Goal: Task Accomplishment & Management: Use online tool/utility

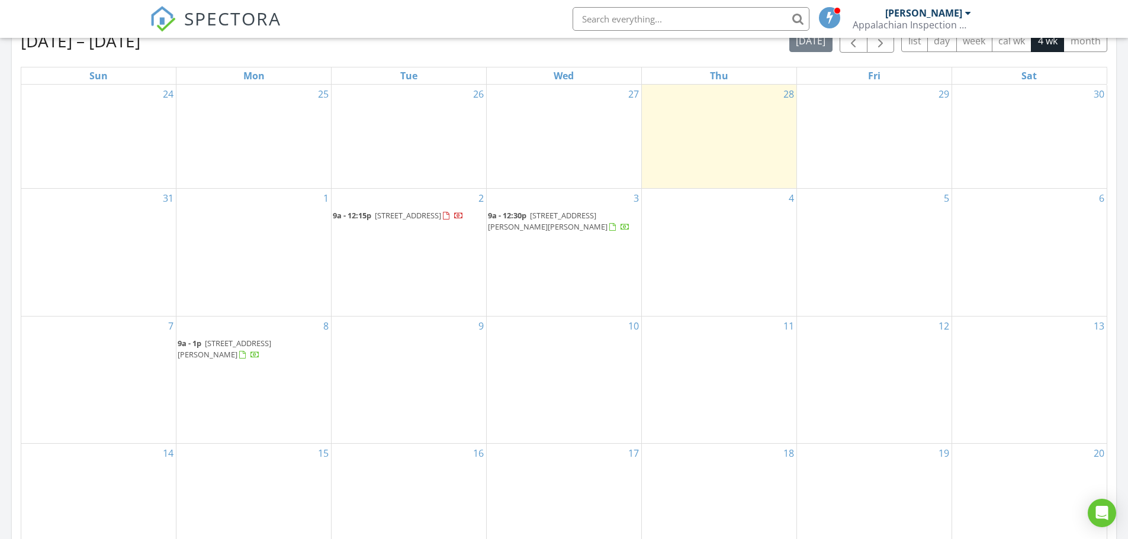
scroll to position [592, 0]
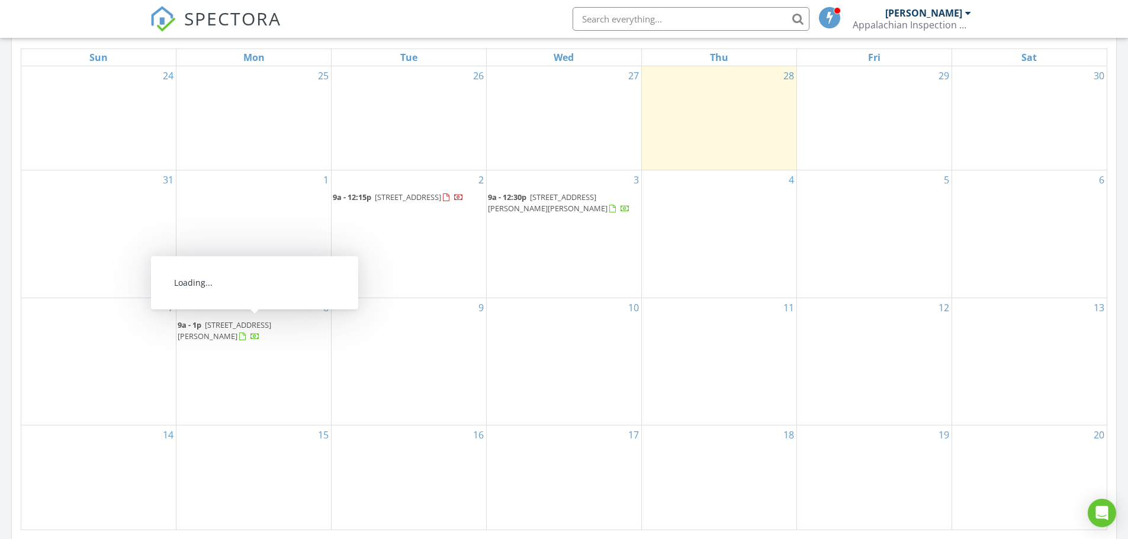
click at [271, 326] on span "603 Willis Cove Rd, Canton 28716" at bounding box center [225, 331] width 94 height 22
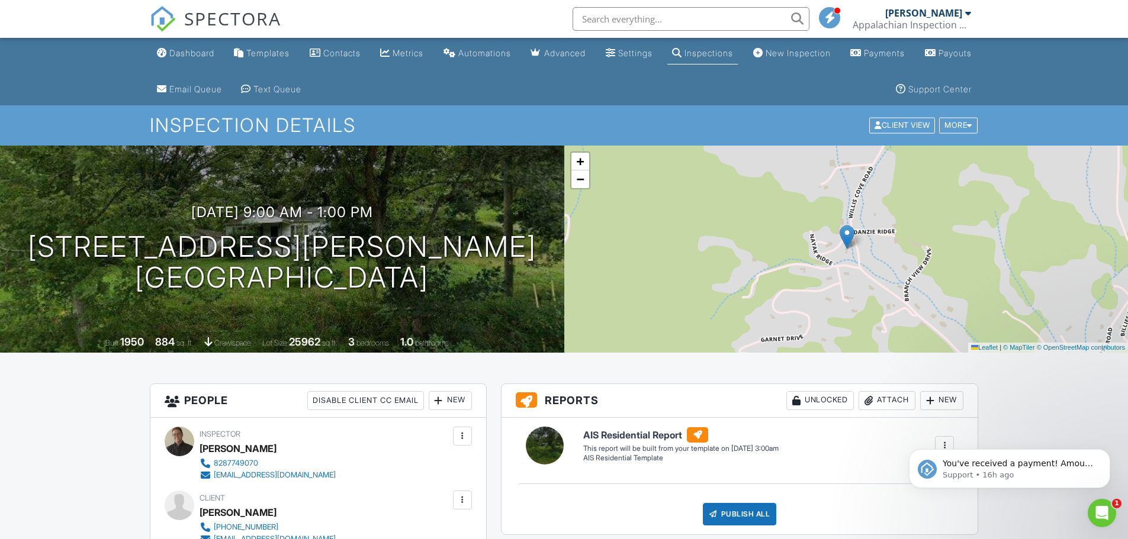
drag, startPoint x: 135, startPoint y: 321, endPoint x: 137, endPoint y: 306, distance: 15.6
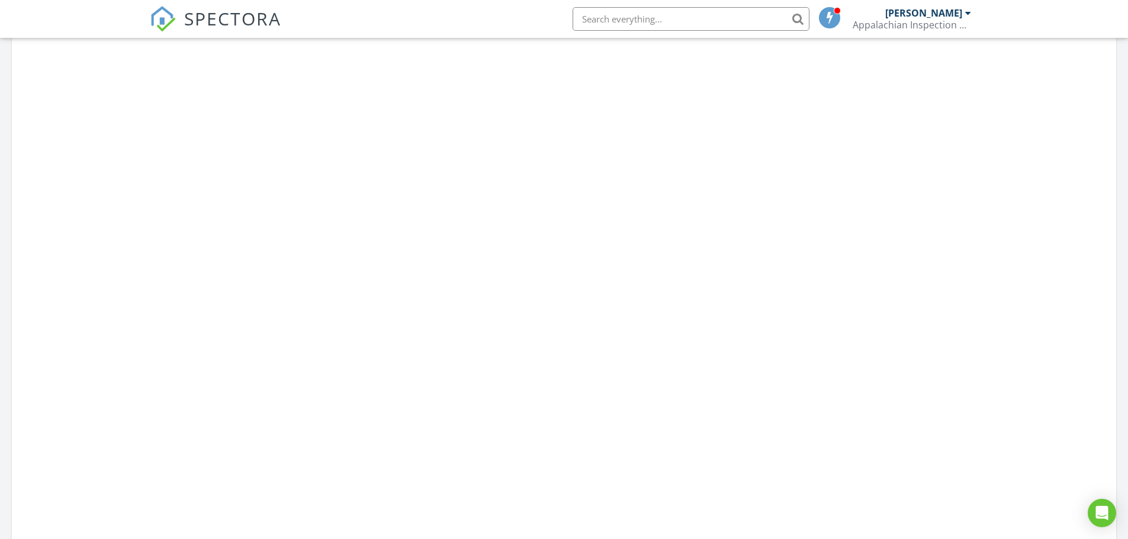
scroll to position [1096, 1146]
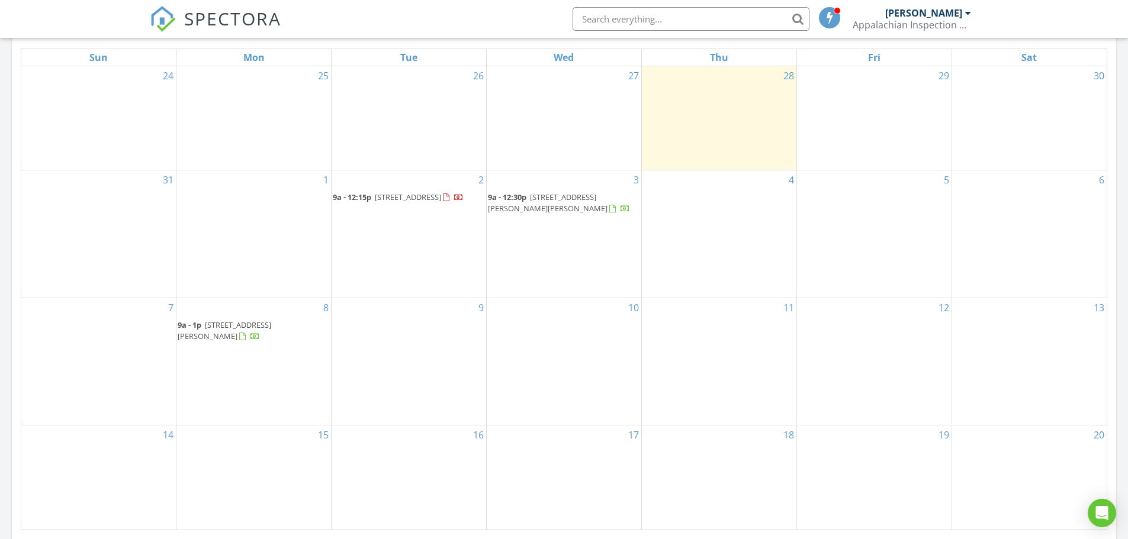
click at [404, 198] on span "[STREET_ADDRESS]" at bounding box center [408, 197] width 66 height 11
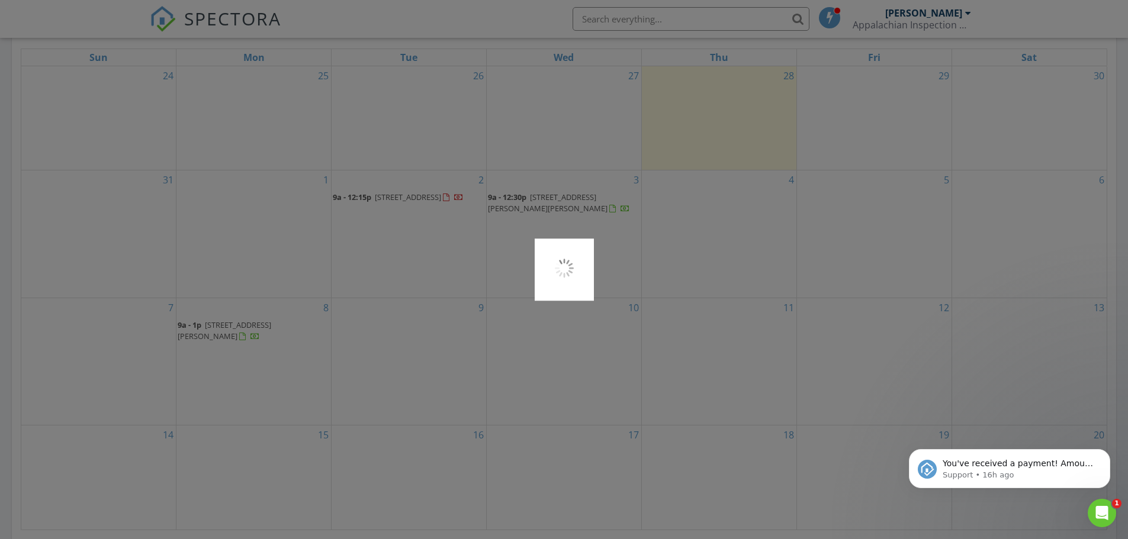
scroll to position [0, 0]
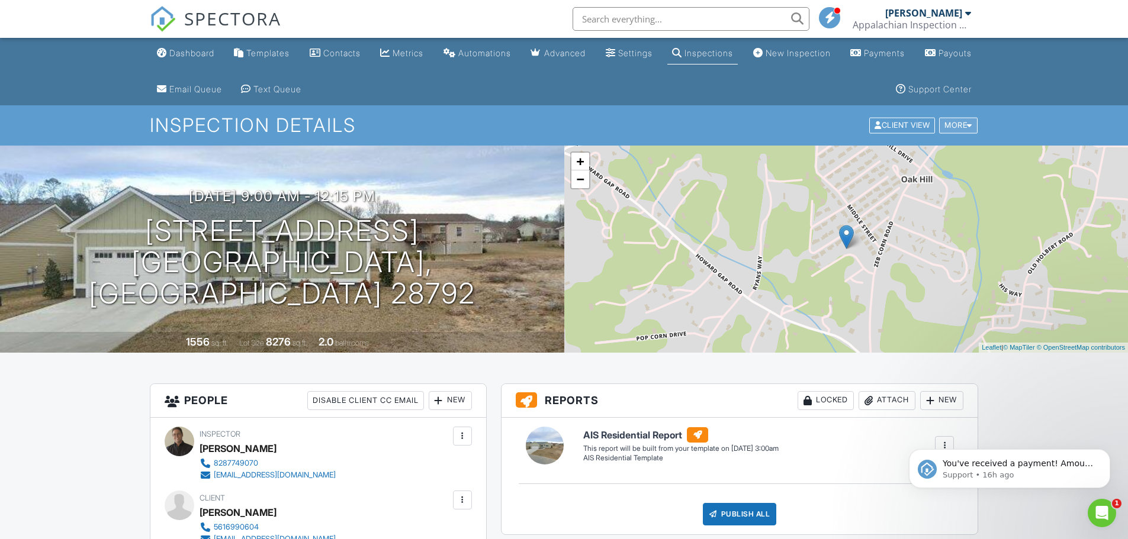
click at [968, 124] on div at bounding box center [969, 126] width 5 height 8
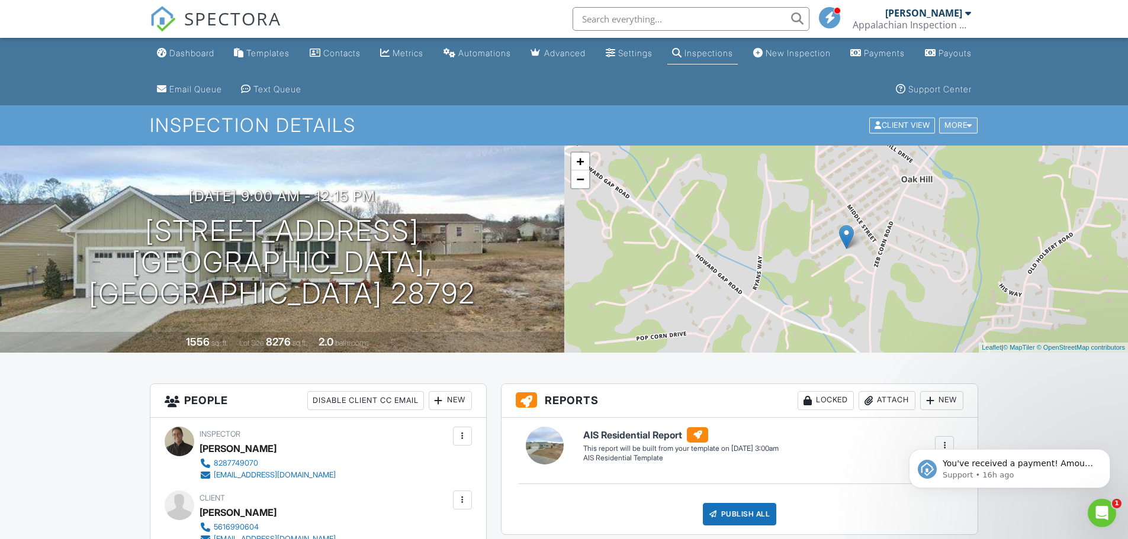
click at [962, 123] on div "More" at bounding box center [958, 126] width 38 height 16
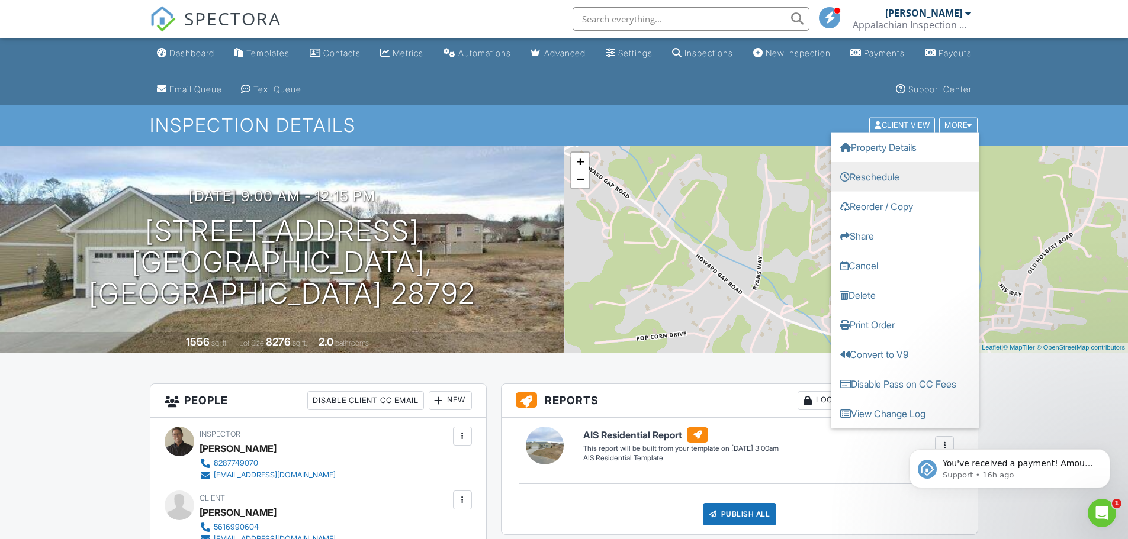
click at [898, 175] on link "Reschedule" at bounding box center [904, 177] width 148 height 30
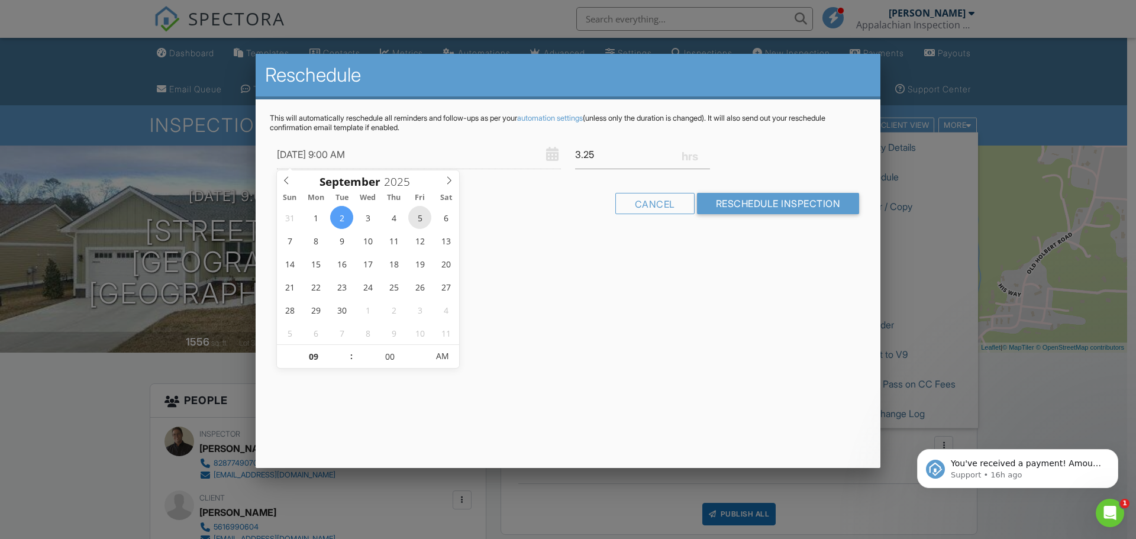
type input "09/05/2025 9:00 AM"
click at [589, 252] on div "Reschedule This will automatically reschedule all reminders and follow-ups as p…" at bounding box center [568, 261] width 625 height 414
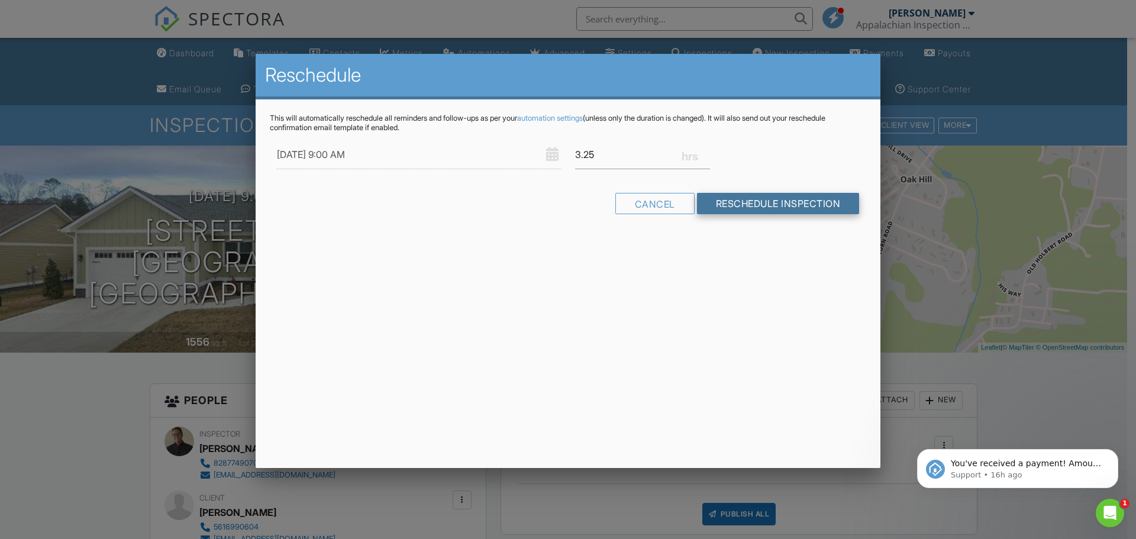
click at [790, 204] on input "Reschedule Inspection" at bounding box center [778, 203] width 163 height 21
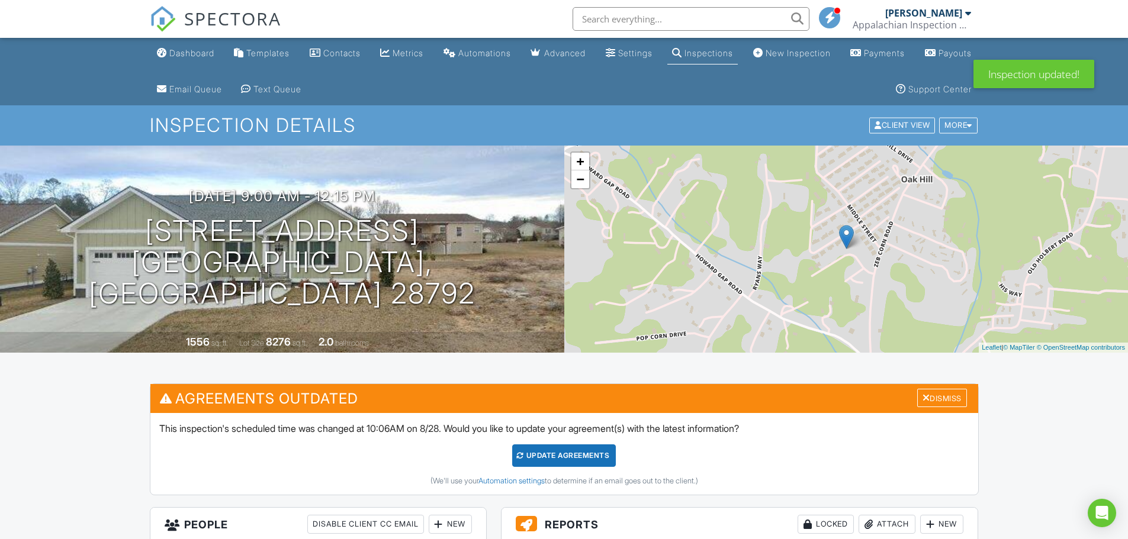
click at [574, 450] on div "Update Agreements" at bounding box center [564, 455] width 104 height 22
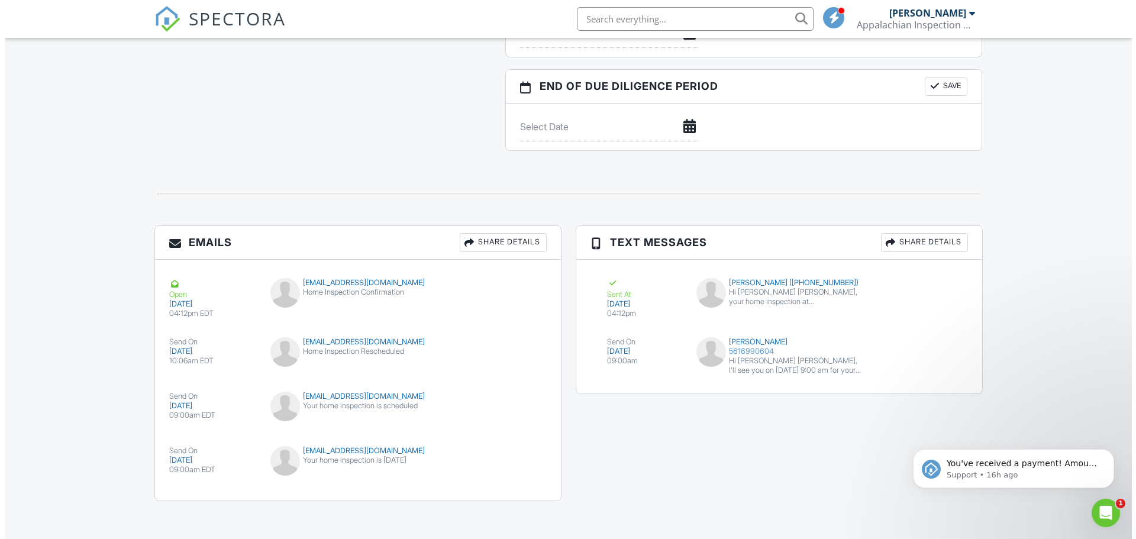
scroll to position [1197, 0]
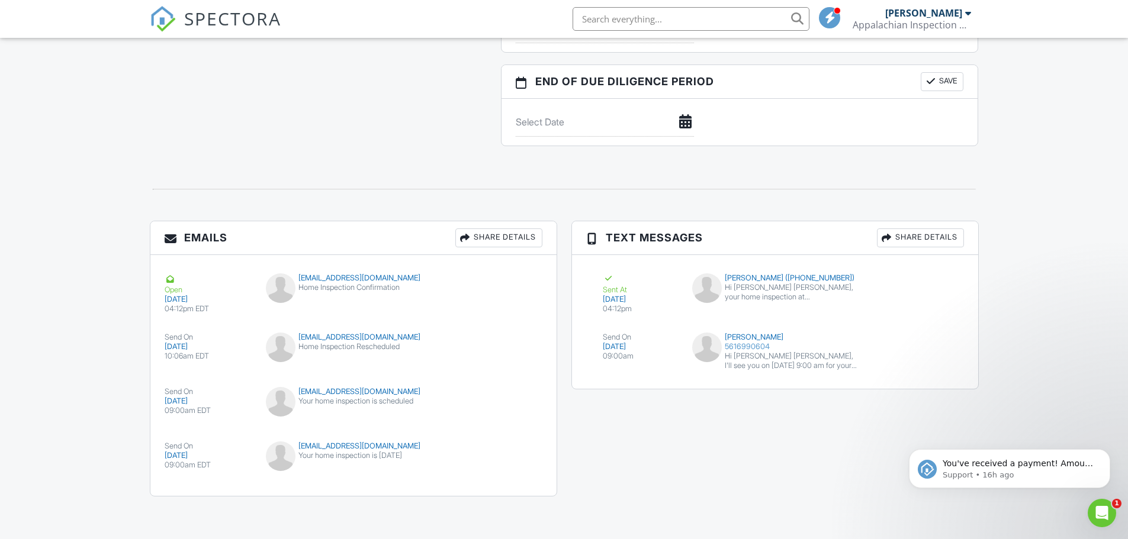
click at [504, 235] on div "Share Details" at bounding box center [498, 237] width 87 height 19
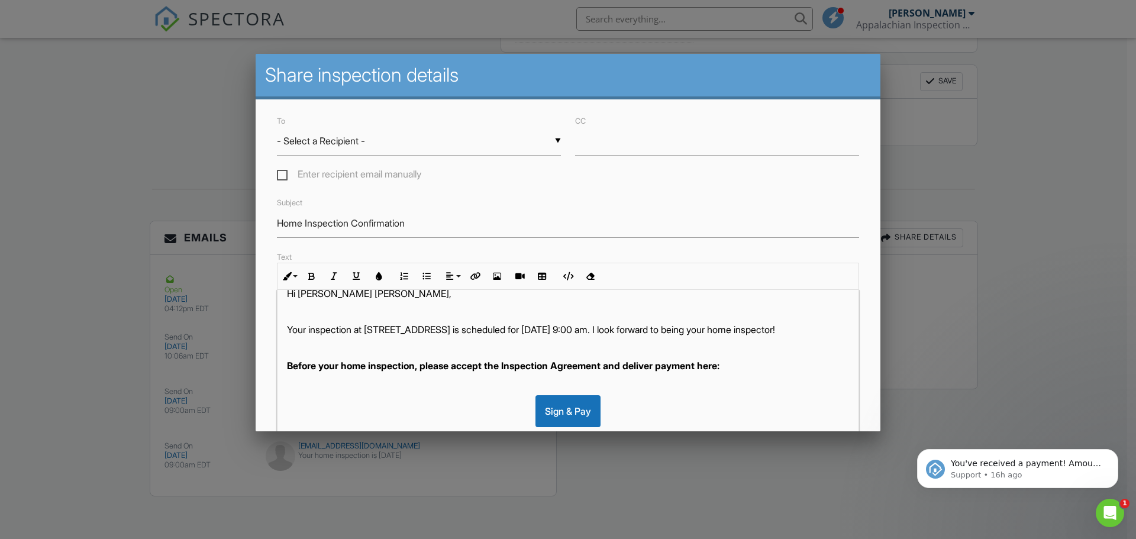
scroll to position [0, 0]
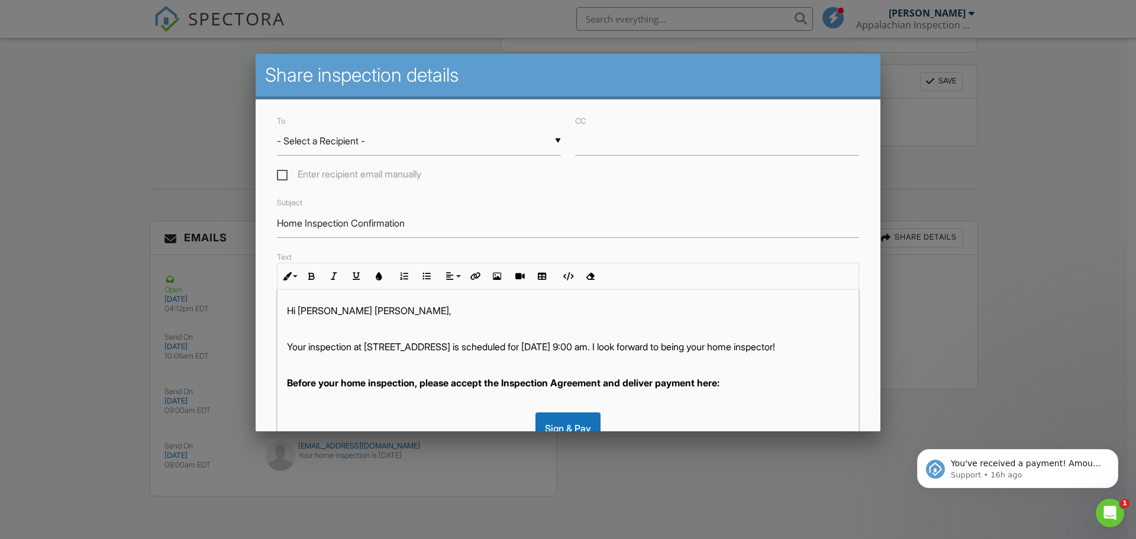
click at [1055, 113] on div at bounding box center [568, 278] width 1136 height 674
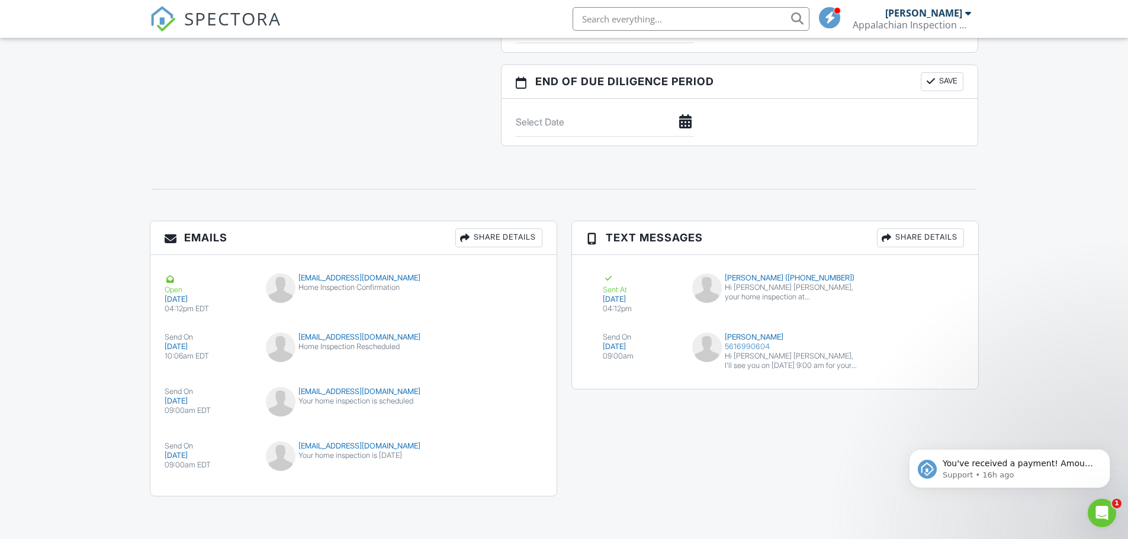
click at [487, 234] on div "Share Details" at bounding box center [498, 237] width 87 height 19
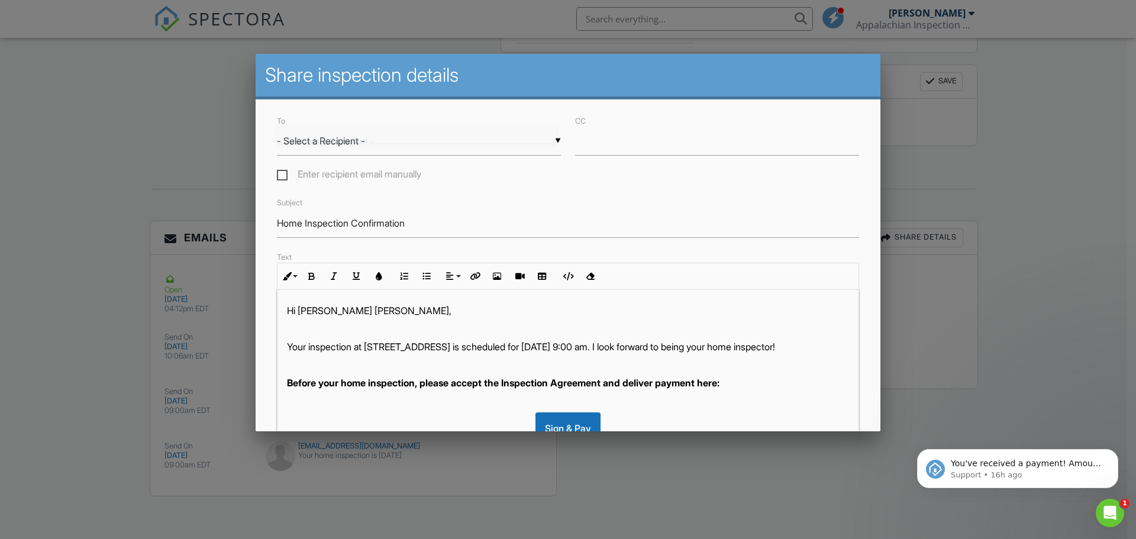
click at [553, 141] on div "▼ - Select a Recipient - - Select a Recipient - Ann Marie Reit (Client) - Selec…" at bounding box center [419, 141] width 284 height 29
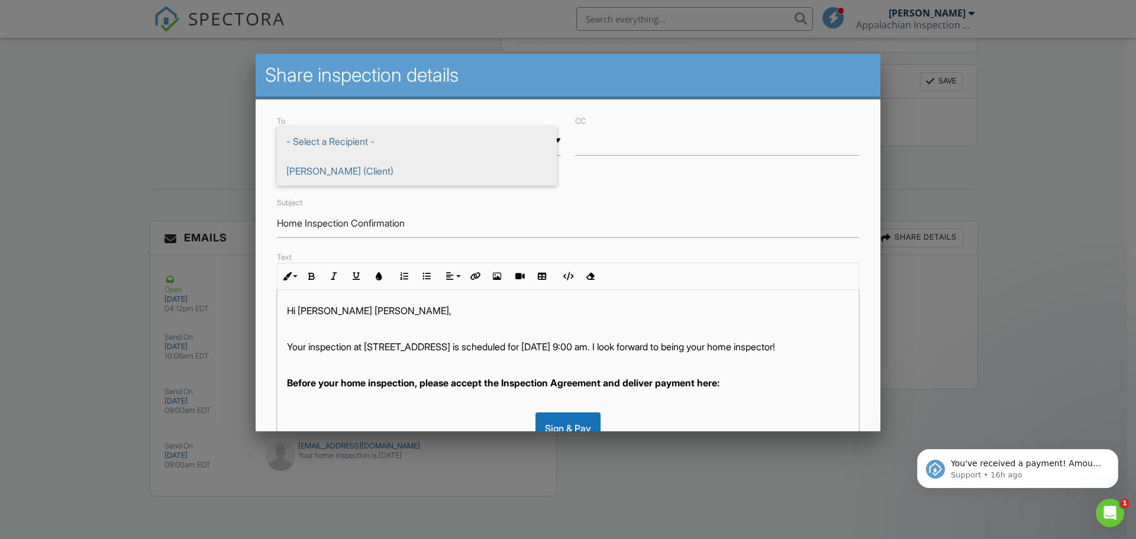
click at [415, 178] on span "Ann Marie Reit (Client)" at bounding box center [417, 171] width 280 height 30
type input "Ann Marie Reit (Client)"
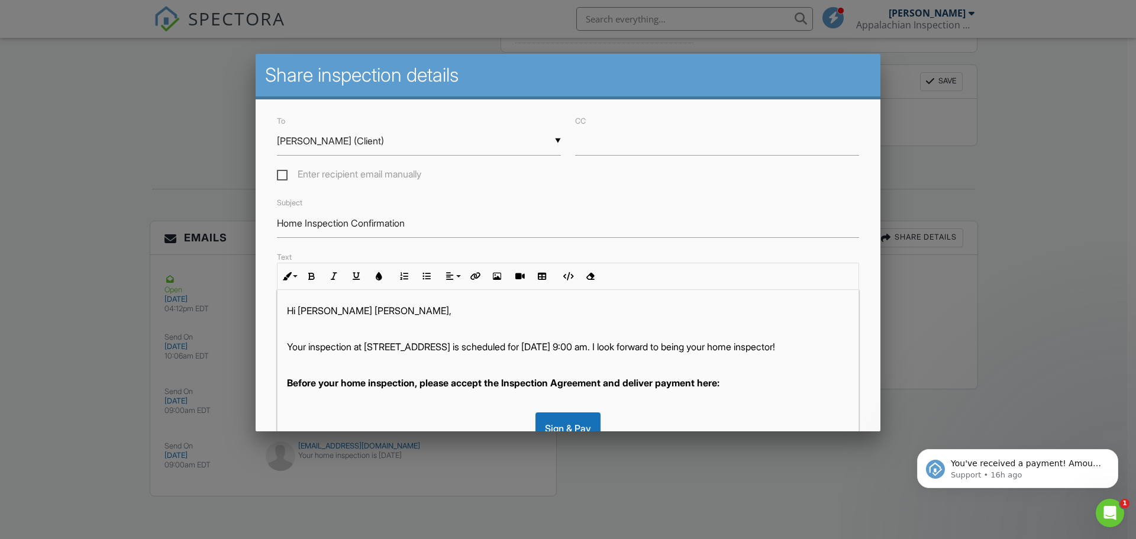
scroll to position [59, 0]
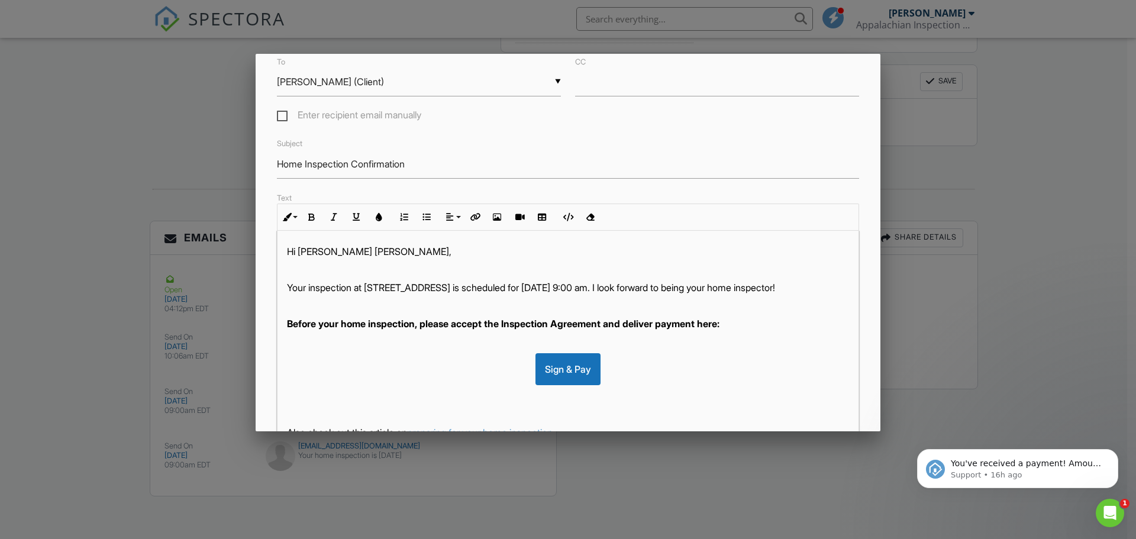
click at [353, 287] on p "Your inspection at 70 Olde Oak Wy, Hendersonville, NC 28792 is scheduled for 09…" at bounding box center [568, 287] width 562 height 13
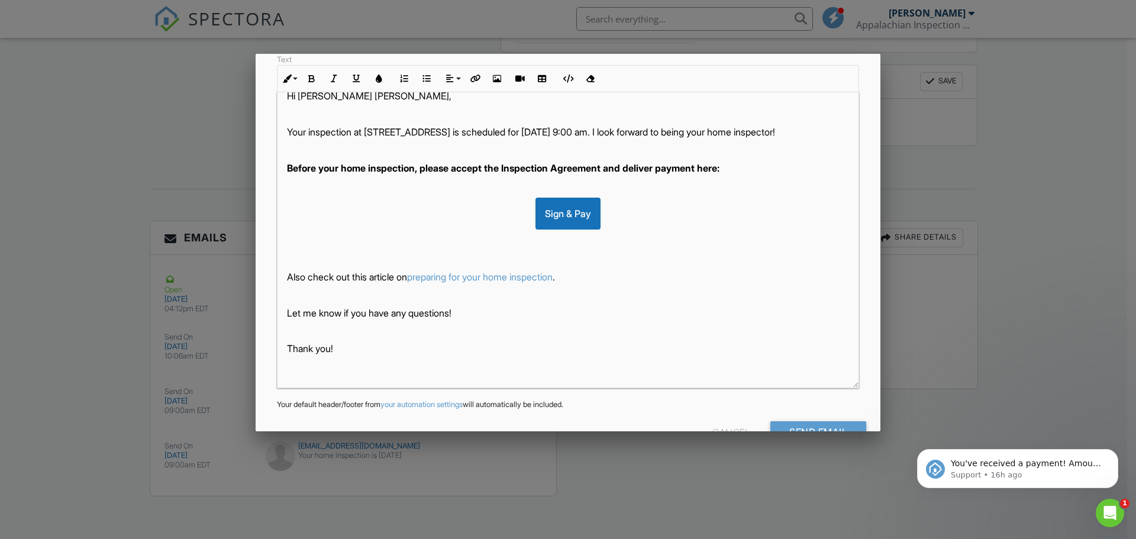
scroll to position [232, 0]
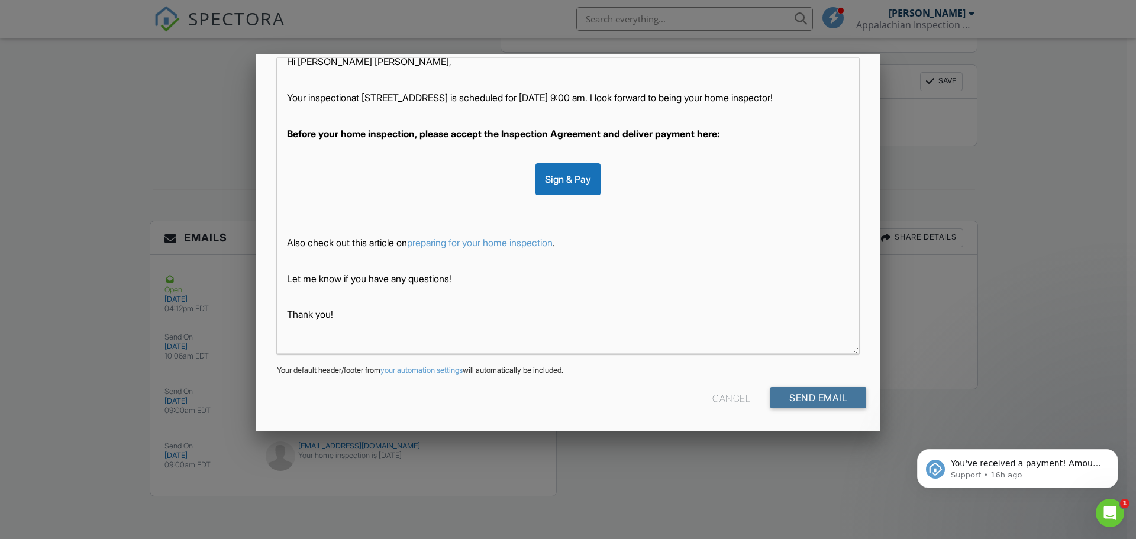
click at [808, 396] on input "Send Email" at bounding box center [819, 397] width 96 height 21
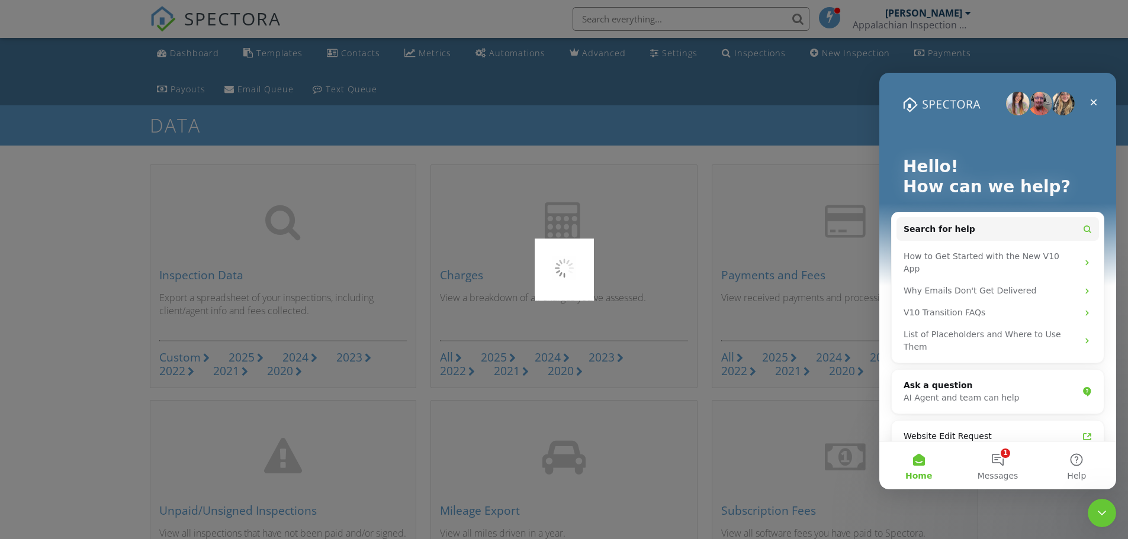
click at [230, 54] on div at bounding box center [564, 269] width 1128 height 539
click at [1094, 102] on icon "Close" at bounding box center [1092, 102] width 9 height 9
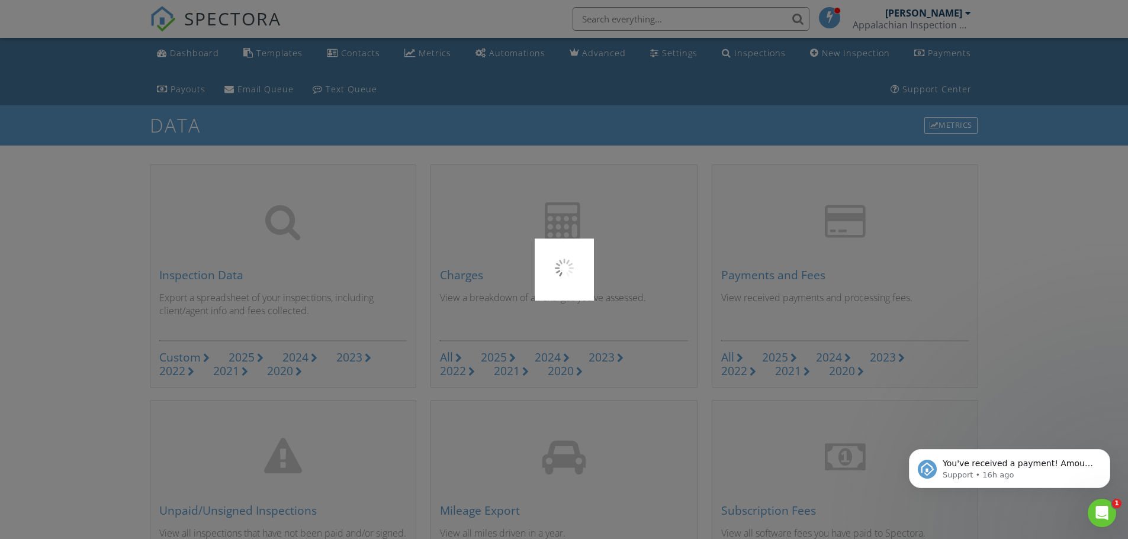
click at [351, 136] on div at bounding box center [564, 269] width 1128 height 539
click at [212, 22] on div at bounding box center [564, 269] width 1128 height 539
click at [1098, 513] on icon "Open Intercom Messenger" at bounding box center [1100, 512] width 20 height 20
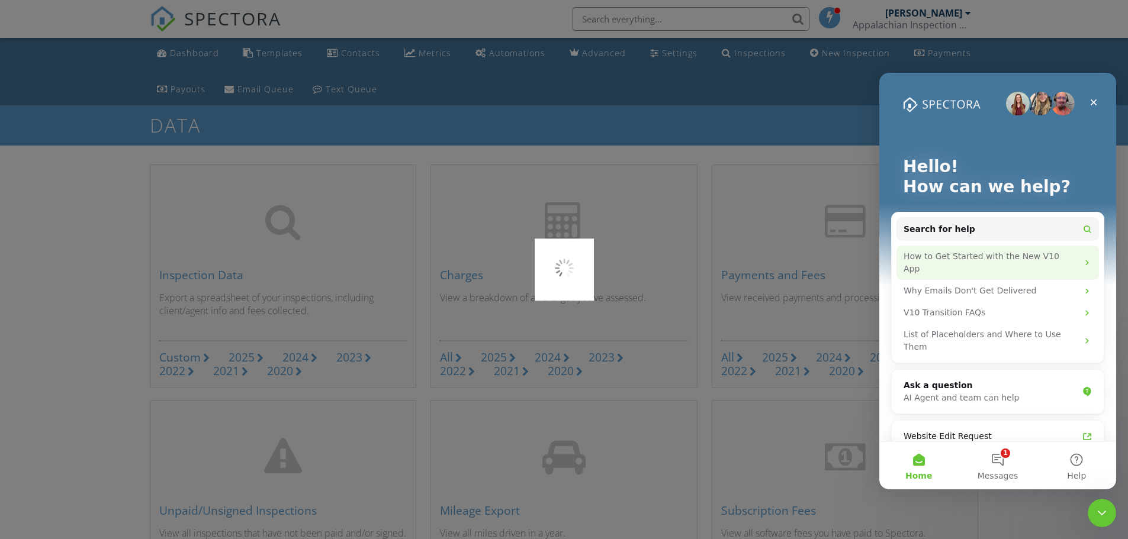
click at [1014, 253] on div "How to Get Started with the New V10 App" at bounding box center [990, 262] width 174 height 25
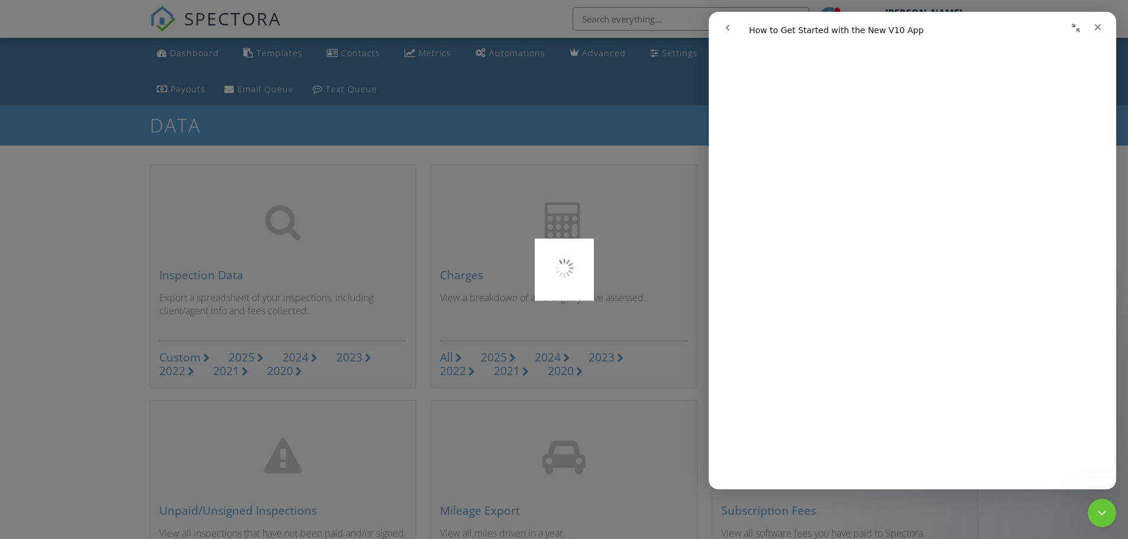
scroll to position [592, 0]
drag, startPoint x: 1094, startPoint y: 24, endPoint x: 1801, endPoint y: 36, distance: 706.8
click at [1094, 24] on icon "Close" at bounding box center [1097, 26] width 9 height 9
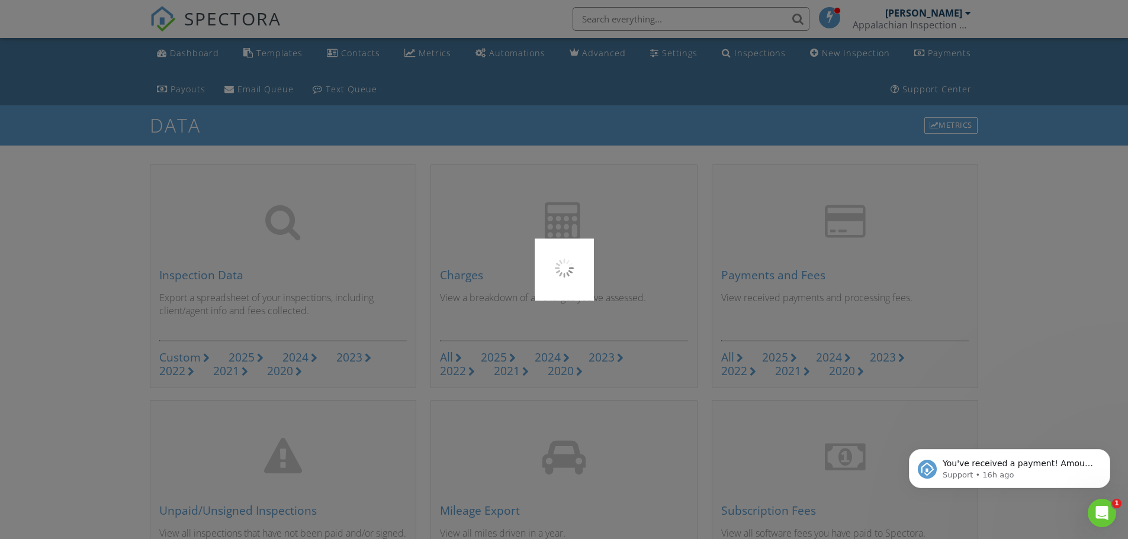
scroll to position [0, 0]
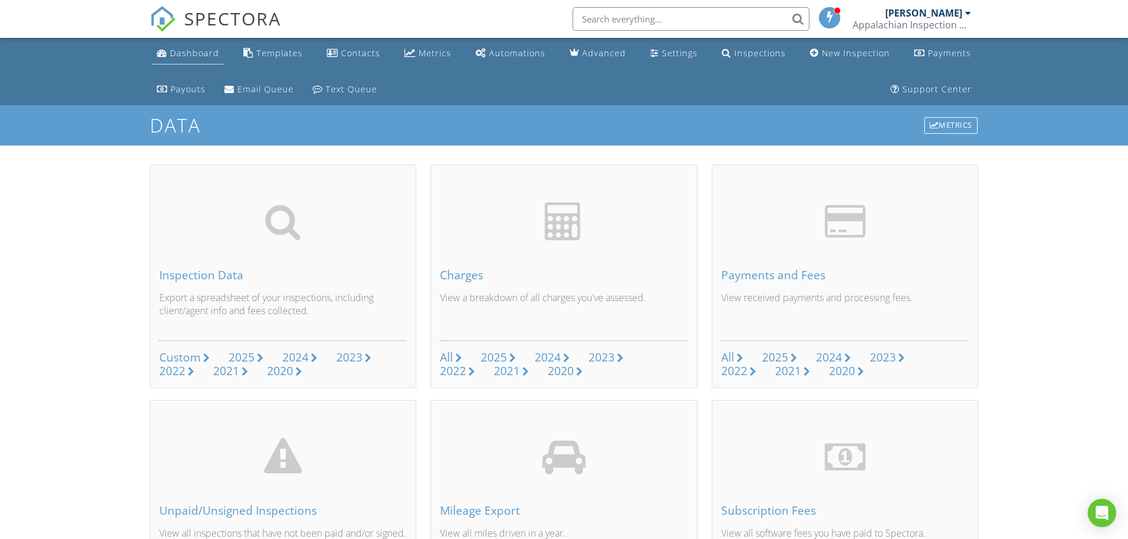
click at [197, 49] on div "Dashboard" at bounding box center [194, 52] width 49 height 11
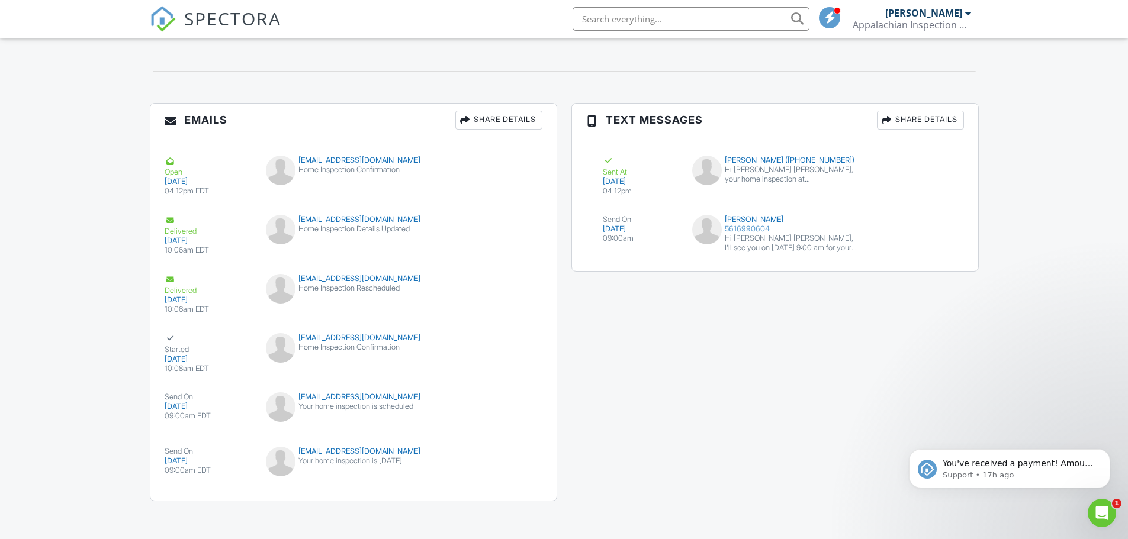
scroll to position [1319, 0]
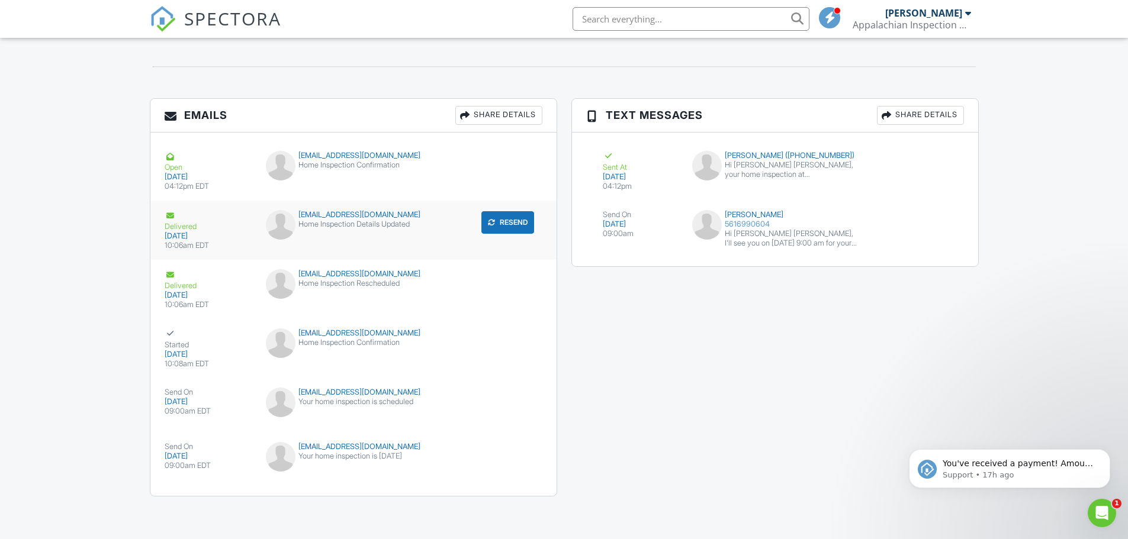
click at [234, 222] on div "Delivered" at bounding box center [209, 220] width 88 height 21
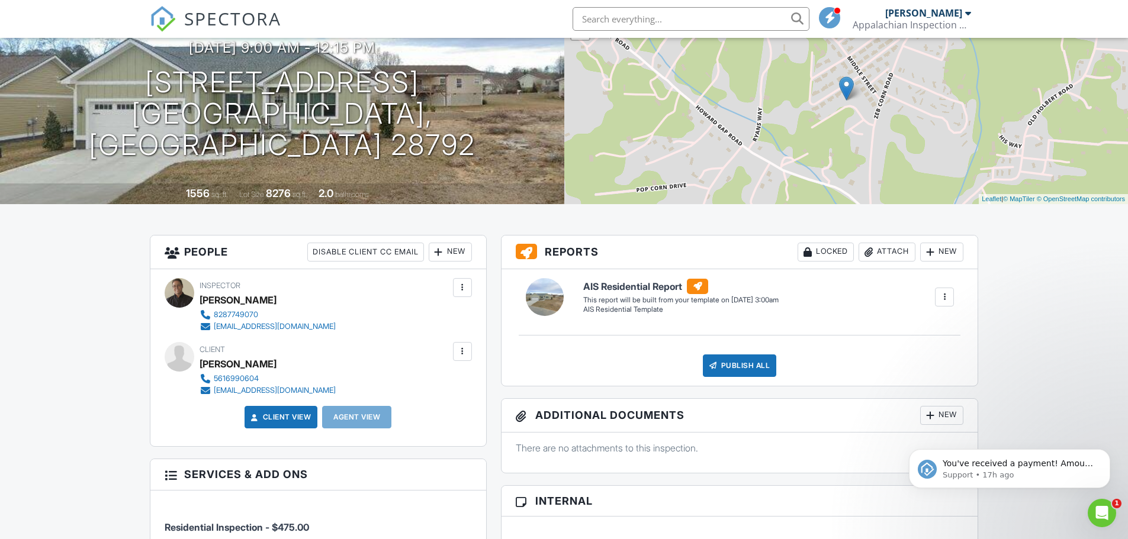
scroll to position [0, 0]
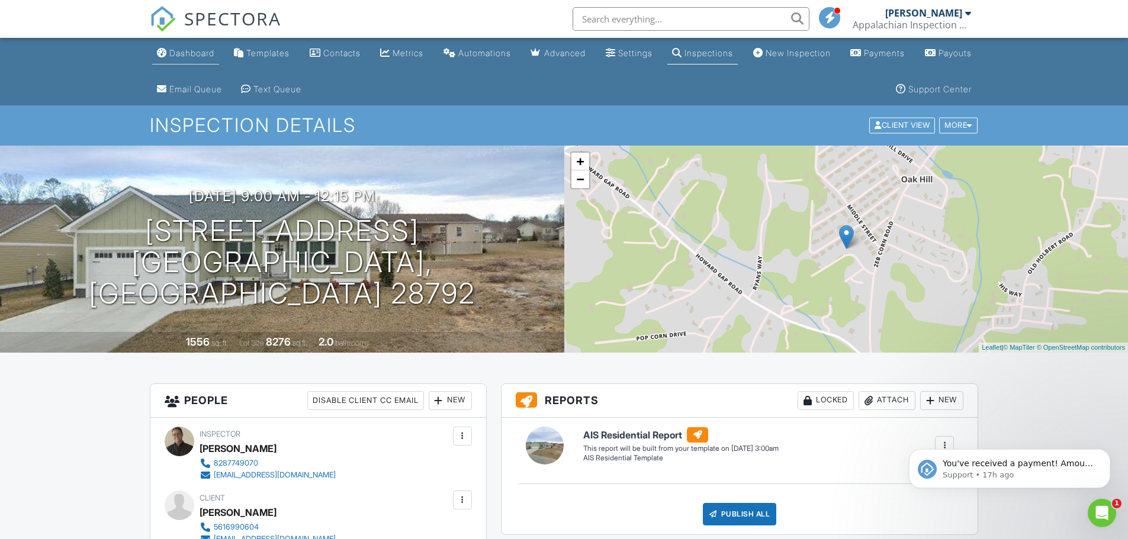
click at [195, 53] on div "Dashboard" at bounding box center [191, 53] width 45 height 10
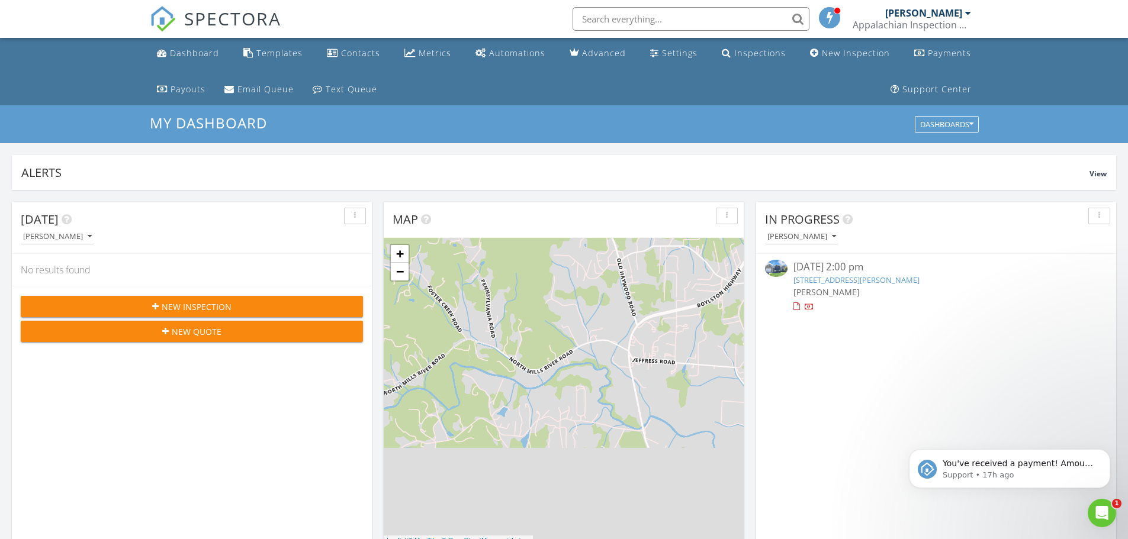
click at [819, 269] on div "08/14/25 2:00 pm" at bounding box center [935, 267] width 285 height 15
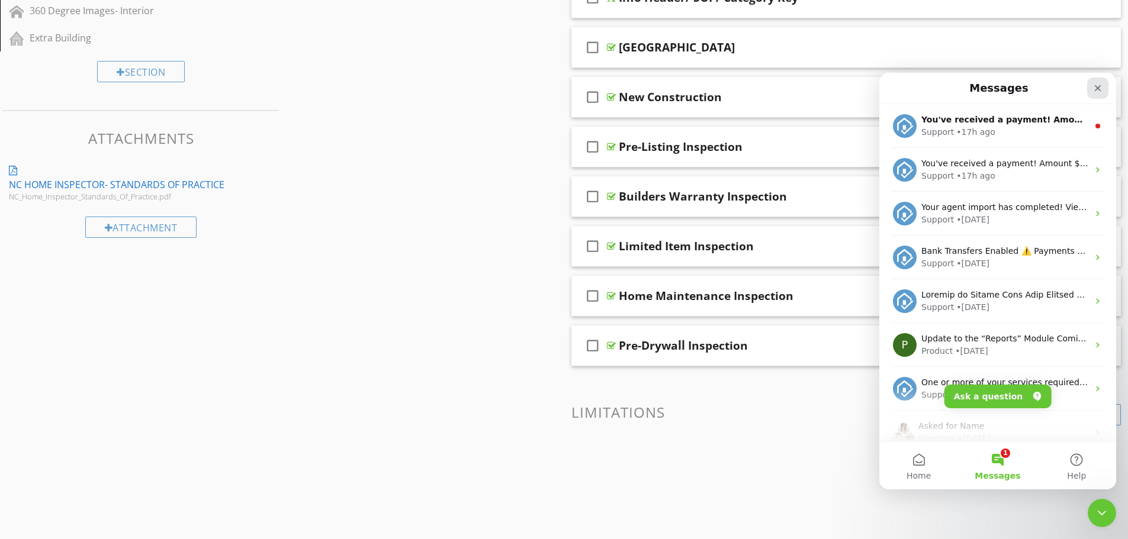
drag, startPoint x: 1976, startPoint y: 160, endPoint x: 1098, endPoint y: 86, distance: 881.4
click at [1098, 86] on icon "Close" at bounding box center [1097, 87] width 9 height 9
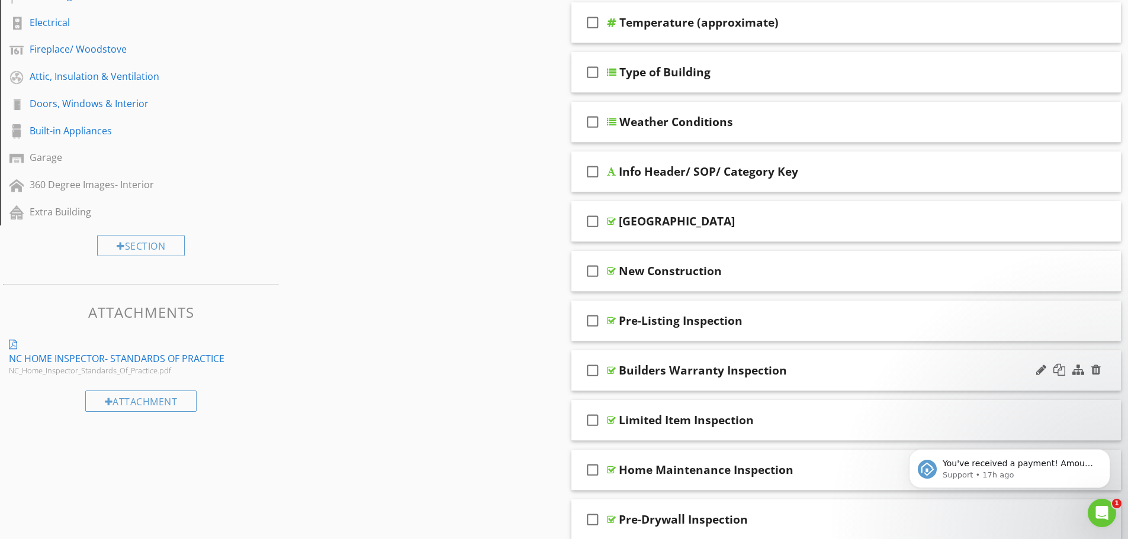
scroll to position [296, 0]
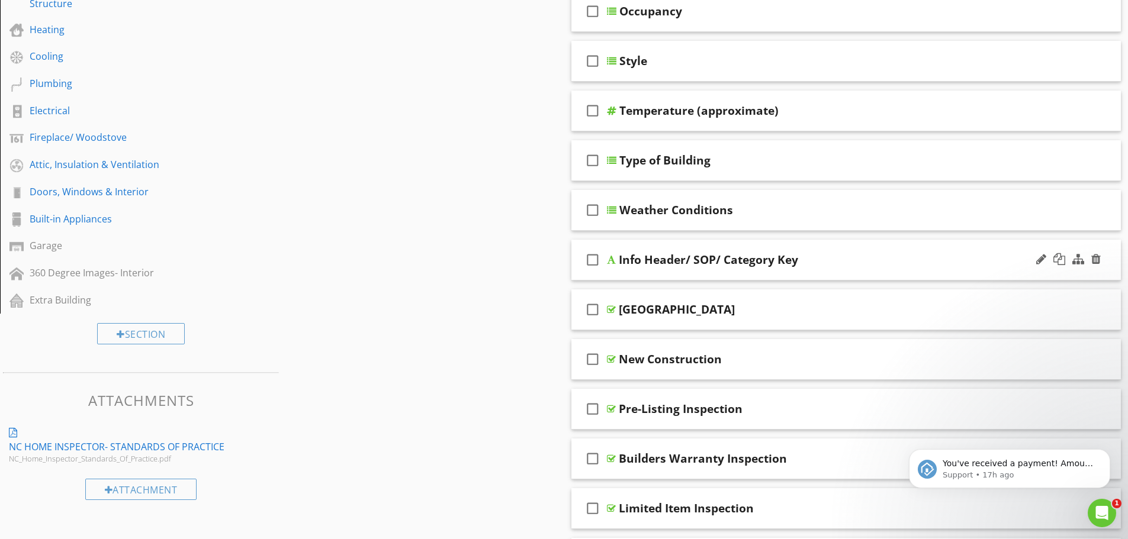
click at [594, 260] on icon "check_box_outline_blank" at bounding box center [592, 260] width 19 height 28
click at [632, 257] on div "Info Header/ SOP/ Category Key" at bounding box center [708, 260] width 179 height 14
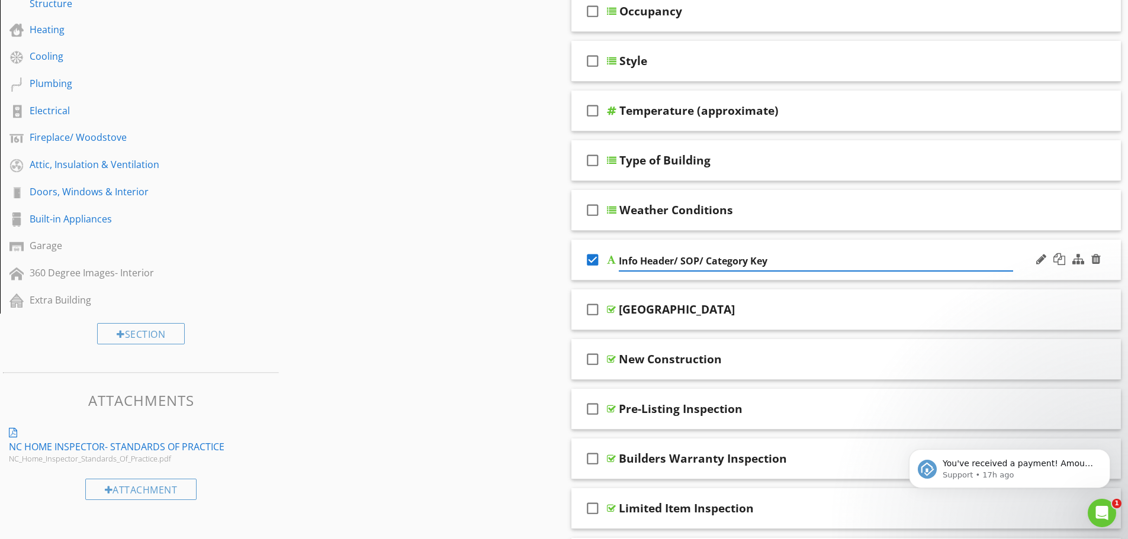
click at [595, 259] on icon "check_box" at bounding box center [592, 260] width 19 height 28
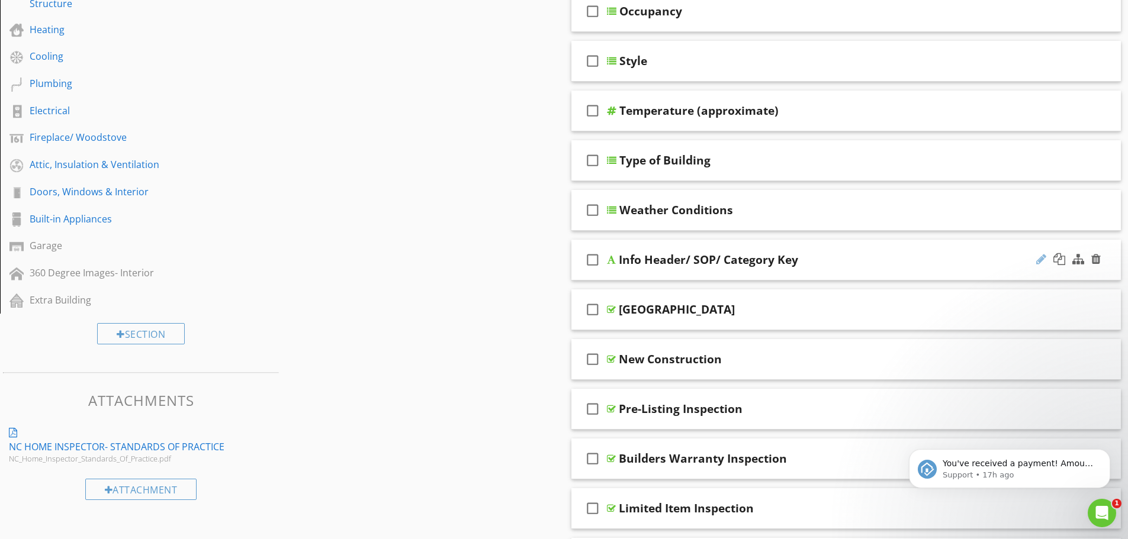
click at [1037, 257] on div at bounding box center [1041, 259] width 10 height 12
click at [1039, 260] on div at bounding box center [1041, 259] width 10 height 12
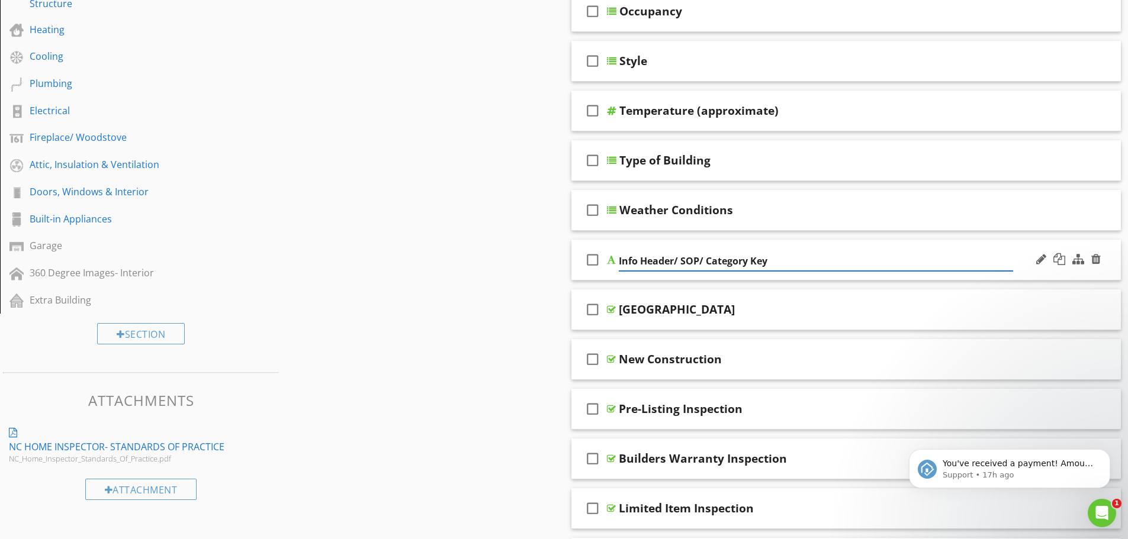
click at [597, 258] on icon "check_box_outline_blank" at bounding box center [592, 260] width 19 height 28
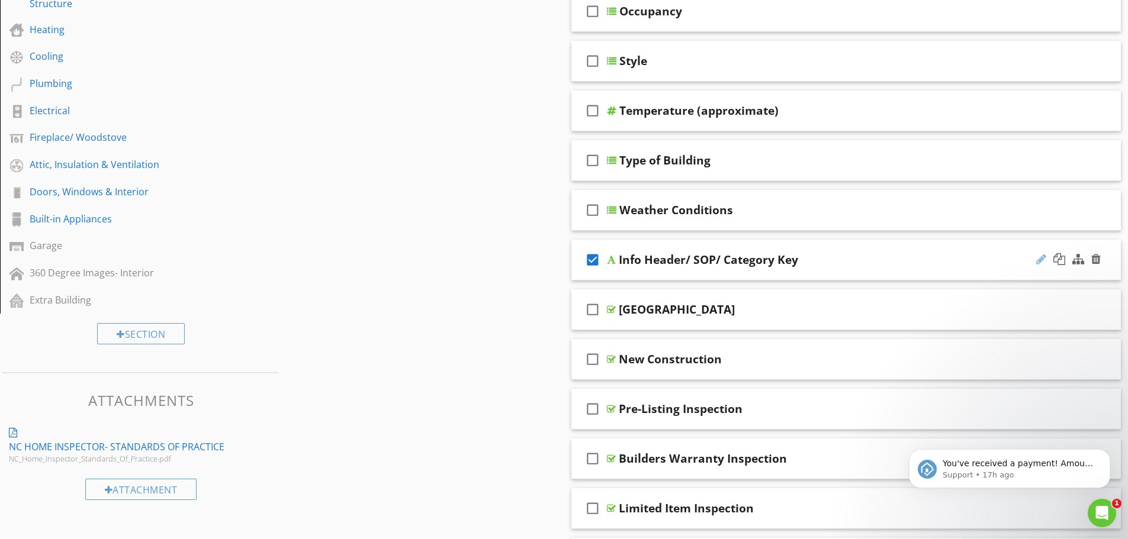
click at [1037, 262] on div at bounding box center [1041, 259] width 10 height 12
click at [1042, 262] on div at bounding box center [1041, 259] width 10 height 12
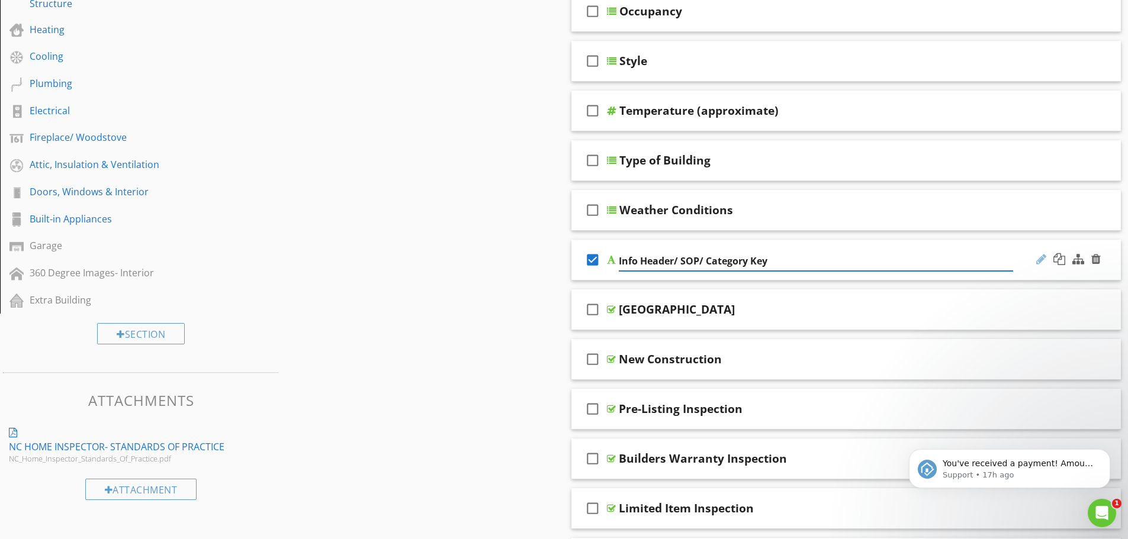
click at [1040, 260] on div at bounding box center [1041, 259] width 10 height 12
click at [793, 262] on input "Info Header/ SOP/ Category Key" at bounding box center [816, 262] width 394 height 20
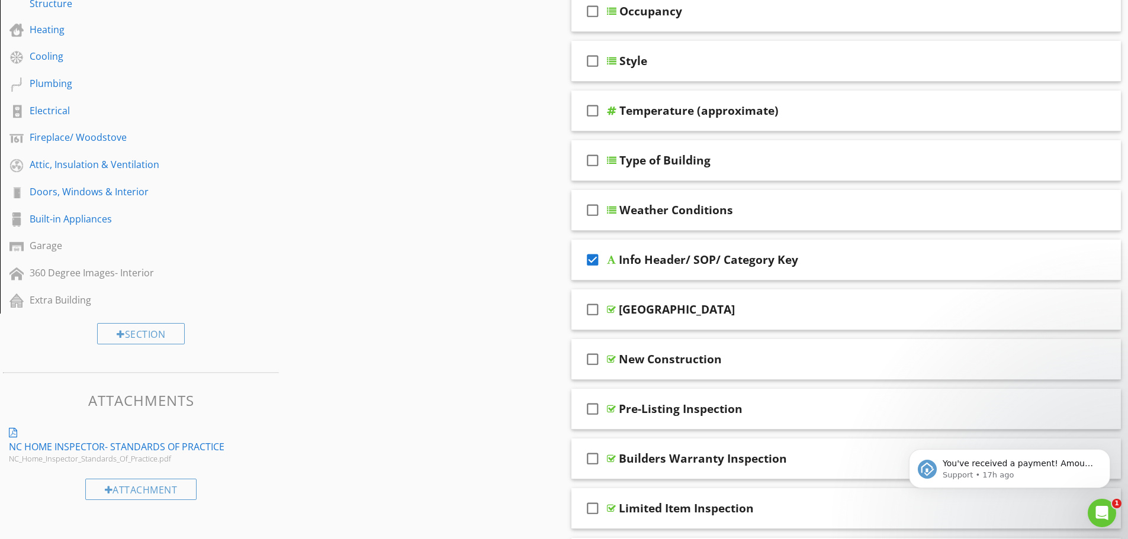
click at [613, 257] on div at bounding box center [611, 259] width 9 height 9
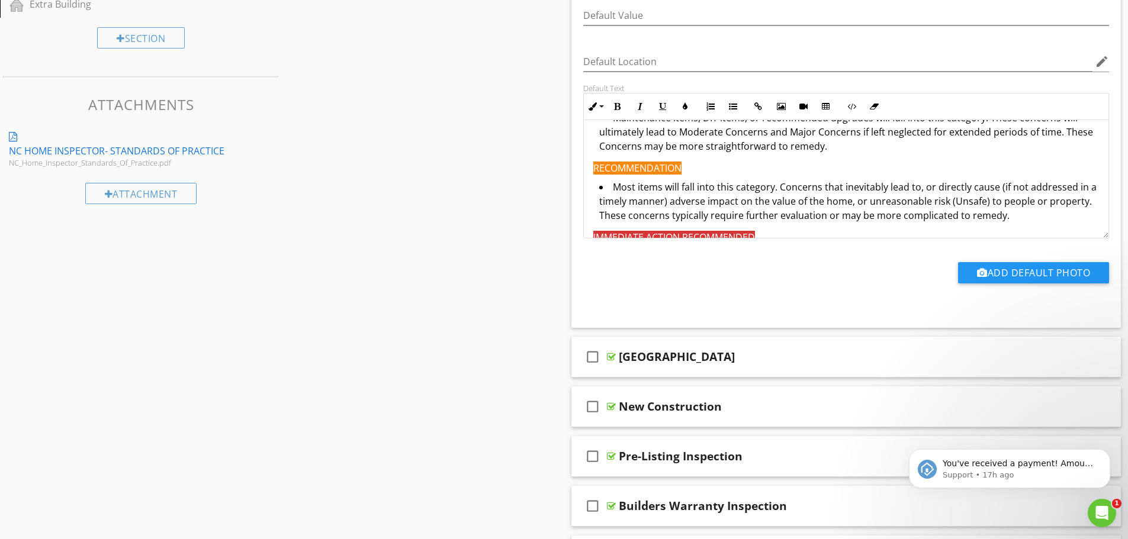
scroll to position [533, 0]
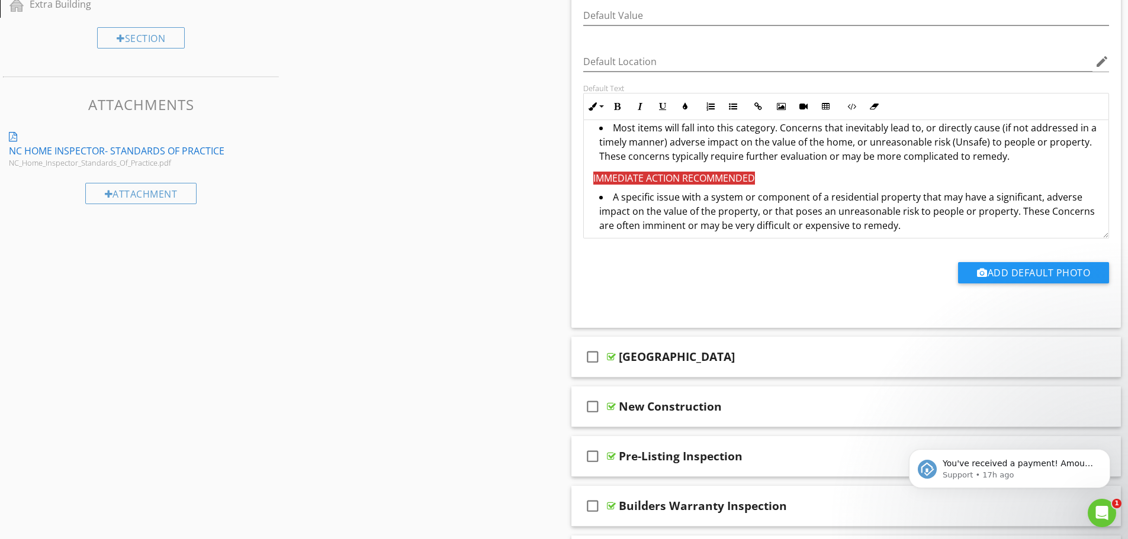
click at [655, 176] on span "IMMEDIATE ACTION RECOMMENDED" at bounding box center [674, 178] width 162 height 13
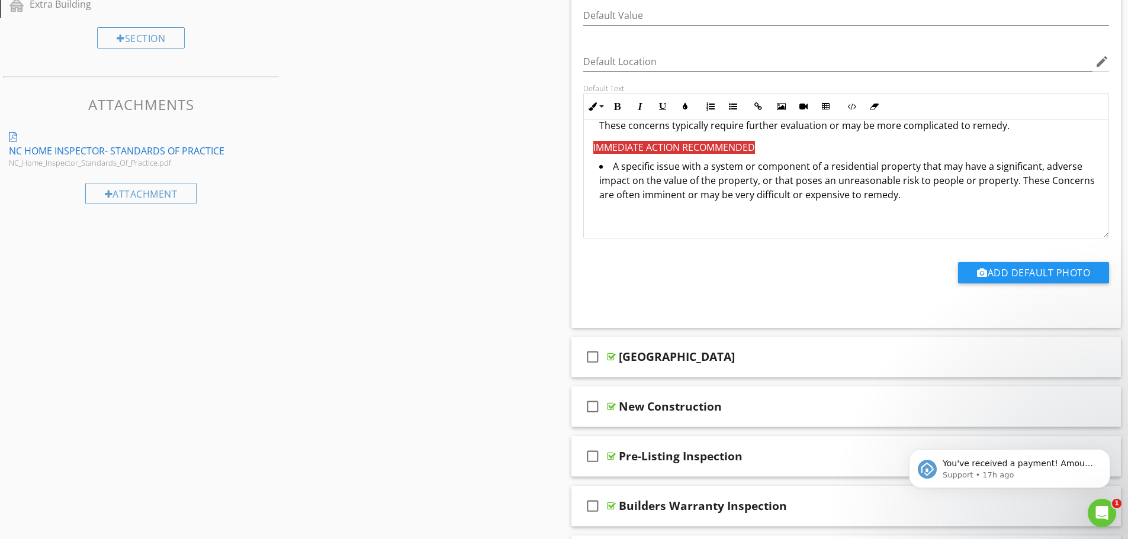
click at [759, 177] on li "A specific issue with a system or component of a residential property that may …" at bounding box center [849, 182] width 500 height 46
click at [605, 197] on li "A specific issue with a system or component of a residential property that may …" at bounding box center [849, 182] width 500 height 46
click at [1051, 183] on li "A specific issue with a system or component of a residential property that may …" at bounding box center [849, 182] width 500 height 46
drag, startPoint x: 601, startPoint y: 197, endPoint x: 621, endPoint y: 198, distance: 20.2
click at [621, 198] on li "A specific issue with a system or component of a residential property that may …" at bounding box center [849, 182] width 500 height 46
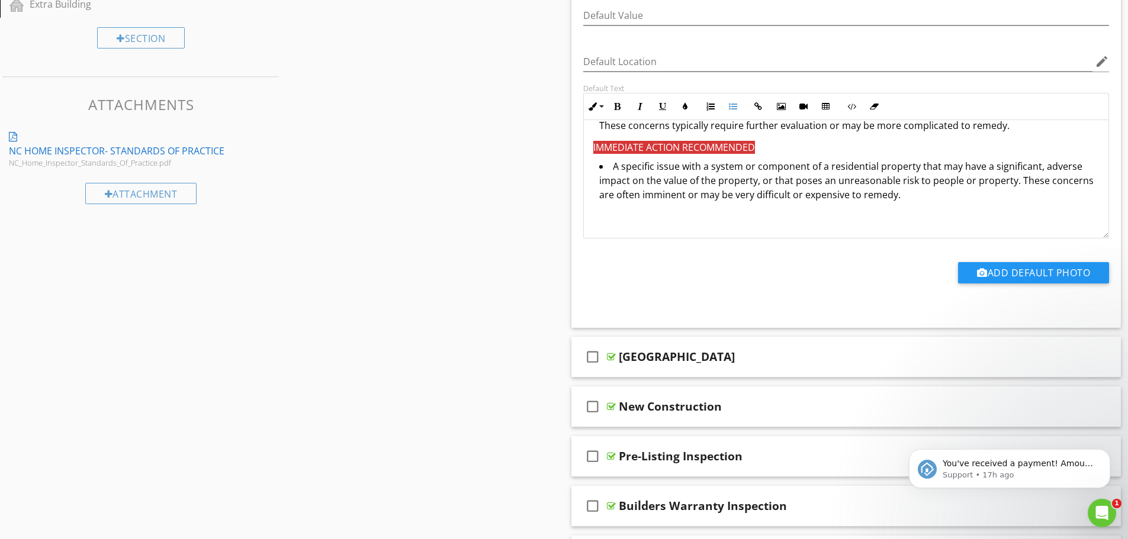
drag, startPoint x: 1039, startPoint y: 181, endPoint x: 1059, endPoint y: 237, distance: 60.3
click at [1039, 181] on li "A specific issue with a system or component of a residential property that may …" at bounding box center [849, 182] width 500 height 46
click at [1041, 183] on li "A specific issue with a system or component of a residential property that may …" at bounding box center [849, 182] width 500 height 46
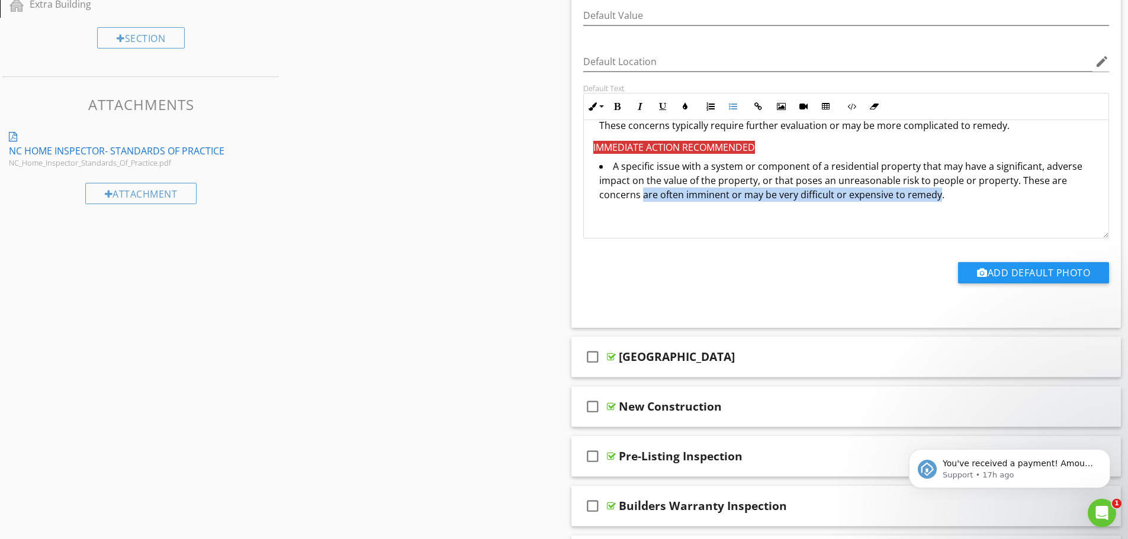
drag, startPoint x: 646, startPoint y: 195, endPoint x: 936, endPoint y: 199, distance: 289.5
click at [936, 199] on li "A specific issue with a system or component of a residential property that may …" at bounding box center [849, 182] width 500 height 46
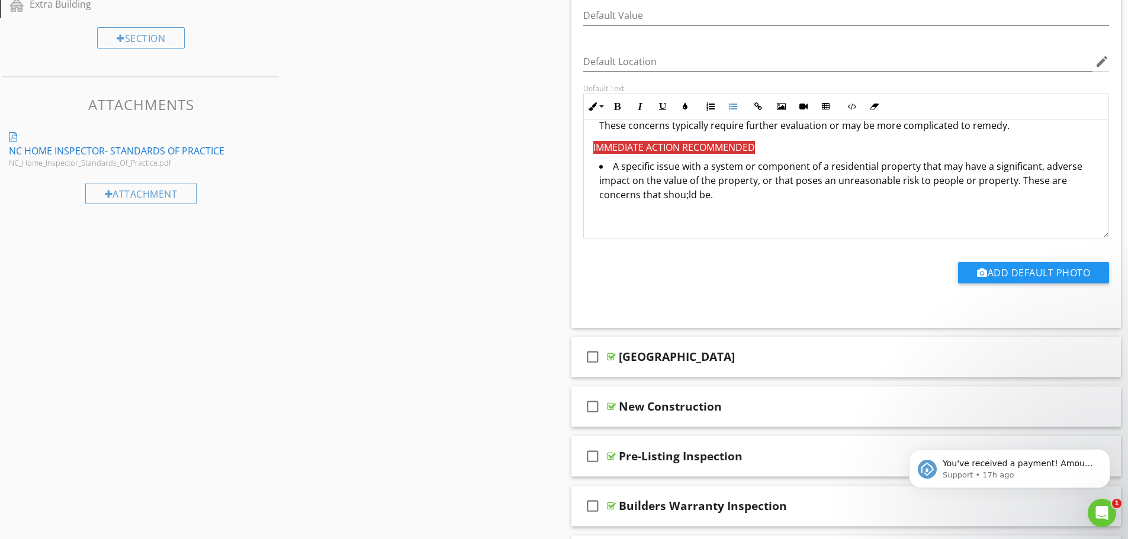
click at [690, 196] on li "A specific issue with a system or component of a residential property that may …" at bounding box center [849, 182] width 500 height 46
click at [685, 196] on li "A specific issue with a system or component of a residential property that may …" at bounding box center [849, 182] width 500 height 46
click at [710, 195] on li "A specific issue with a system or component of a residential property that may …" at bounding box center [849, 182] width 500 height 46
click at [788, 194] on li "A specific issue with a system or component of a residential property that may …" at bounding box center [849, 182] width 500 height 46
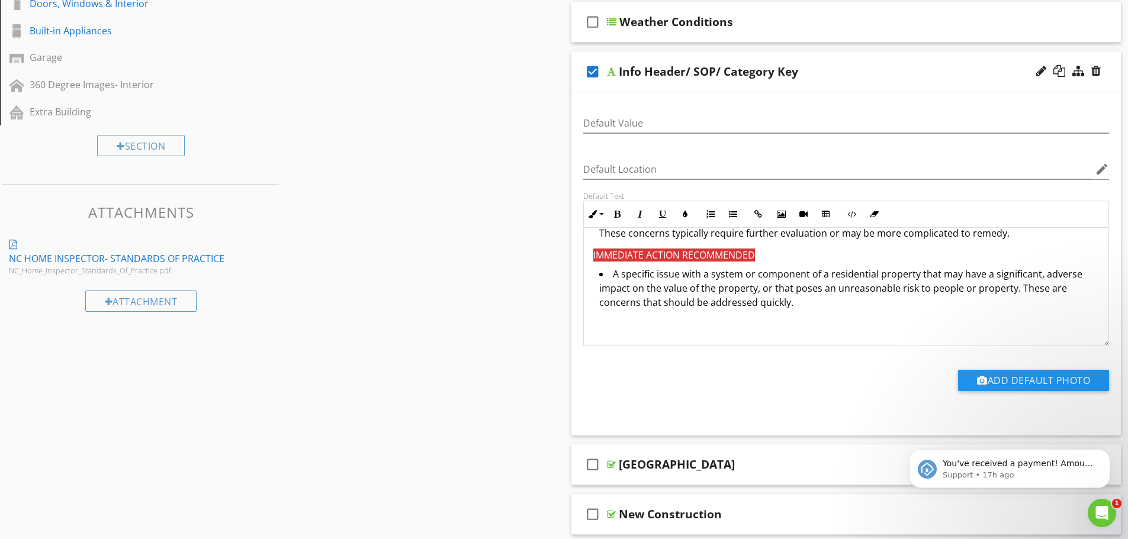
scroll to position [473, 0]
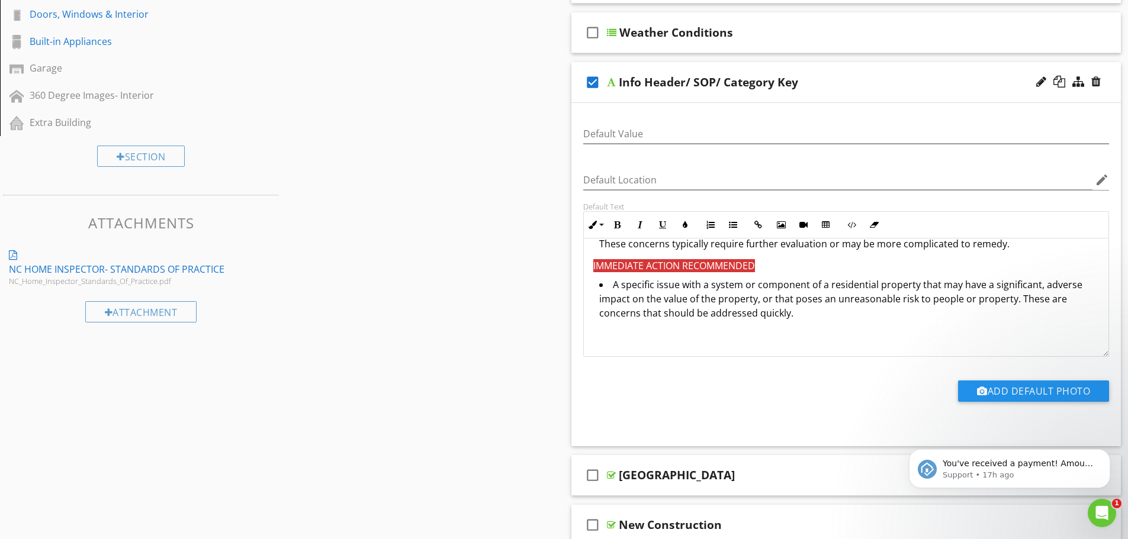
click at [632, 262] on span "IMMEDIATE ACTION RECOMMENDED" at bounding box center [674, 265] width 162 height 13
click at [548, 276] on div "Sections Inspection Details Roof Exterior Basement, Foundation, Crawlspace & St…" at bounding box center [564, 319] width 1128 height 1274
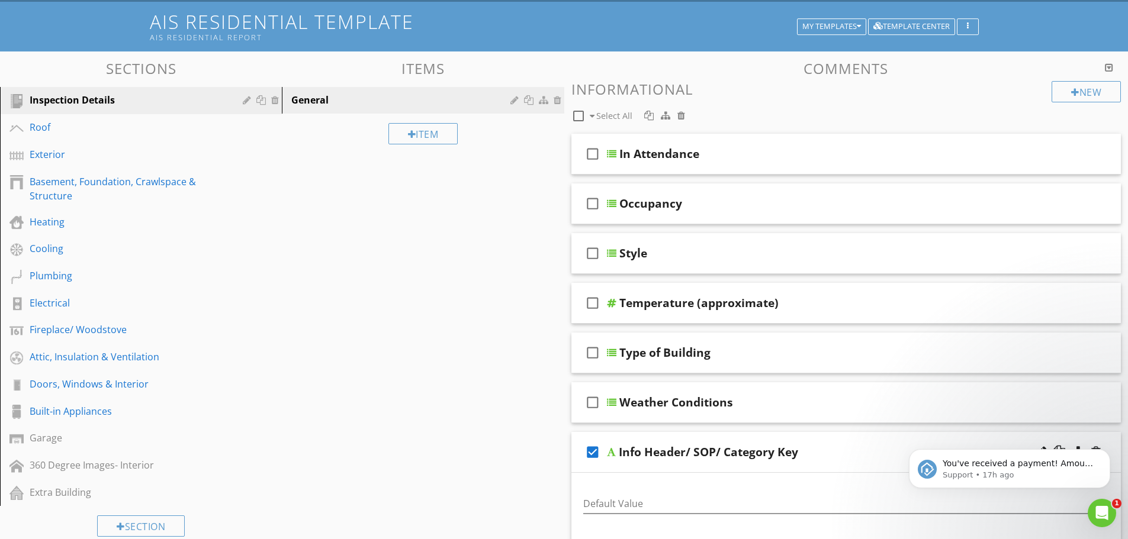
scroll to position [0, 0]
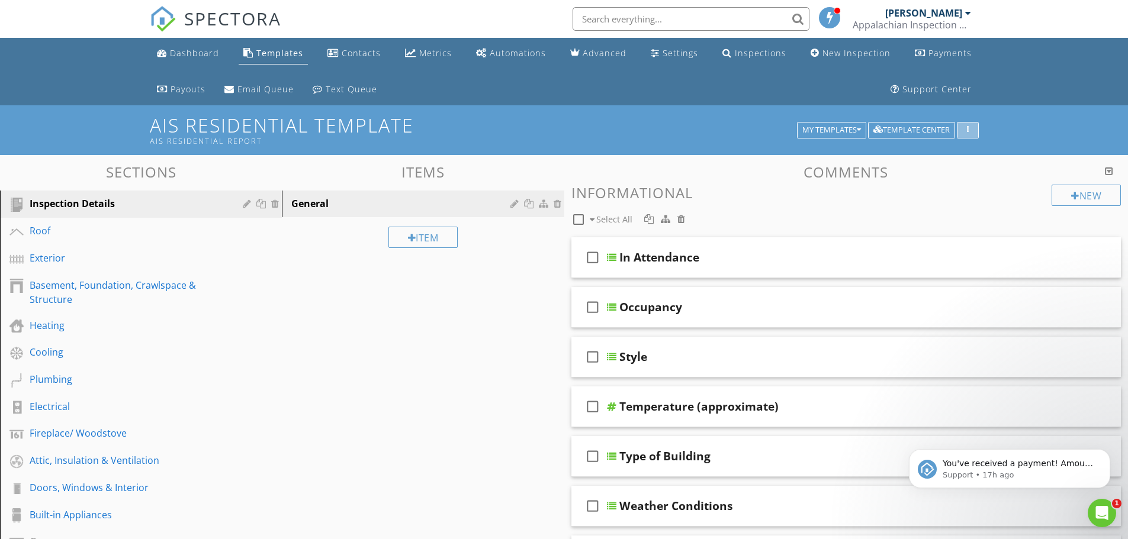
click at [968, 128] on div "button" at bounding box center [967, 130] width 11 height 8
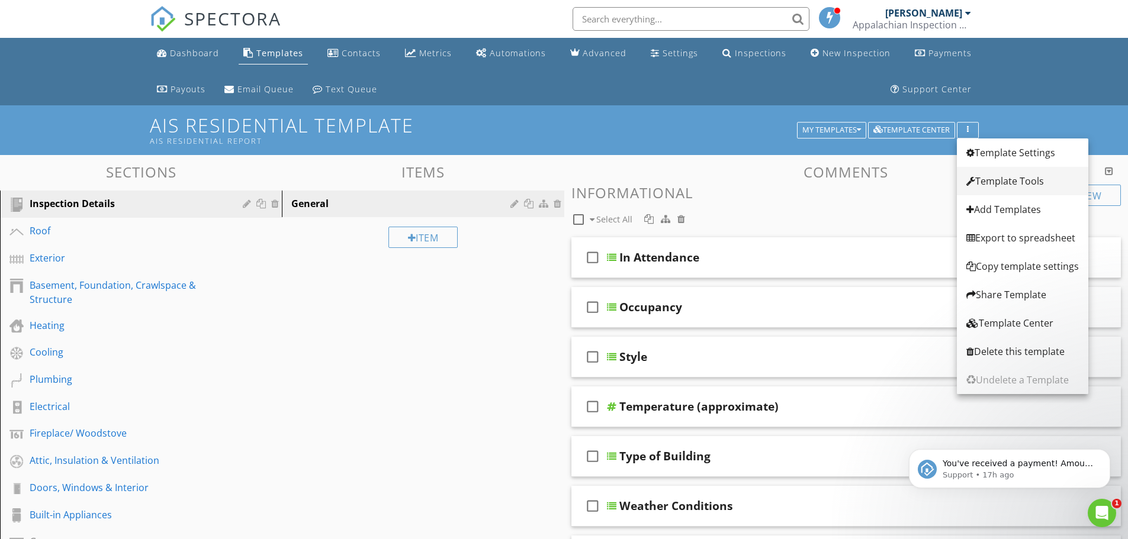
click at [994, 181] on div "Template Tools" at bounding box center [1022, 181] width 112 height 14
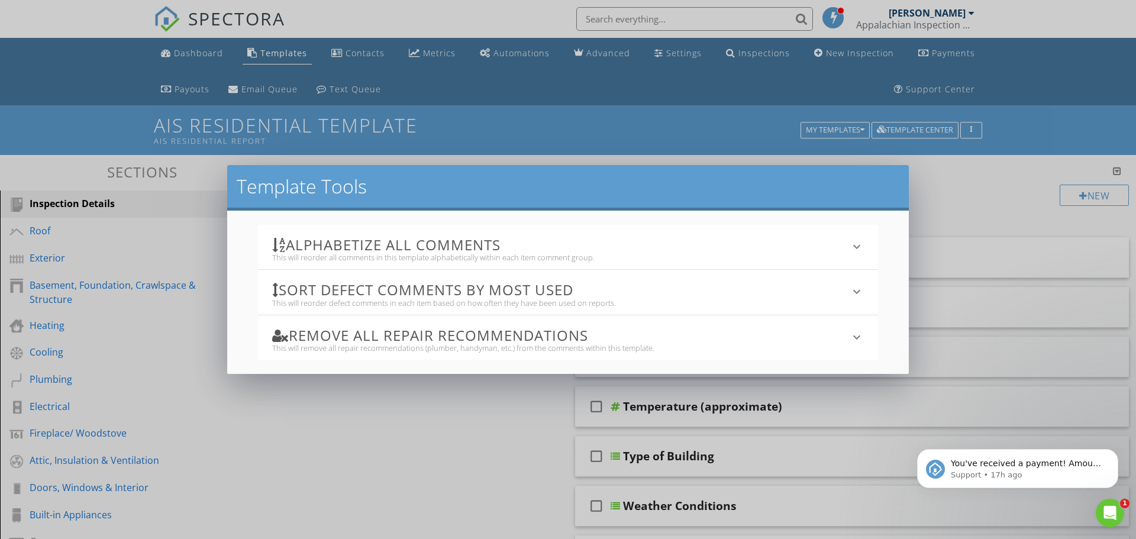
click at [1013, 144] on div "Template Tools Alphabetize All Comments This will reorder all comments in this …" at bounding box center [568, 269] width 1136 height 539
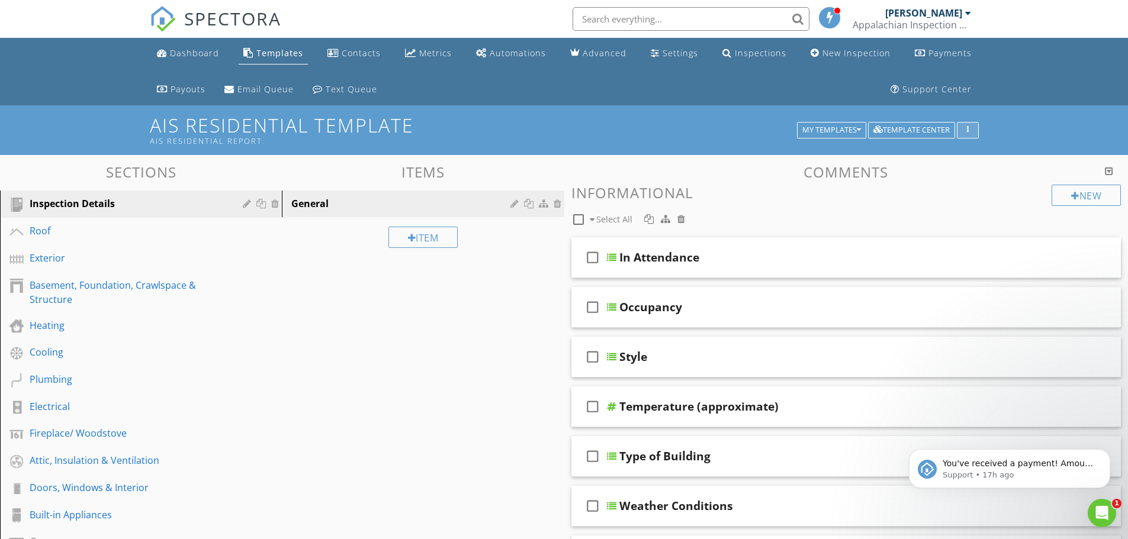
click at [974, 128] on button "button" at bounding box center [967, 130] width 22 height 17
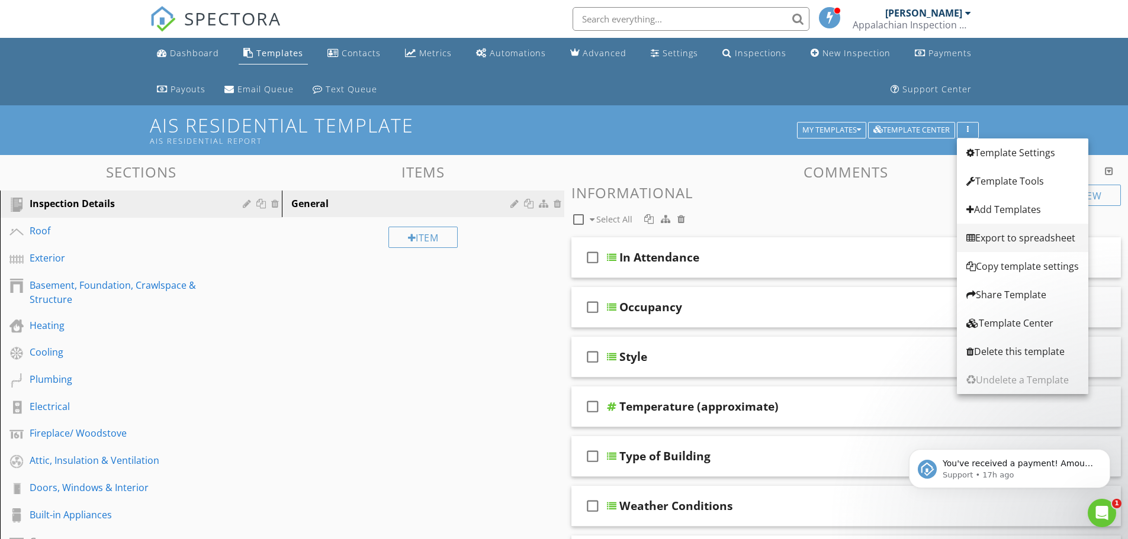
click at [1008, 239] on div "Export to spreadsheet" at bounding box center [1022, 238] width 112 height 14
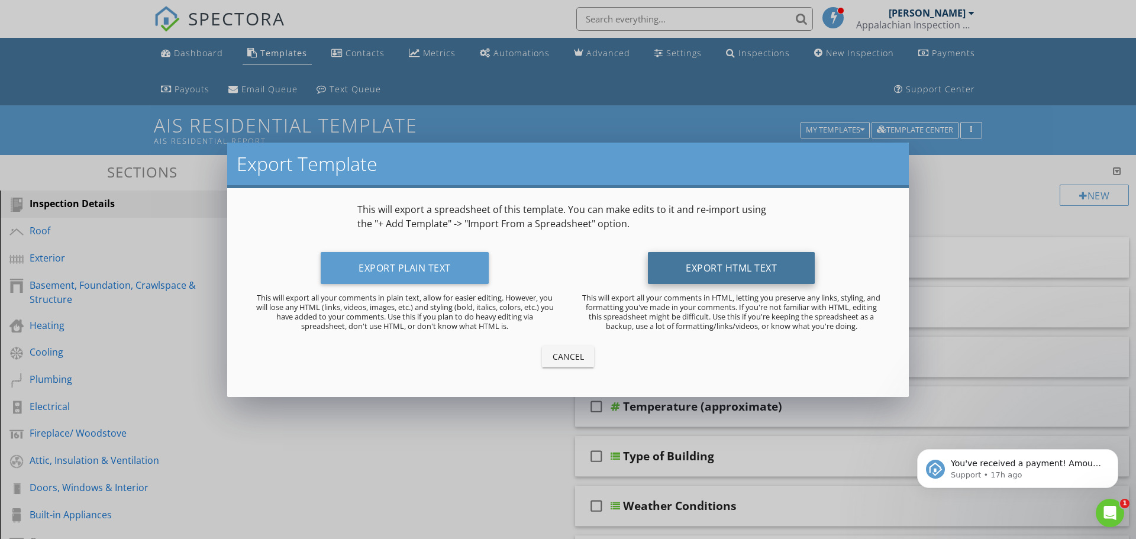
click at [676, 272] on button "Export HTML Text" at bounding box center [731, 268] width 167 height 32
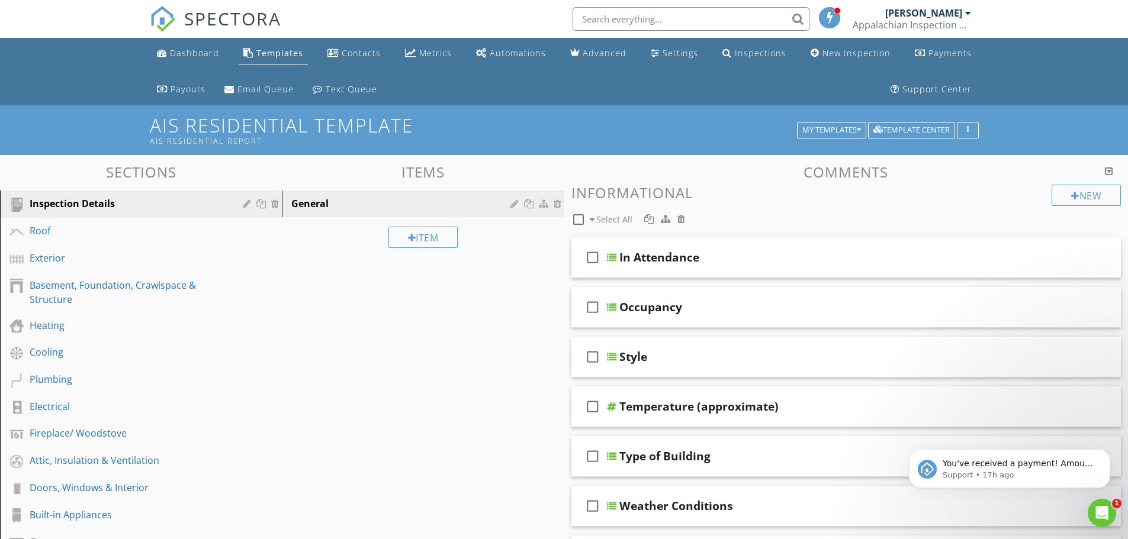
click at [825, 18] on span at bounding box center [830, 17] width 12 height 11
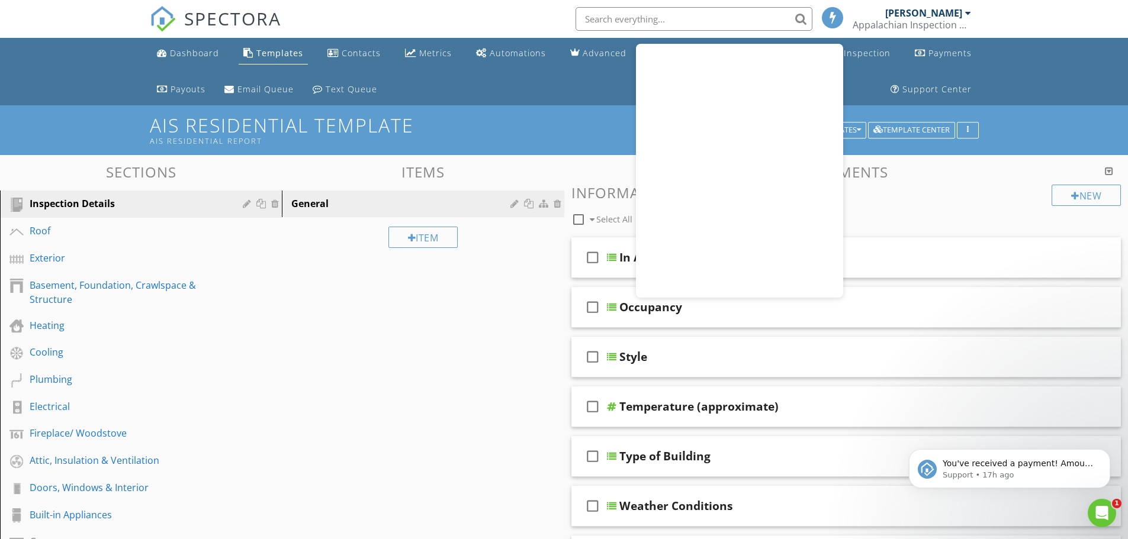
click at [1006, 15] on nav "SPECTORA Rob Chambliss Appalachian Inspection Services LLC Role: Inspector Chan…" at bounding box center [564, 19] width 1128 height 38
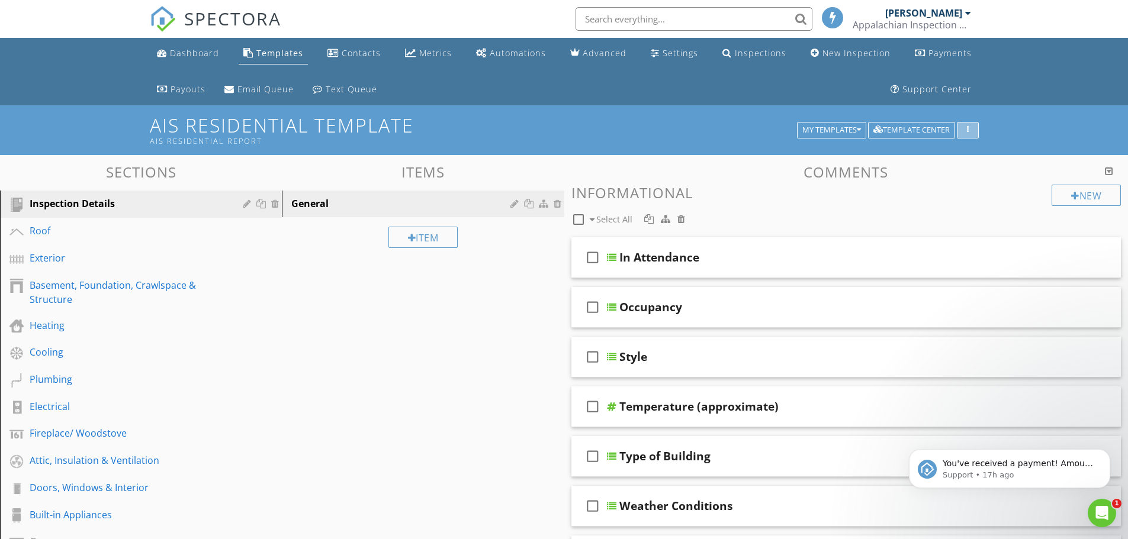
click at [972, 130] on div "button" at bounding box center [967, 130] width 11 height 8
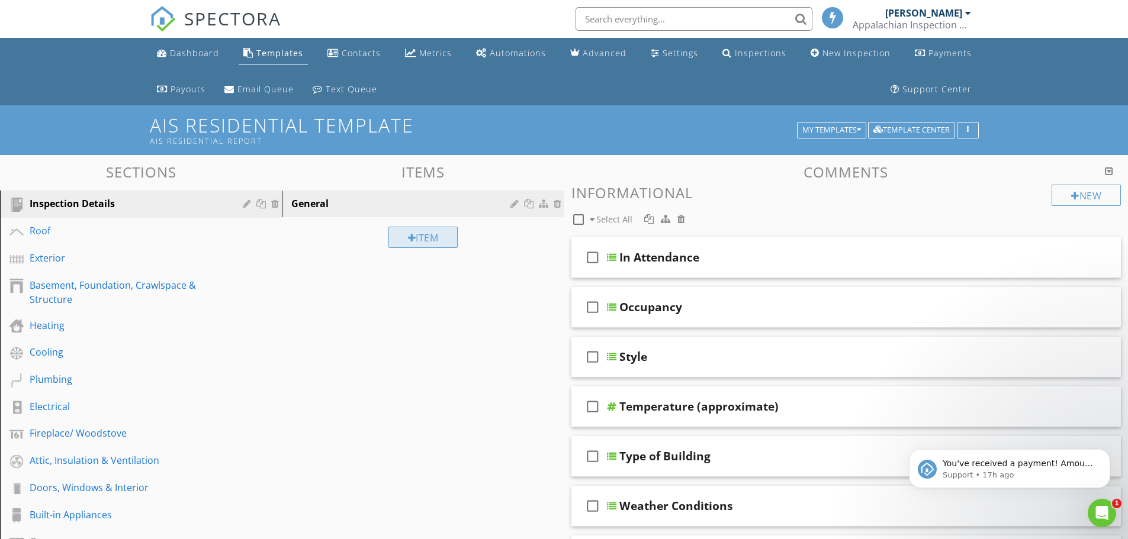
click at [440, 242] on div "Item" at bounding box center [423, 237] width 70 height 21
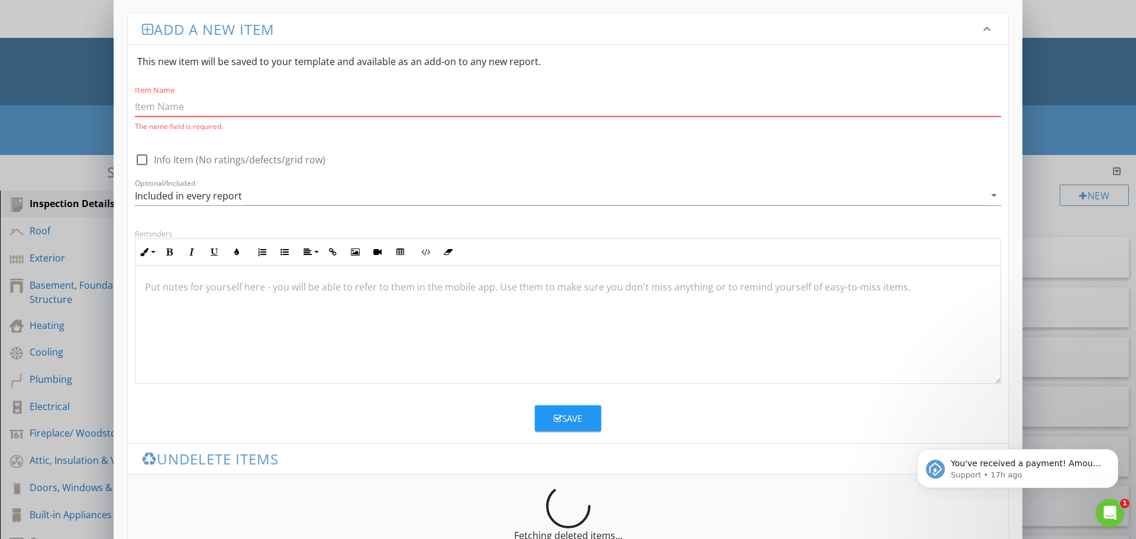
click at [996, 196] on icon "arrow_drop_down" at bounding box center [994, 195] width 14 height 14
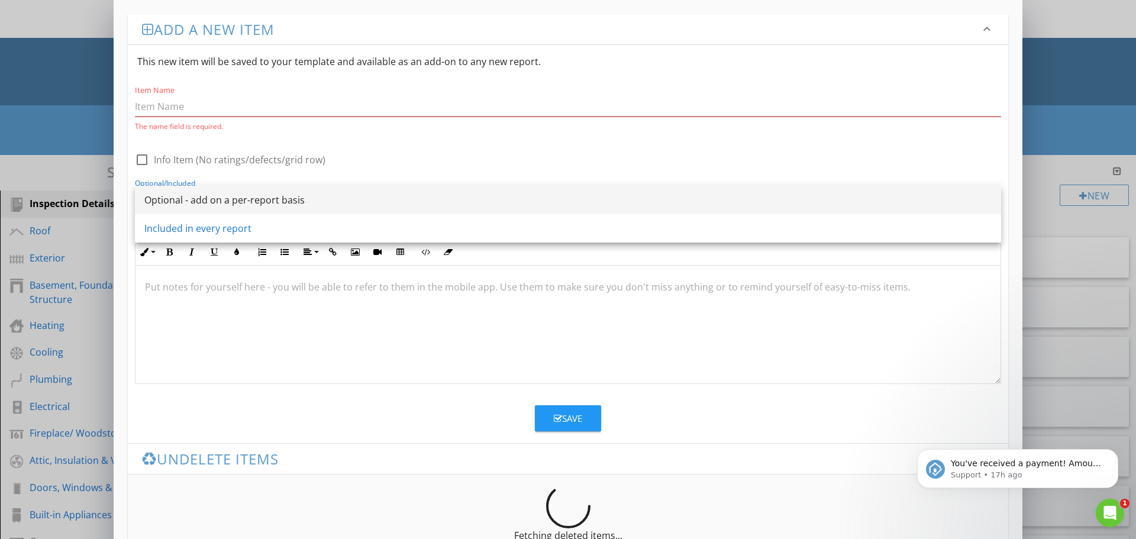
click at [995, 193] on link "Optional - add on a per-report basis" at bounding box center [568, 200] width 867 height 28
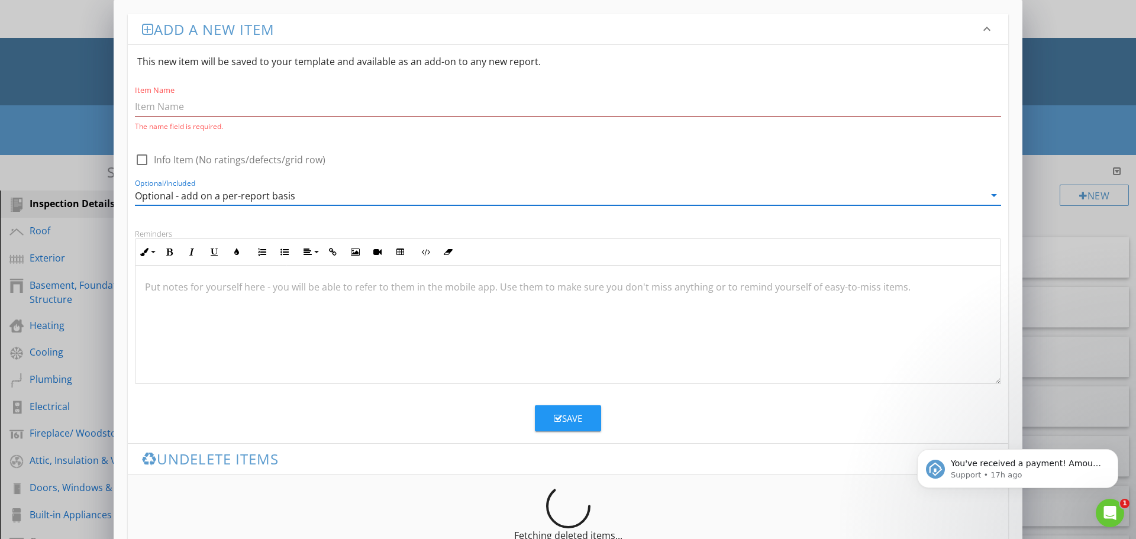
click at [995, 191] on icon "arrow_drop_down" at bounding box center [994, 195] width 14 height 14
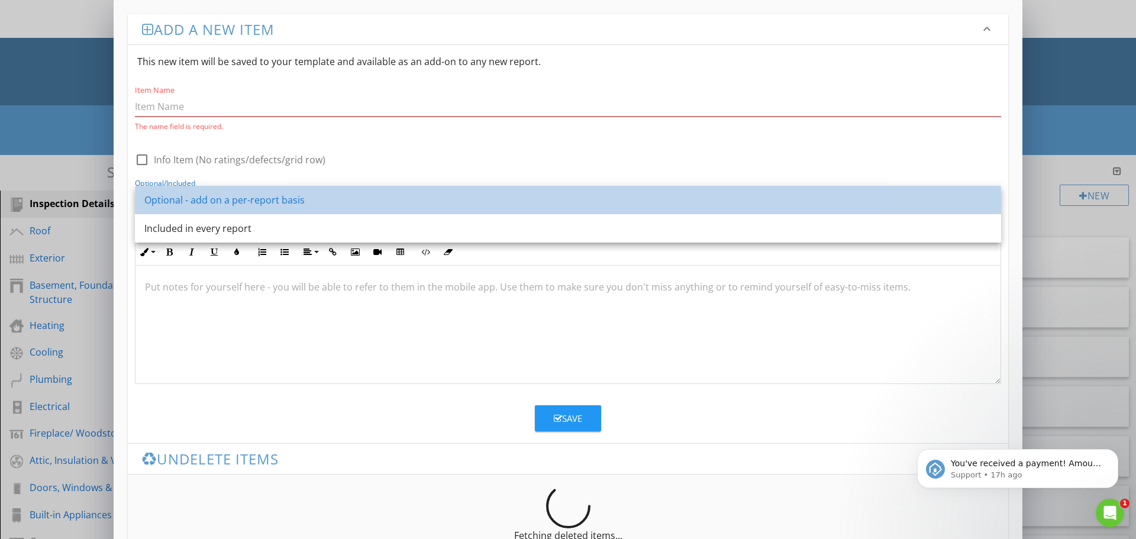
click at [994, 197] on link "Optional - add on a per-report basis" at bounding box center [568, 200] width 867 height 28
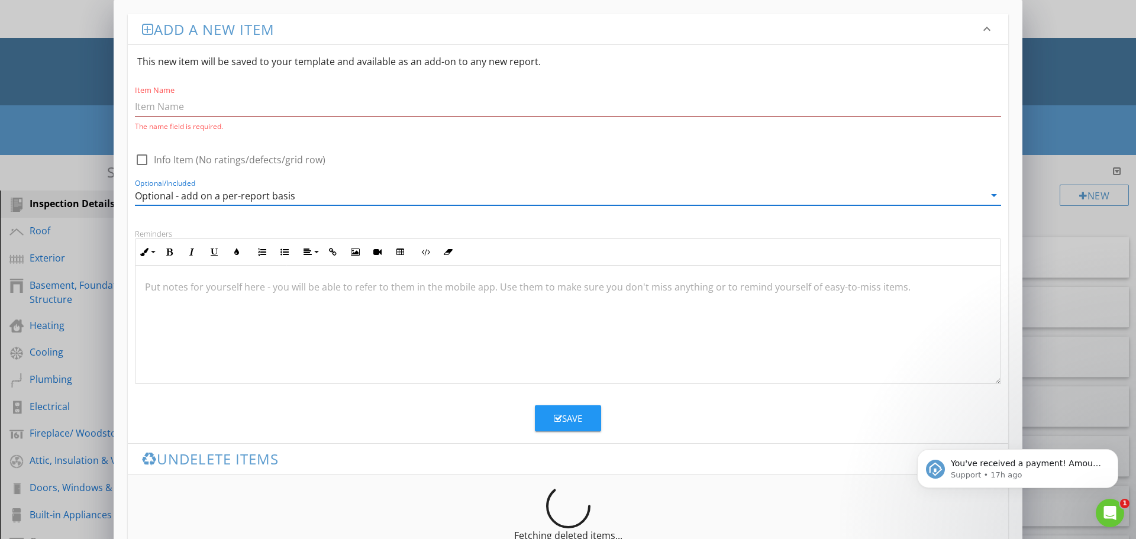
click at [994, 197] on icon "arrow_drop_down" at bounding box center [994, 195] width 14 height 14
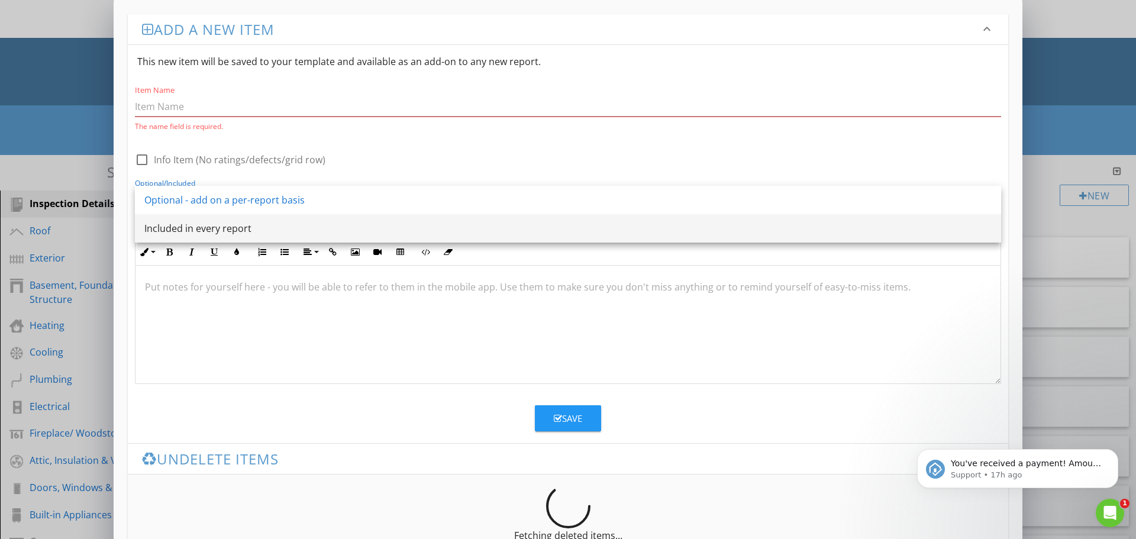
click at [981, 237] on div "Included in every report" at bounding box center [568, 228] width 848 height 28
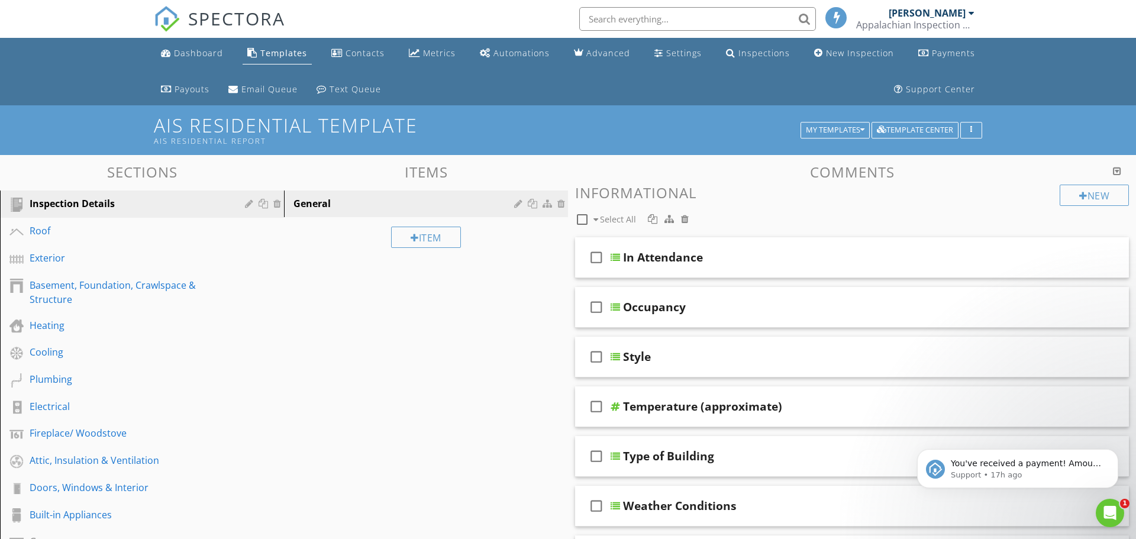
click at [1107, 22] on div at bounding box center [568, 269] width 1136 height 539
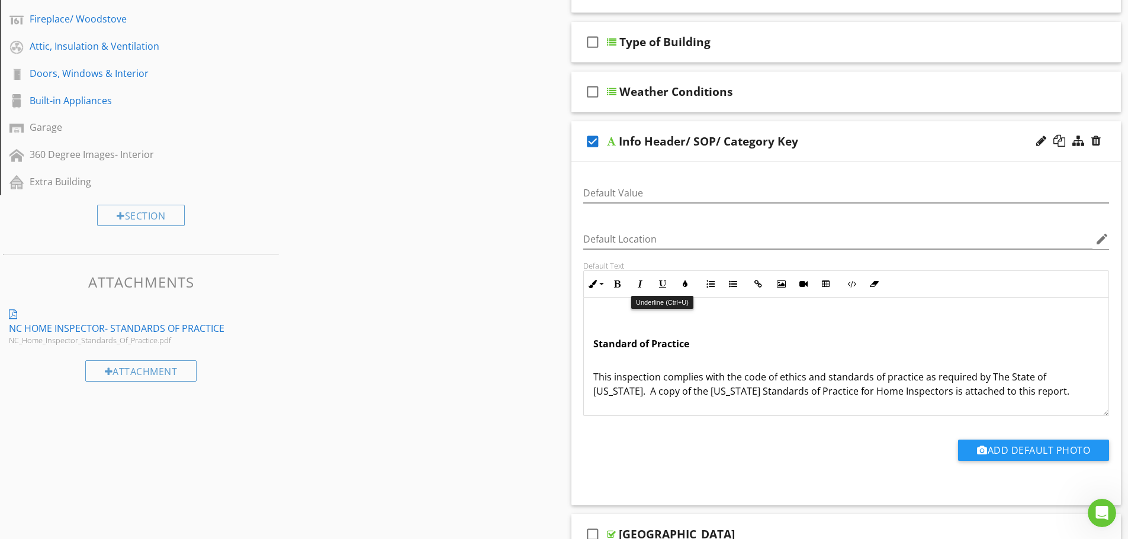
scroll to position [268, 0]
click at [659, 241] on input "Default Location" at bounding box center [838, 240] width 510 height 20
click at [1101, 240] on icon "edit" at bounding box center [1101, 239] width 14 height 14
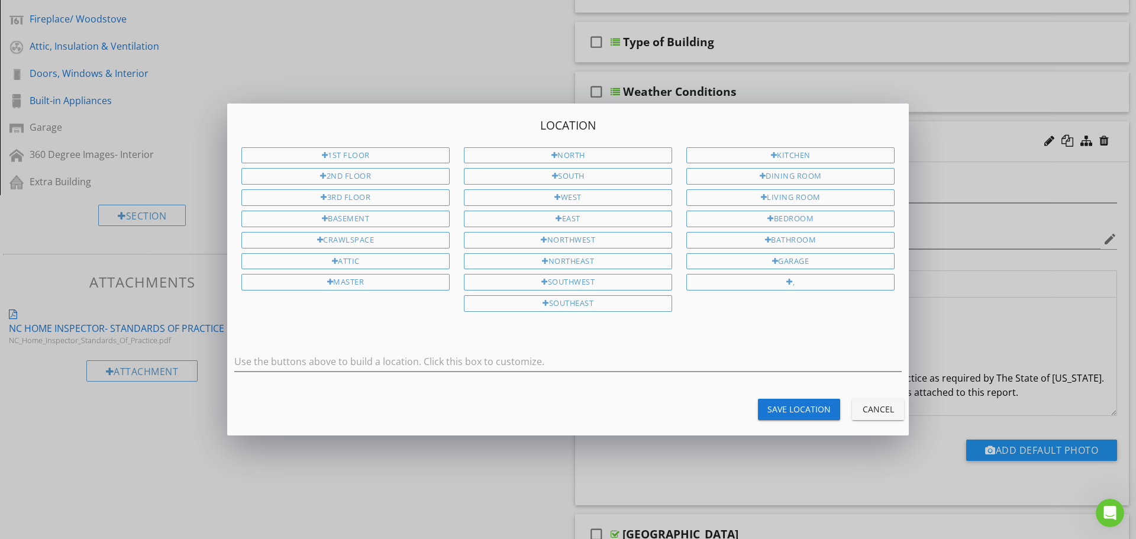
click at [867, 408] on div "Cancel" at bounding box center [878, 409] width 33 height 12
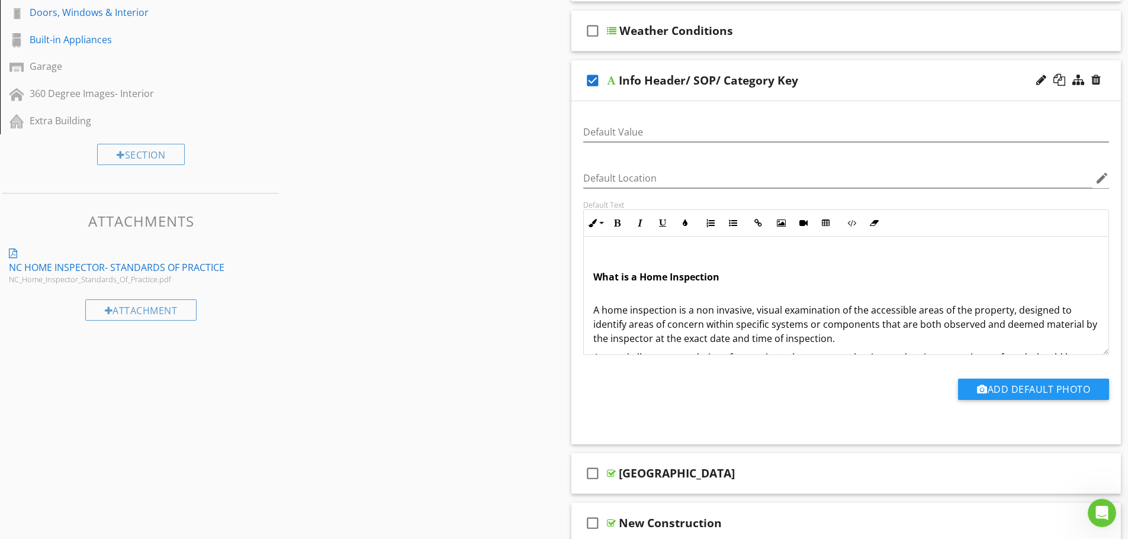
scroll to position [473, 0]
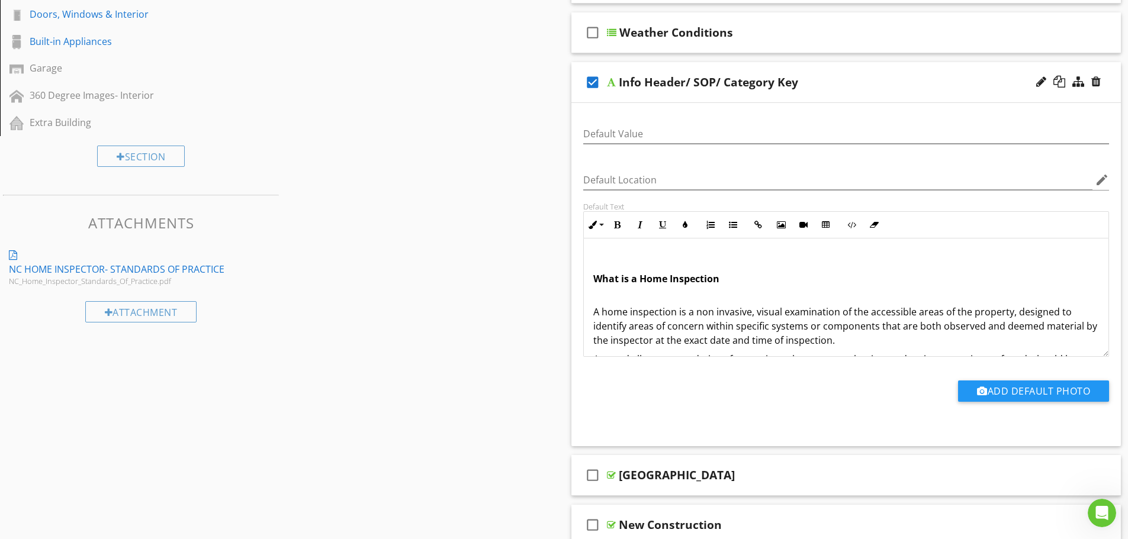
click at [592, 84] on icon "check_box" at bounding box center [592, 82] width 19 height 28
click at [542, 120] on div "Sections Inspection Details Roof Exterior Basement, Foundation, Crawlspace & St…" at bounding box center [564, 319] width 1128 height 1274
click at [1039, 82] on div at bounding box center [1041, 82] width 10 height 12
click at [613, 81] on div at bounding box center [611, 82] width 9 height 9
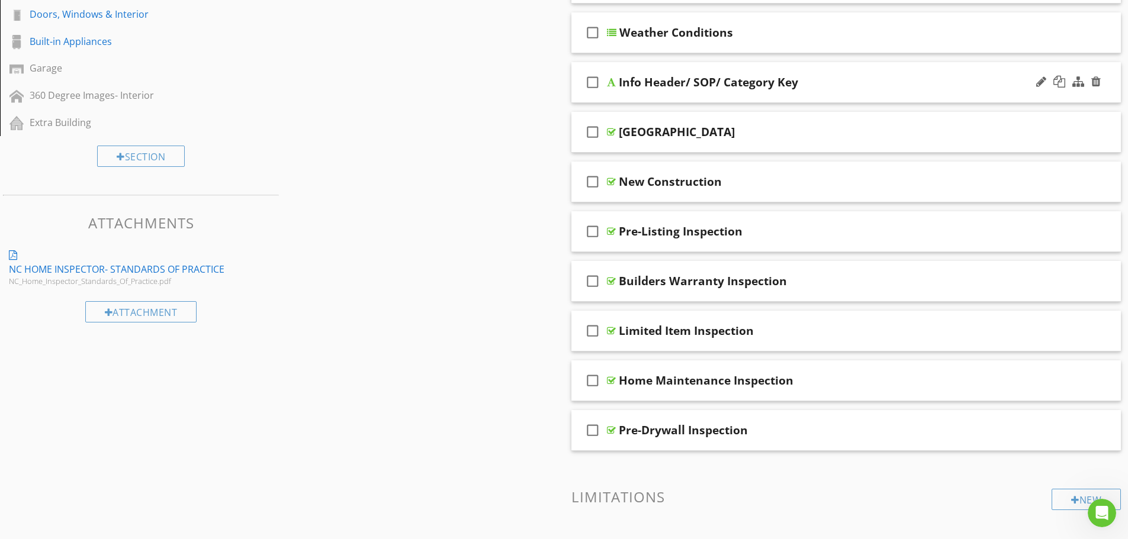
click at [608, 82] on div at bounding box center [611, 82] width 9 height 9
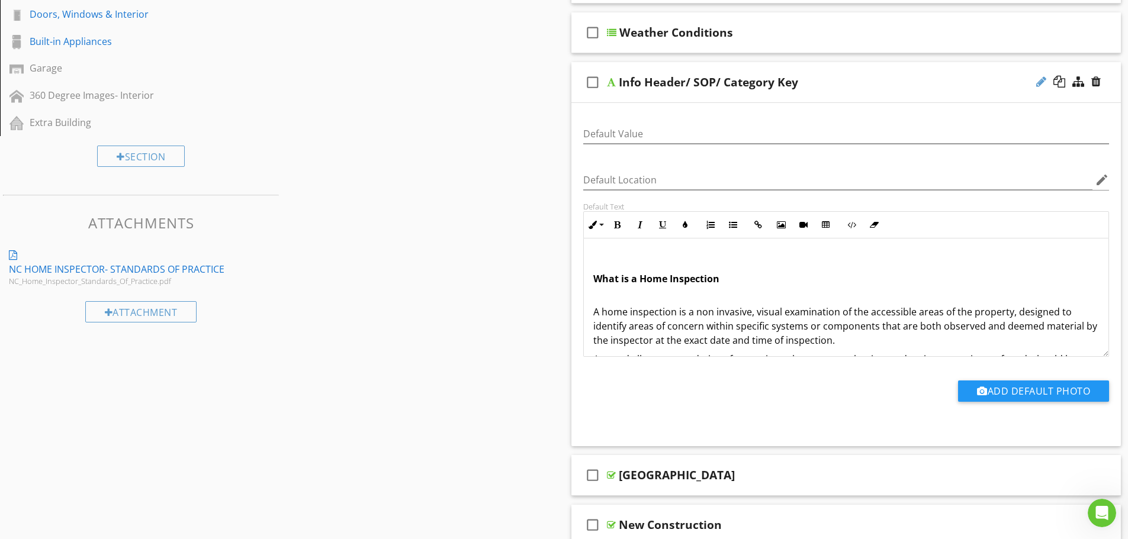
click at [1038, 82] on div at bounding box center [1041, 82] width 10 height 12
click at [1036, 82] on div at bounding box center [1041, 82] width 10 height 12
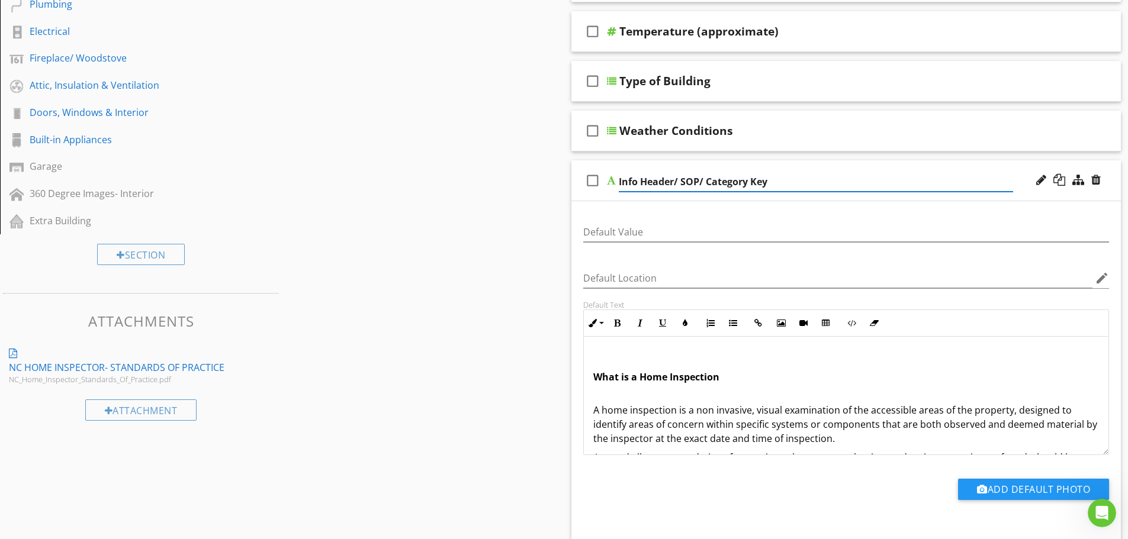
scroll to position [296, 0]
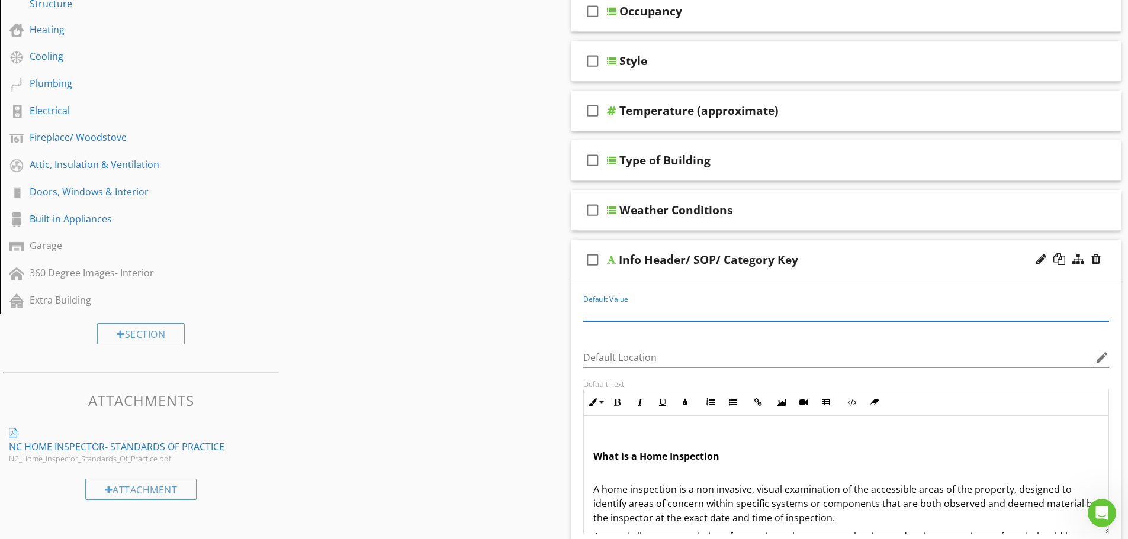
click at [650, 305] on input "Default Value" at bounding box center [846, 312] width 526 height 20
click at [591, 260] on icon "check_box_outline_blank" at bounding box center [592, 260] width 19 height 28
click at [591, 260] on icon "check_box" at bounding box center [592, 260] width 19 height 28
click at [610, 260] on div at bounding box center [611, 259] width 9 height 9
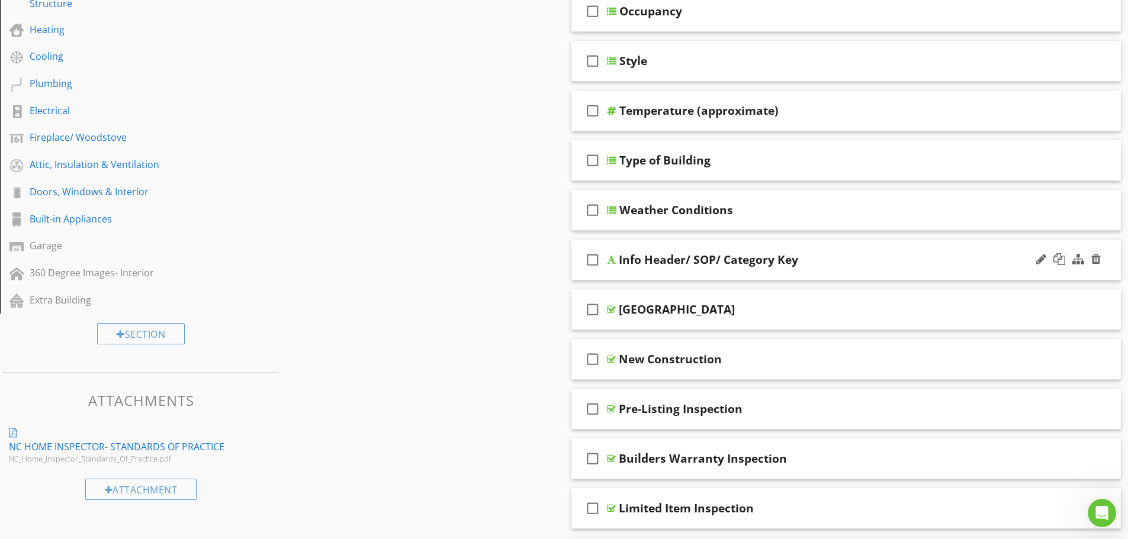
click at [610, 260] on div at bounding box center [611, 259] width 9 height 9
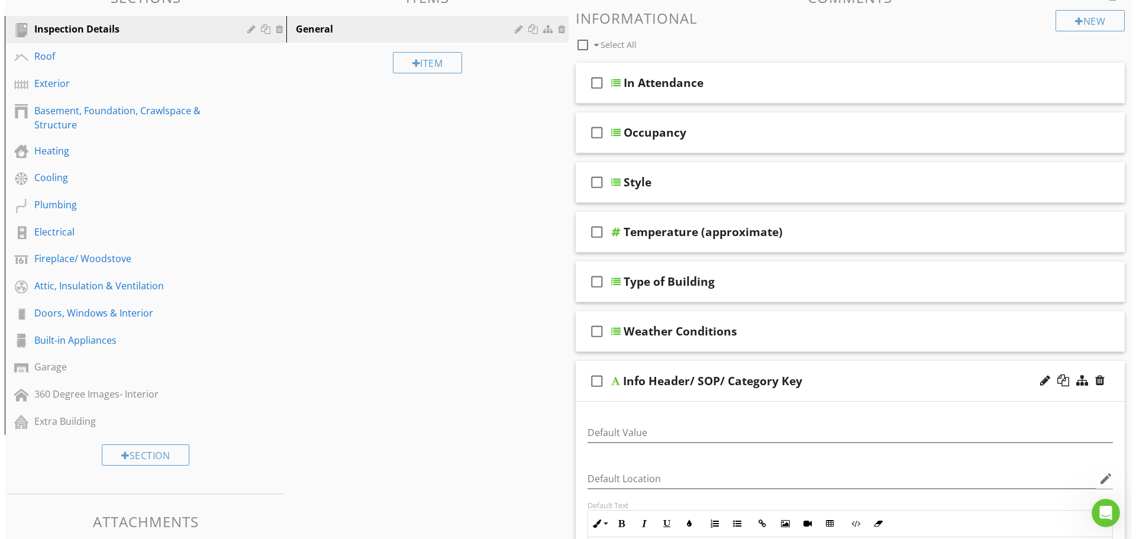
scroll to position [0, 0]
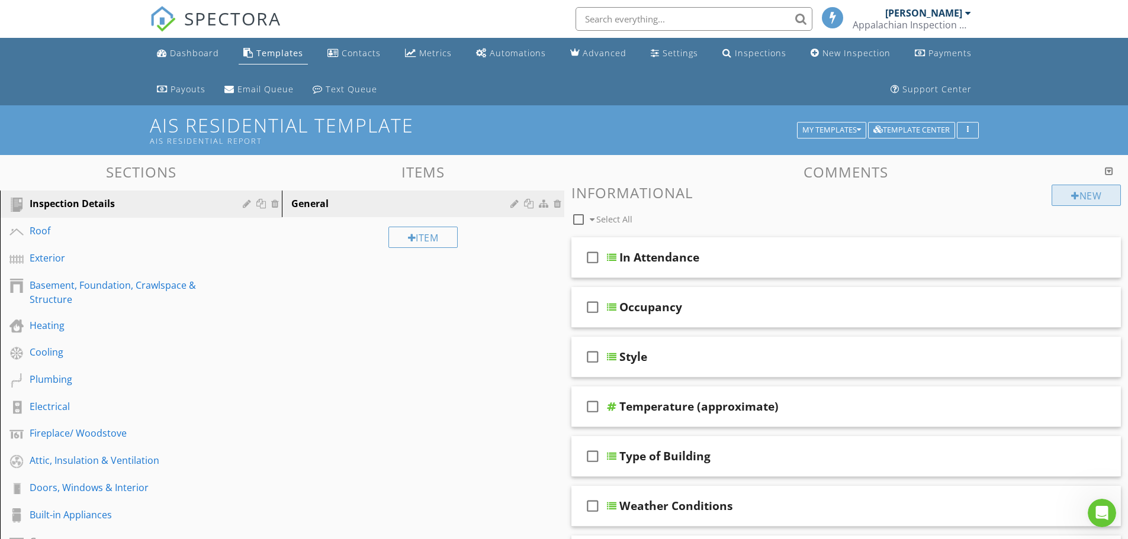
click at [1080, 197] on div "New" at bounding box center [1085, 195] width 69 height 21
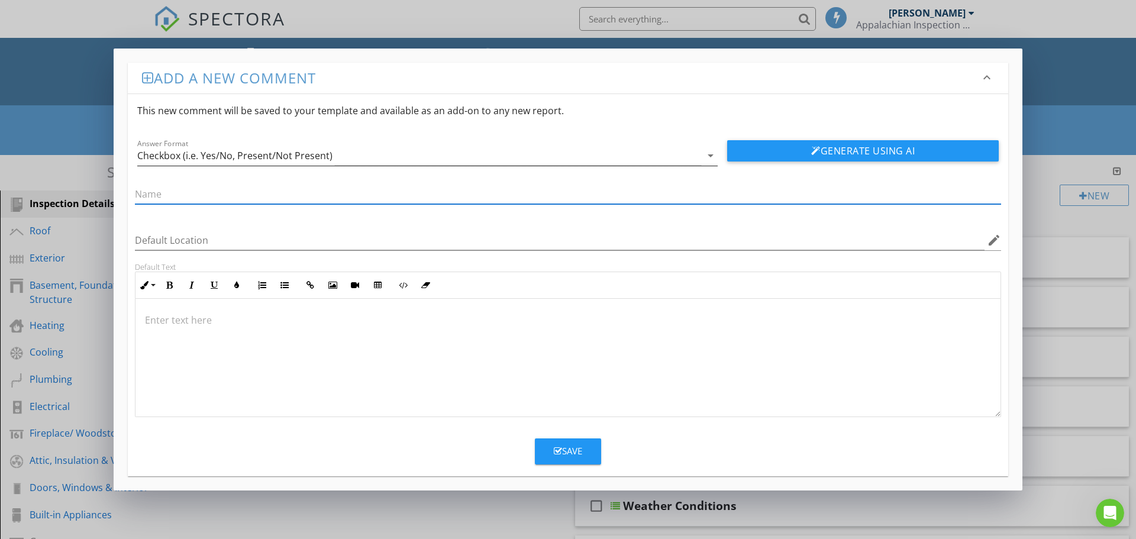
click at [710, 157] on icon "arrow_drop_down" at bounding box center [711, 156] width 14 height 14
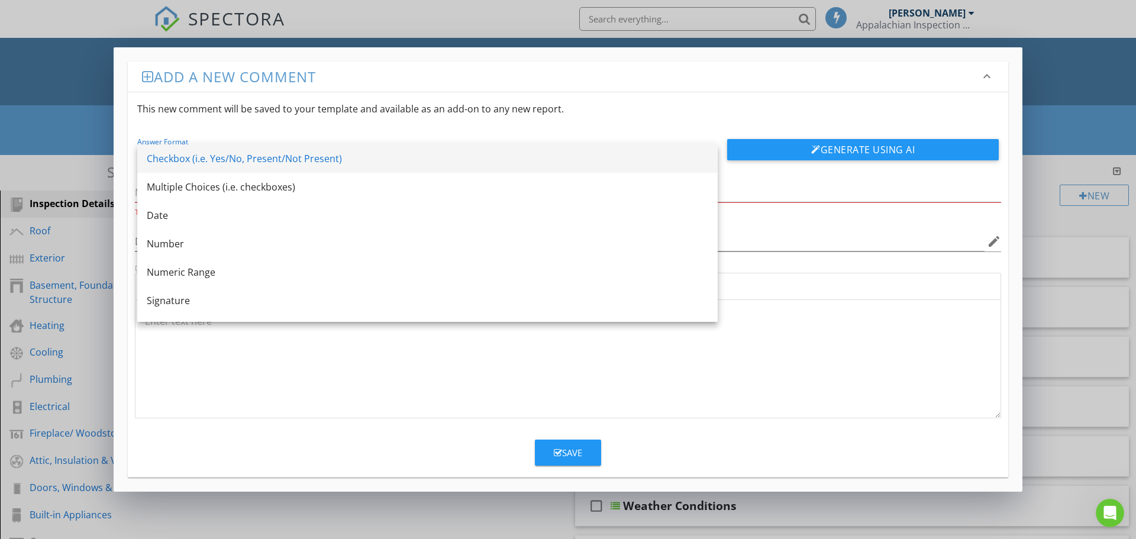
click at [645, 158] on div "Checkbox (i.e. Yes/No, Present/Not Present)" at bounding box center [428, 159] width 562 height 14
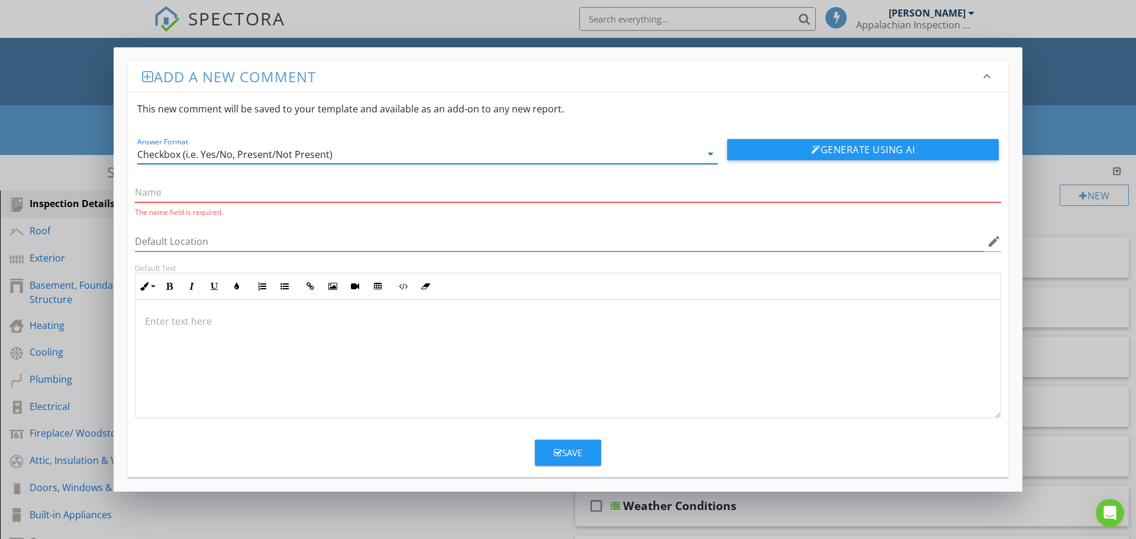
click at [222, 193] on input "text" at bounding box center [568, 193] width 867 height 20
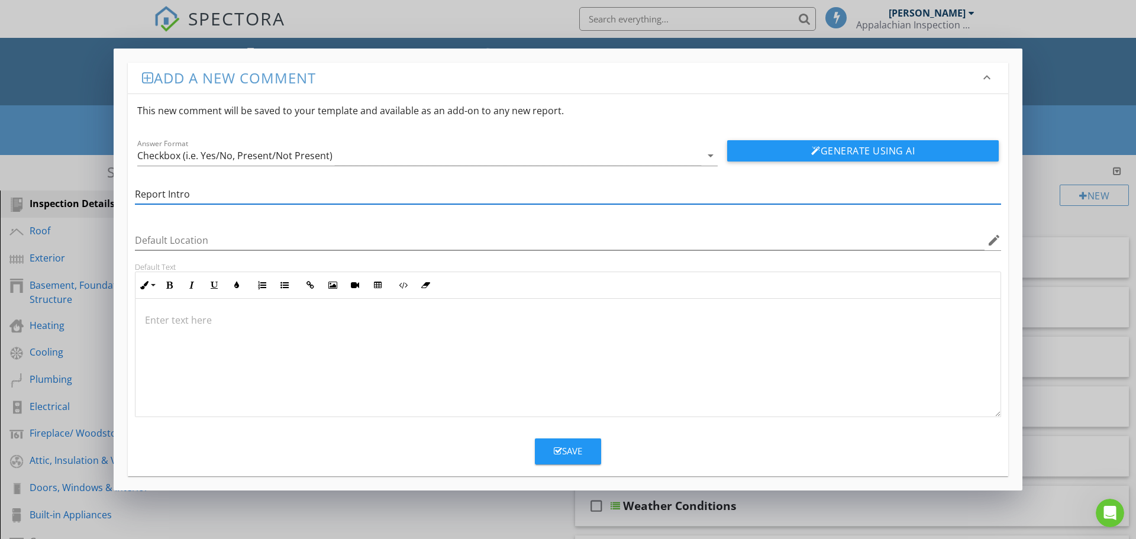
type input "Report Intro"
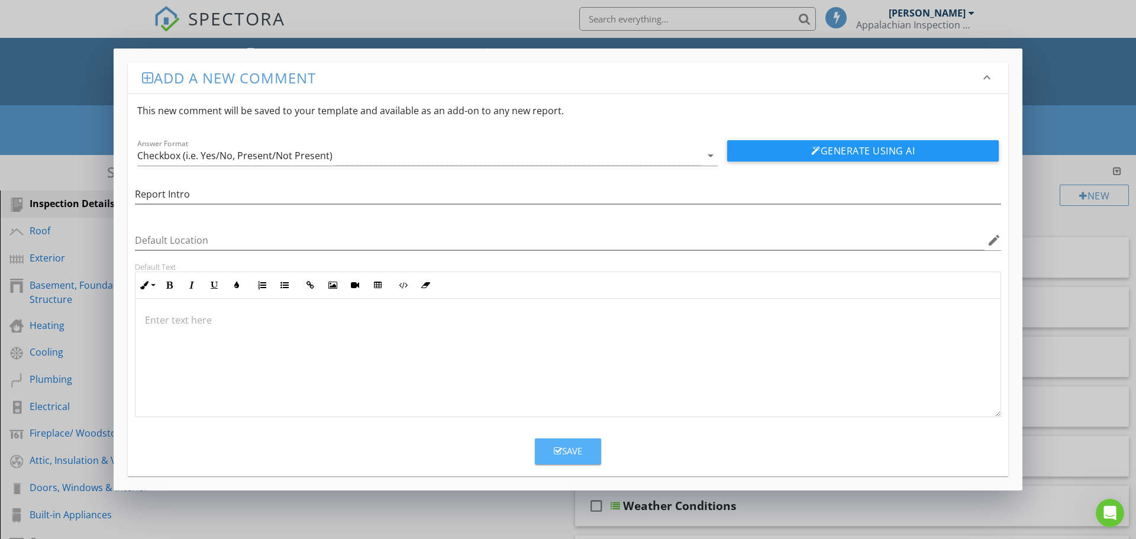
click at [568, 454] on div "Save" at bounding box center [568, 451] width 28 height 14
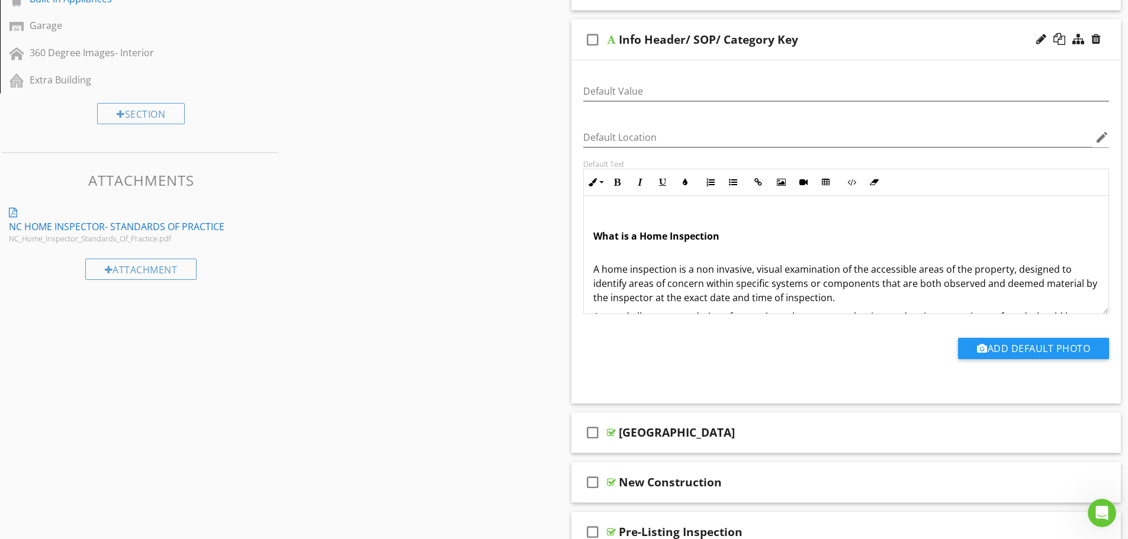
scroll to position [537, 0]
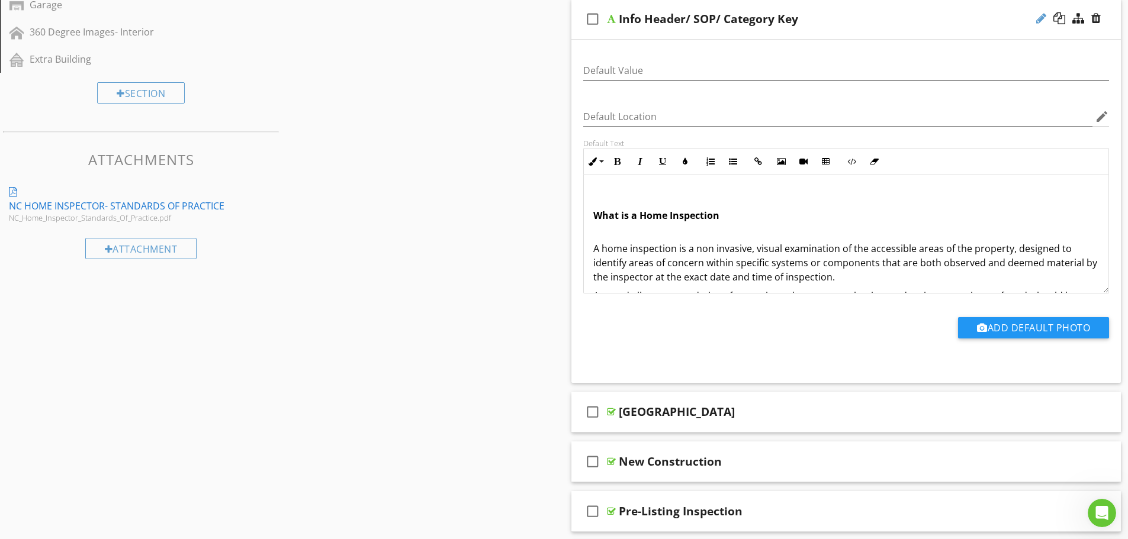
click at [1036, 18] on div at bounding box center [1041, 18] width 10 height 12
click at [608, 203] on p at bounding box center [846, 196] width 506 height 14
click at [592, 213] on div "What is a Home Inspection A home inspection is a non invasive, visual examinati…" at bounding box center [846, 515] width 525 height 681
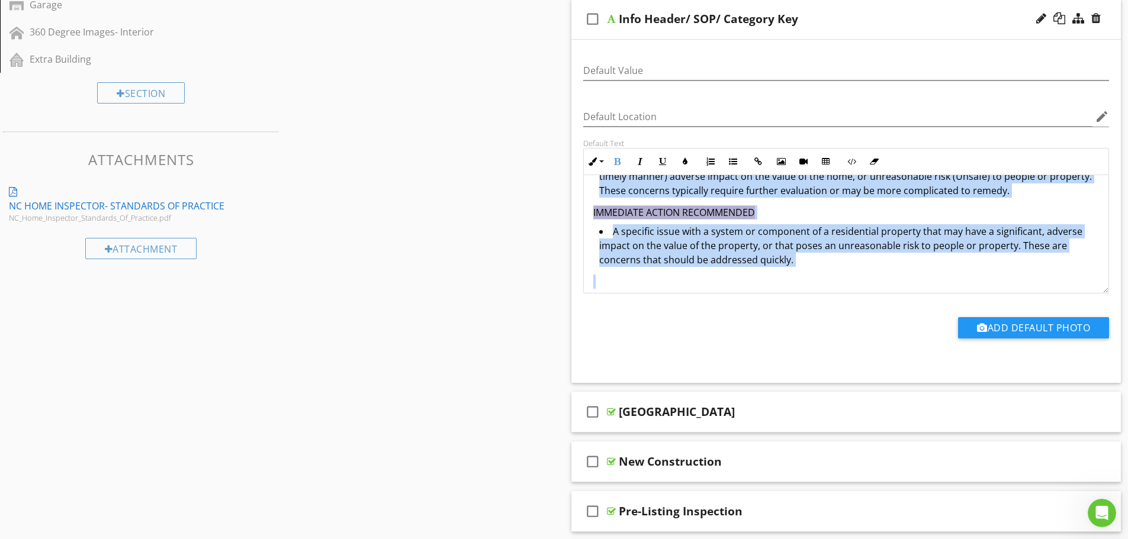
scroll to position [563, 0]
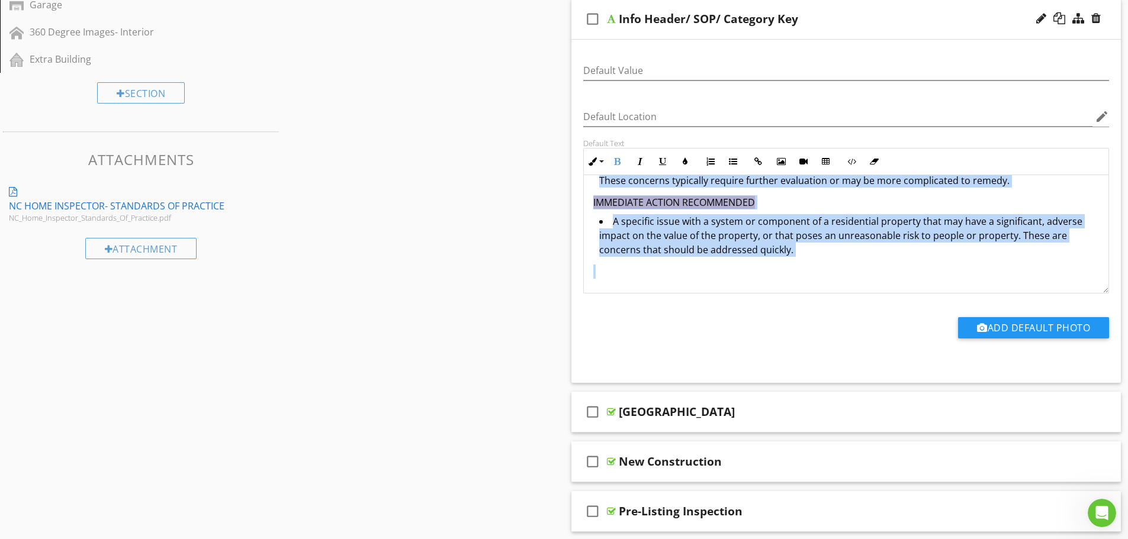
drag, startPoint x: 593, startPoint y: 214, endPoint x: 764, endPoint y: 284, distance: 184.0
copy div "What is a Home Inspection A home inspection is a non invasive, visual examinati…"
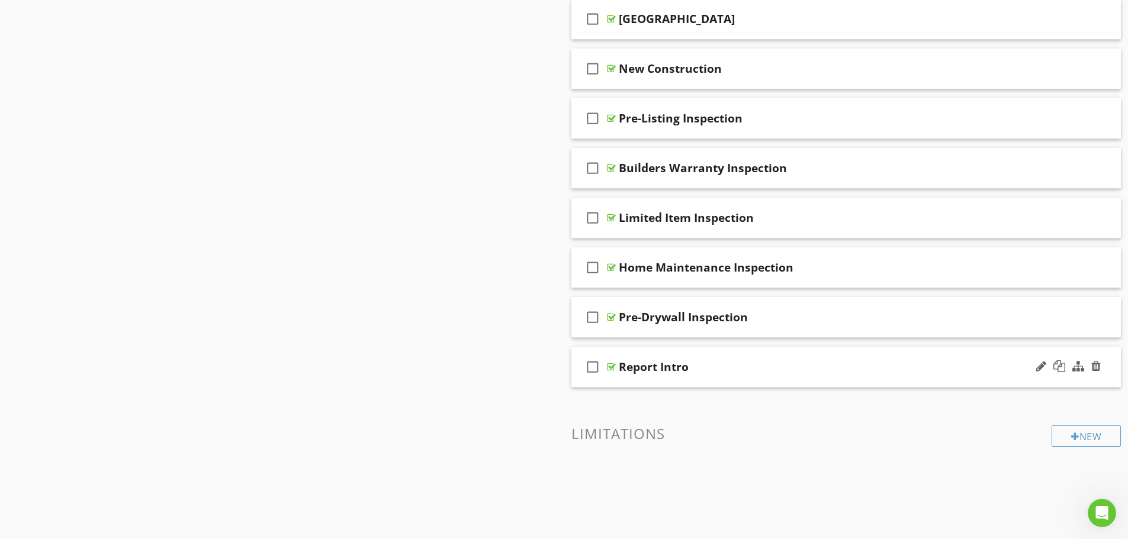
scroll to position [951, 0]
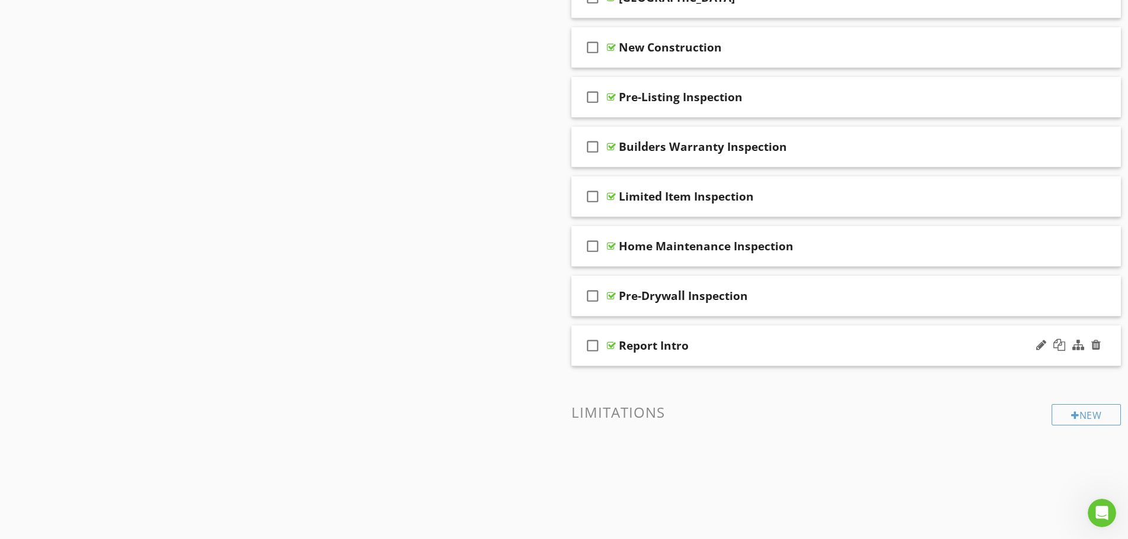
click at [610, 346] on div at bounding box center [611, 345] width 9 height 9
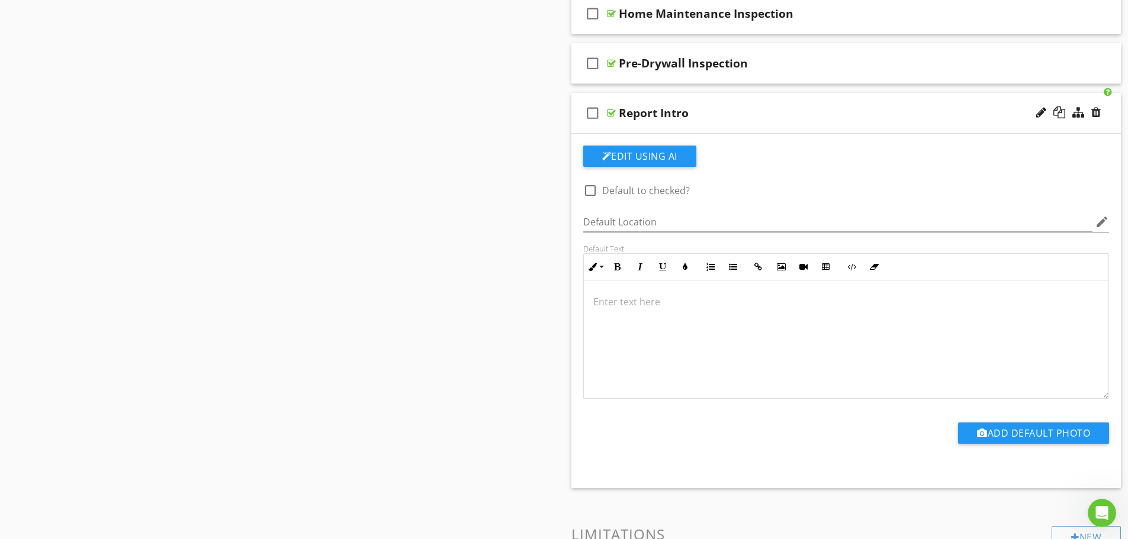
scroll to position [1188, 0]
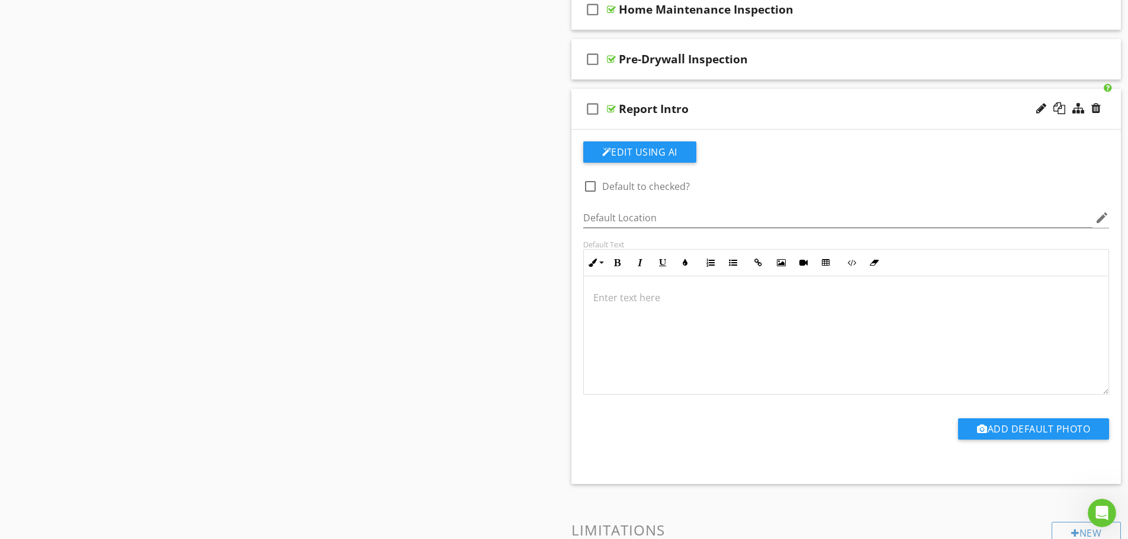
click at [648, 297] on p at bounding box center [846, 298] width 506 height 14
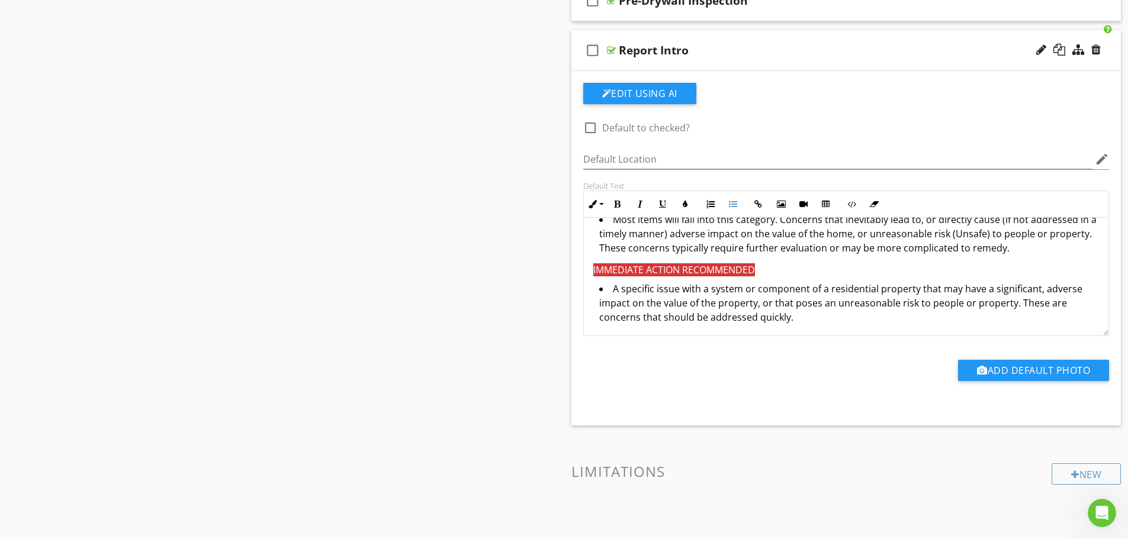
scroll to position [516, 0]
click at [800, 317] on li "A specific issue with a system or component of a residential property that may …" at bounding box center [849, 304] width 500 height 46
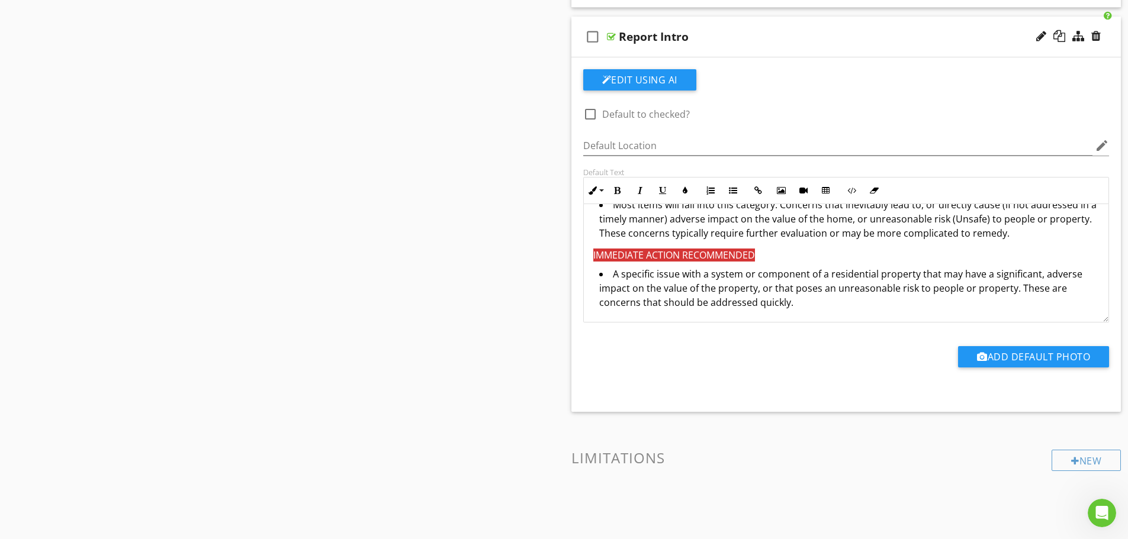
scroll to position [1306, 0]
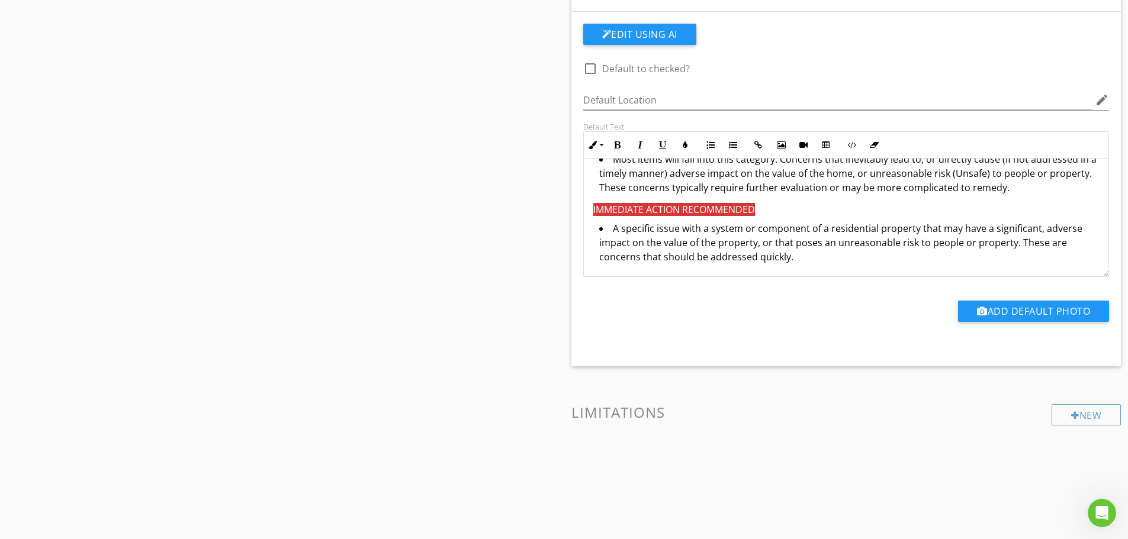
click at [803, 259] on li "A specific issue with a system or component of a residential property that may …" at bounding box center [849, 244] width 500 height 46
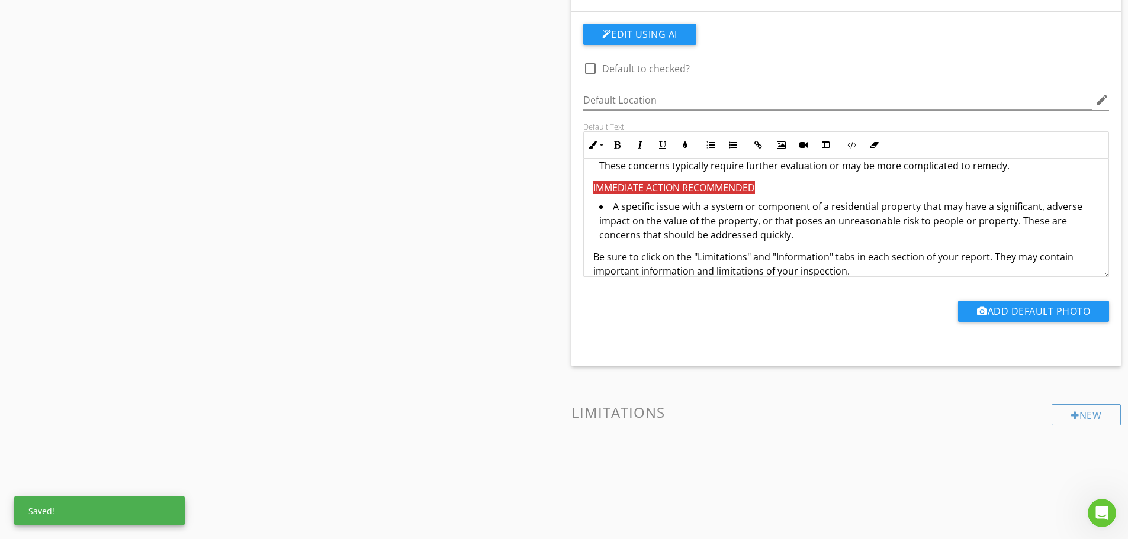
scroll to position [554, 0]
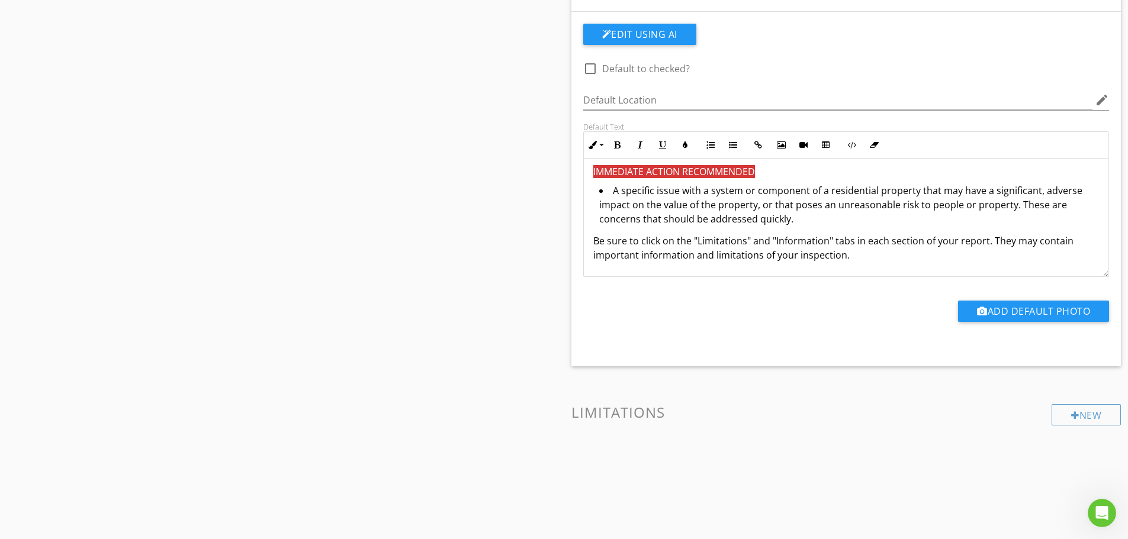
click at [661, 236] on p "Be sure to click on the "Limitations" and "Information" tabs in each section of…" at bounding box center [846, 248] width 506 height 28
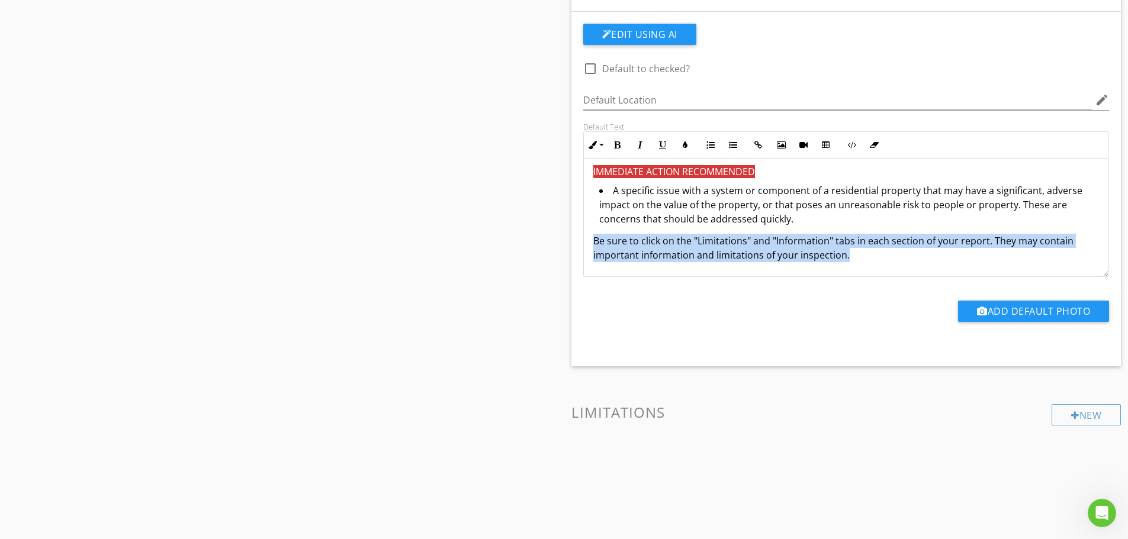
drag, startPoint x: 594, startPoint y: 243, endPoint x: 848, endPoint y: 266, distance: 254.3
click at [688, 147] on icon "button" at bounding box center [685, 145] width 8 height 8
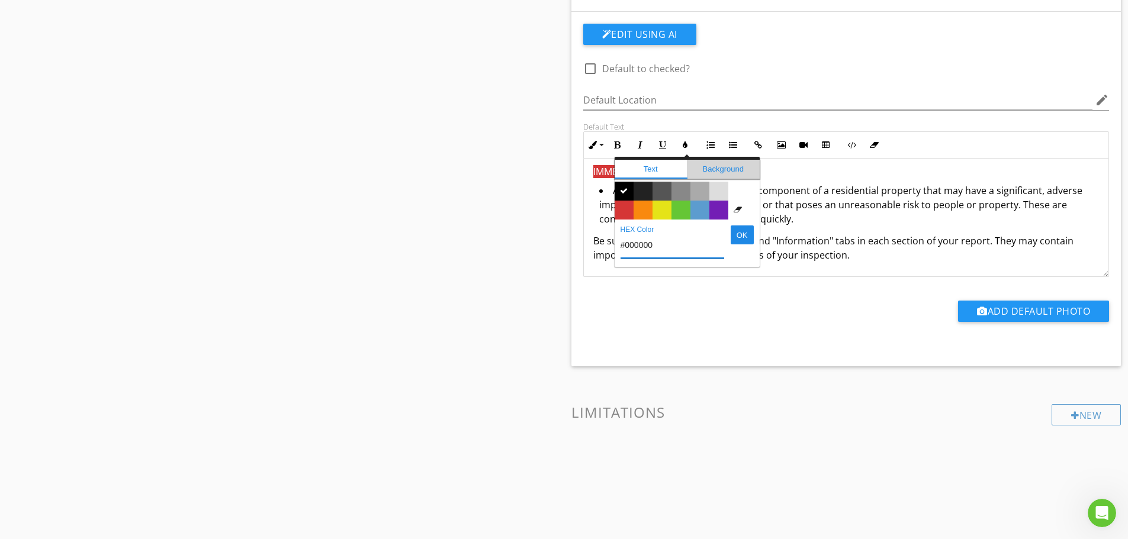
click at [707, 166] on span "Background" at bounding box center [723, 169] width 73 height 19
click at [663, 209] on span "Color #e5e318" at bounding box center [661, 210] width 19 height 19
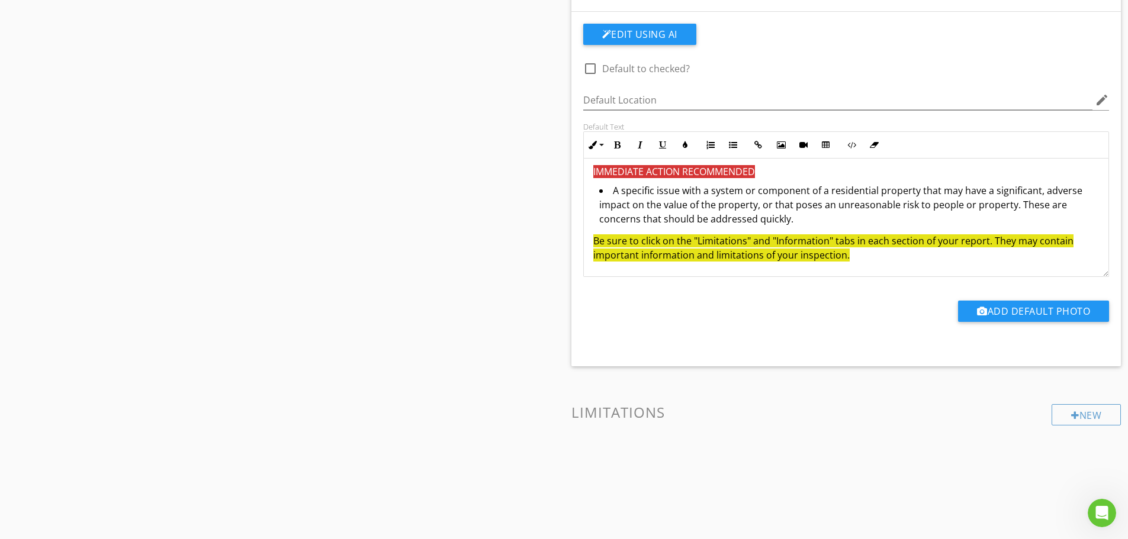
drag, startPoint x: 603, startPoint y: 179, endPoint x: 592, endPoint y: 207, distance: 30.0
click at [601, 185] on div "Maintenance / Minor Concern Maintenance items, DIY items, or recommended upgrad…" at bounding box center [846, 144] width 506 height 236
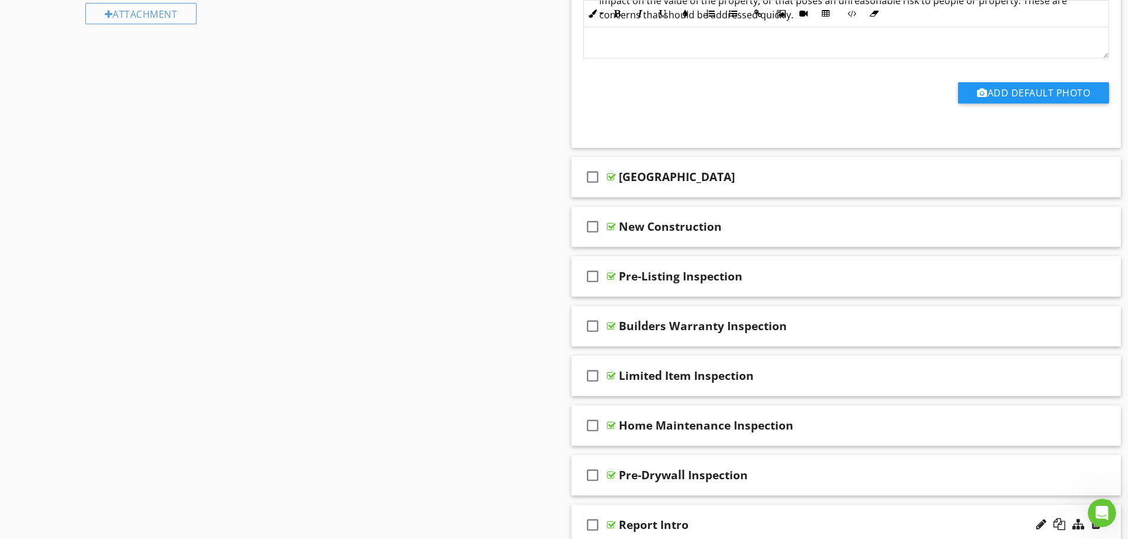
scroll to position [714, 0]
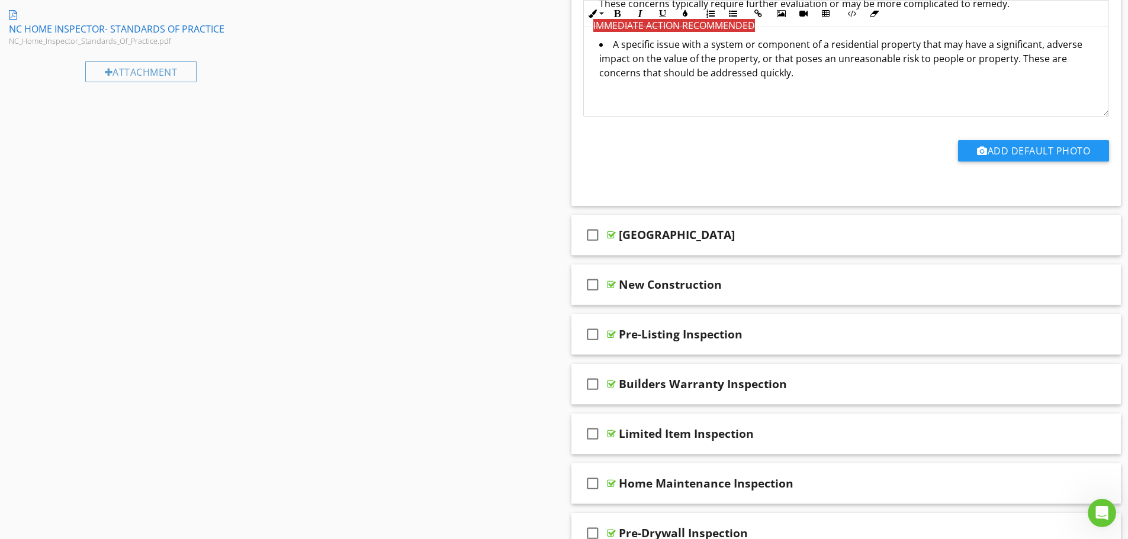
click at [494, 265] on div "Sections Inspection Details Roof Exterior Basement, Foundation, Crawlspace & St…" at bounding box center [564, 280] width 1128 height 1678
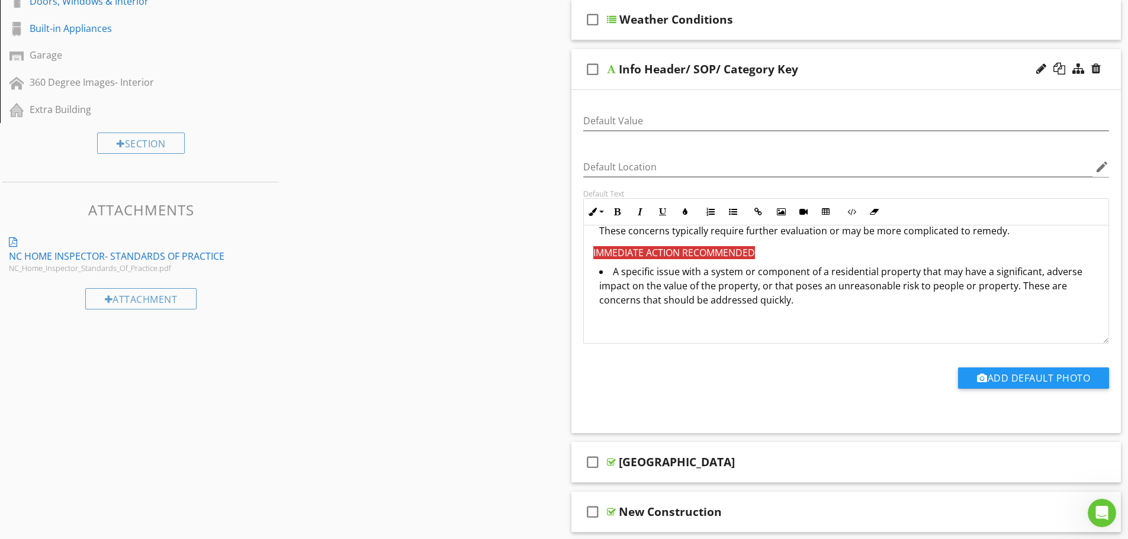
scroll to position [418, 0]
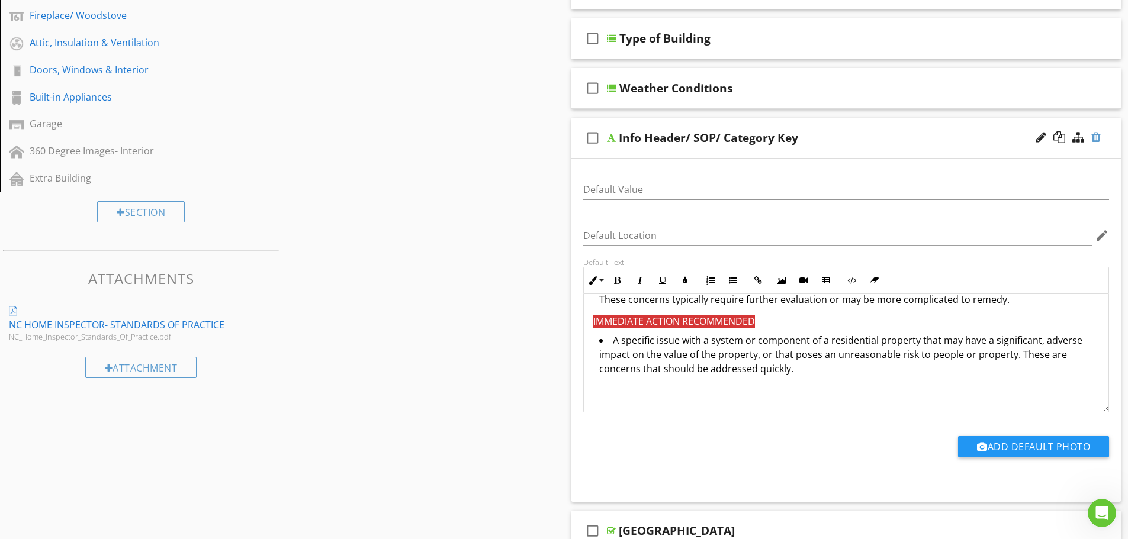
click at [1097, 139] on div at bounding box center [1095, 137] width 9 height 12
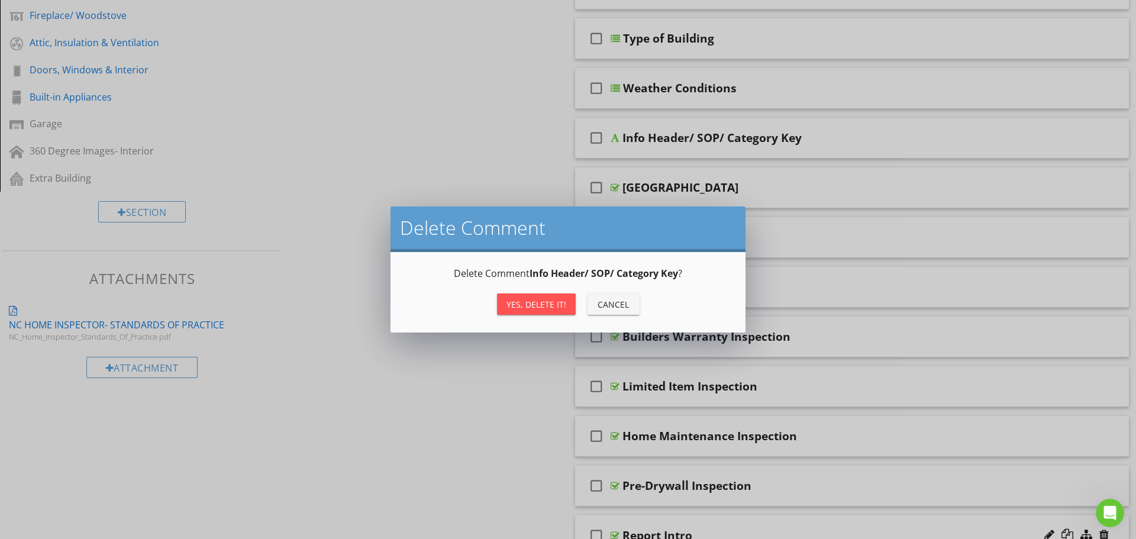
click at [534, 301] on div "Yes, Delete it!" at bounding box center [537, 304] width 60 height 12
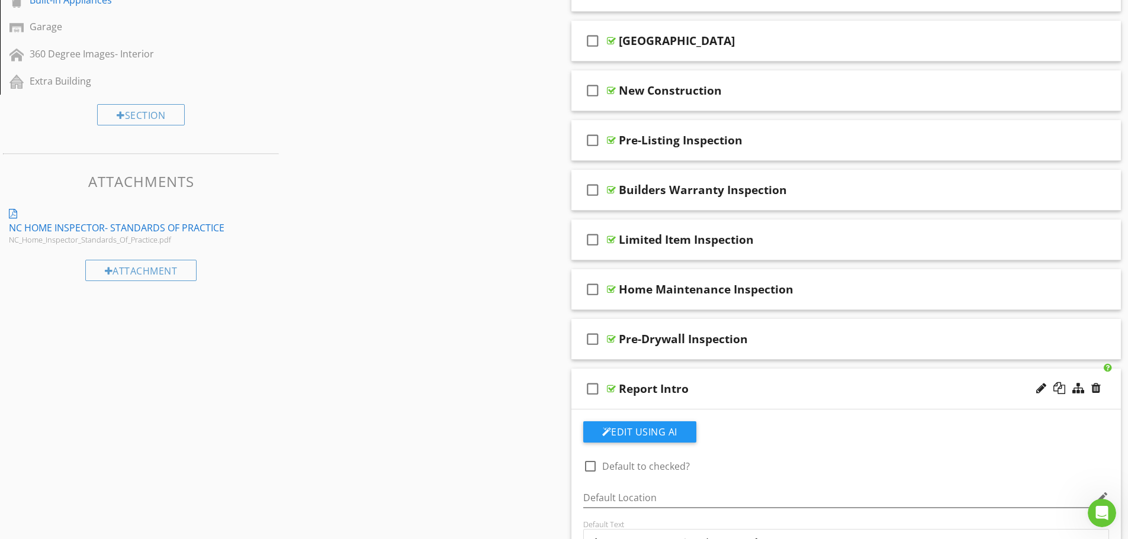
scroll to position [536, 0]
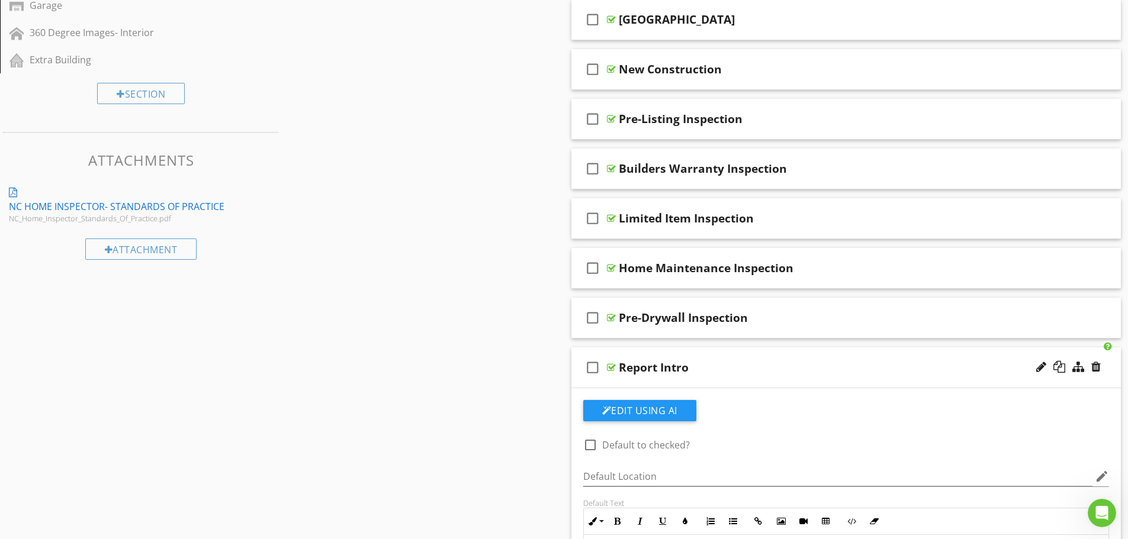
click at [702, 366] on div "Report Intro" at bounding box center [816, 367] width 394 height 14
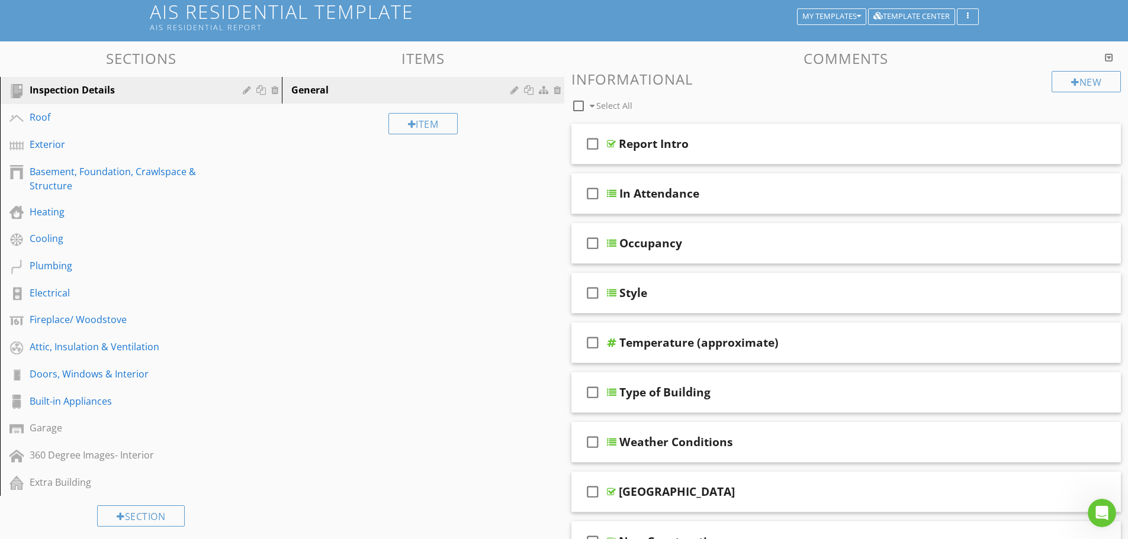
scroll to position [25, 0]
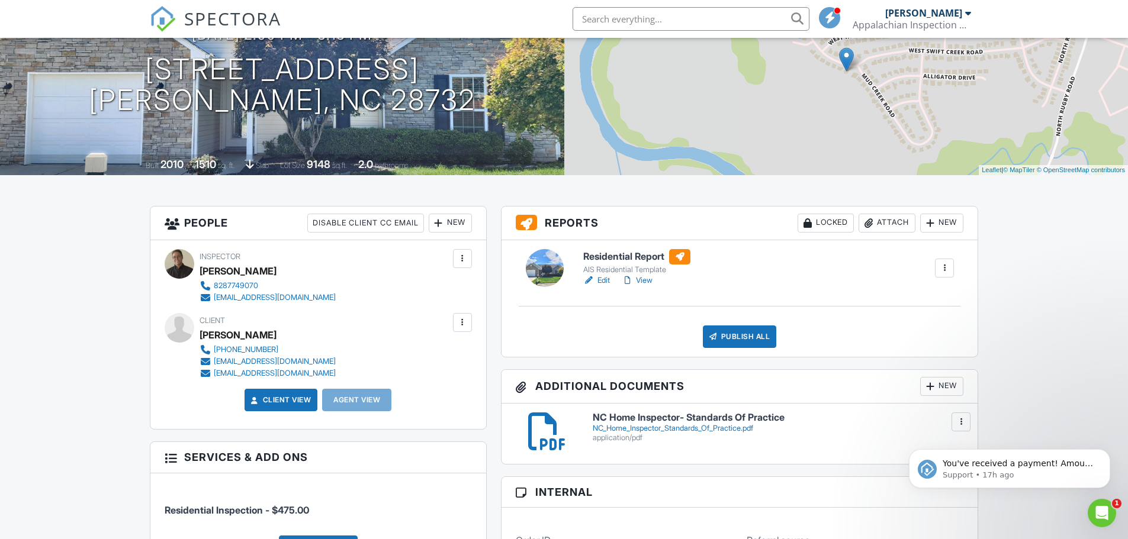
click at [744, 335] on div "Publish All" at bounding box center [740, 337] width 74 height 22
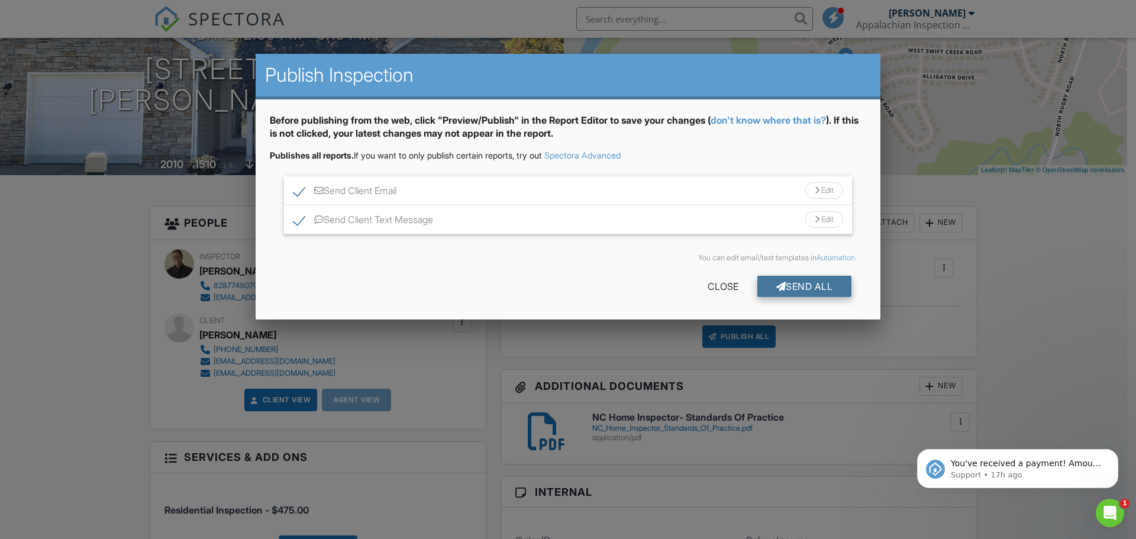
click at [798, 286] on div "Send All" at bounding box center [805, 286] width 95 height 21
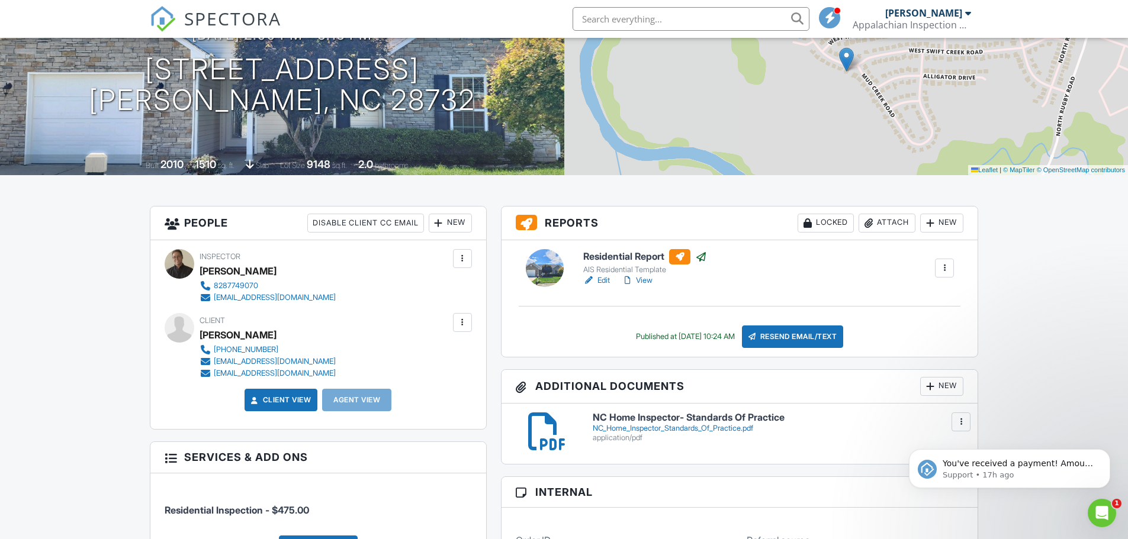
click at [645, 281] on link "View" at bounding box center [636, 281] width 31 height 12
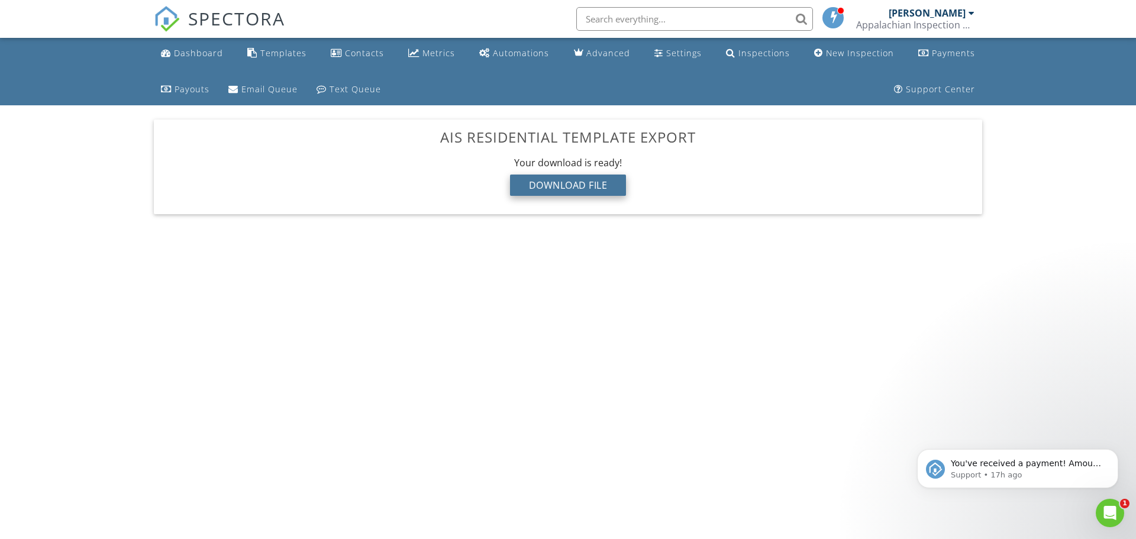
click at [605, 189] on div "Download File" at bounding box center [568, 185] width 117 height 21
drag, startPoint x: 101, startPoint y: 381, endPoint x: 104, endPoint y: 364, distance: 16.7
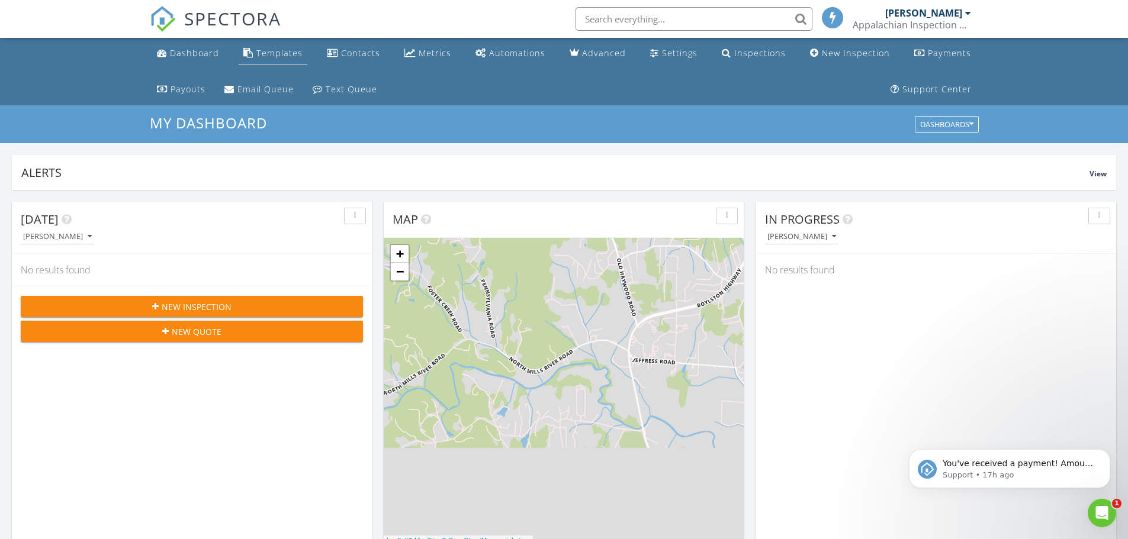
click at [272, 52] on div "Templates" at bounding box center [279, 52] width 46 height 11
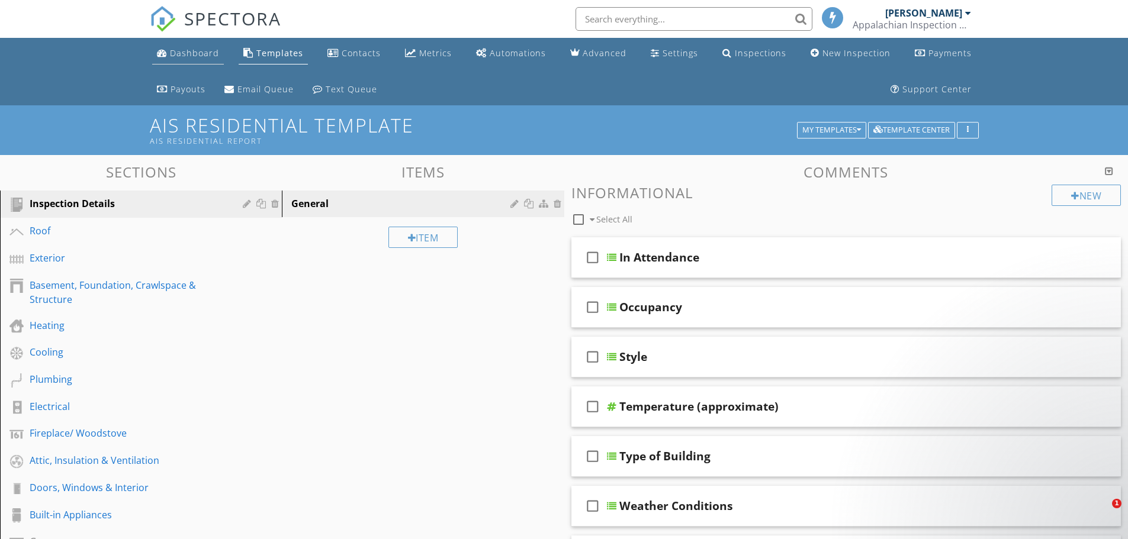
click at [186, 59] on link "Dashboard" at bounding box center [188, 54] width 72 height 22
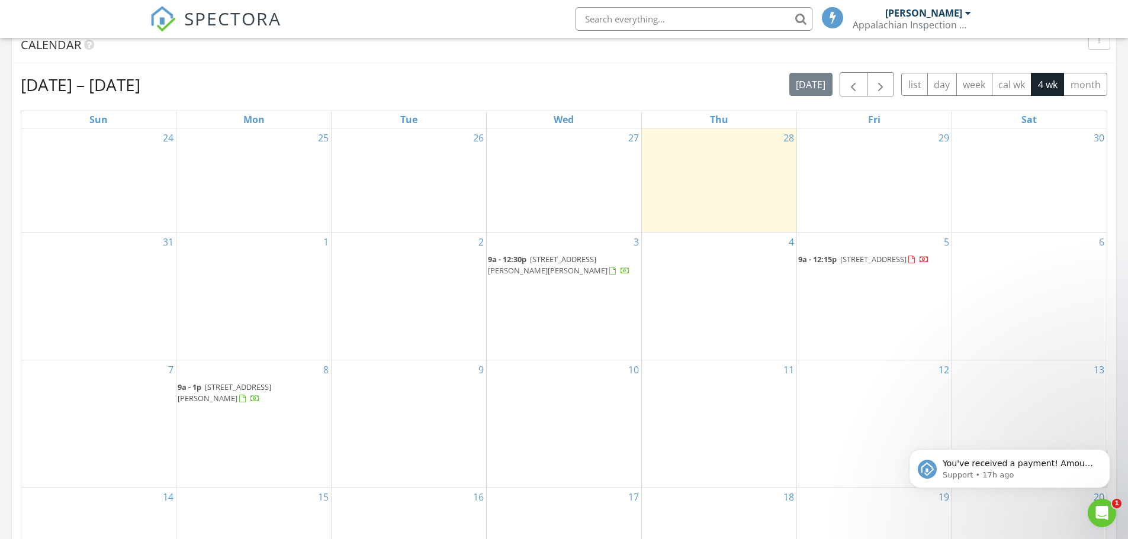
scroll to position [533, 0]
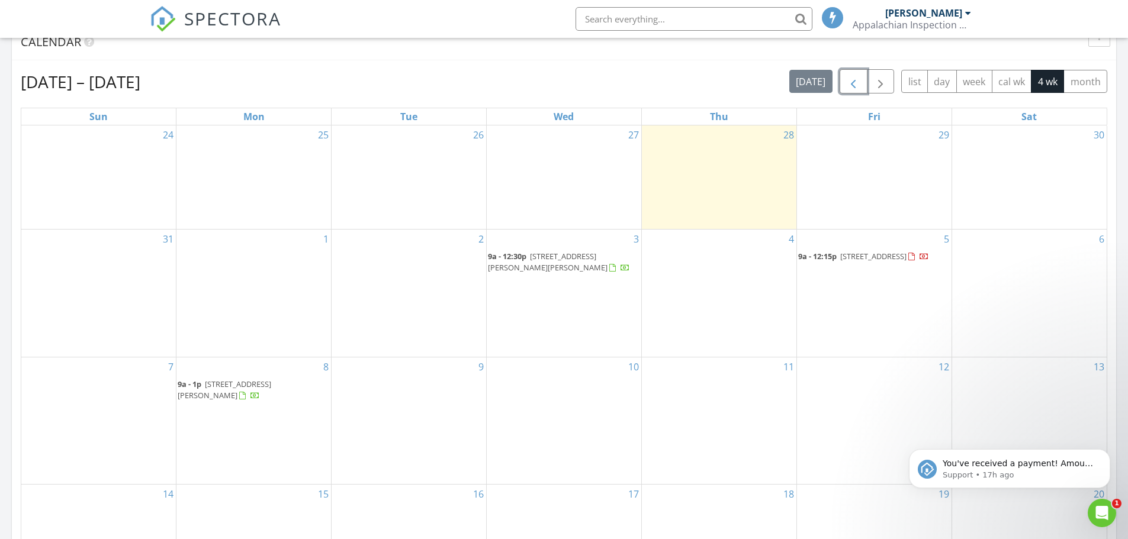
click at [852, 75] on span "button" at bounding box center [853, 82] width 14 height 14
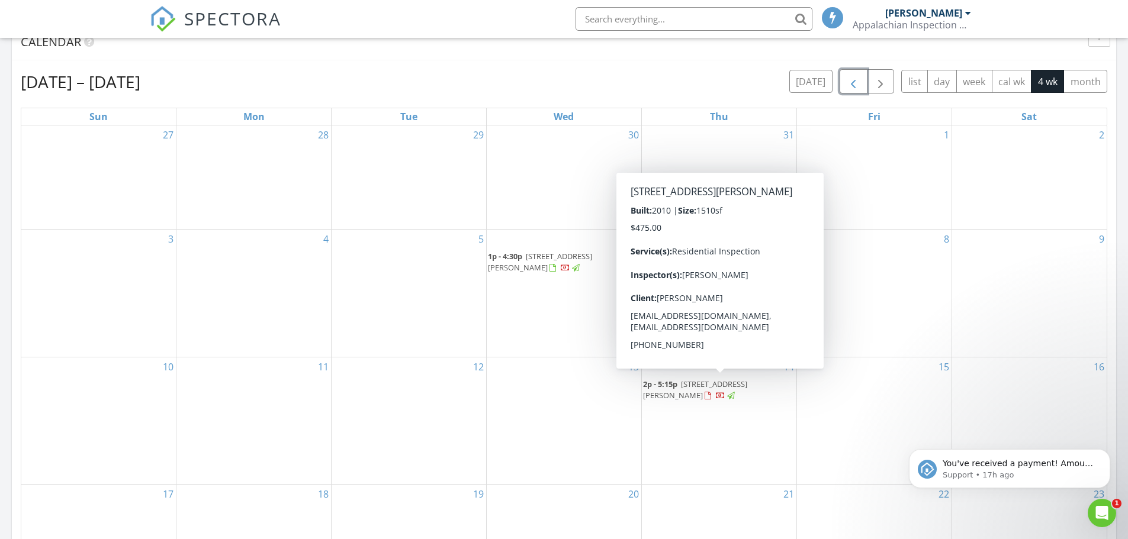
click at [716, 388] on span "198 W Swift Creek Rd, Fletcher 28732" at bounding box center [695, 390] width 104 height 22
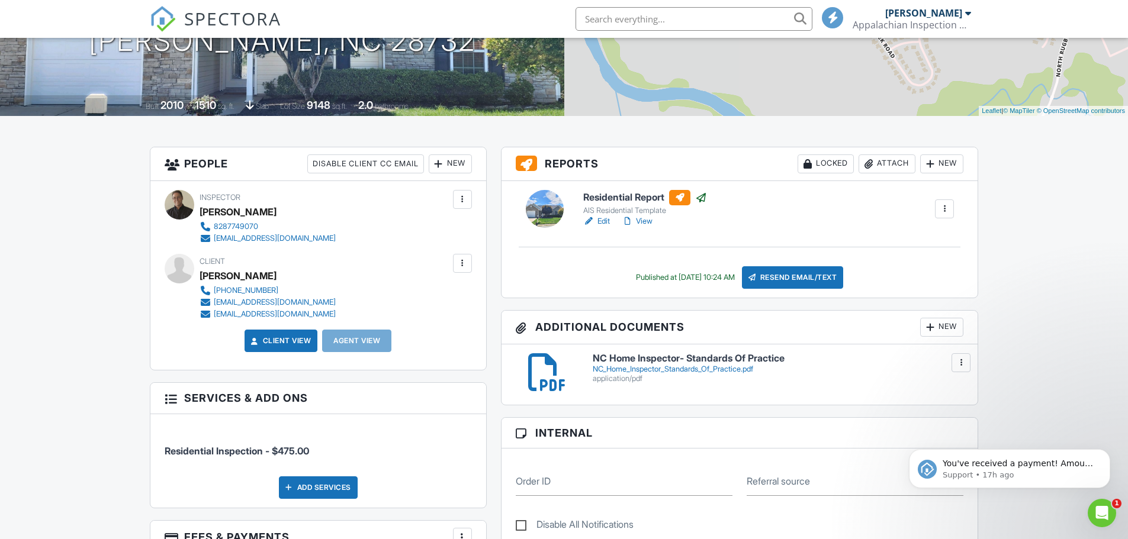
click at [943, 210] on div at bounding box center [944, 209] width 12 height 12
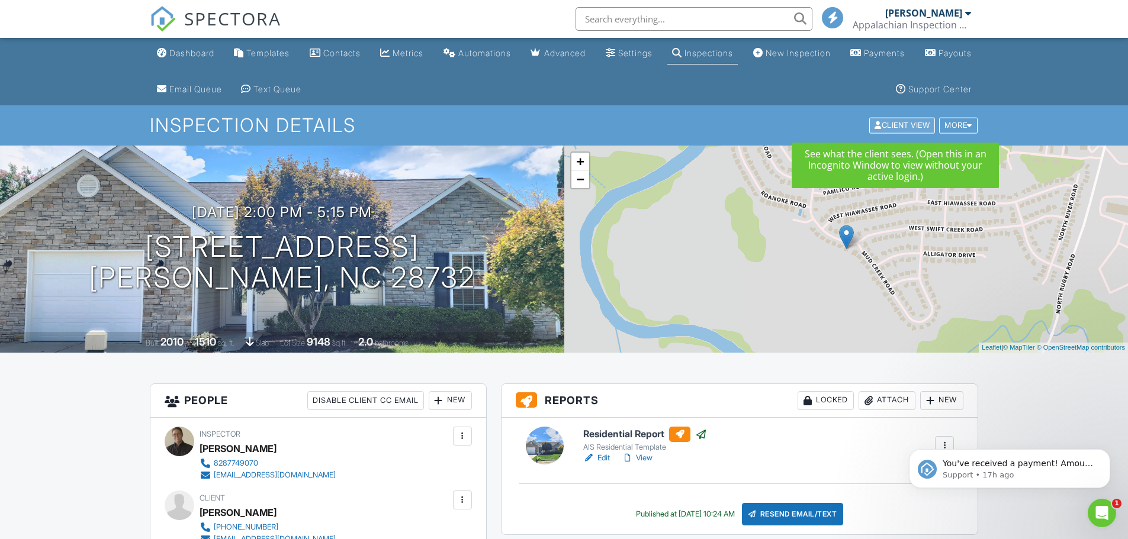
click at [920, 124] on div "Client View" at bounding box center [902, 126] width 66 height 16
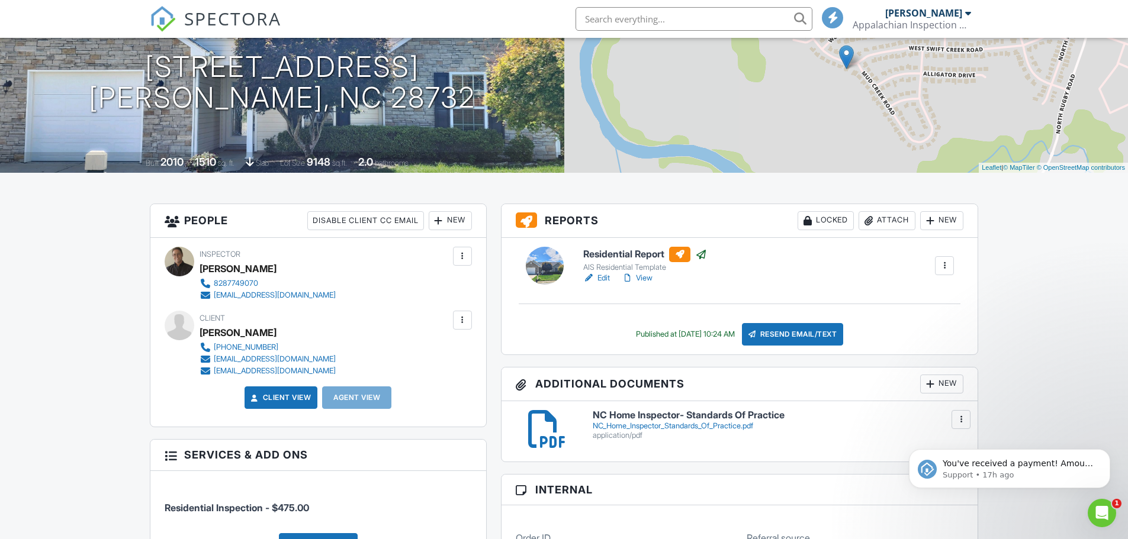
scroll to position [237, 0]
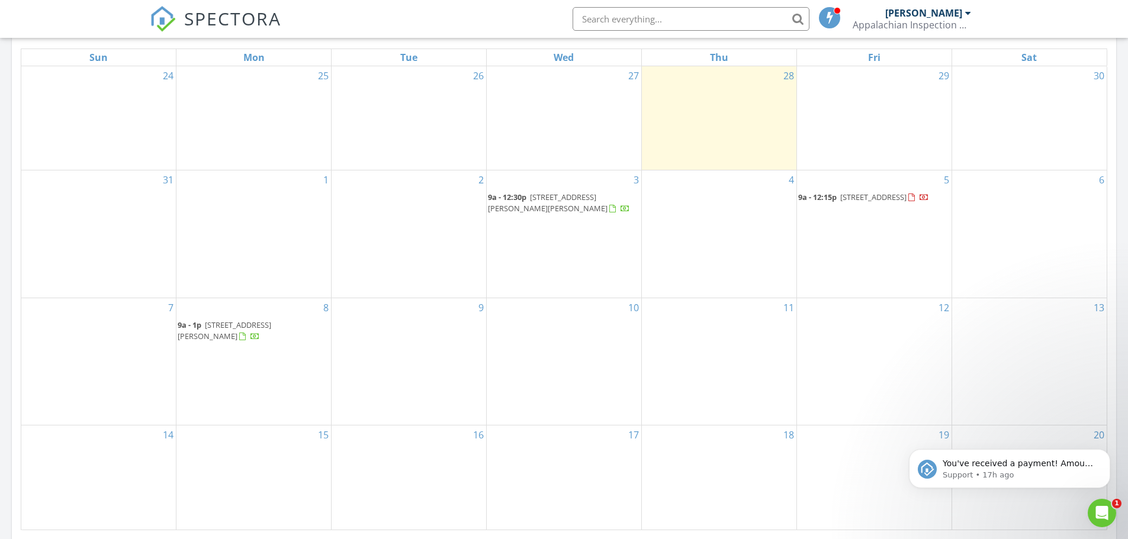
scroll to position [1096, 1146]
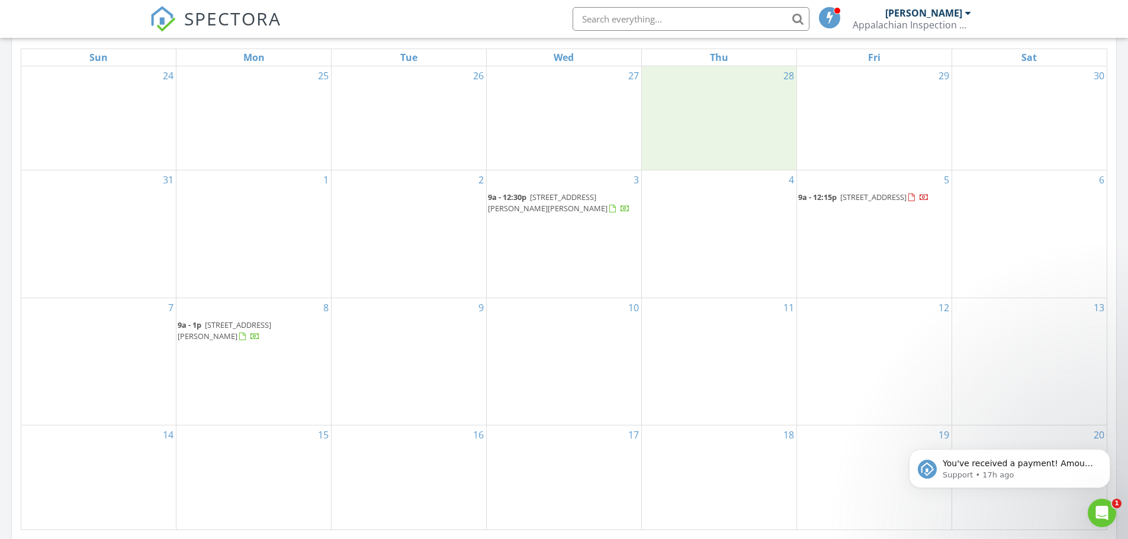
click at [762, 104] on div "28" at bounding box center [719, 118] width 154 height 104
click at [734, 56] on link "Inspection" at bounding box center [718, 54] width 61 height 19
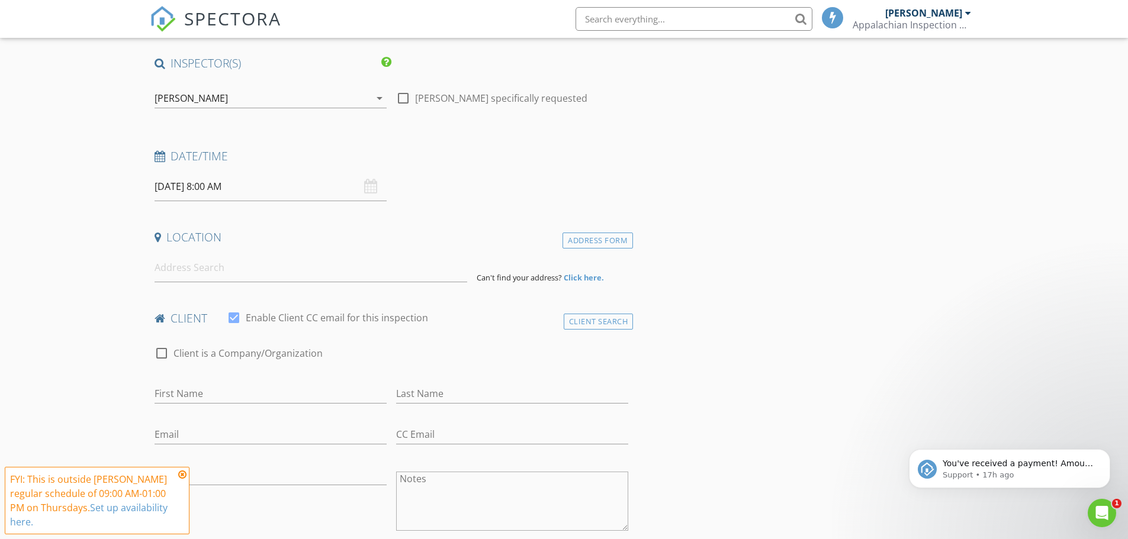
click at [210, 186] on input "[DATE] 8:00 AM" at bounding box center [270, 186] width 232 height 29
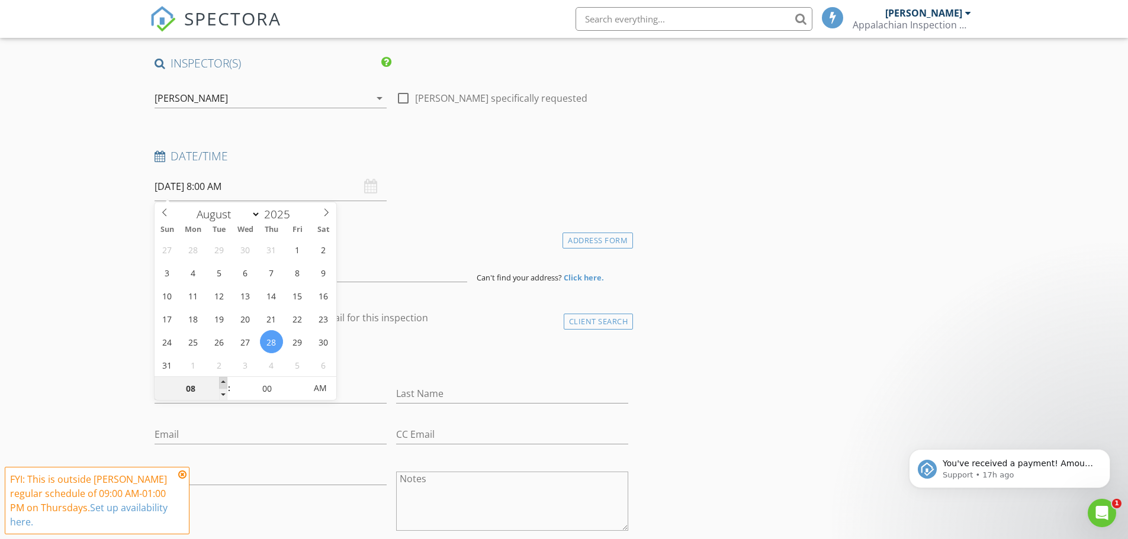
type input "09"
type input "[DATE] 9:00 AM"
click at [222, 383] on span at bounding box center [223, 383] width 8 height 12
type input "10"
type input "08/28/2025 10:00 AM"
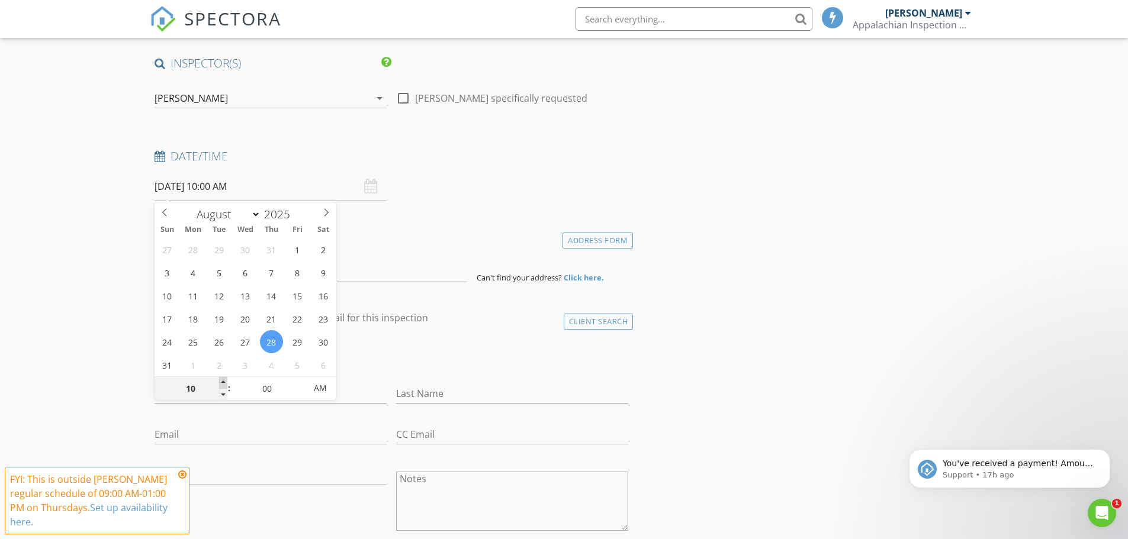
click at [222, 383] on span at bounding box center [223, 383] width 8 height 12
type input "11"
type input "[DATE] 11:00 AM"
click at [222, 383] on span at bounding box center [223, 383] width 8 height 12
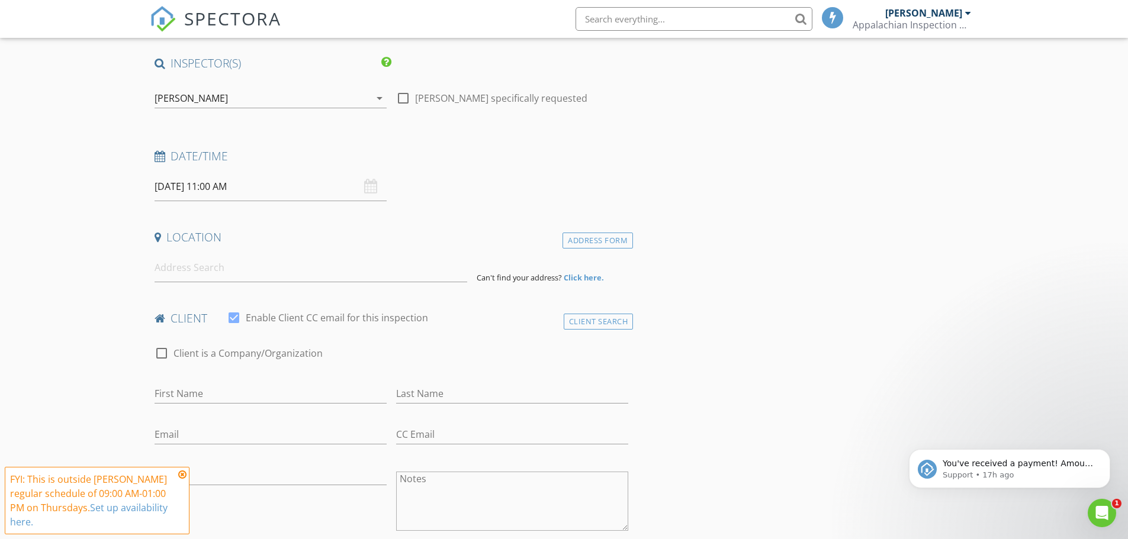
click at [472, 165] on div "Date/Time" at bounding box center [392, 161] width 484 height 24
click at [221, 274] on input at bounding box center [310, 267] width 313 height 29
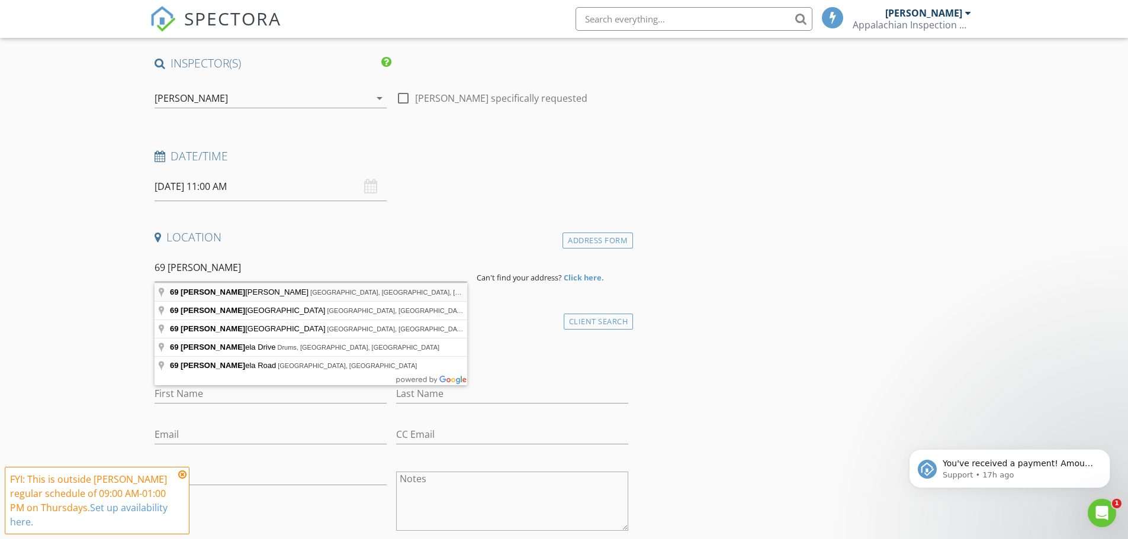
type input "69 Pamlico Rd, Fletcher, NC, USA"
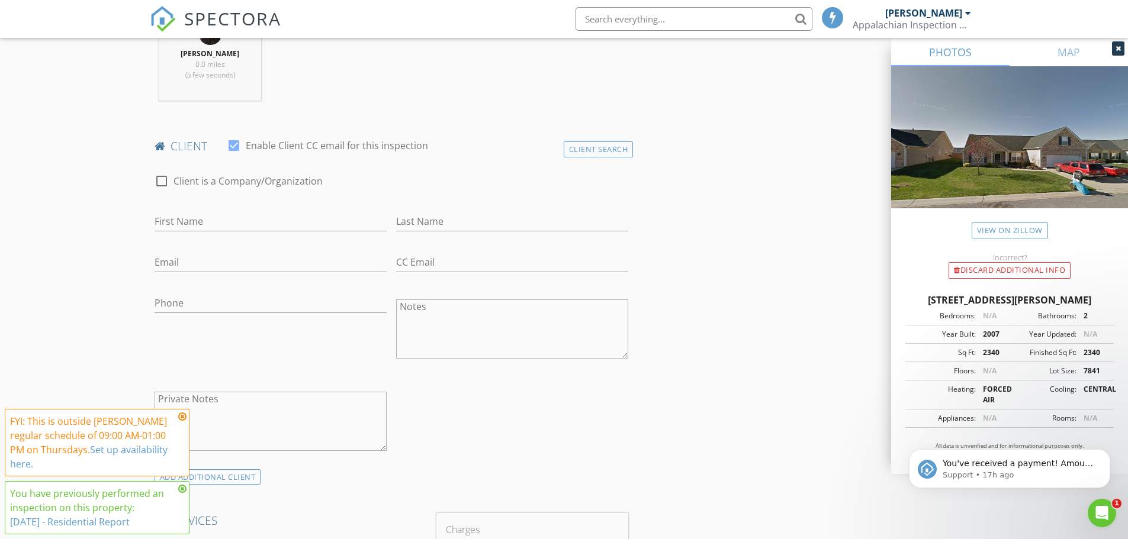
scroll to position [592, 0]
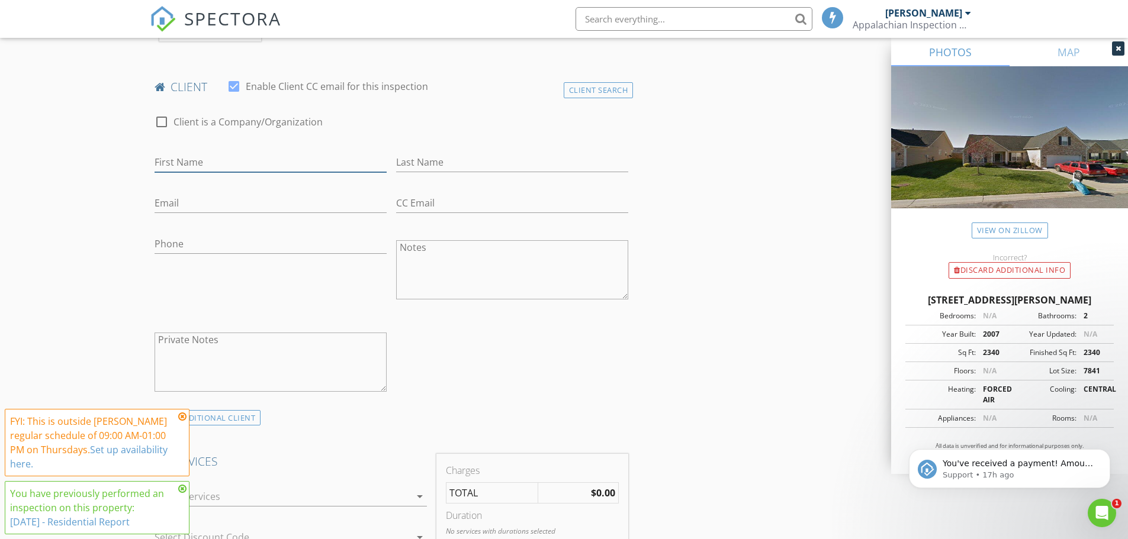
click at [196, 159] on input "First Name" at bounding box center [270, 163] width 232 height 20
type input "Rob"
type input "Chambliss"
type input "rob@wnchomeinspector.com"
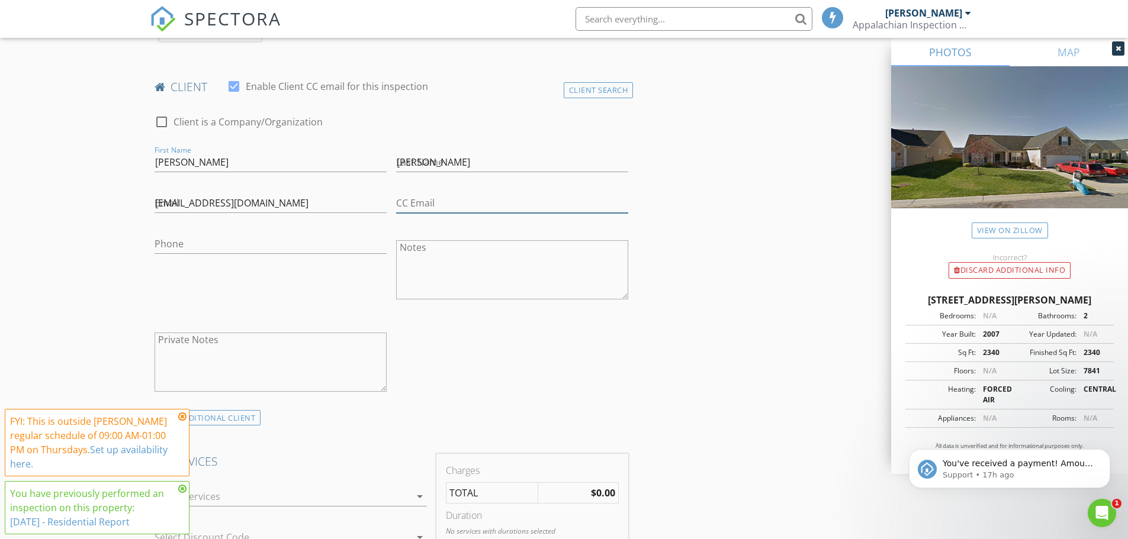
type input "rob@wnchomeinspector.com"
type input "828-774-9070"
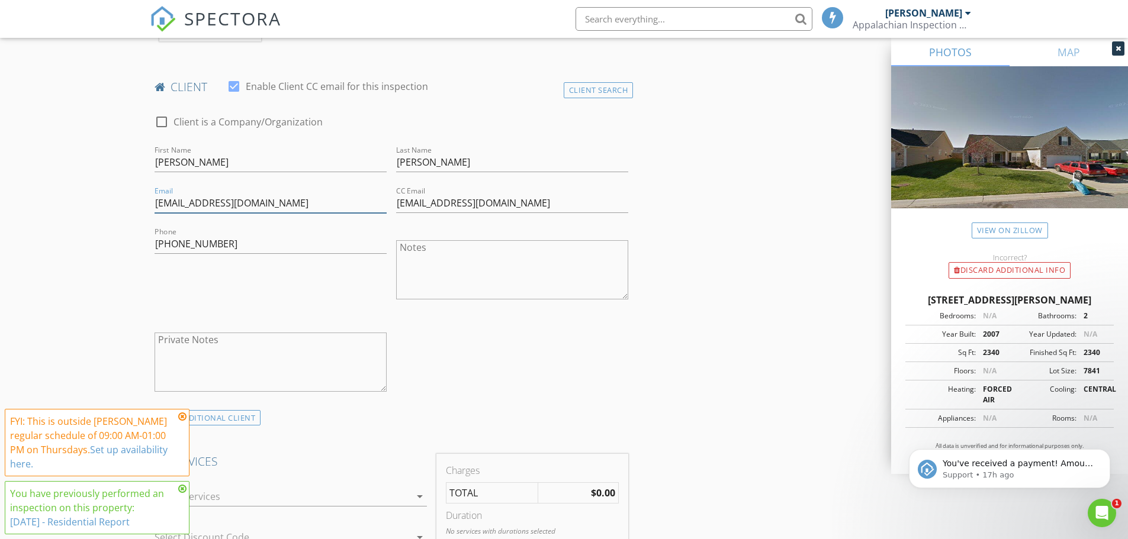
drag, startPoint x: 288, startPoint y: 202, endPoint x: 79, endPoint y: 203, distance: 208.9
click at [79, 203] on div "New Inspection Click here to use the New Order Form INSPECTOR(S) check_box Rob …" at bounding box center [564, 531] width 1128 height 2037
type input "[EMAIL_ADDRESS][DOMAIN_NAME]"
drag, startPoint x: 534, startPoint y: 202, endPoint x: 366, endPoint y: 204, distance: 168.1
click at [366, 204] on div "check_box_outline_blank Client is a Company/Organization First Name Rob Last Na…" at bounding box center [392, 258] width 484 height 310
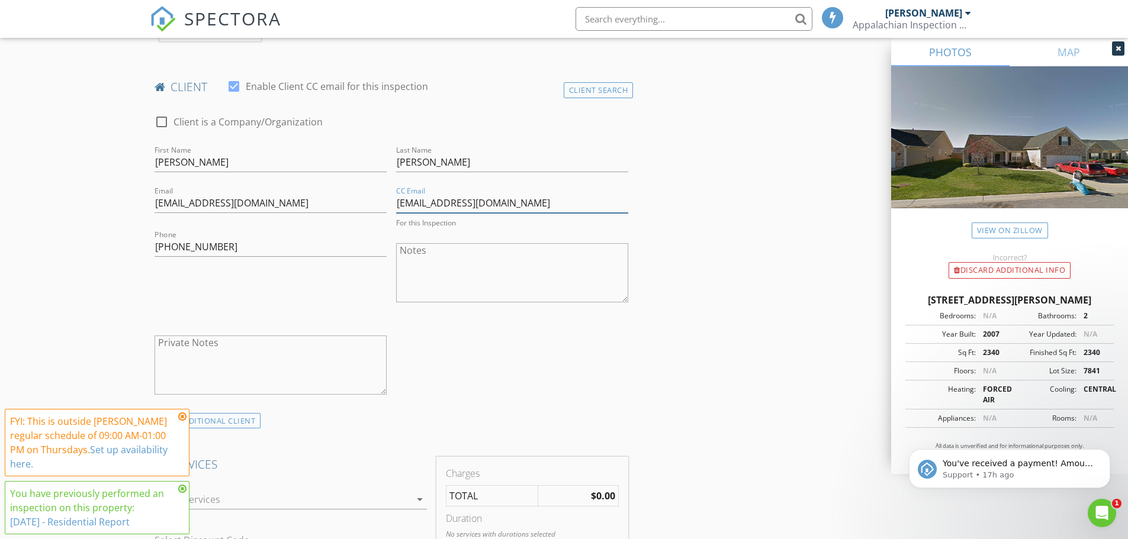
click at [543, 204] on input "[EMAIL_ADDRESS][DOMAIN_NAME]" at bounding box center [512, 204] width 232 height 20
click at [543, 203] on input "[EMAIL_ADDRESS][DOMAIN_NAME]" at bounding box center [512, 204] width 232 height 20
type input "r"
click at [89, 205] on div "New Inspection Click here to use the New Order Form INSPECTOR(S) check_box Rob …" at bounding box center [564, 531] width 1128 height 2037
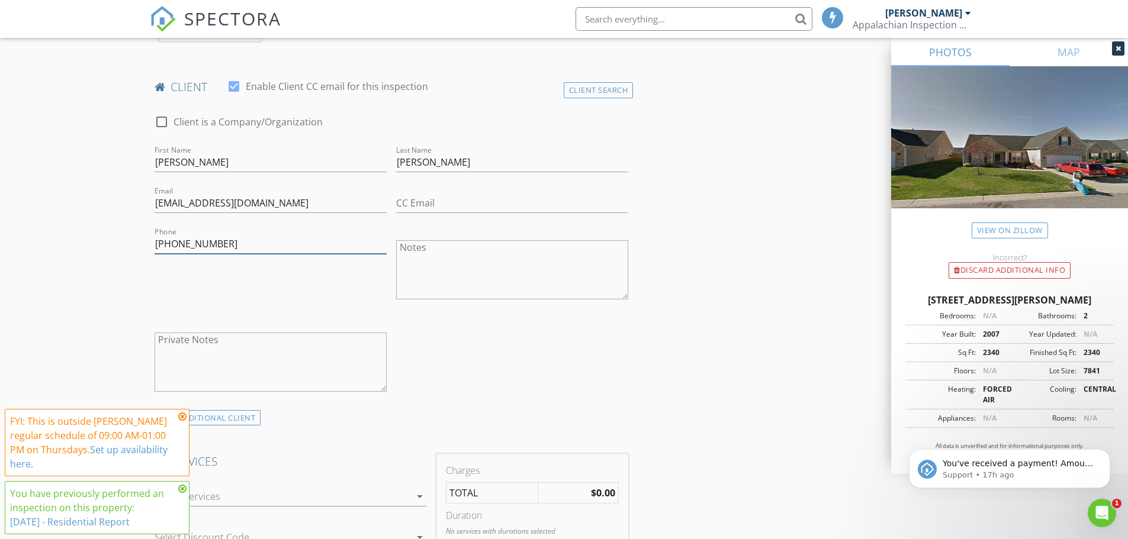
click at [227, 249] on input "828-774-9070" at bounding box center [270, 244] width 232 height 20
type input "[PHONE_NUMBER]"
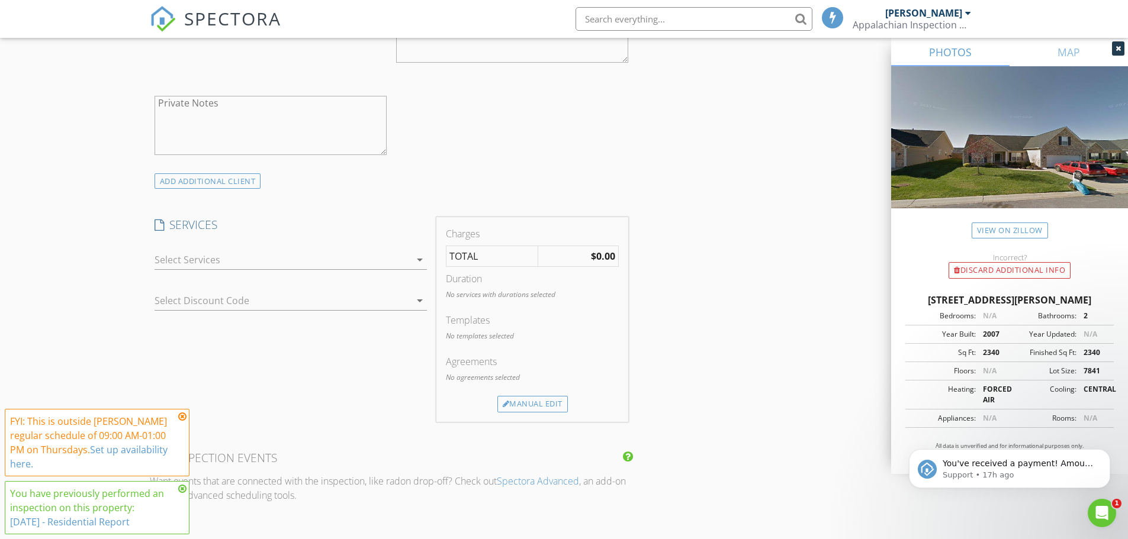
scroll to position [888, 0]
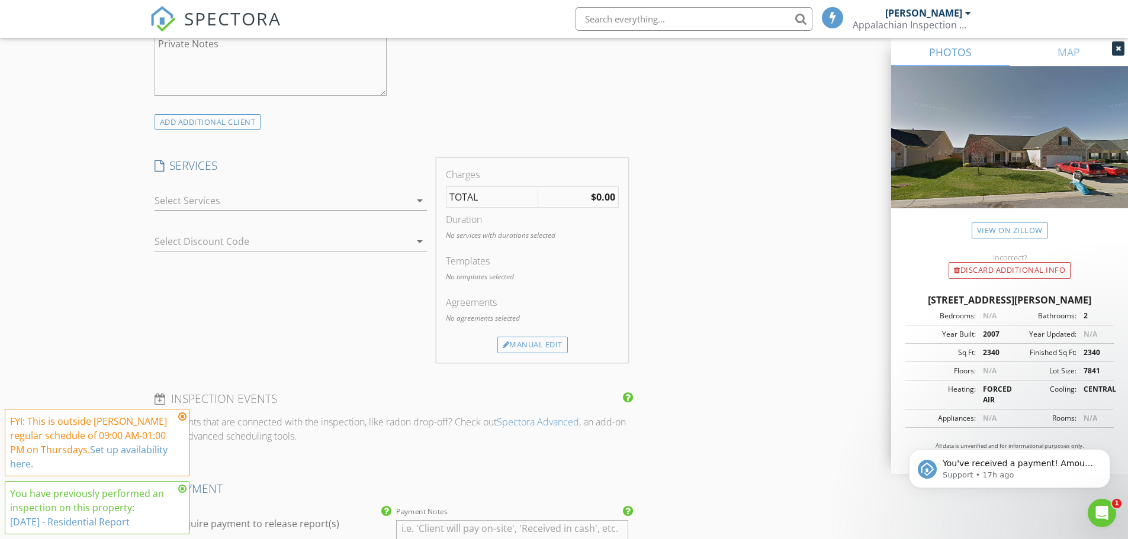
click at [420, 201] on icon "arrow_drop_down" at bounding box center [420, 201] width 14 height 14
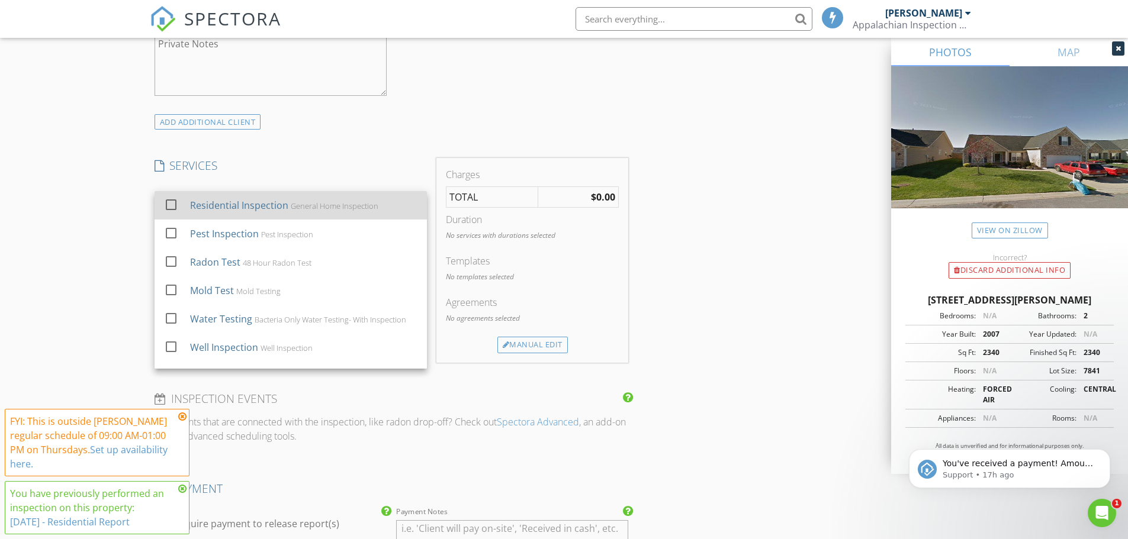
click at [173, 204] on div at bounding box center [171, 205] width 20 height 20
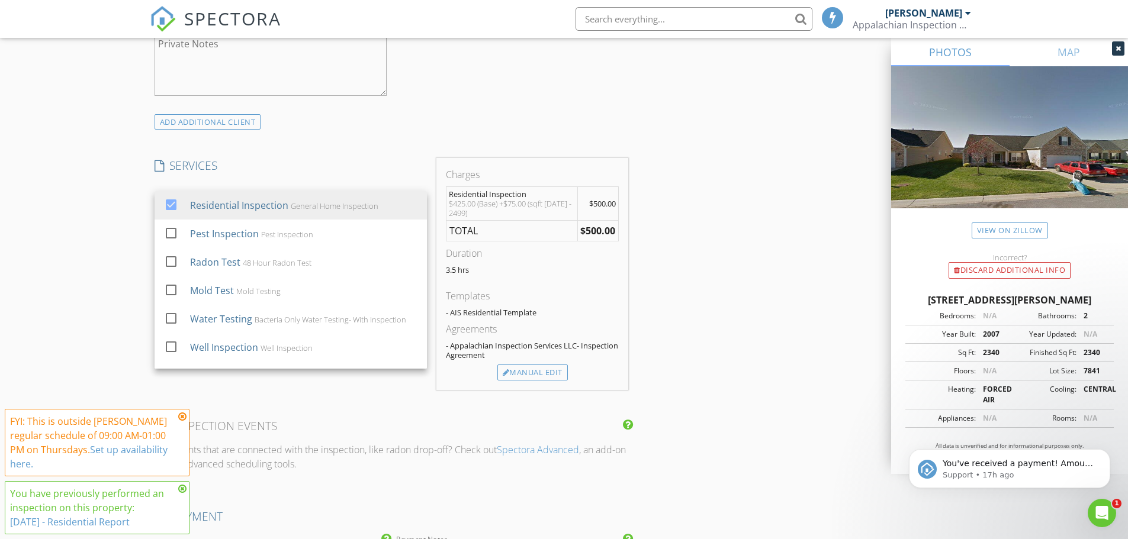
click at [80, 231] on div "New Inspection Click here to use the New Order Form INSPECTOR(S) check_box Rob …" at bounding box center [564, 250] width 1128 height 2064
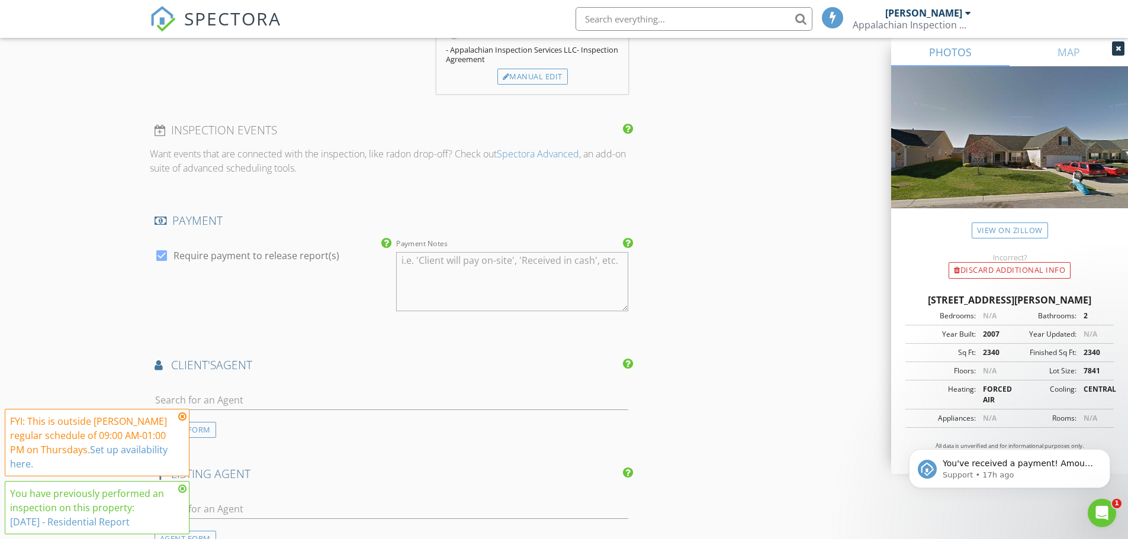
scroll to position [1243, 0]
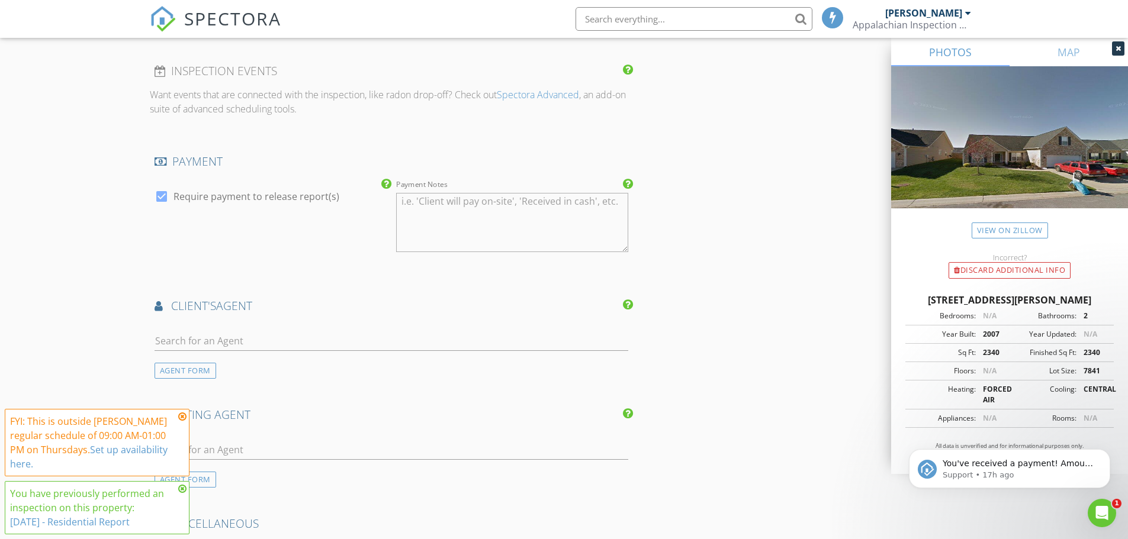
click at [166, 195] on div at bounding box center [162, 196] width 20 height 20
checkbox input "false"
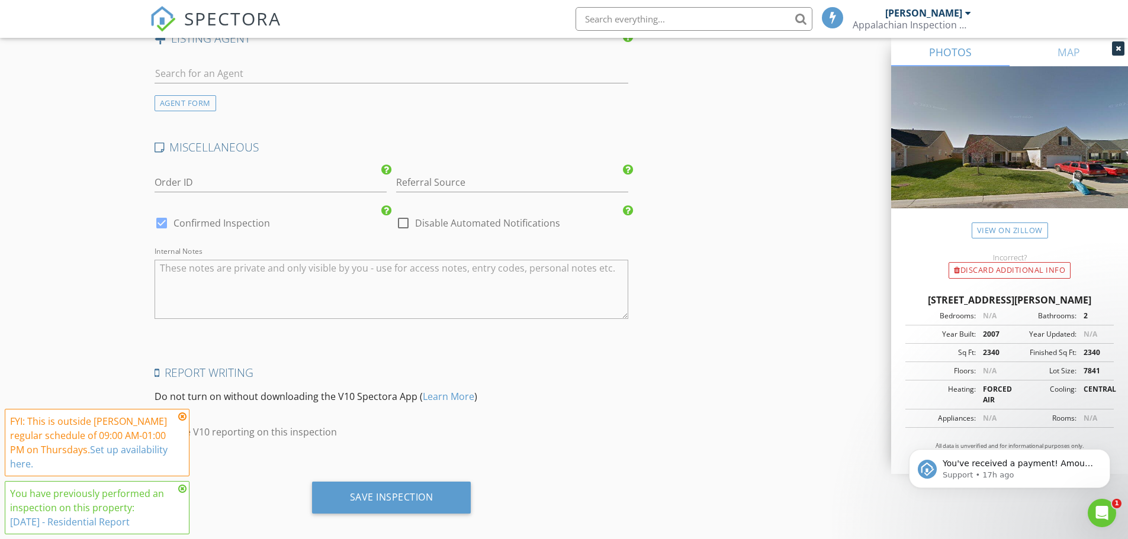
scroll to position [1631, 0]
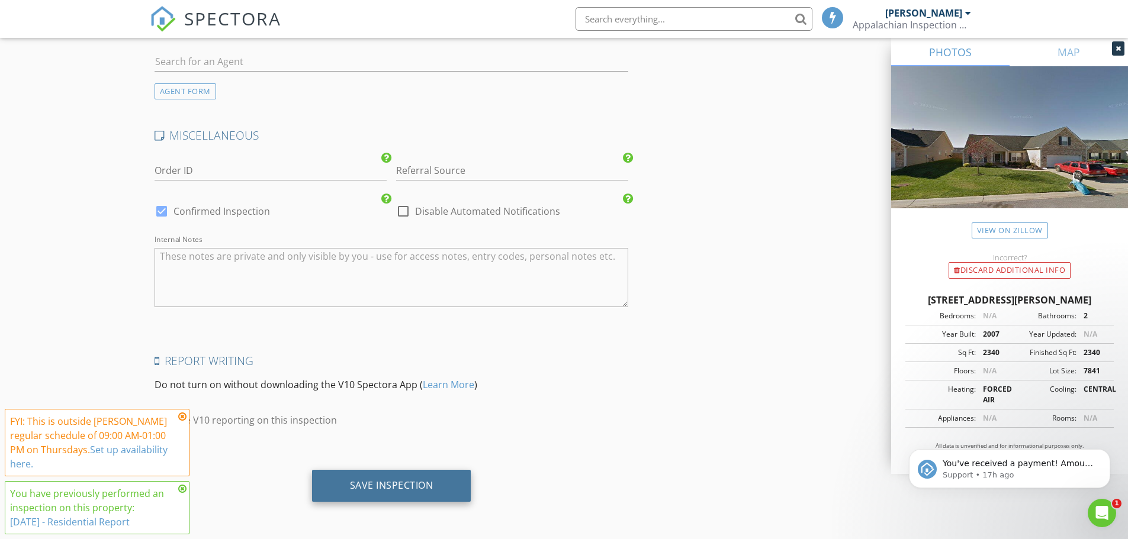
click at [402, 478] on div "Save Inspection" at bounding box center [391, 486] width 159 height 32
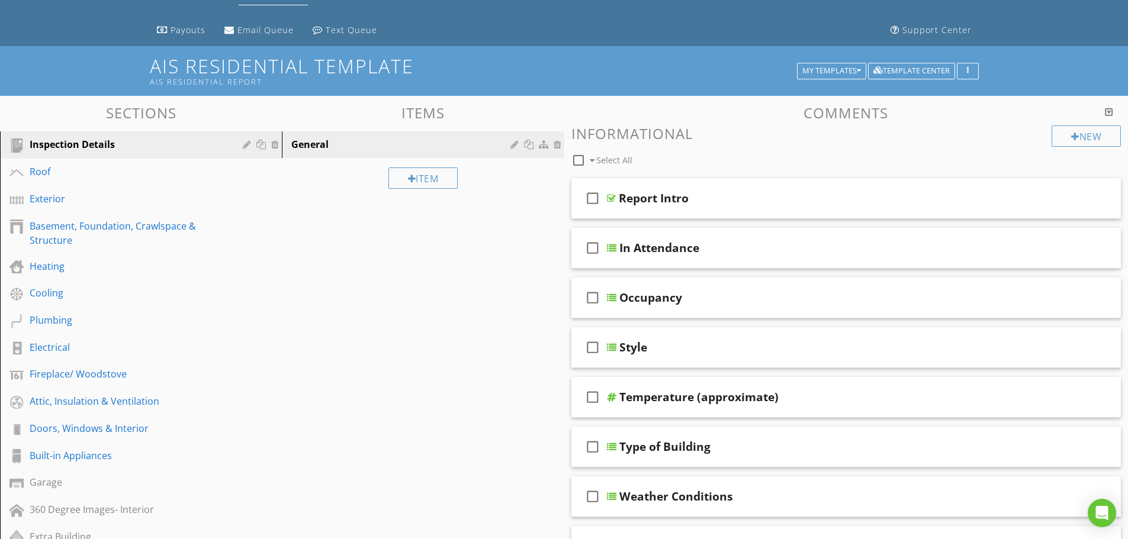
scroll to position [118, 0]
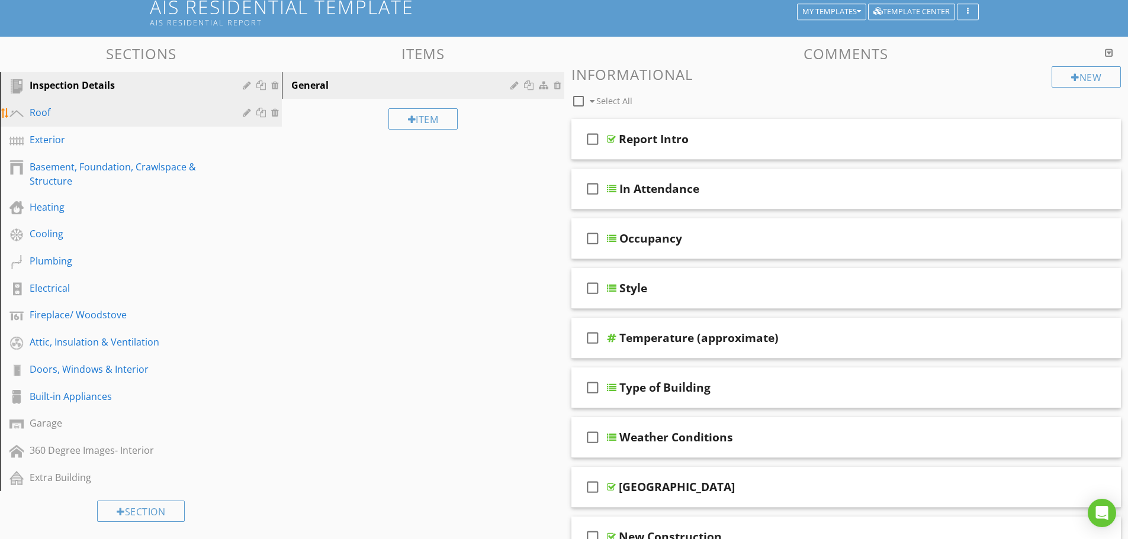
click at [66, 109] on div "Roof" at bounding box center [128, 112] width 196 height 14
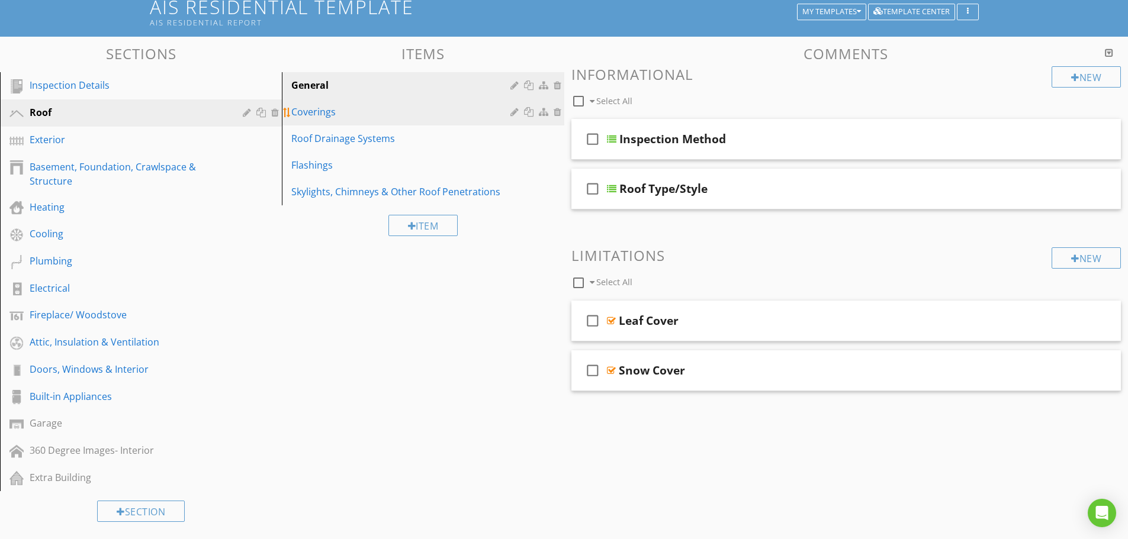
click at [323, 117] on div "Coverings" at bounding box center [402, 112] width 222 height 14
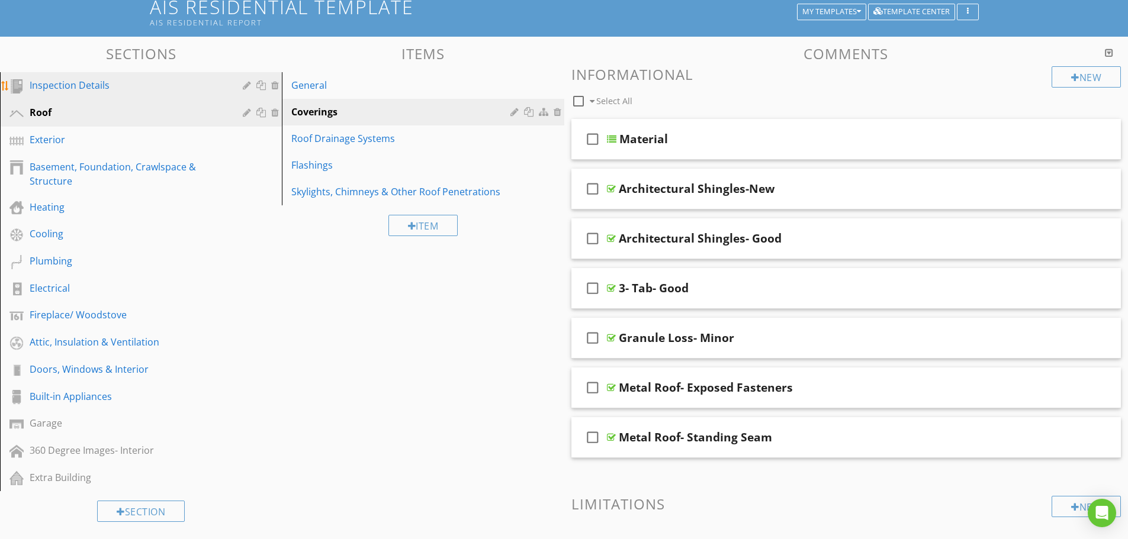
click at [140, 91] on div "Inspection Details" at bounding box center [128, 85] width 196 height 14
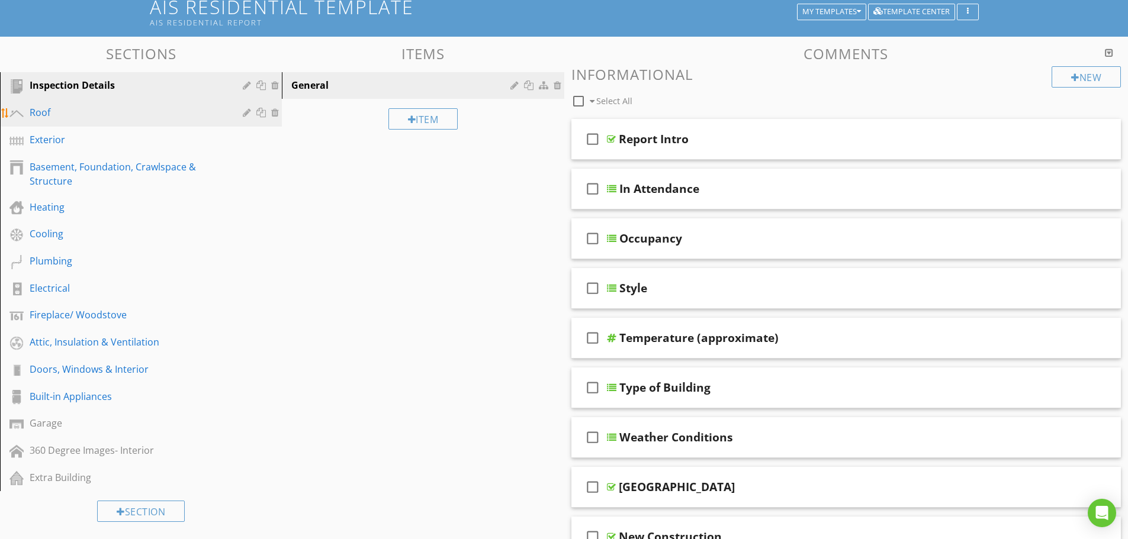
click at [121, 112] on div "Roof" at bounding box center [128, 112] width 196 height 14
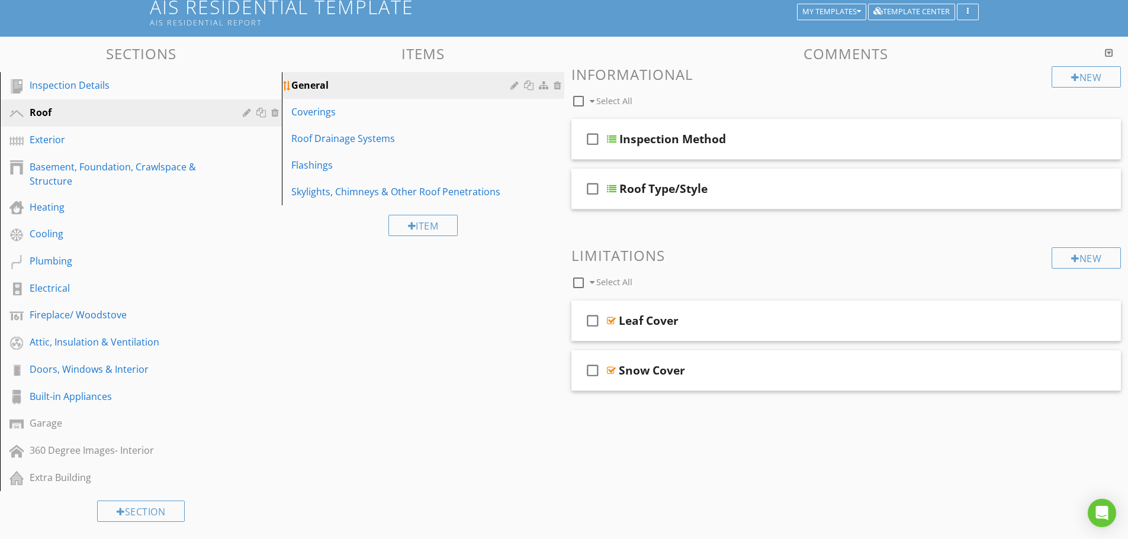
click at [513, 85] on div at bounding box center [515, 84] width 11 height 9
click at [1048, 54] on div at bounding box center [568, 269] width 1136 height 539
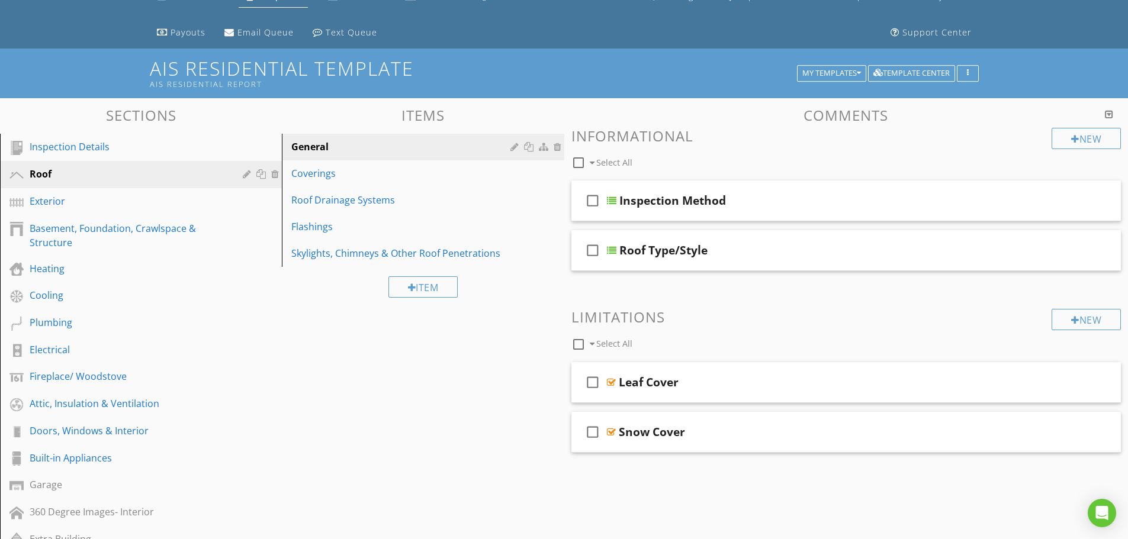
scroll to position [0, 0]
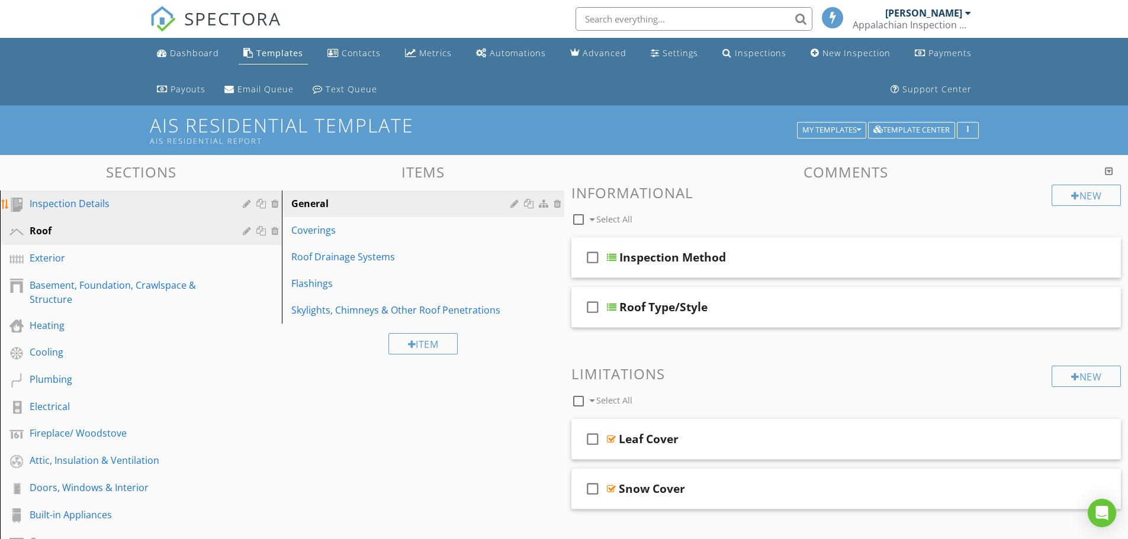
click at [96, 201] on div "Inspection Details" at bounding box center [128, 204] width 196 height 14
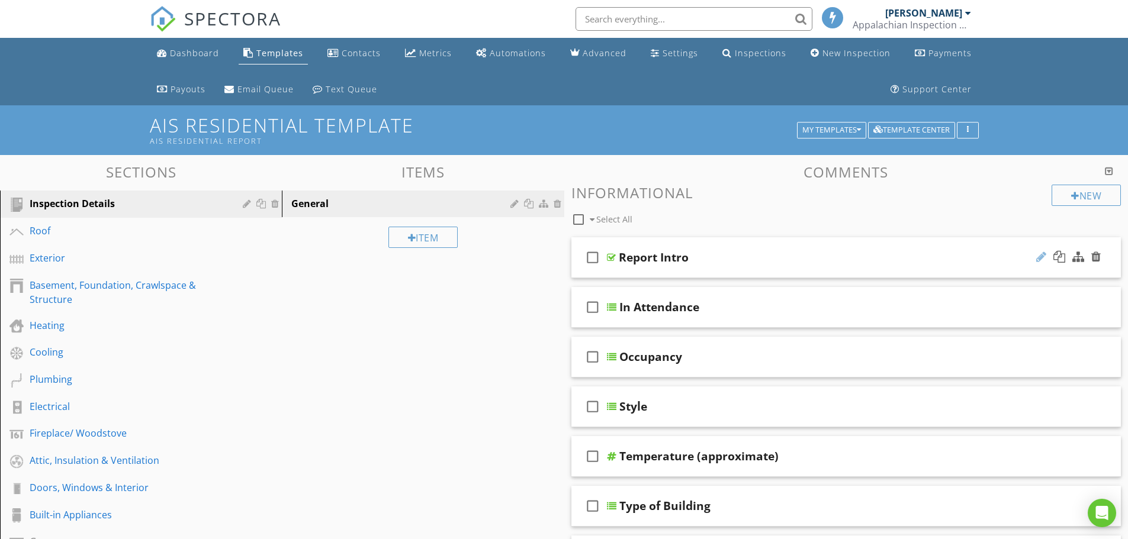
click at [1039, 258] on div at bounding box center [1041, 257] width 10 height 12
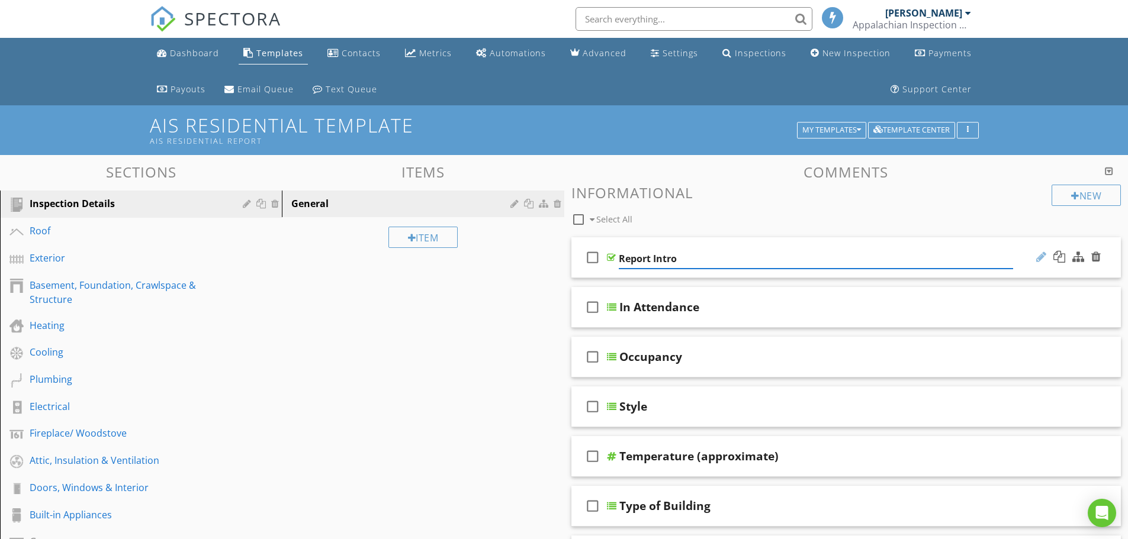
click at [1039, 258] on div at bounding box center [1041, 257] width 10 height 12
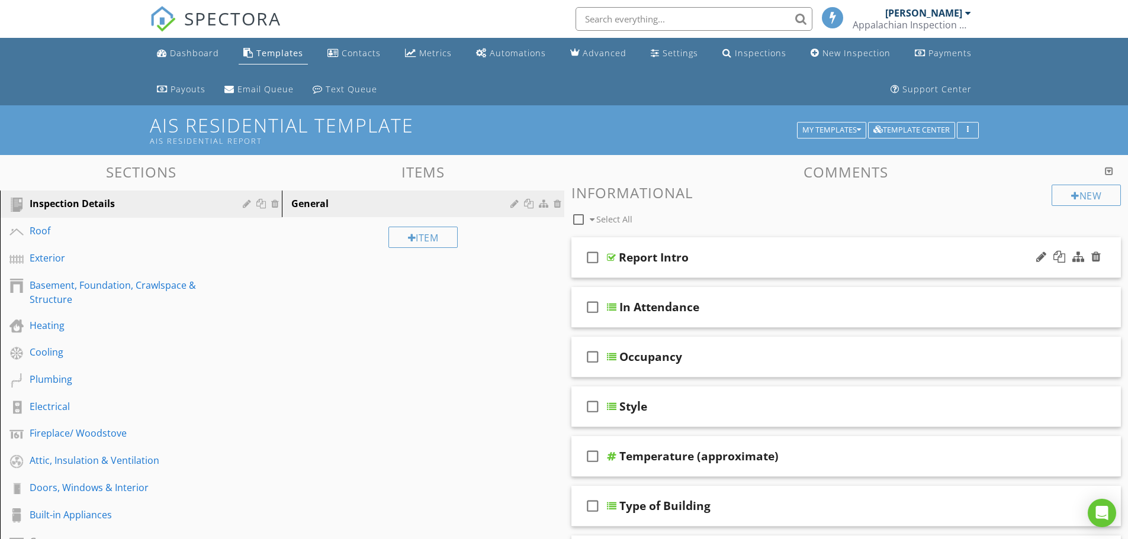
click at [607, 259] on div at bounding box center [611, 257] width 9 height 9
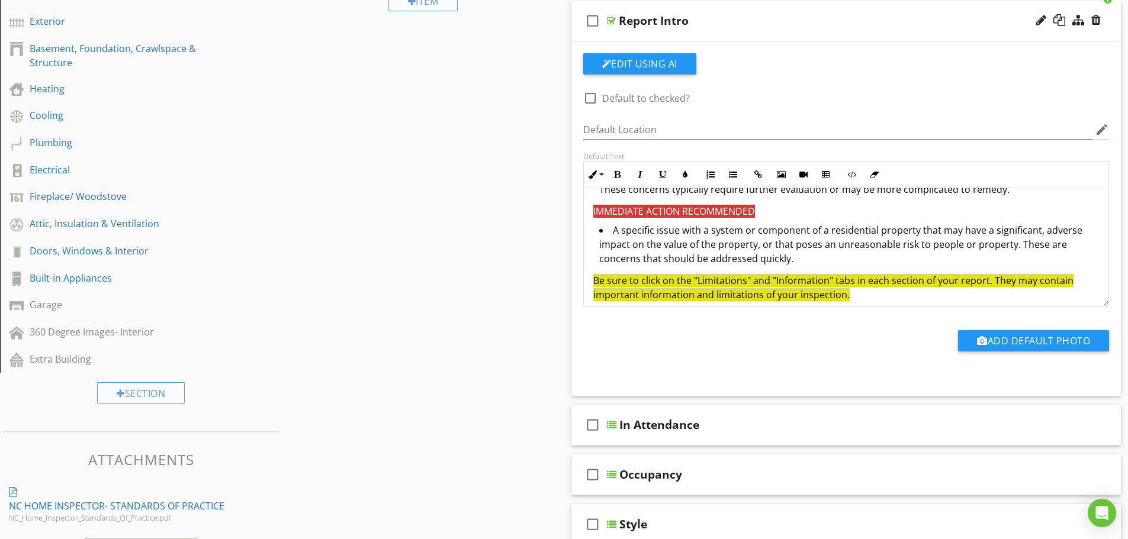
scroll to position [554, 0]
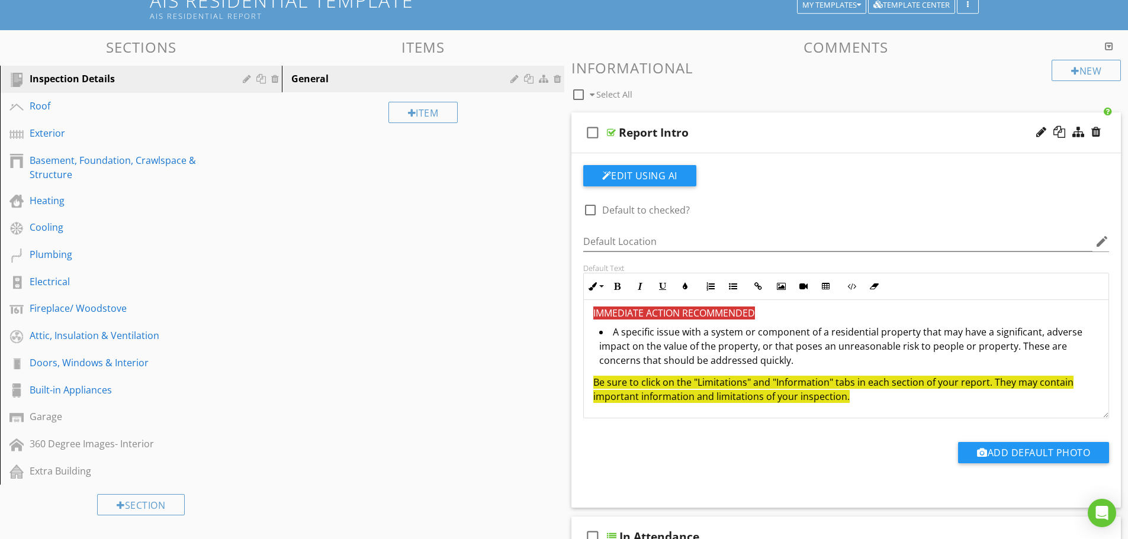
scroll to position [0, 0]
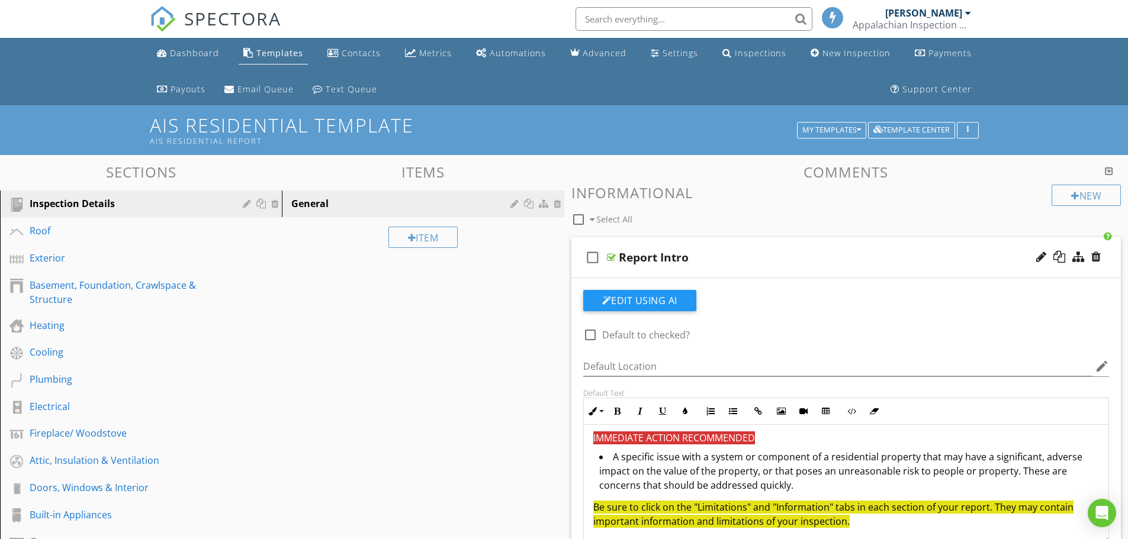
click at [620, 146] on div "AIS Residential Template AIS Residential Report My Templates Template Center" at bounding box center [564, 129] width 1128 height 49
click at [969, 128] on div "button" at bounding box center [967, 130] width 11 height 8
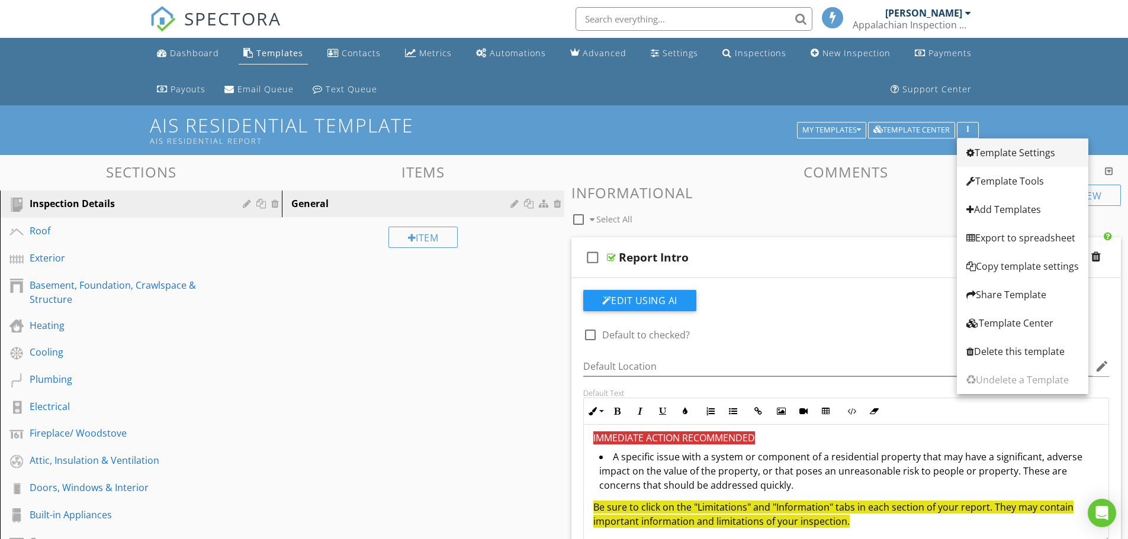
click at [1029, 157] on div "Template Settings" at bounding box center [1022, 153] width 112 height 14
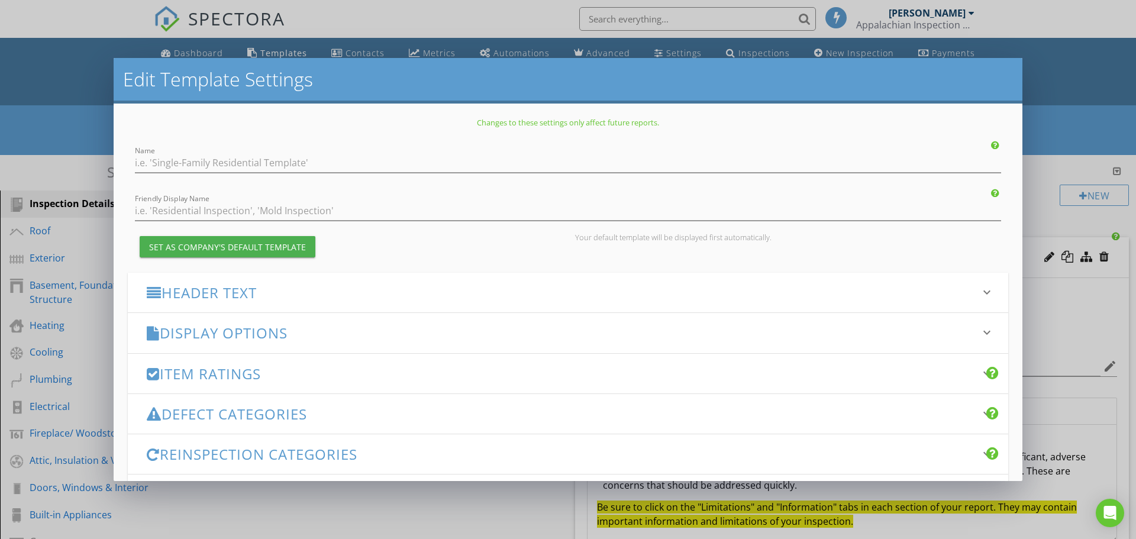
type input "AIS Residential Template"
type input "AIS Residential Report"
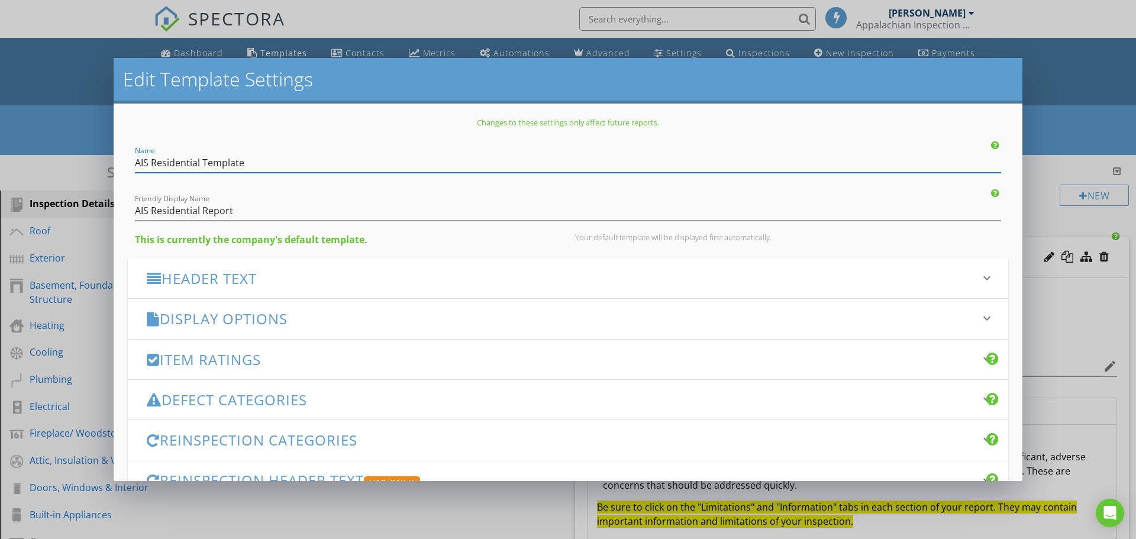
click at [254, 278] on h3 "Header Text" at bounding box center [561, 278] width 829 height 16
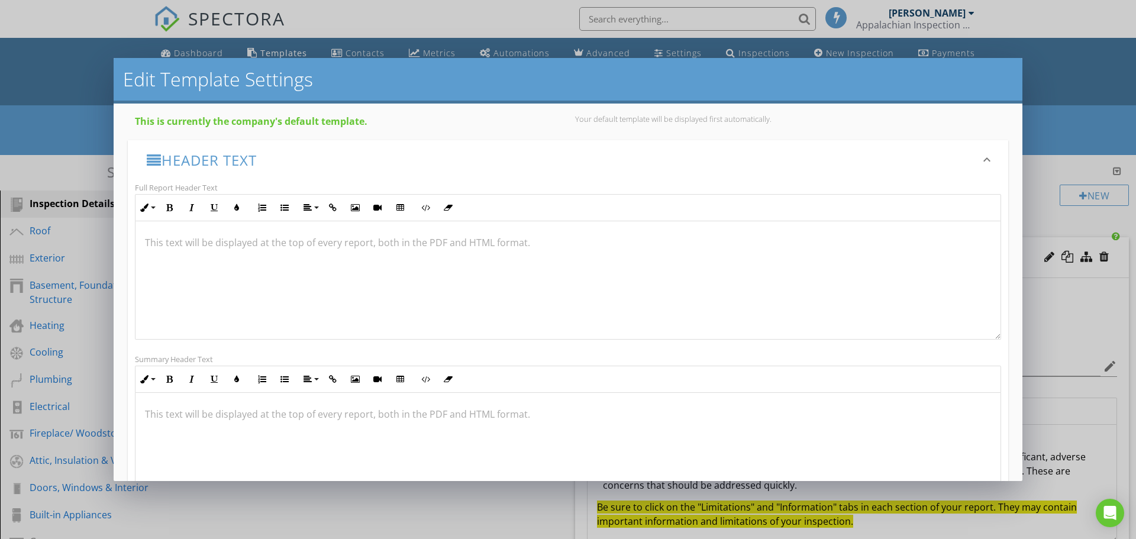
scroll to position [1, 0]
click at [235, 160] on h3 "Header Text" at bounding box center [561, 160] width 829 height 16
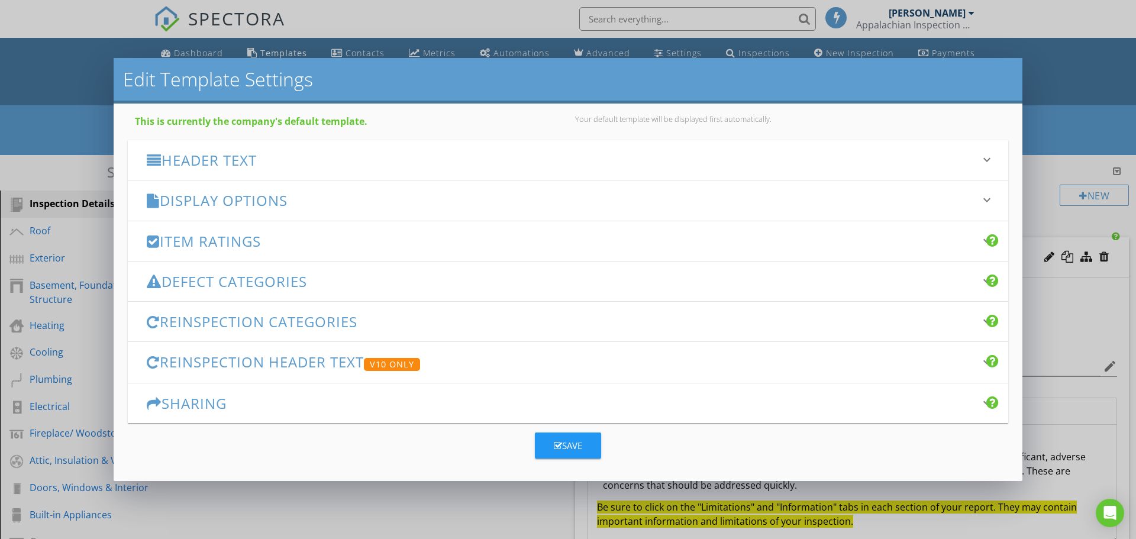
click at [248, 200] on h3 "Display Options" at bounding box center [561, 200] width 829 height 16
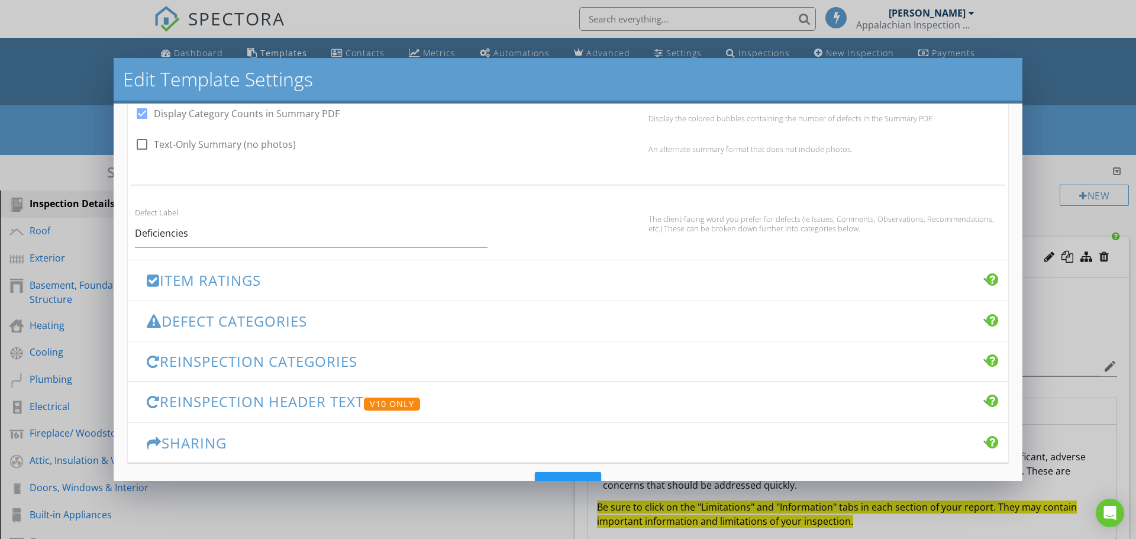
scroll to position [710, 0]
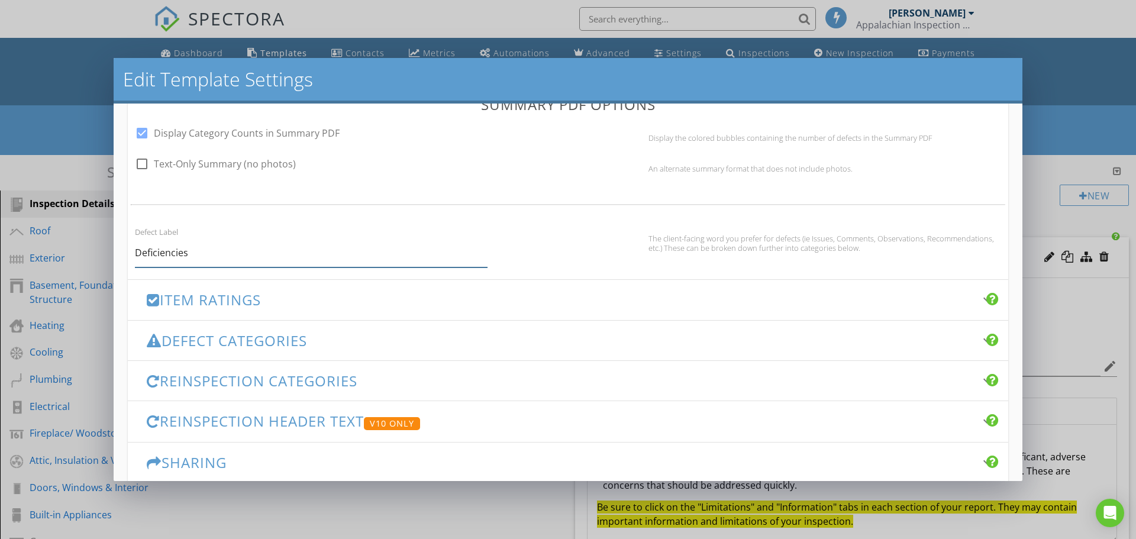
drag, startPoint x: 189, startPoint y: 252, endPoint x: 95, endPoint y: 243, distance: 94.5
click at [96, 244] on div "Edit Template Settings Changes to these settings only affect future reports. Na…" at bounding box center [568, 269] width 1136 height 539
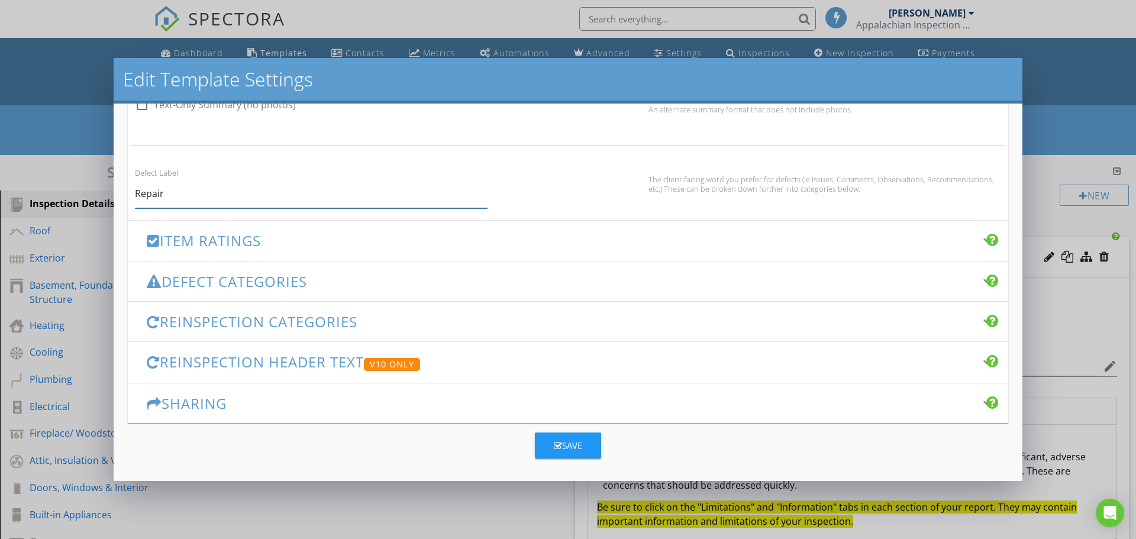
type input "Repair"
click at [231, 240] on h3 "Item Ratings" at bounding box center [561, 241] width 829 height 16
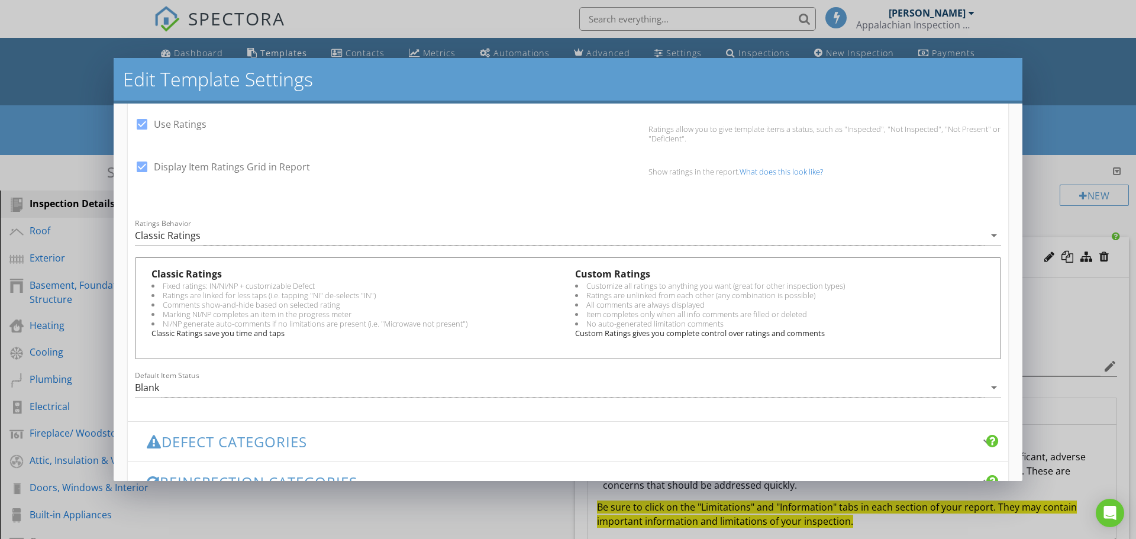
scroll to position [311, 0]
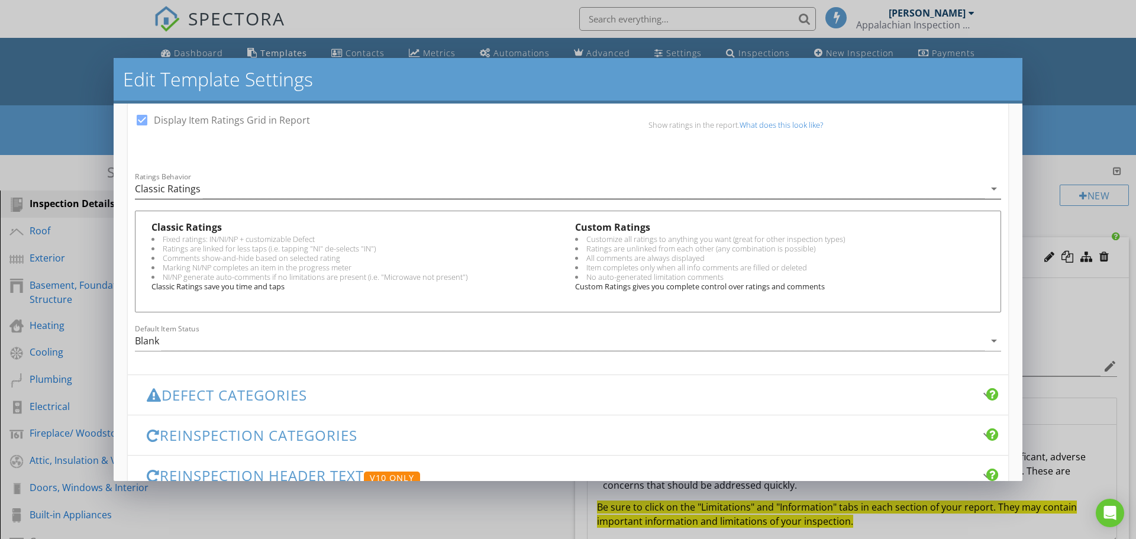
click at [987, 186] on icon "arrow_drop_down" at bounding box center [994, 189] width 14 height 14
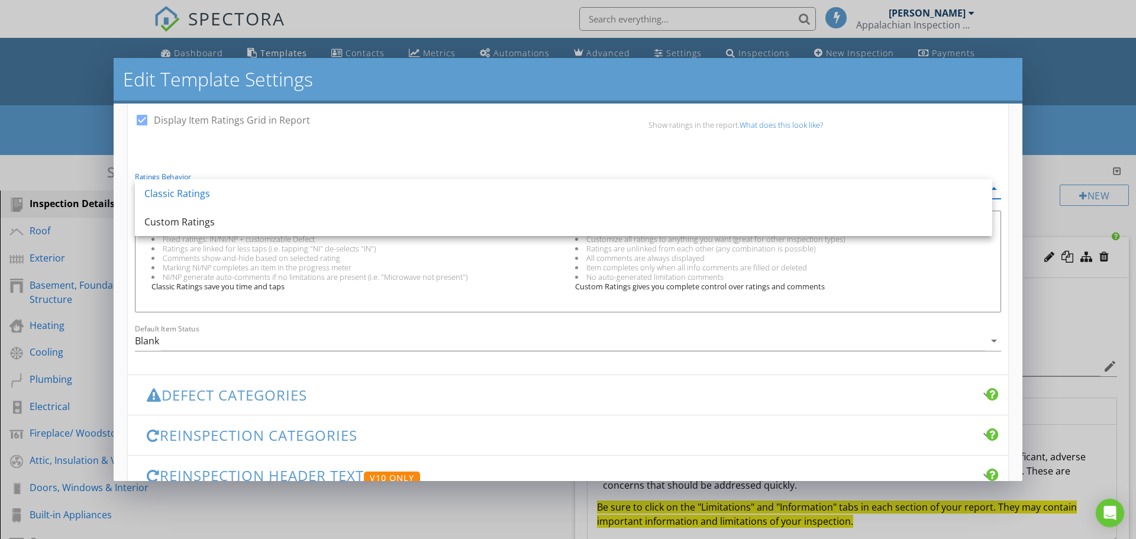
click at [967, 233] on div "Custom Ratings" at bounding box center [563, 222] width 839 height 28
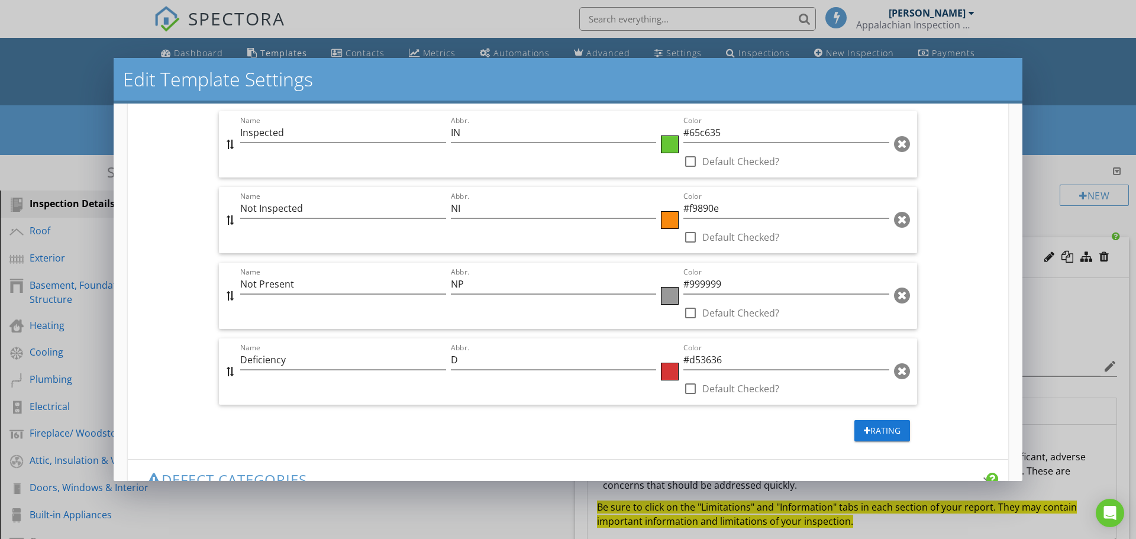
scroll to position [489, 0]
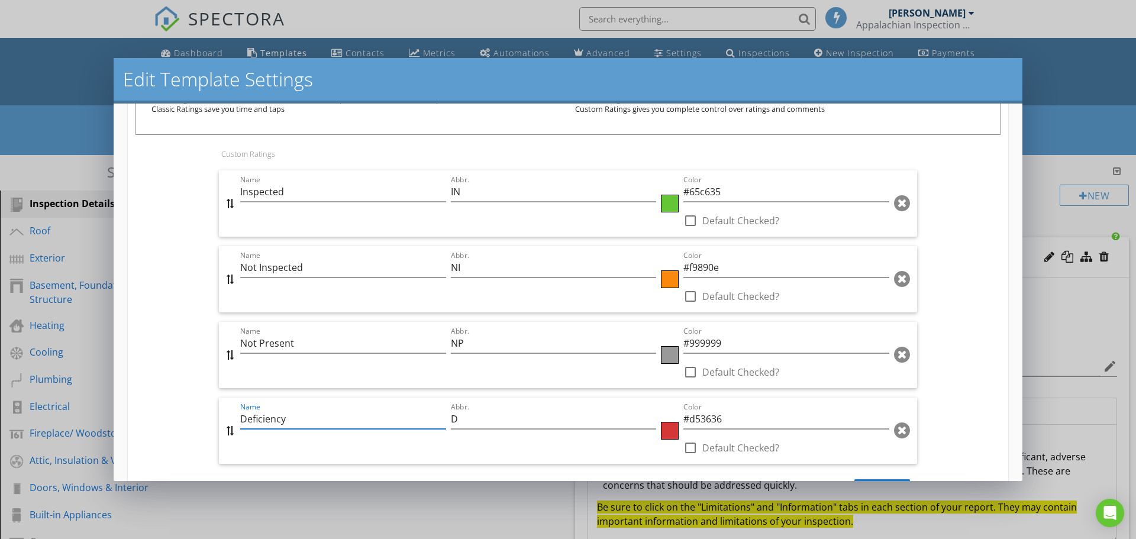
drag, startPoint x: 291, startPoint y: 421, endPoint x: 230, endPoint y: 413, distance: 61.4
click at [230, 413] on div "Name Deficiency Abbr. D Color #d53636 check_box_outline_blank Default Checked?" at bounding box center [568, 431] width 698 height 66
type input "Repair/ Replace"
drag, startPoint x: 461, startPoint y: 414, endPoint x: 445, endPoint y: 420, distance: 16.8
click at [449, 420] on div "Abbr. D" at bounding box center [554, 431] width 210 height 66
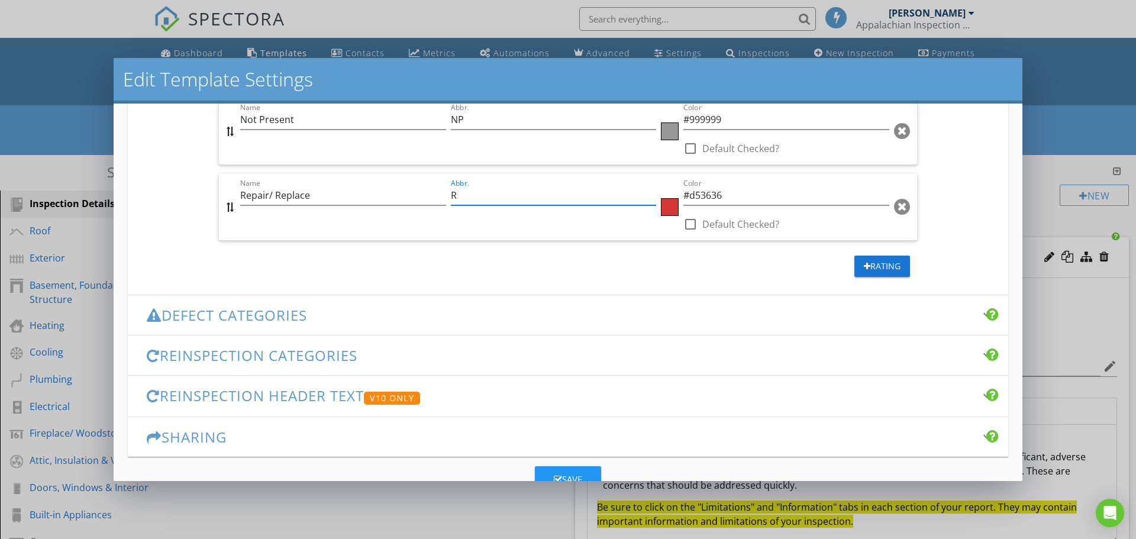
scroll to position [726, 0]
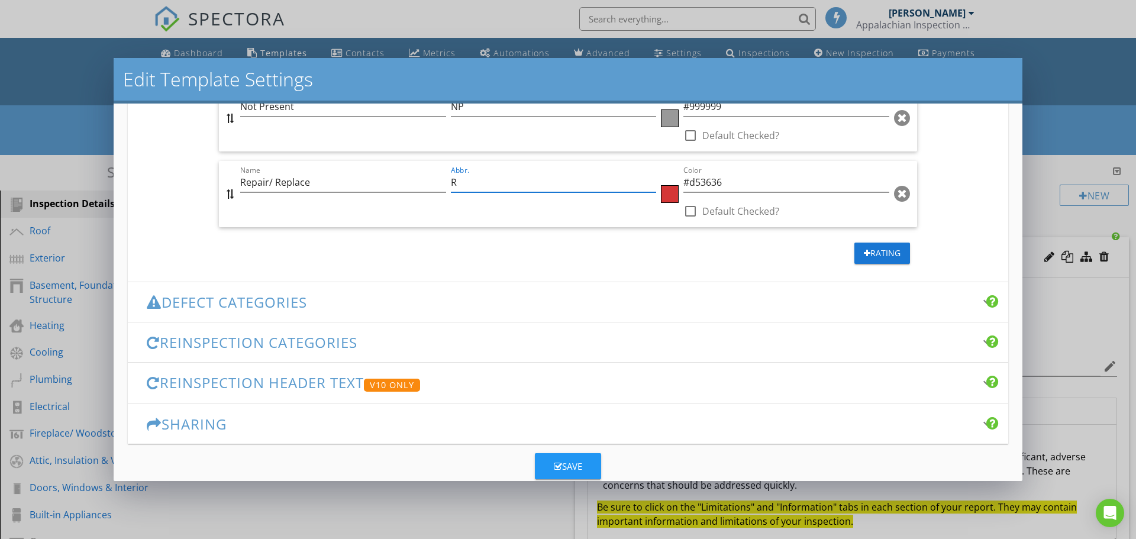
type input "R"
click at [291, 304] on h3 "Defect Categories" at bounding box center [561, 302] width 829 height 16
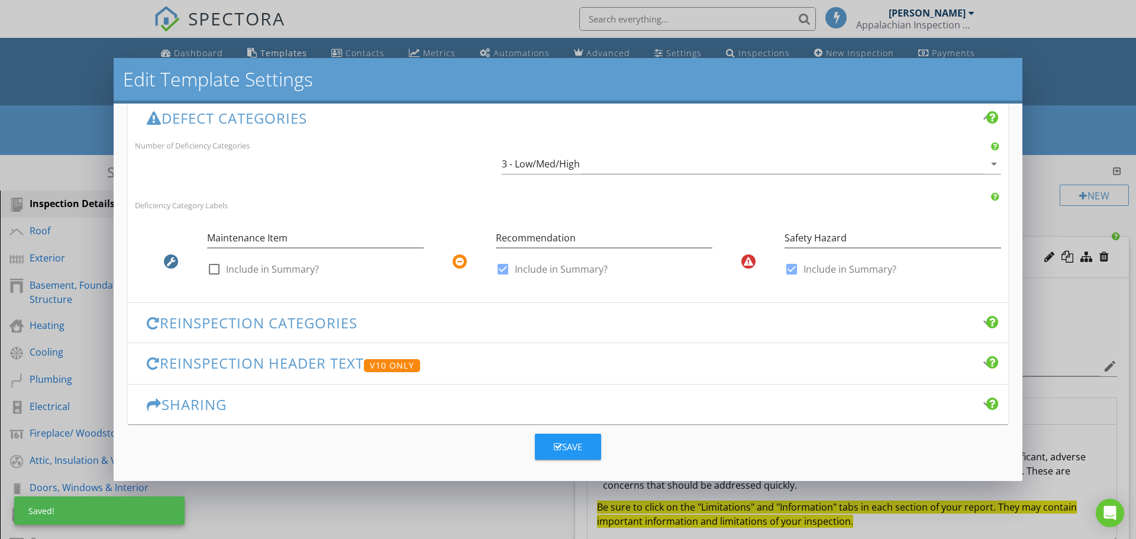
scroll to position [276, 0]
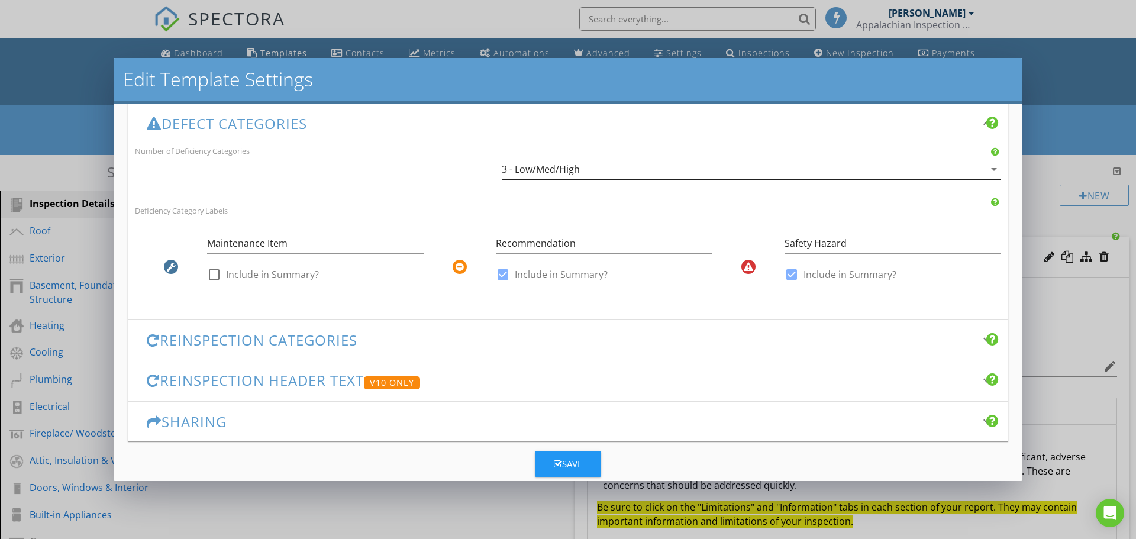
click at [987, 167] on icon "arrow_drop_down" at bounding box center [994, 169] width 14 height 14
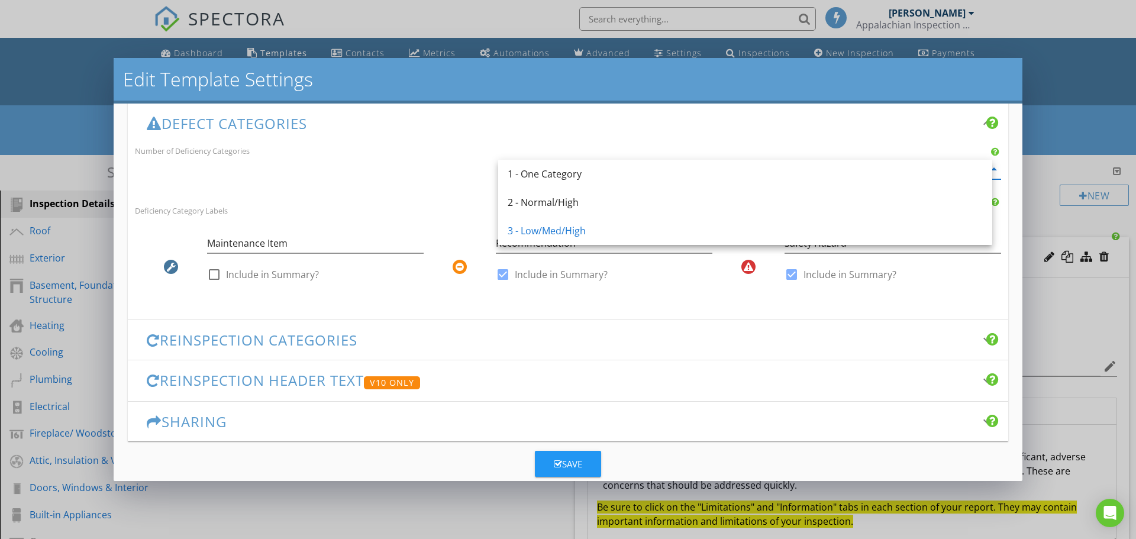
click at [952, 141] on div "Defect Categories keyboard_arrow_down" at bounding box center [568, 124] width 881 height 40
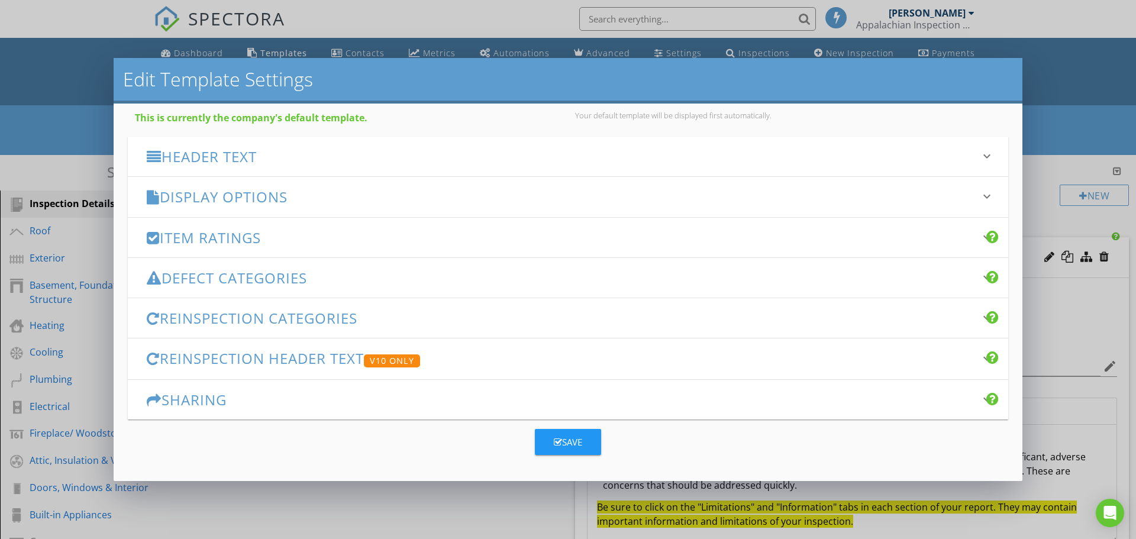
scroll to position [122, 0]
click at [210, 231] on h3 "Item Ratings" at bounding box center [561, 238] width 829 height 16
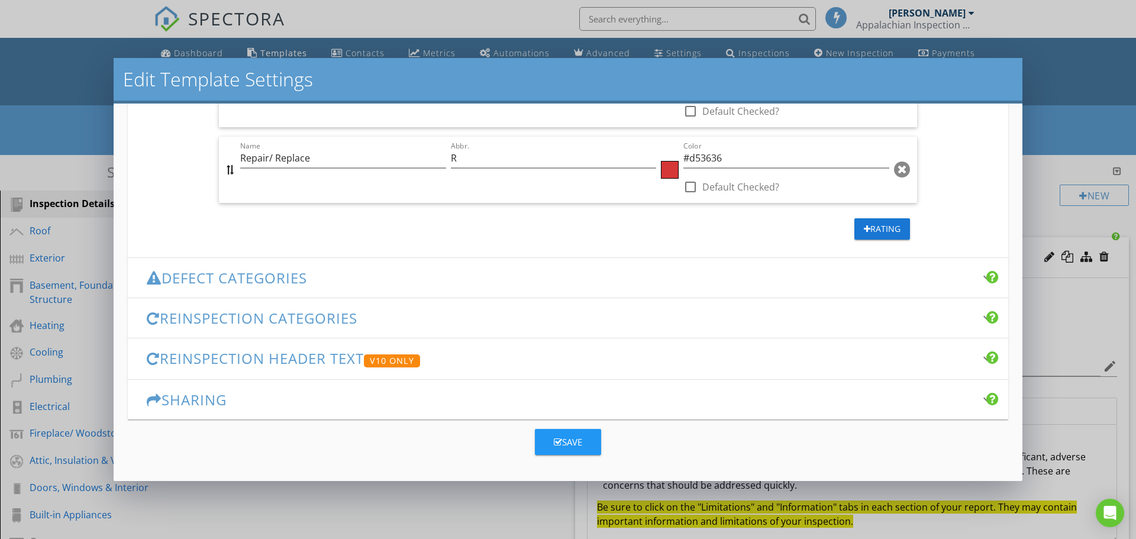
click at [190, 276] on h3 "Defect Categories" at bounding box center [561, 278] width 829 height 16
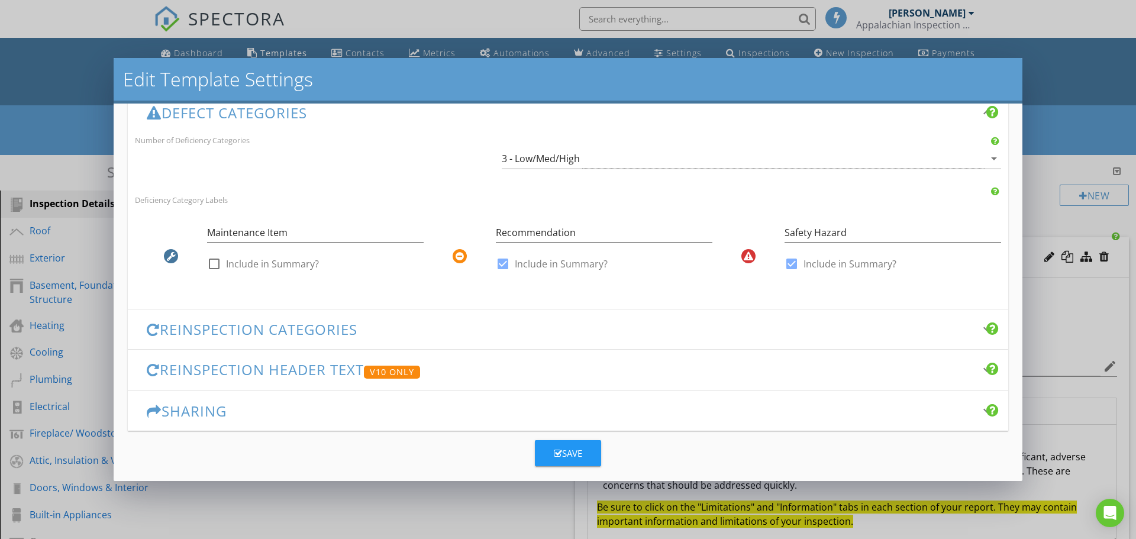
scroll to position [276, 0]
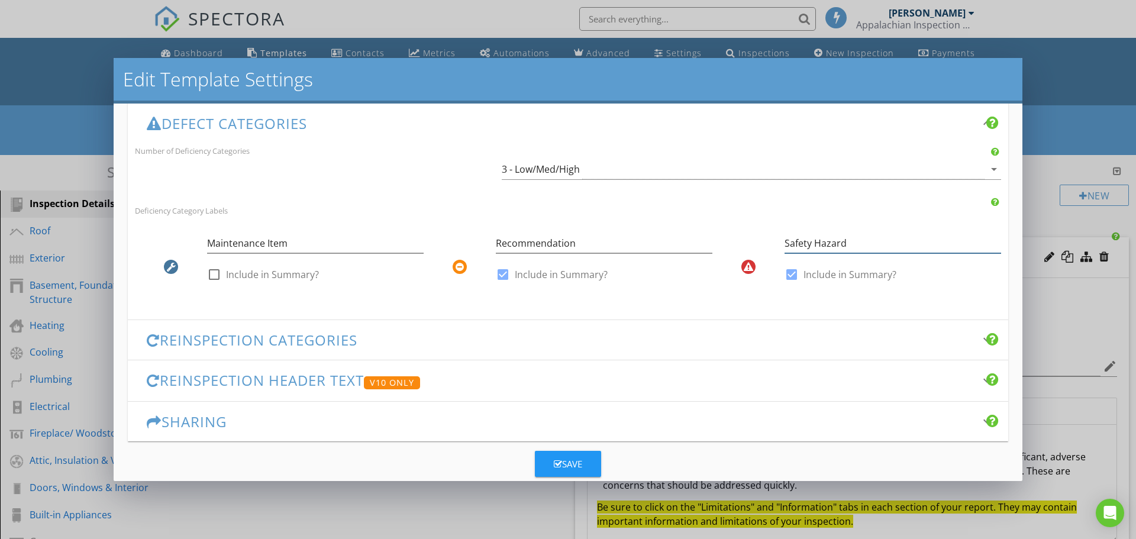
click at [785, 242] on input "Safety Hazard" at bounding box center [893, 244] width 217 height 20
click at [839, 243] on input "Safety Hazard" at bounding box center [893, 244] width 217 height 20
click at [841, 244] on input "Safety Hazard" at bounding box center [893, 244] width 217 height 20
drag, startPoint x: 841, startPoint y: 245, endPoint x: 748, endPoint y: 246, distance: 92.9
click at [748, 246] on div "Safety Hazard check_box Include in Summary?" at bounding box center [857, 261] width 289 height 69
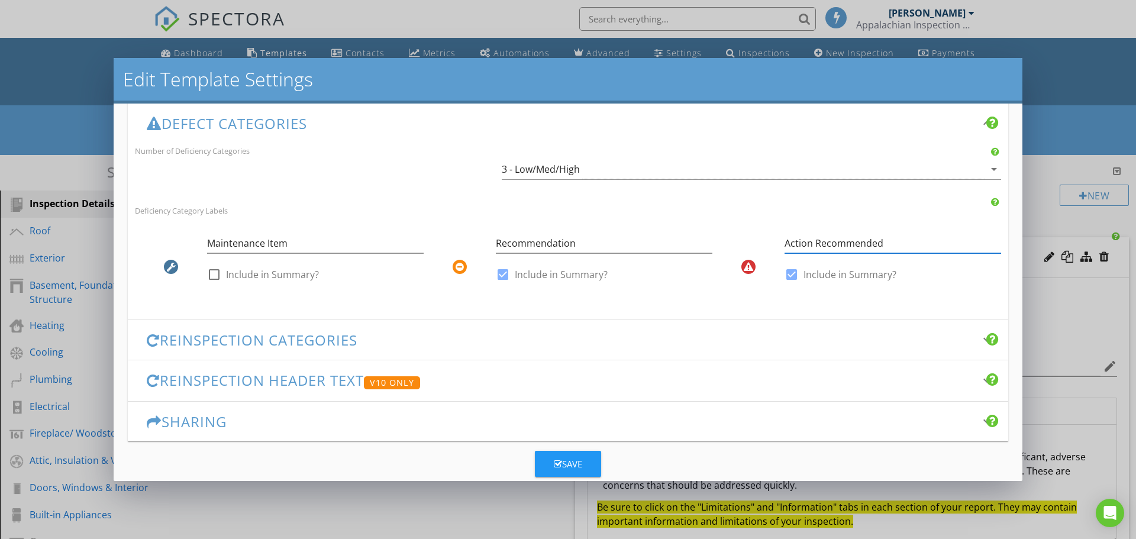
scroll to position [298, 0]
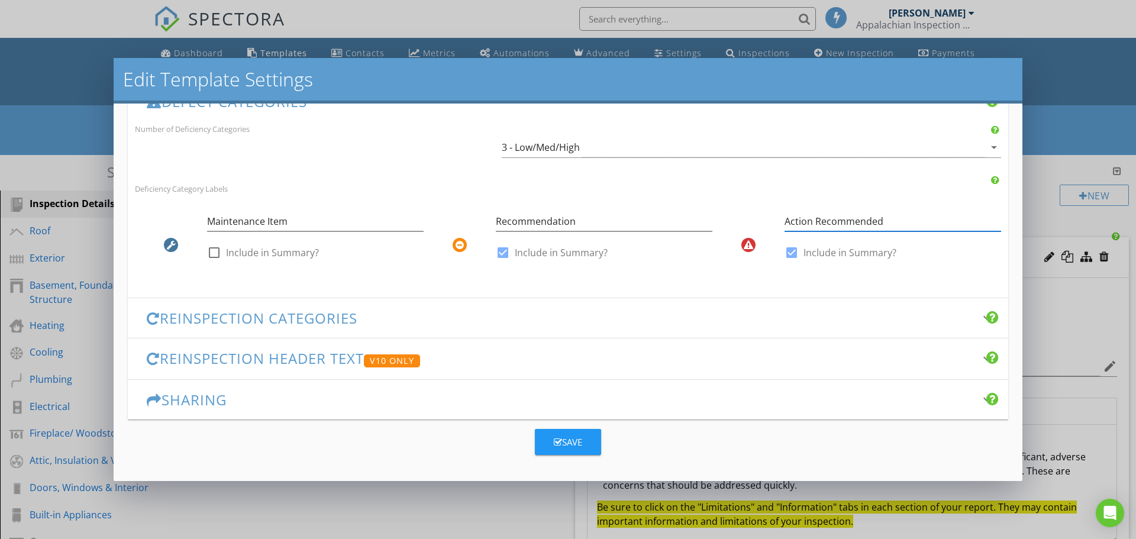
type input "Action Recommended"
click at [202, 318] on h3 "Reinspection Categories" at bounding box center [561, 318] width 829 height 16
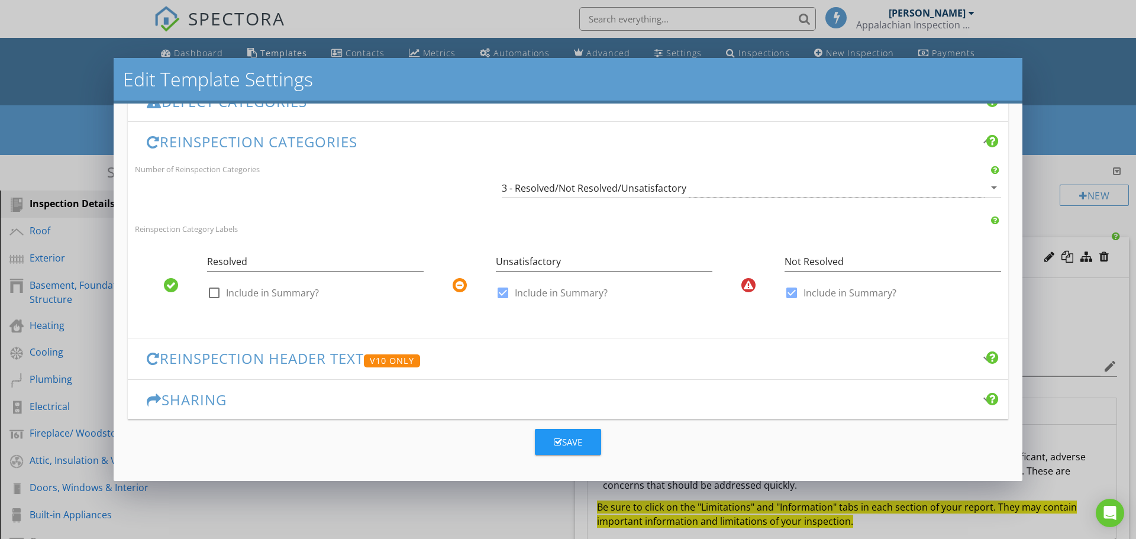
click at [272, 361] on h3 "Reinspection Header Text V10 Only" at bounding box center [561, 358] width 829 height 17
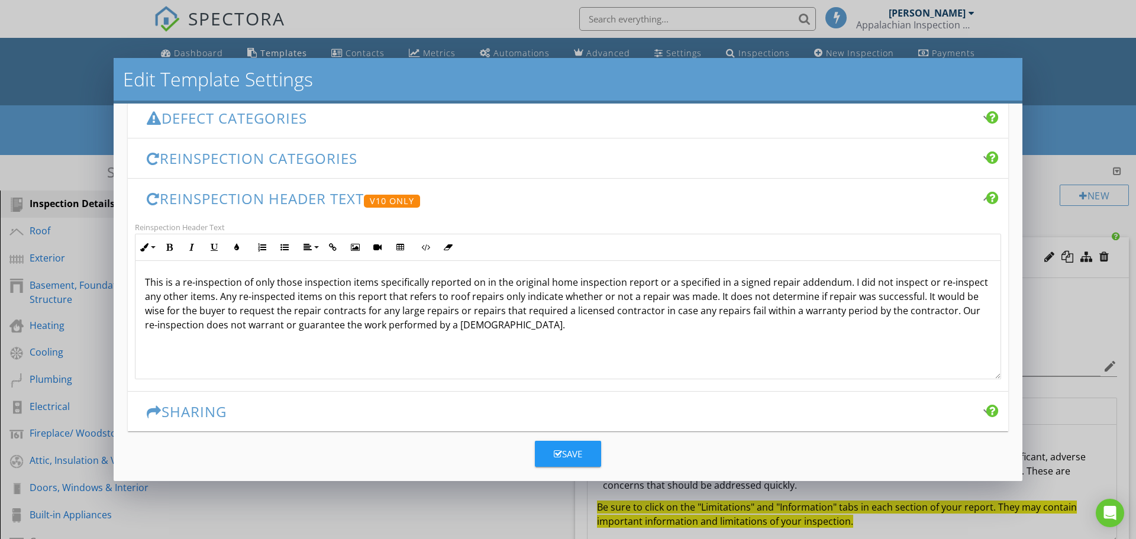
scroll to position [294, 0]
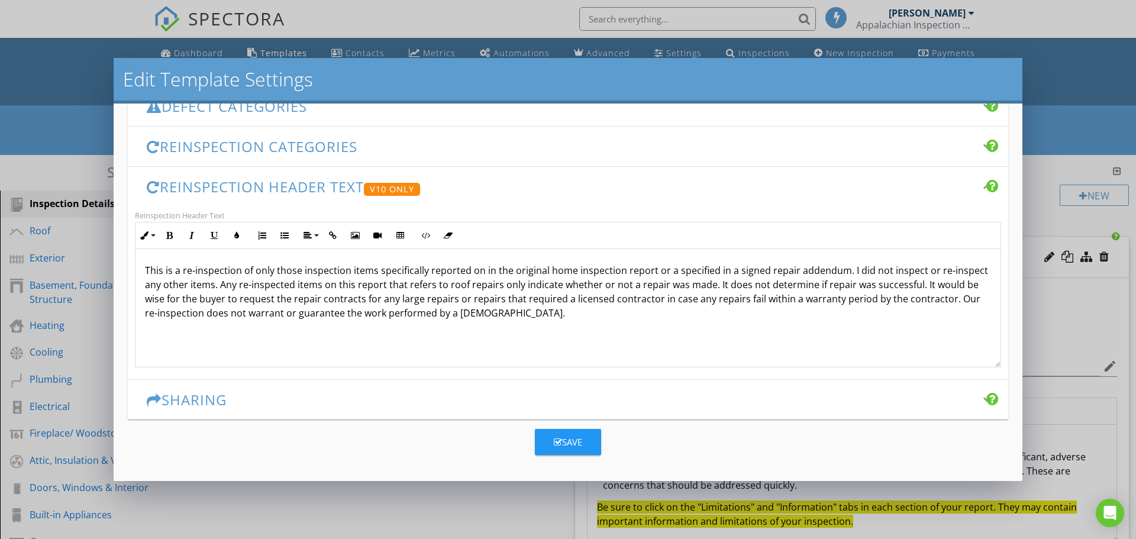
click at [211, 398] on h3 "Sharing" at bounding box center [561, 400] width 829 height 16
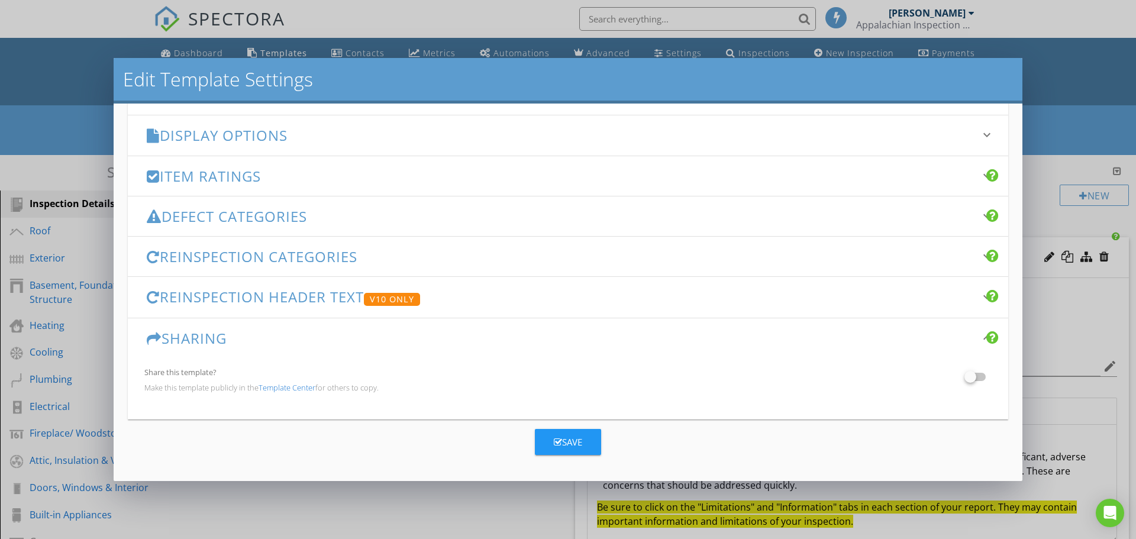
scroll to position [183, 0]
click at [239, 301] on h3 "Reinspection Header Text V10 Only" at bounding box center [561, 297] width 829 height 17
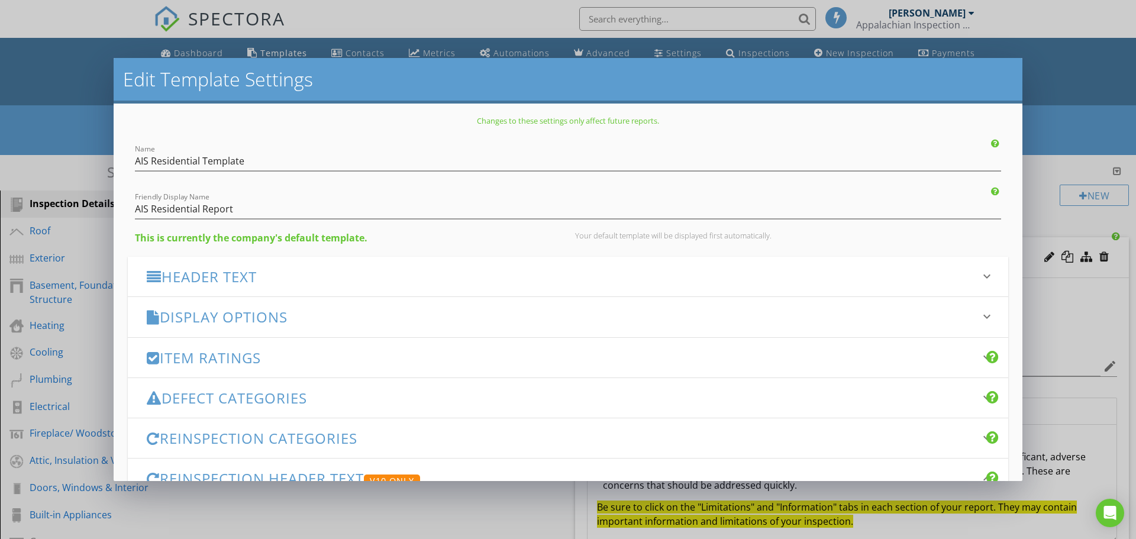
scroll to position [0, 0]
click at [235, 274] on h3 "Header Text" at bounding box center [561, 278] width 829 height 16
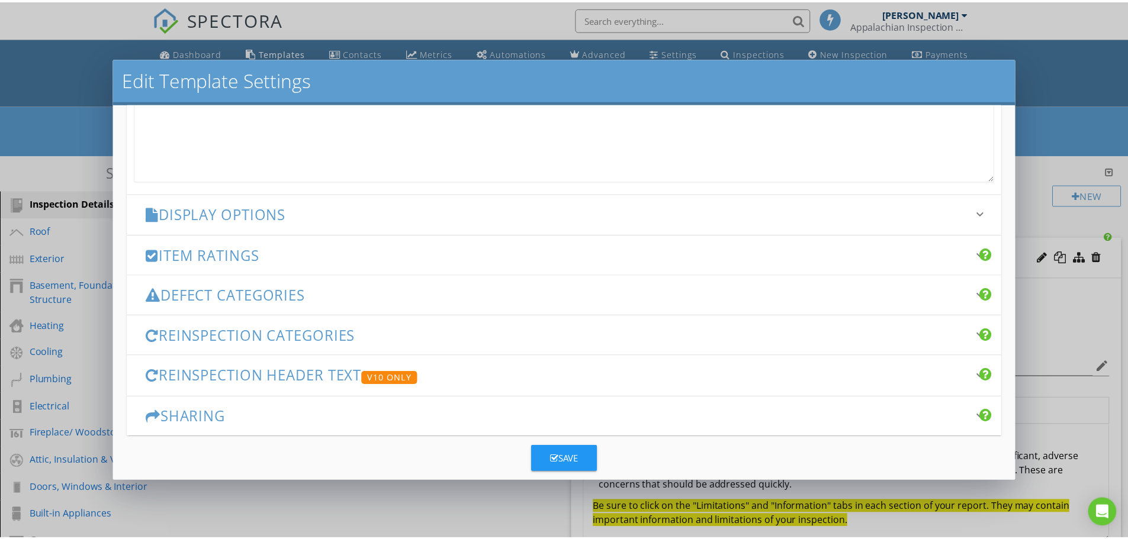
scroll to position [465, 0]
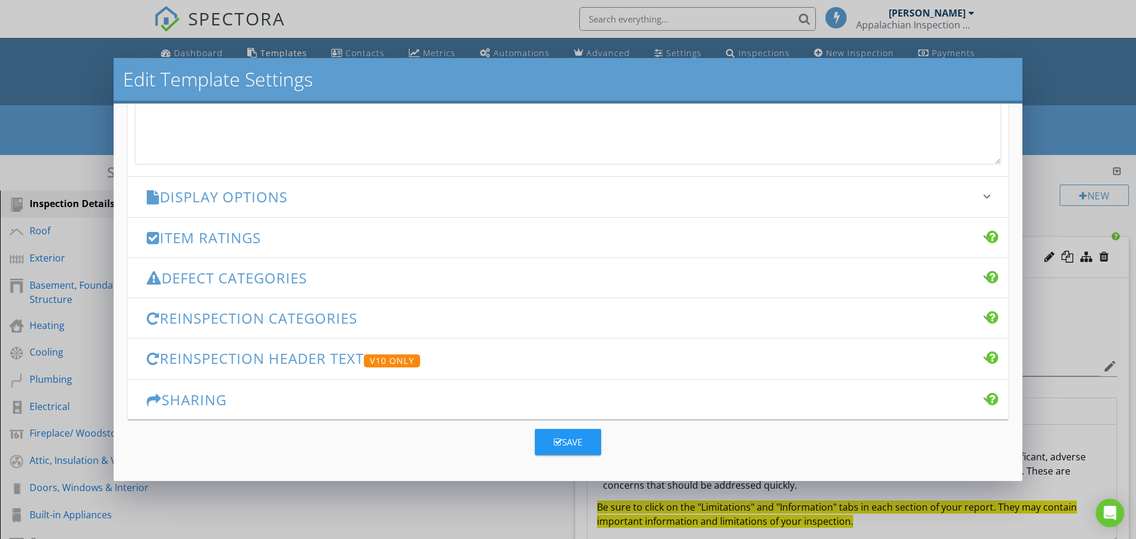
click at [563, 445] on div "Save" at bounding box center [568, 443] width 28 height 14
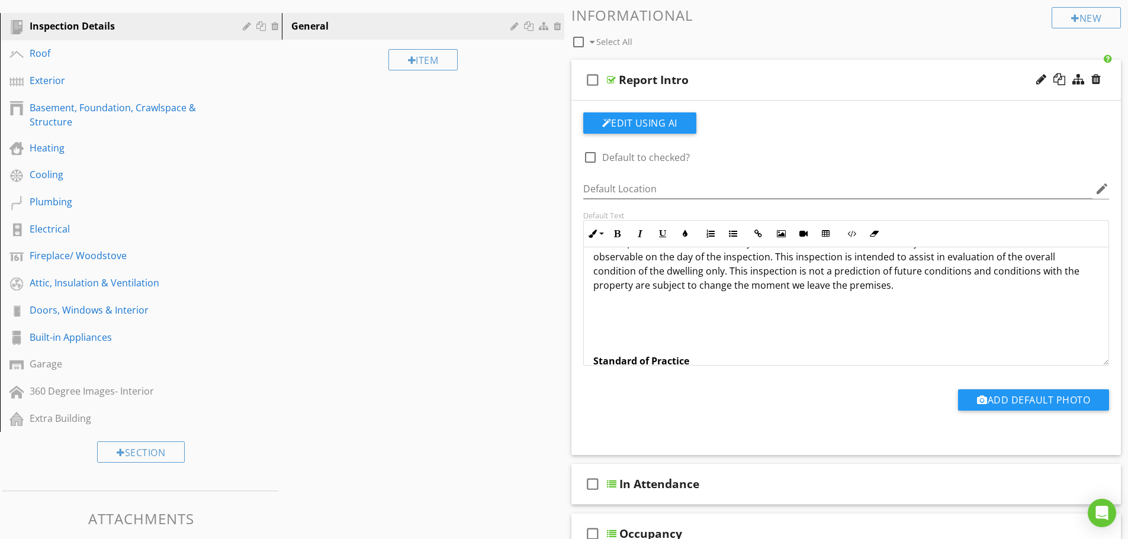
scroll to position [118, 0]
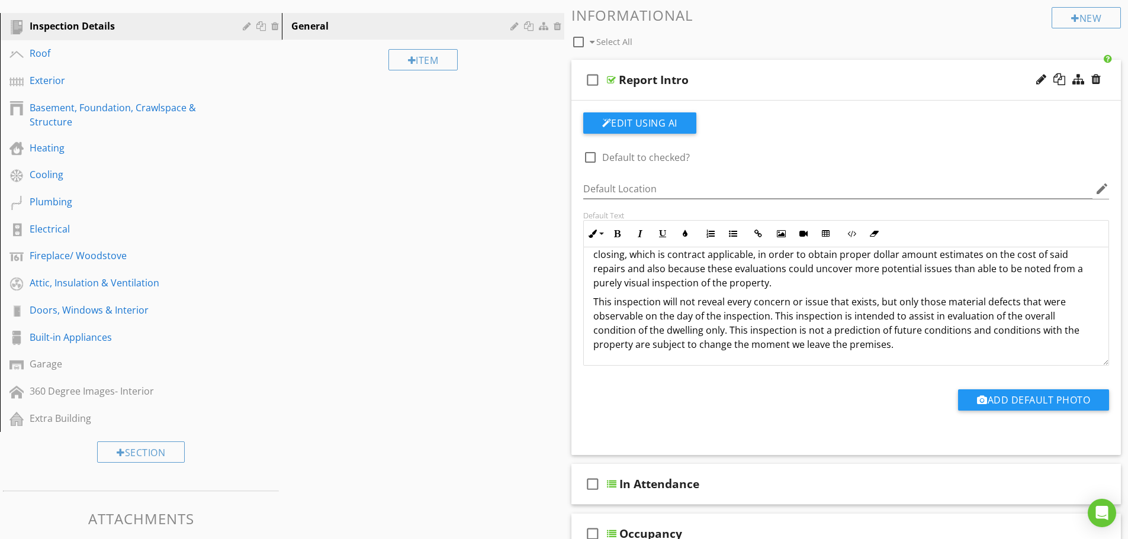
click at [673, 299] on p "This inspection will not reveal every concern or issue that exists, but only th…" at bounding box center [846, 323] width 506 height 57
drag, startPoint x: 667, startPoint y: 302, endPoint x: 675, endPoint y: 302, distance: 7.7
click at [675, 302] on p "This inspection will not reveal every concern or issue that exists, but only th…" at bounding box center [846, 323] width 506 height 57
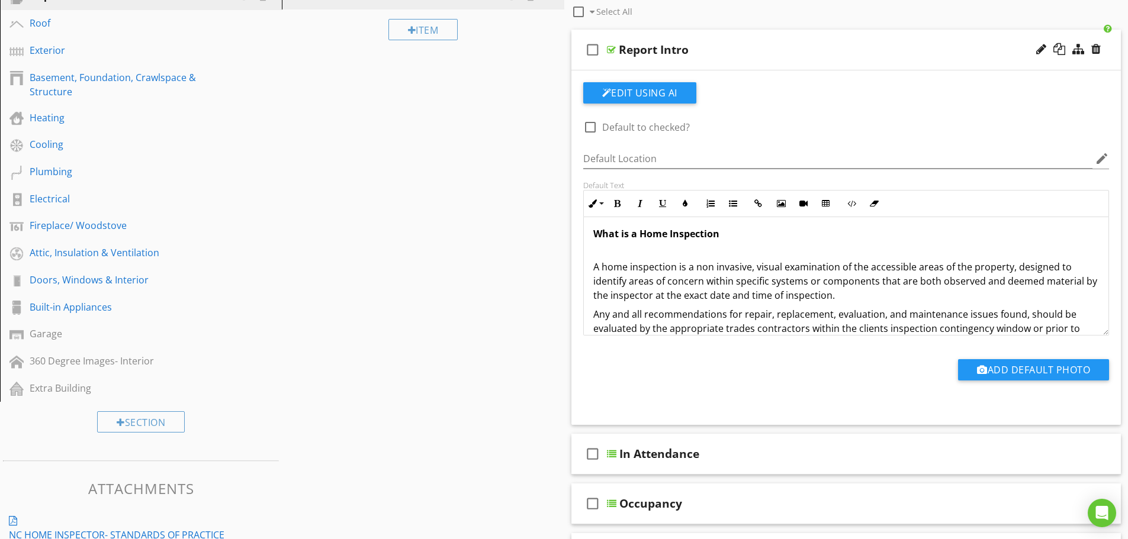
scroll to position [237, 0]
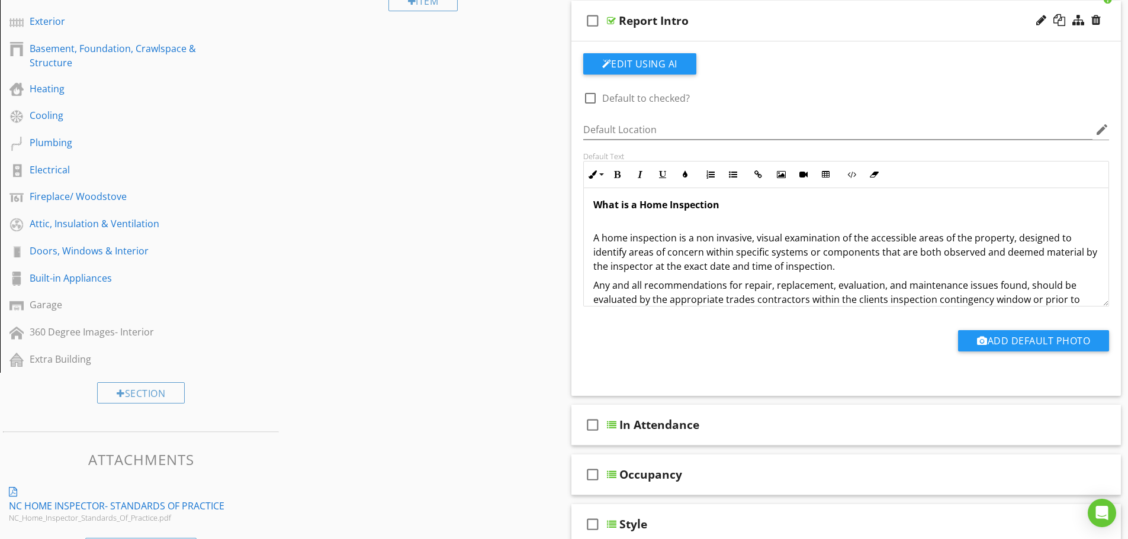
click at [604, 205] on strong "What is a Home Inspection" at bounding box center [656, 204] width 126 height 13
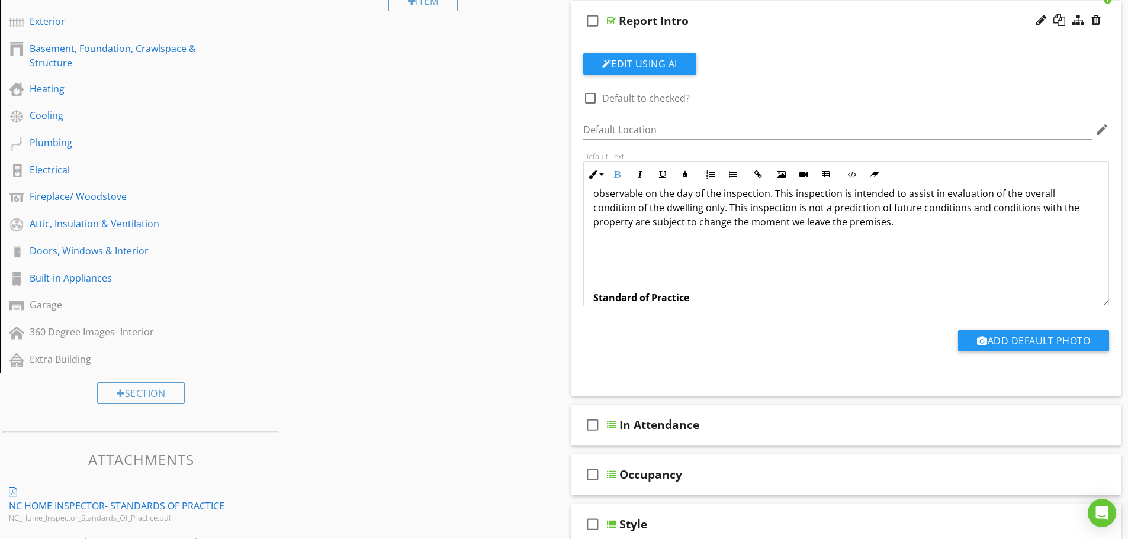
scroll to position [178, 0]
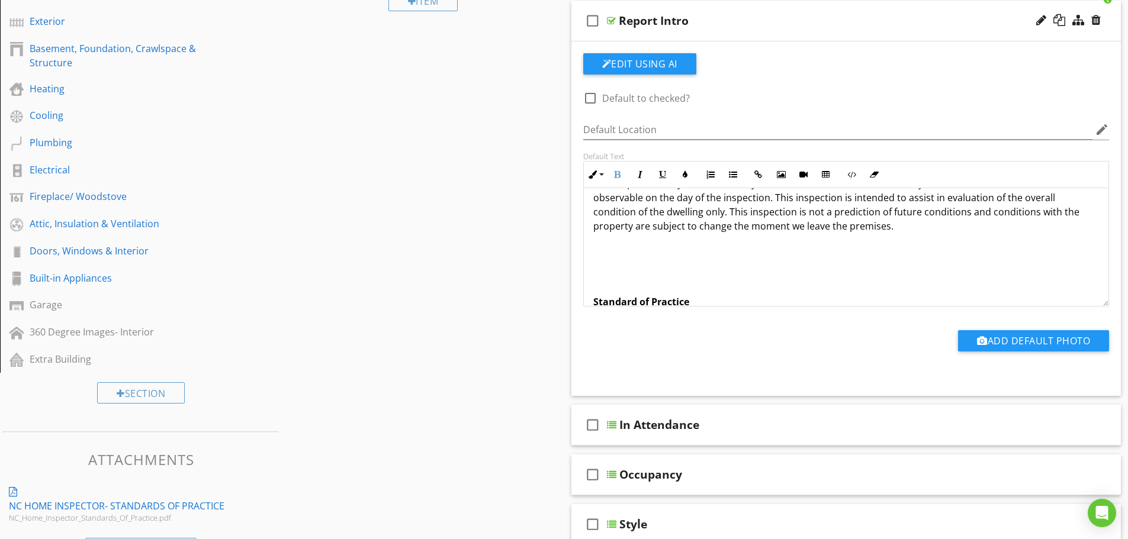
click at [911, 229] on p "This inspection may not reveal every concern or issue that exists, but only tho…" at bounding box center [846, 204] width 506 height 57
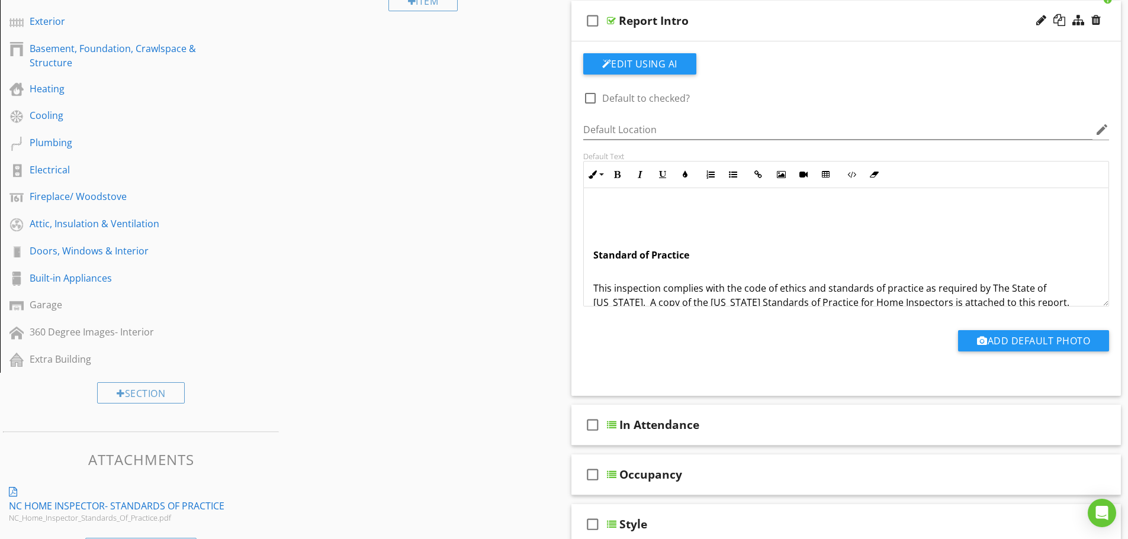
scroll to position [237, 0]
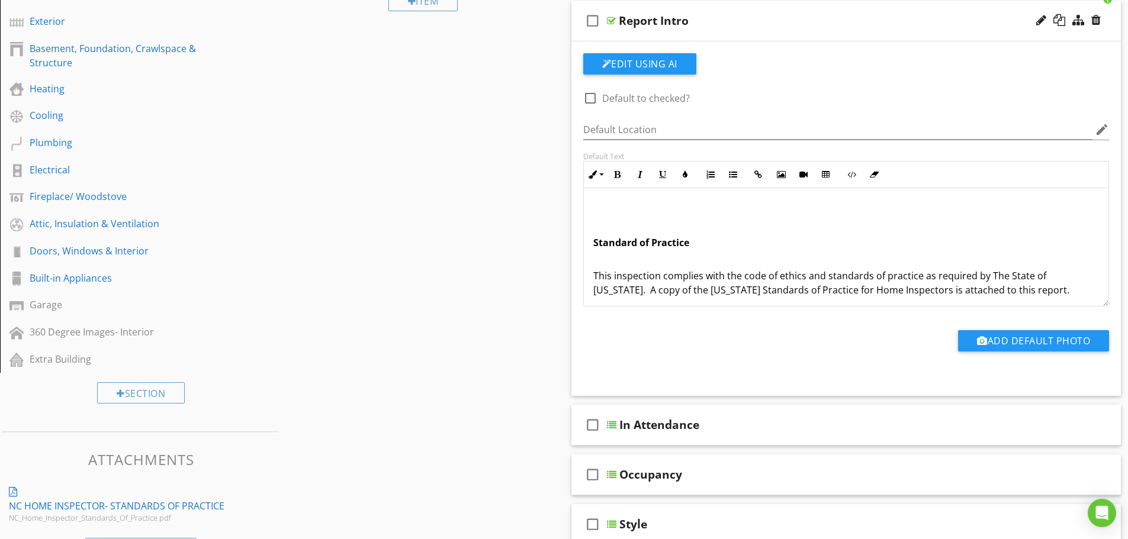
click at [658, 237] on strong "Standard of Practice" at bounding box center [641, 242] width 96 height 13
click at [685, 220] on p at bounding box center [846, 224] width 506 height 14
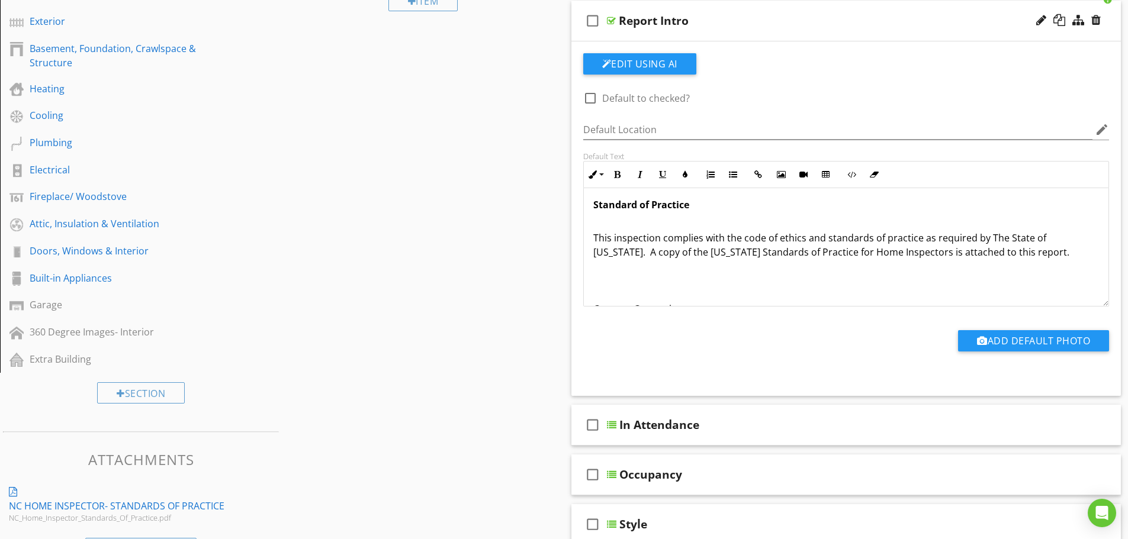
click at [1007, 255] on p "This inspection complies with the code of ethics and standards of practice as r…" at bounding box center [846, 245] width 506 height 28
drag, startPoint x: 1016, startPoint y: 254, endPoint x: 1062, endPoint y: 251, distance: 46.9
click at [1062, 251] on p "This inspection complies with the code of ethics and standards of practice as r…" at bounding box center [846, 245] width 506 height 28
click at [1013, 254] on p "This inspection complies with the code of ethics and standards of practice as r…" at bounding box center [846, 245] width 506 height 28
click at [1009, 253] on p "This inspection complies with the code of ethics and standards of practice as r…" at bounding box center [846, 245] width 506 height 28
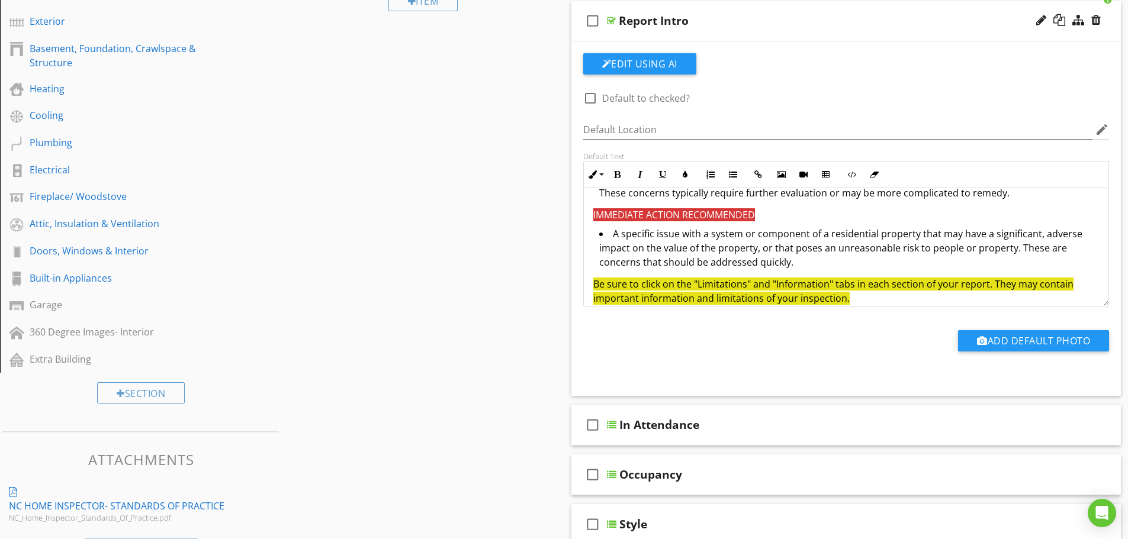
scroll to position [516, 0]
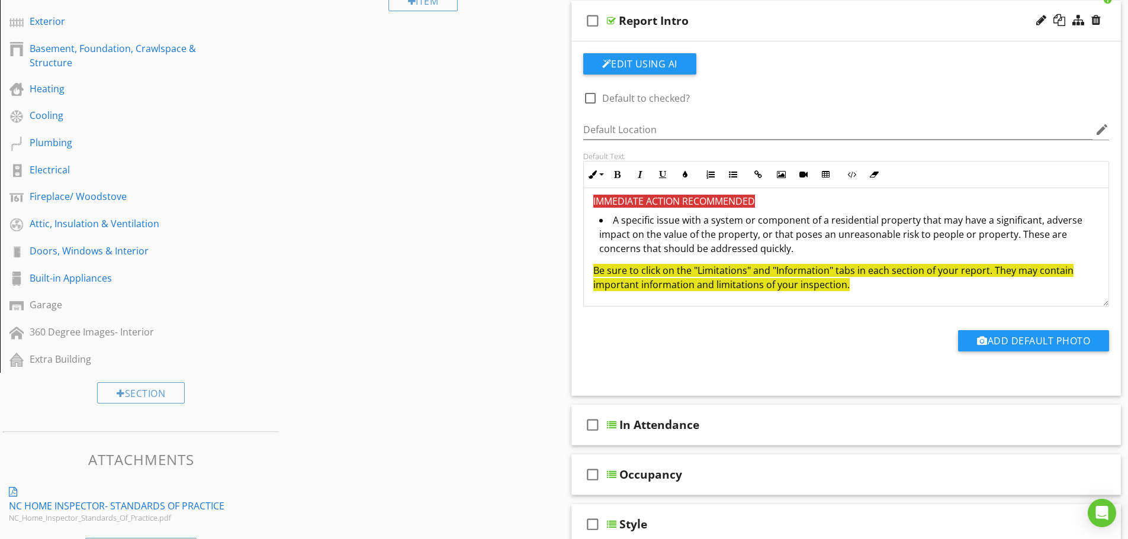
click at [647, 206] on span "IMMEDIATE ACTION RECOMMENDED" at bounding box center [674, 201] width 162 height 13
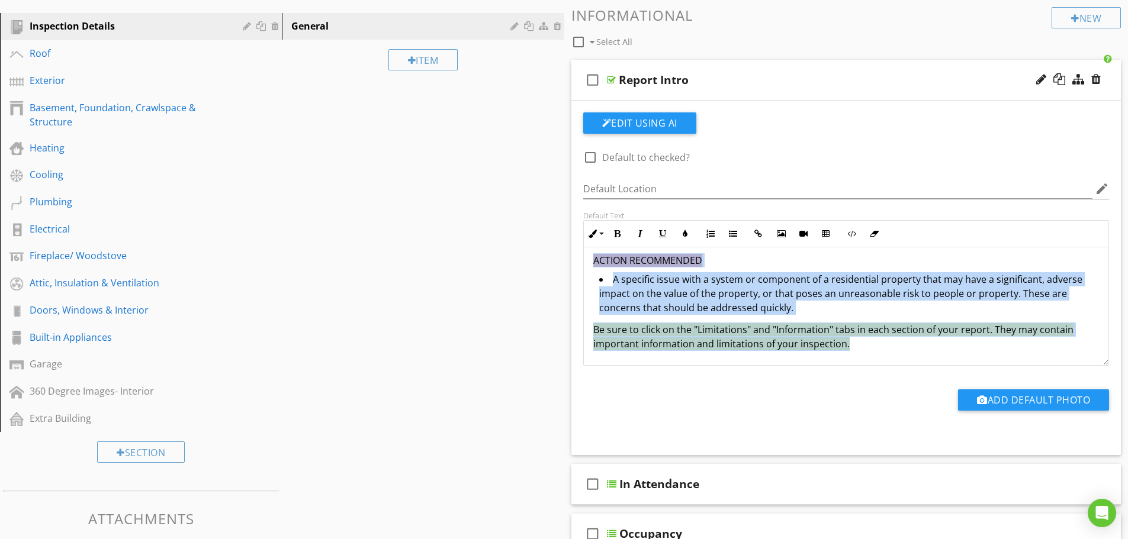
drag, startPoint x: 593, startPoint y: 264, endPoint x: 851, endPoint y: 359, distance: 274.5
click at [851, 359] on div "What is a Home Inspection A home inspection is a non invasive, visual examinati…" at bounding box center [846, 48] width 525 height 634
copy div "What is a Home Inspection A home inspection is a non invasive, visual examinati…"
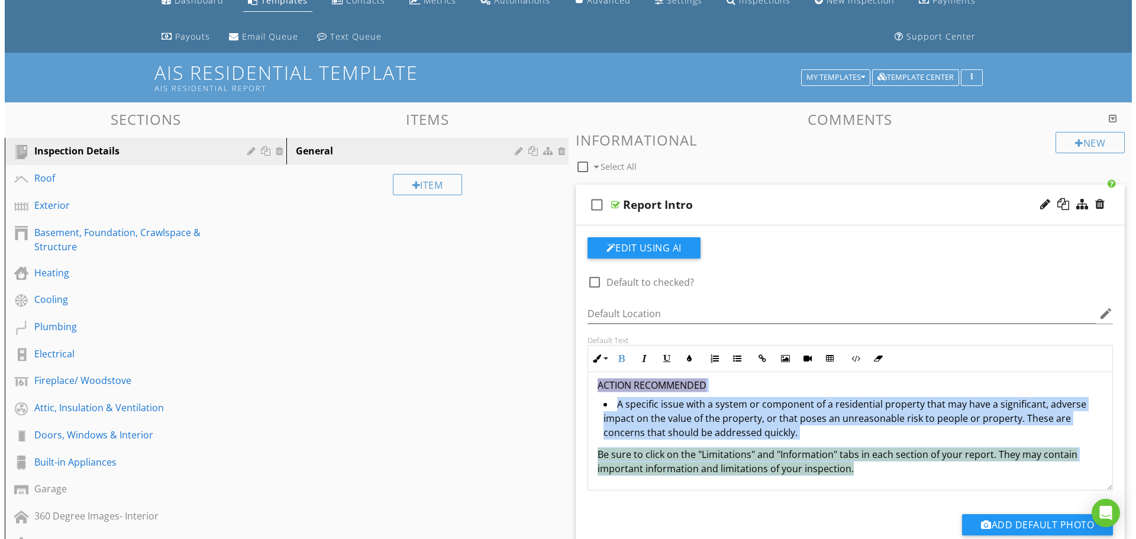
scroll to position [0, 0]
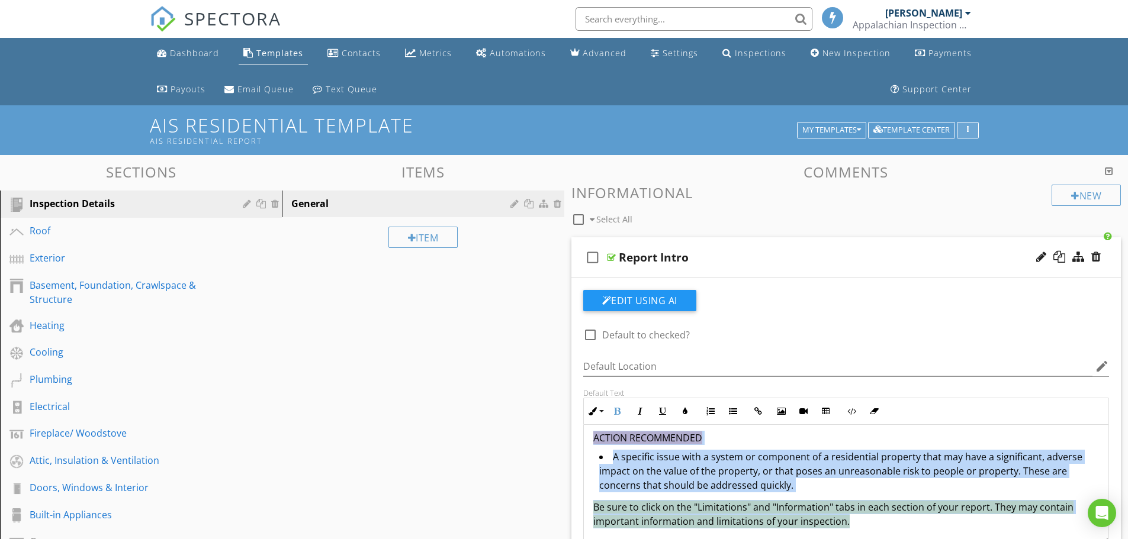
click at [967, 127] on icon "button" at bounding box center [968, 130] width 2 height 8
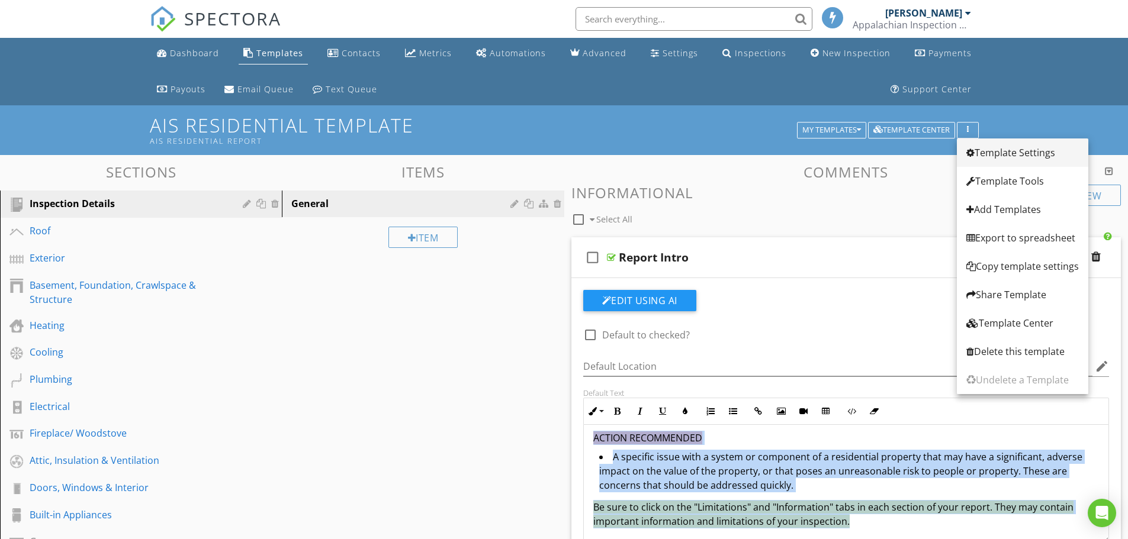
click at [983, 156] on div "Template Settings" at bounding box center [1022, 153] width 112 height 14
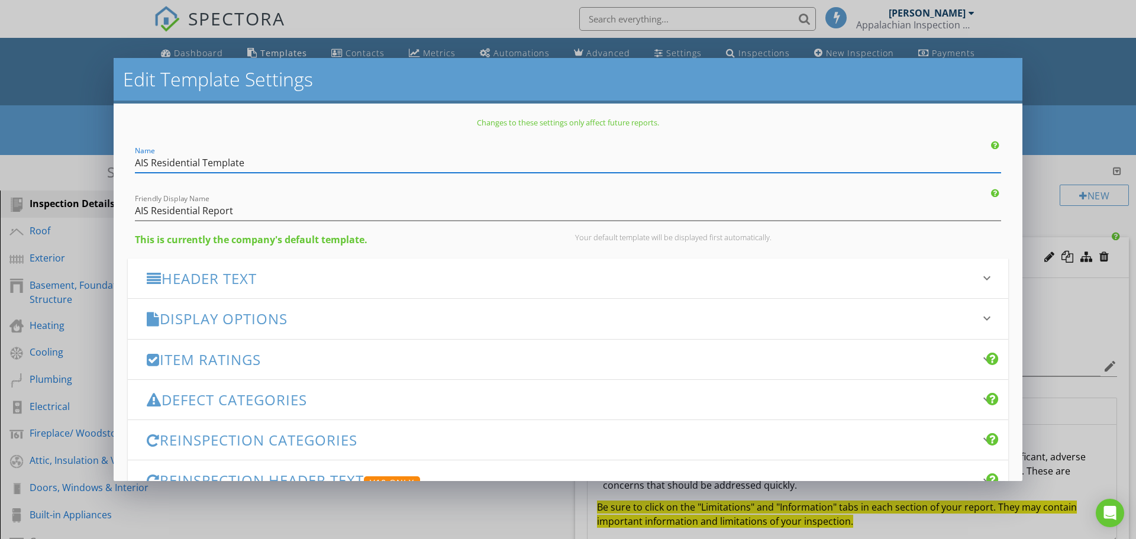
click at [249, 281] on h3 "Header Text" at bounding box center [561, 278] width 829 height 16
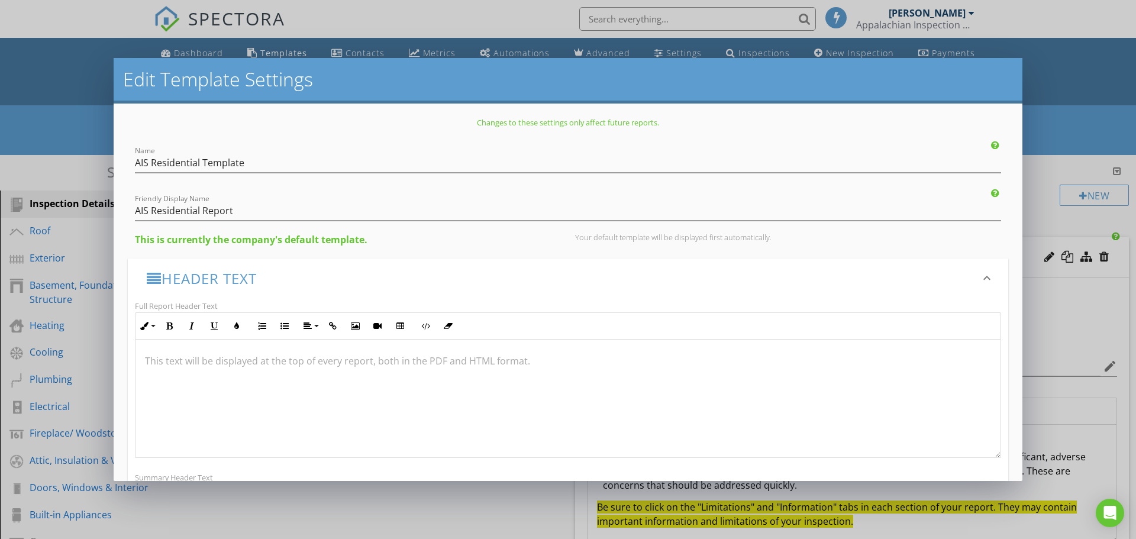
click at [165, 356] on p at bounding box center [568, 361] width 846 height 14
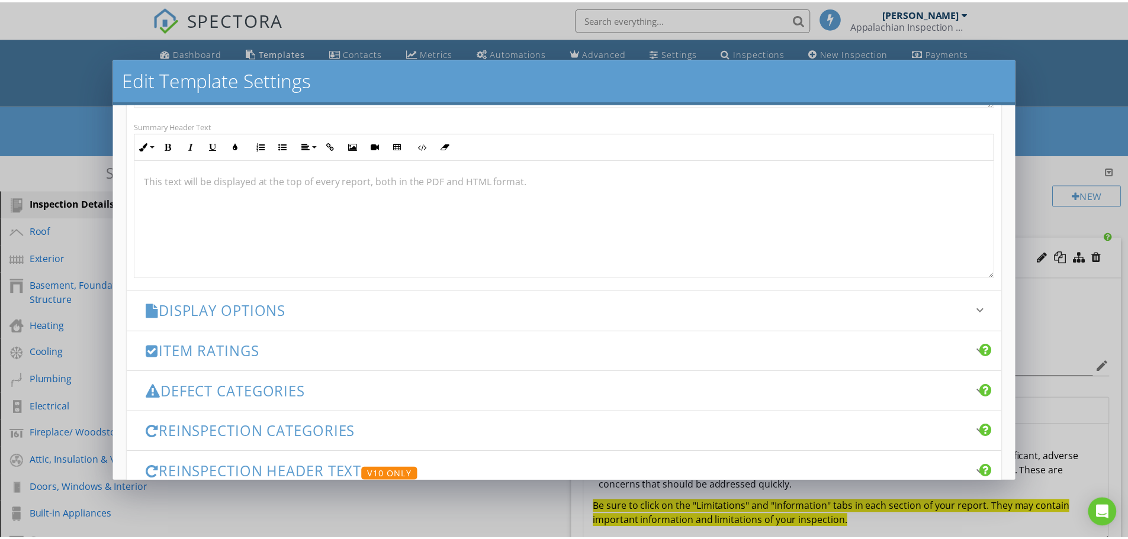
scroll to position [465, 0]
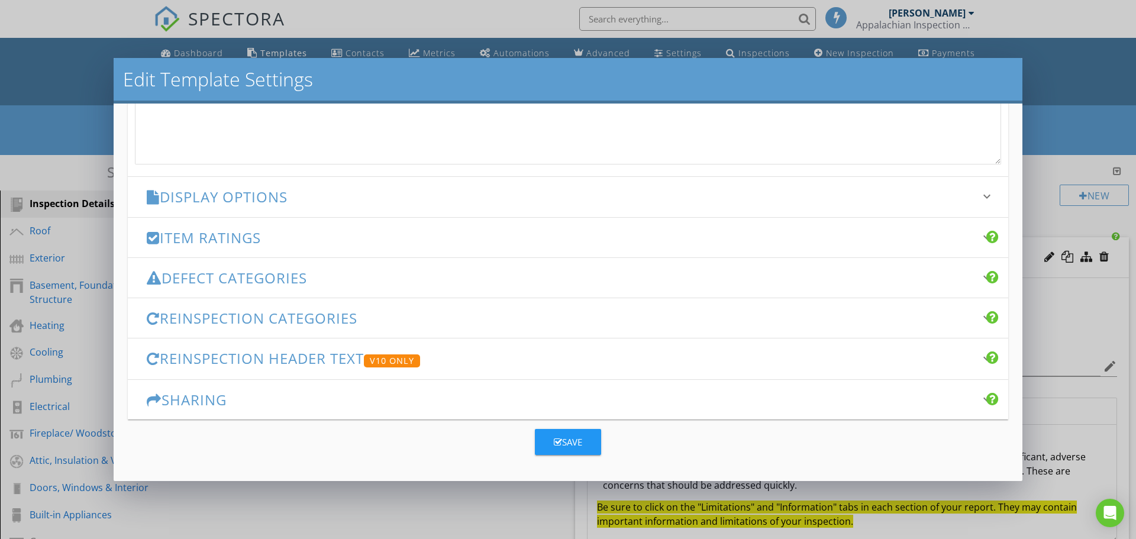
click at [558, 437] on div "Save" at bounding box center [568, 443] width 28 height 14
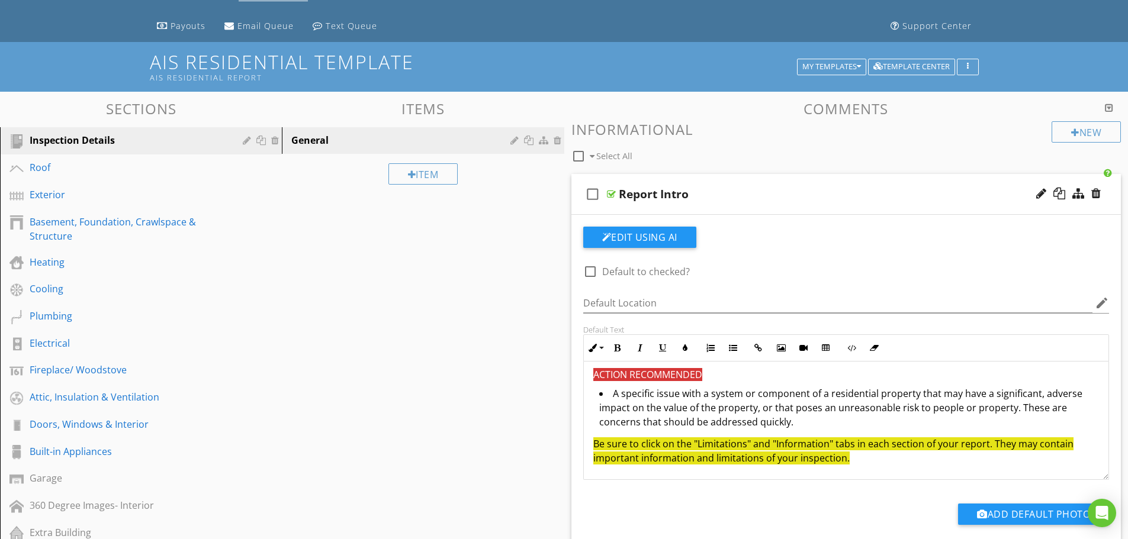
scroll to position [0, 0]
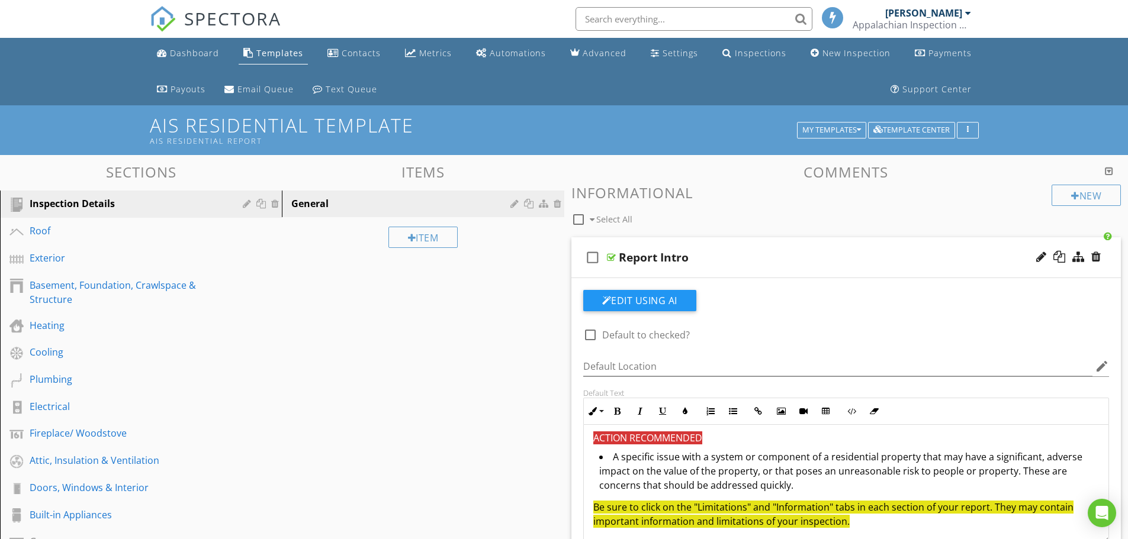
click at [596, 254] on icon "check_box_outline_blank" at bounding box center [592, 257] width 19 height 28
click at [590, 255] on icon "check_box" at bounding box center [592, 257] width 19 height 28
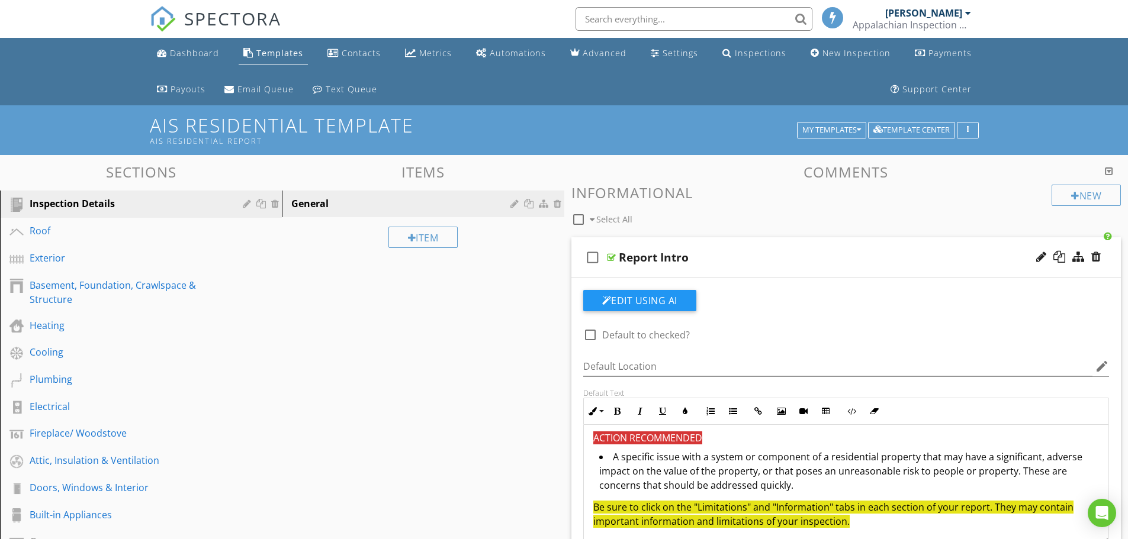
click at [535, 108] on div "AIS Residential Template AIS Residential Report My Templates Template Center" at bounding box center [564, 129] width 1128 height 49
click at [201, 53] on div "Dashboard" at bounding box center [194, 52] width 49 height 11
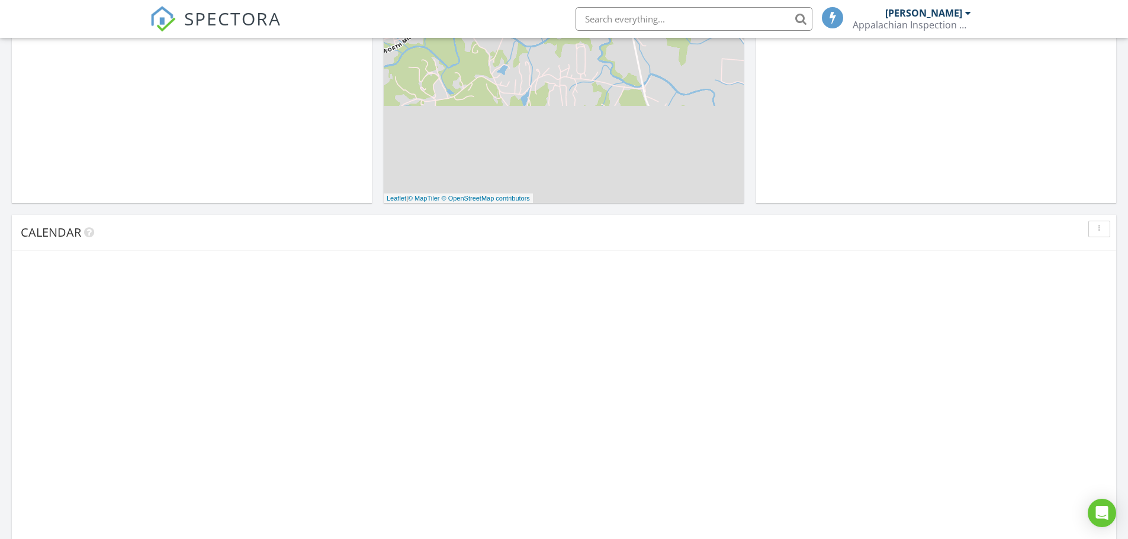
scroll to position [414, 0]
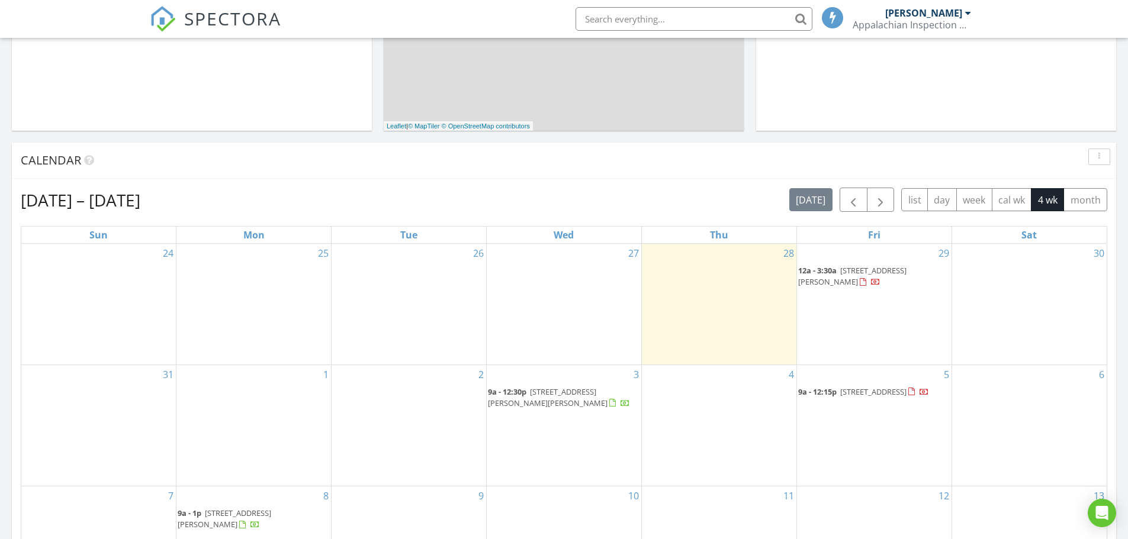
click at [871, 272] on body "SPECTORA [PERSON_NAME] Appalachian Inspection Services LLC Role: Inspector Chan…" at bounding box center [564, 437] width 1128 height 1702
click at [871, 269] on span "[STREET_ADDRESS][PERSON_NAME]" at bounding box center [852, 276] width 108 height 22
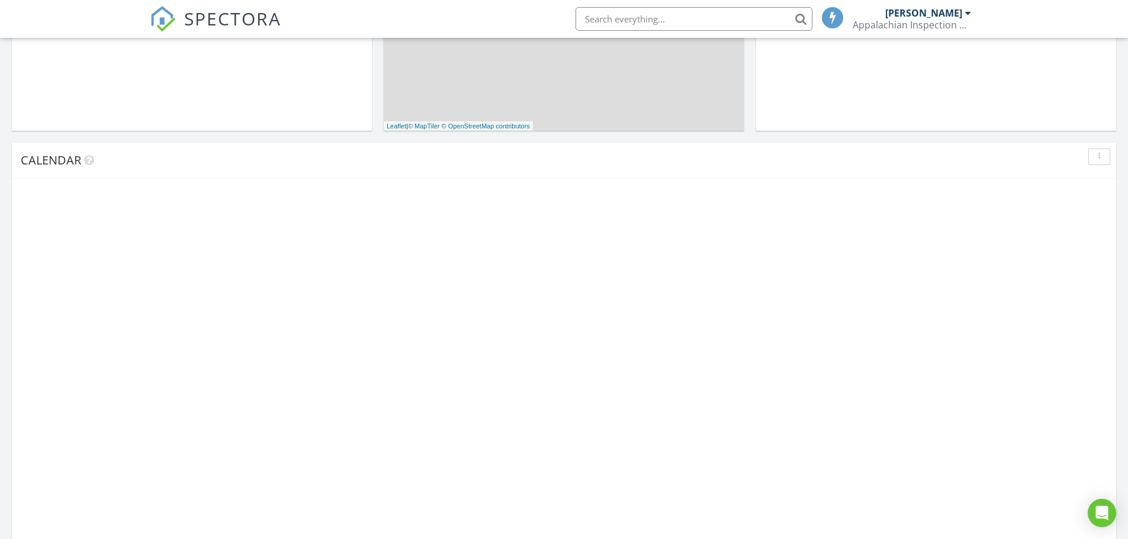
scroll to position [1096, 1146]
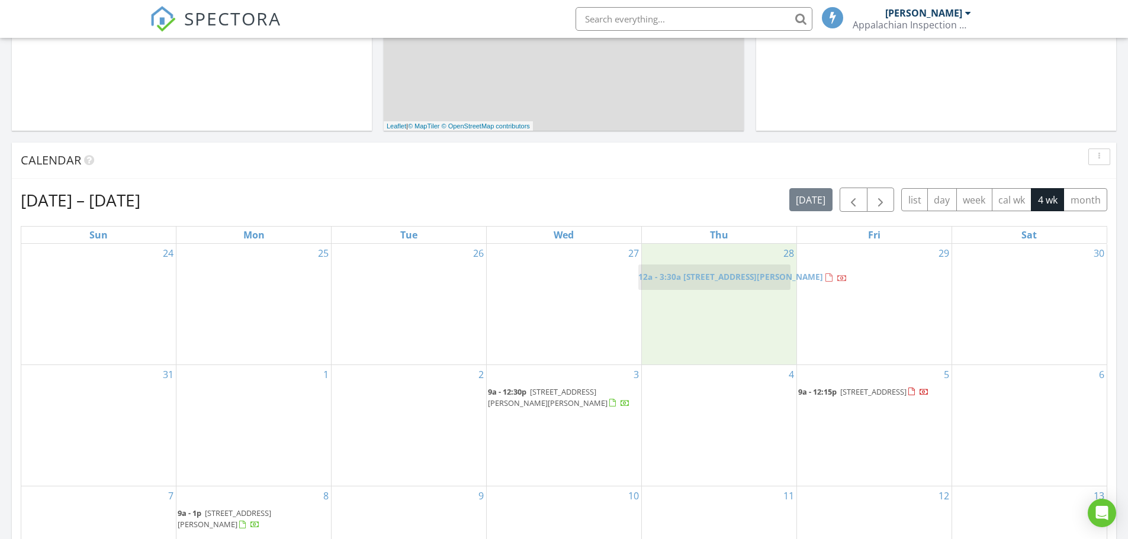
drag, startPoint x: 836, startPoint y: 269, endPoint x: 677, endPoint y: 268, distance: 159.2
click at [677, 268] on body "SPECTORA [PERSON_NAME] Appalachian Inspection Services LLC Role: Inspector Chan…" at bounding box center [564, 437] width 1128 height 1702
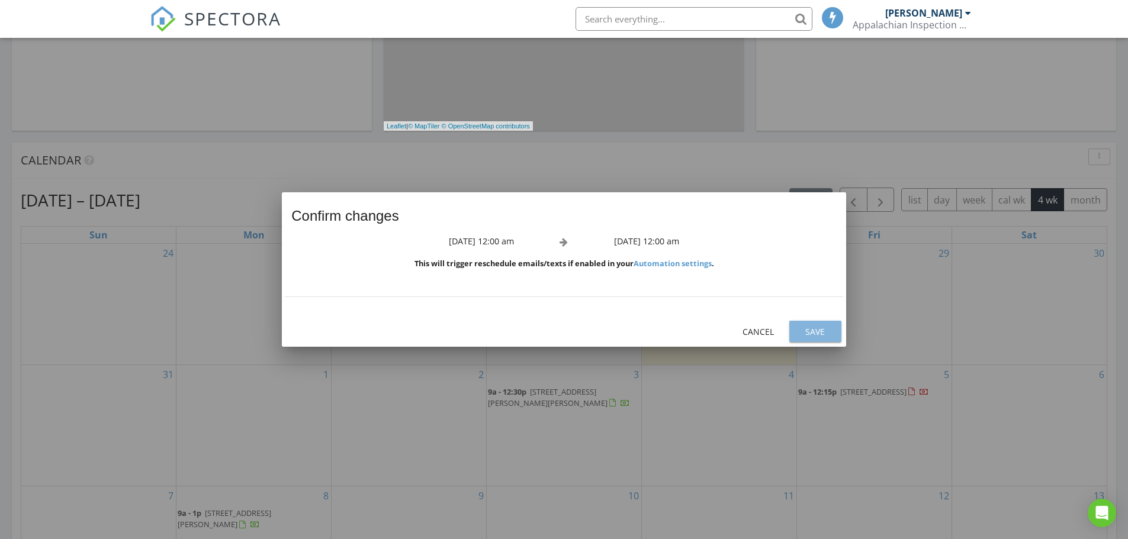
click at [820, 327] on div "Save" at bounding box center [814, 332] width 33 height 12
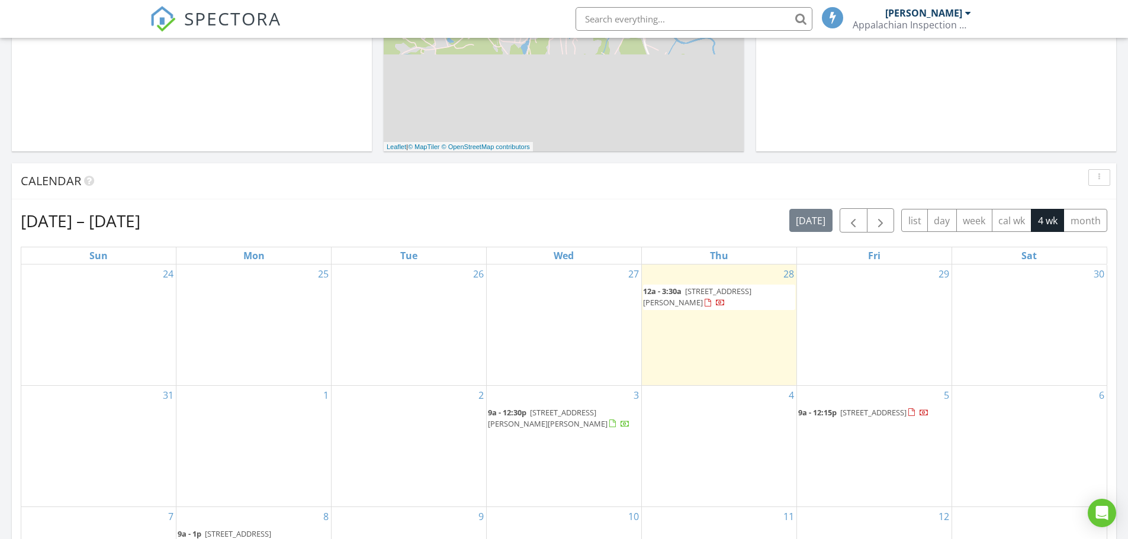
scroll to position [414, 0]
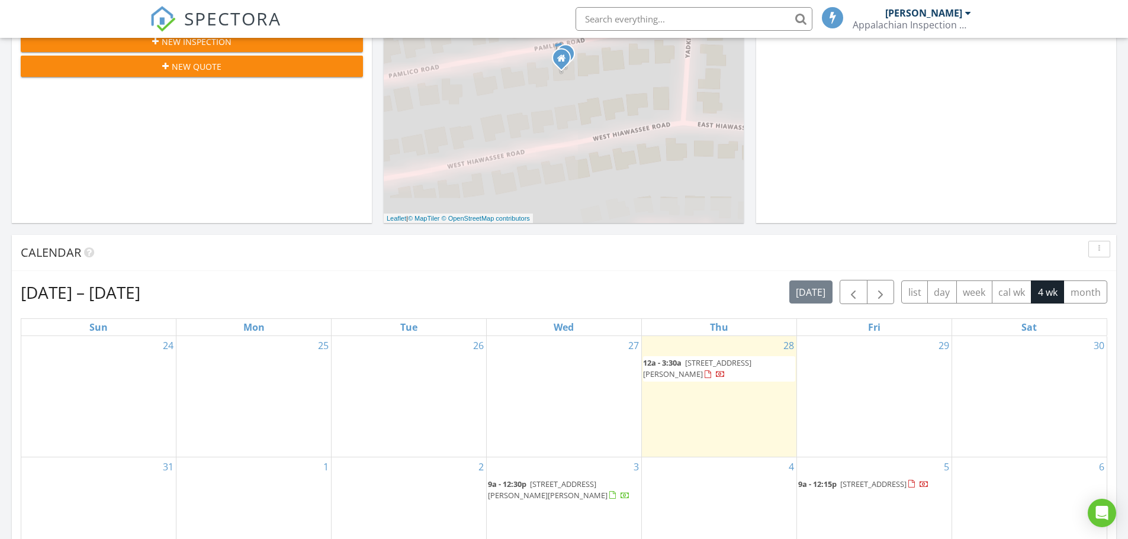
scroll to position [533, 0]
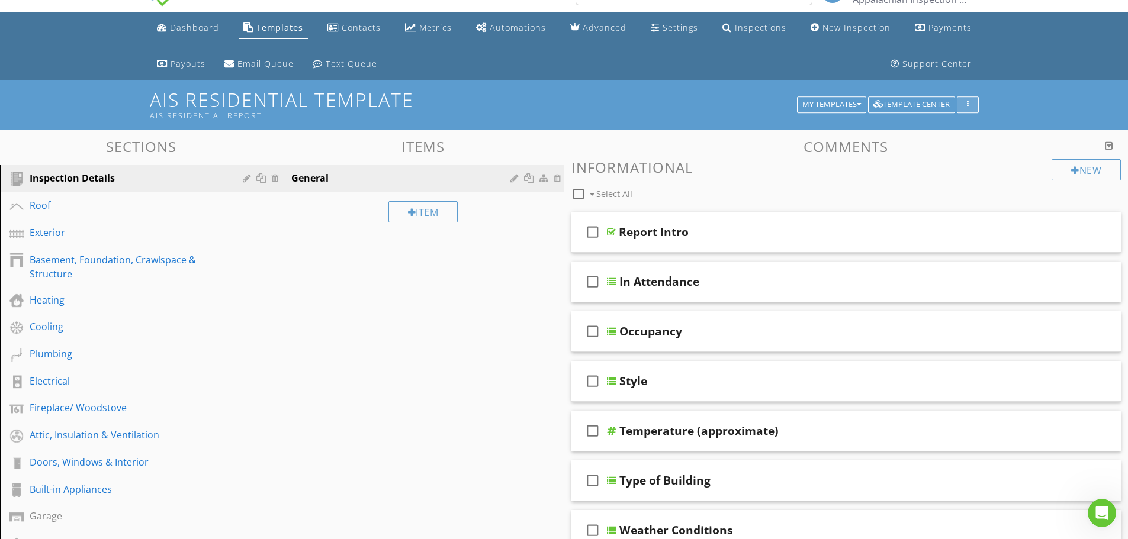
click at [969, 106] on div "button" at bounding box center [967, 105] width 11 height 8
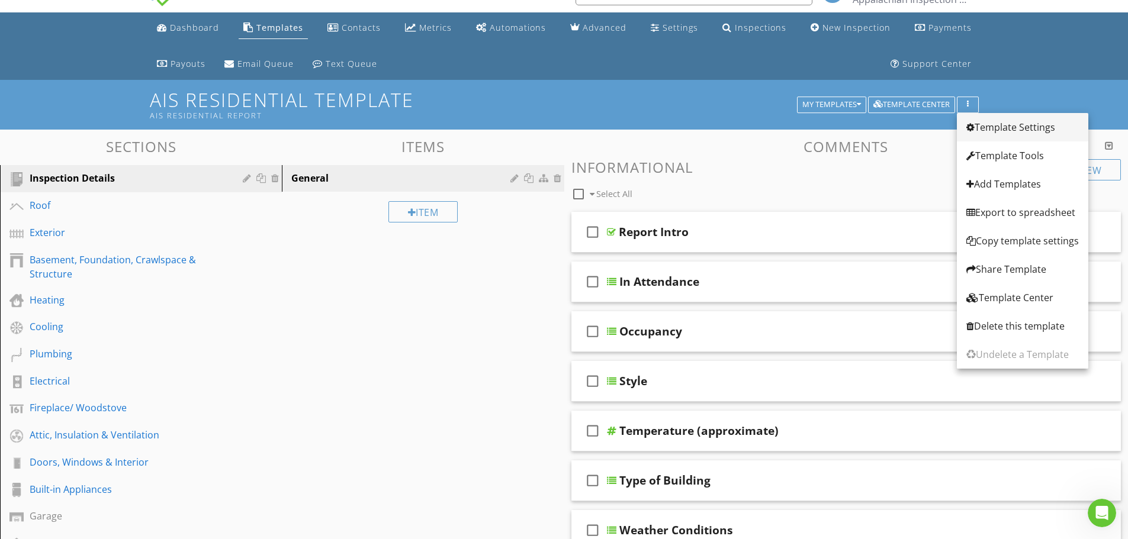
click at [1006, 125] on div "Template Settings" at bounding box center [1022, 127] width 112 height 14
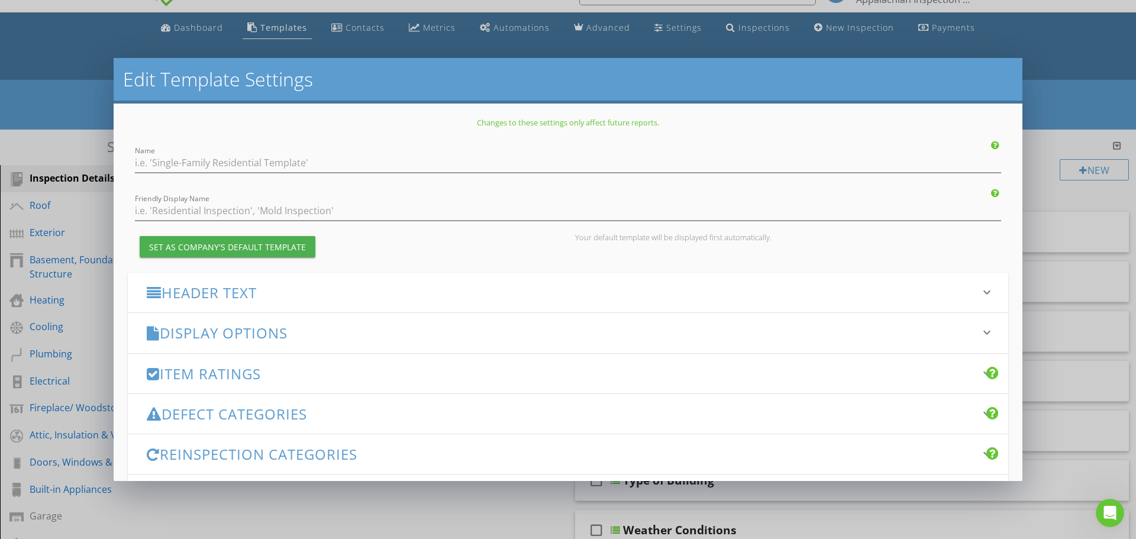
type input "AIS Residential Template"
type input "AIS Residential Report"
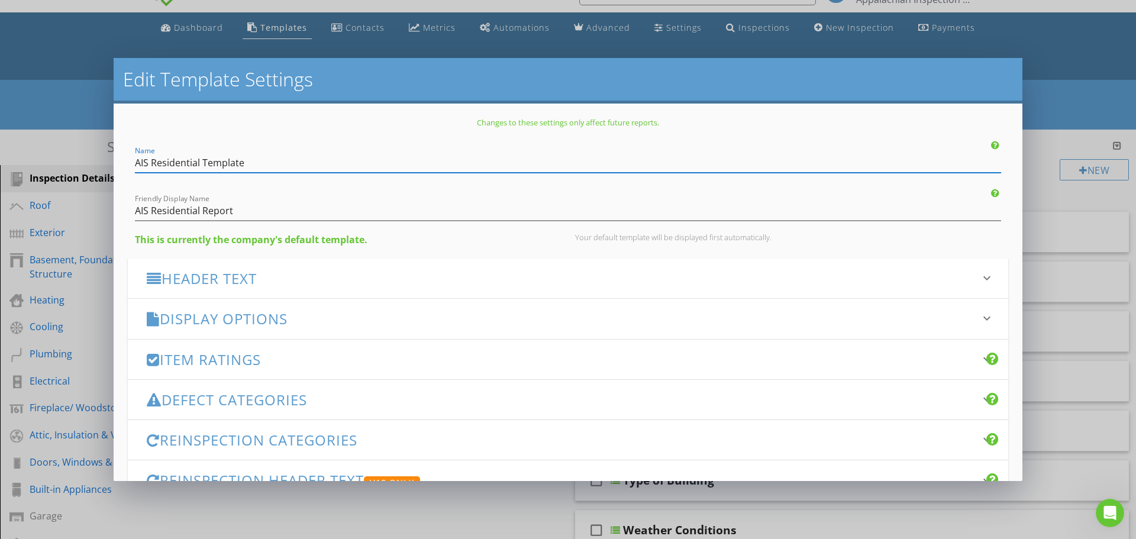
click at [235, 278] on h3 "Header Text" at bounding box center [561, 278] width 829 height 16
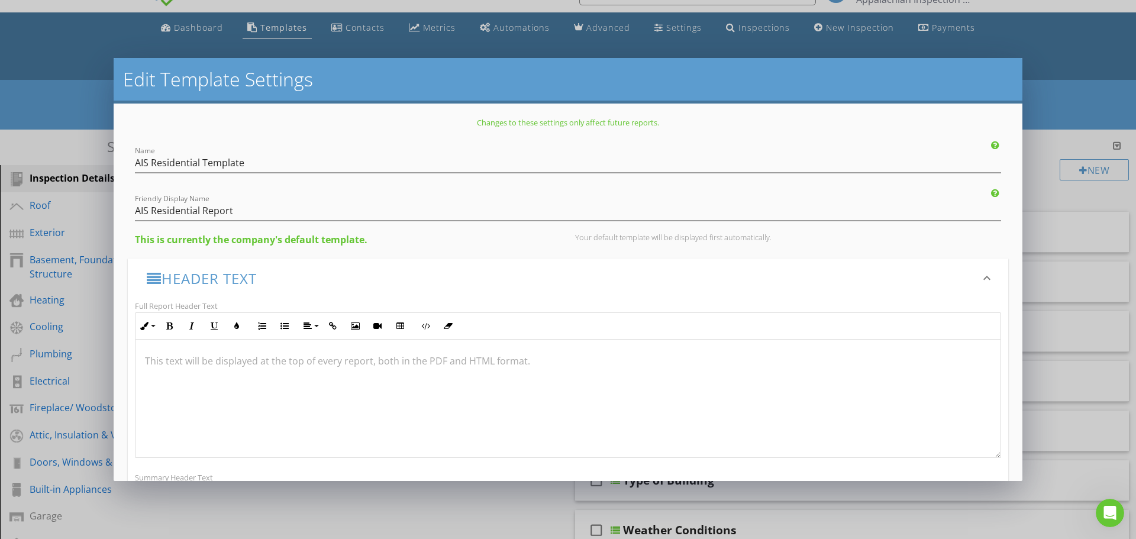
click at [1066, 102] on div "Edit Template Settings Changes to these settings only affect future reports. Na…" at bounding box center [568, 269] width 1136 height 539
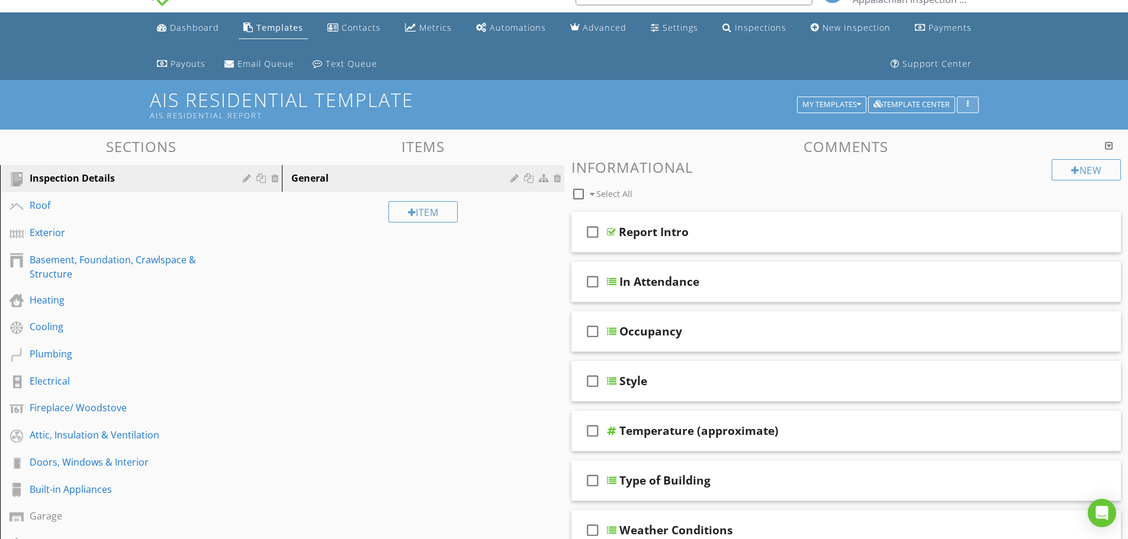
click at [972, 104] on div "button" at bounding box center [967, 105] width 11 height 8
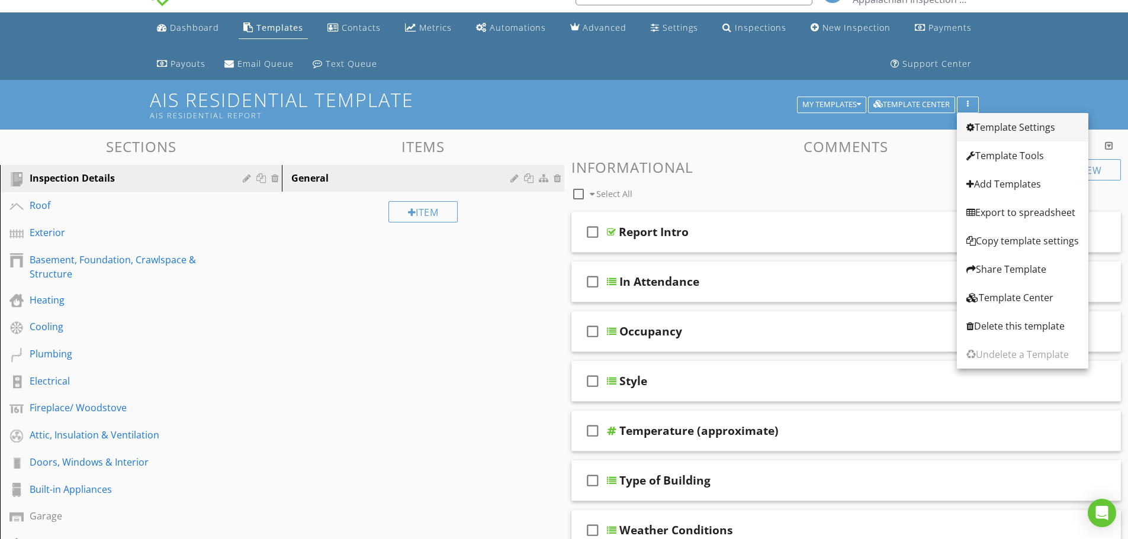
click at [997, 128] on div "Template Settings" at bounding box center [1022, 127] width 112 height 14
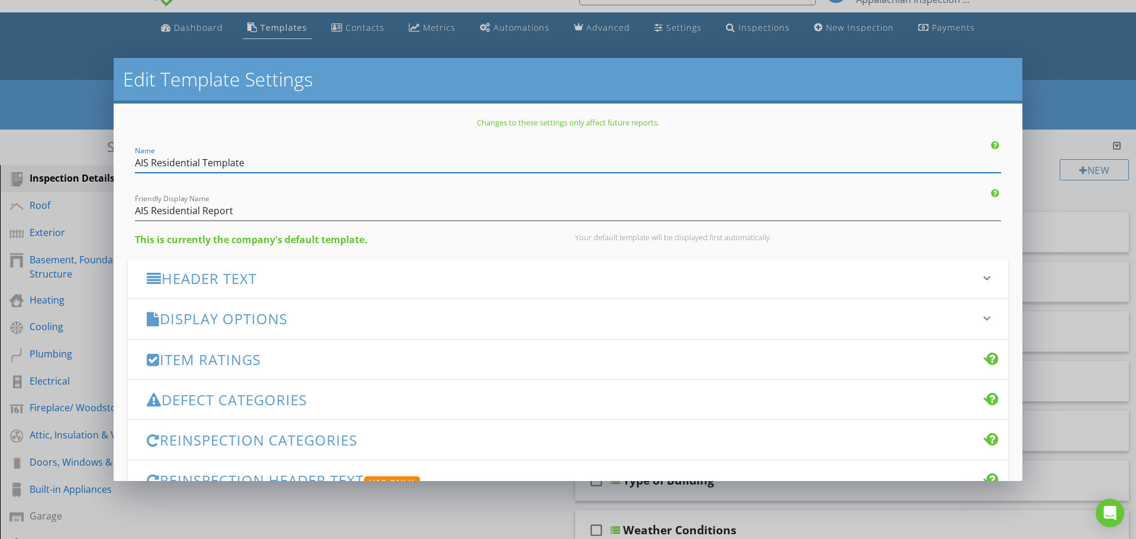
click at [255, 277] on h3 "Header Text" at bounding box center [561, 278] width 829 height 16
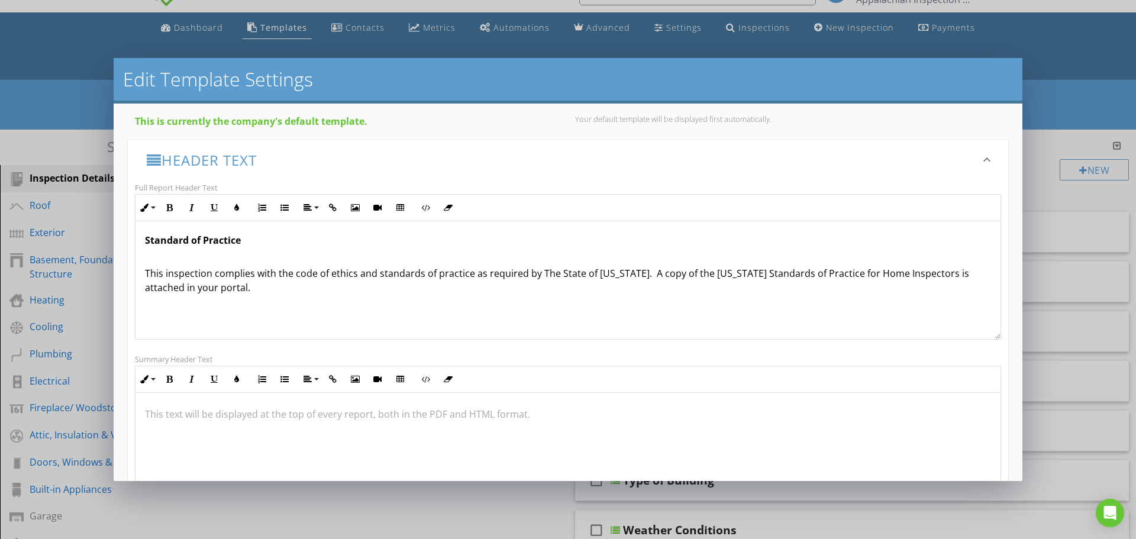
scroll to position [237, 0]
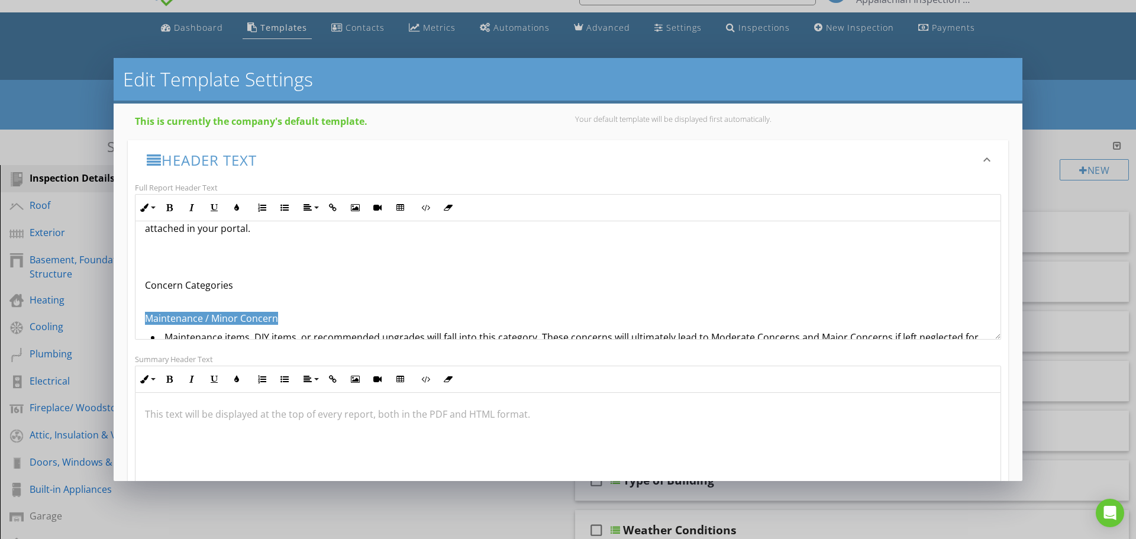
click at [249, 273] on p at bounding box center [568, 266] width 846 height 14
click at [149, 284] on div "Concern Categories" at bounding box center [568, 285] width 846 height 14
drag, startPoint x: 146, startPoint y: 286, endPoint x: 223, endPoint y: 270, distance: 78.6
click at [233, 286] on div "Concern Categories" at bounding box center [568, 285] width 846 height 14
click at [172, 210] on icon "button" at bounding box center [169, 208] width 8 height 8
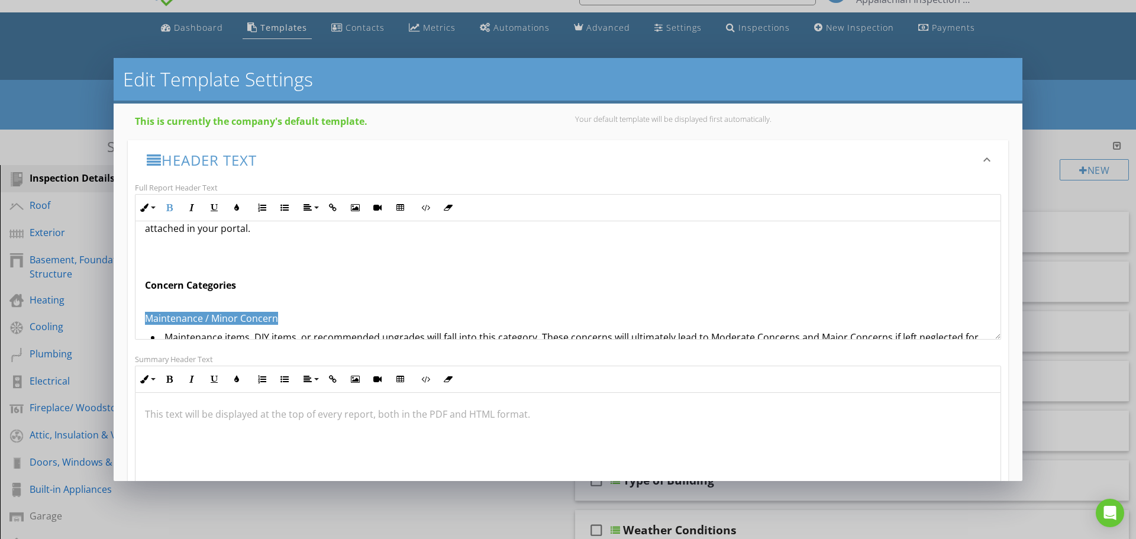
click at [336, 260] on p at bounding box center [568, 266] width 846 height 14
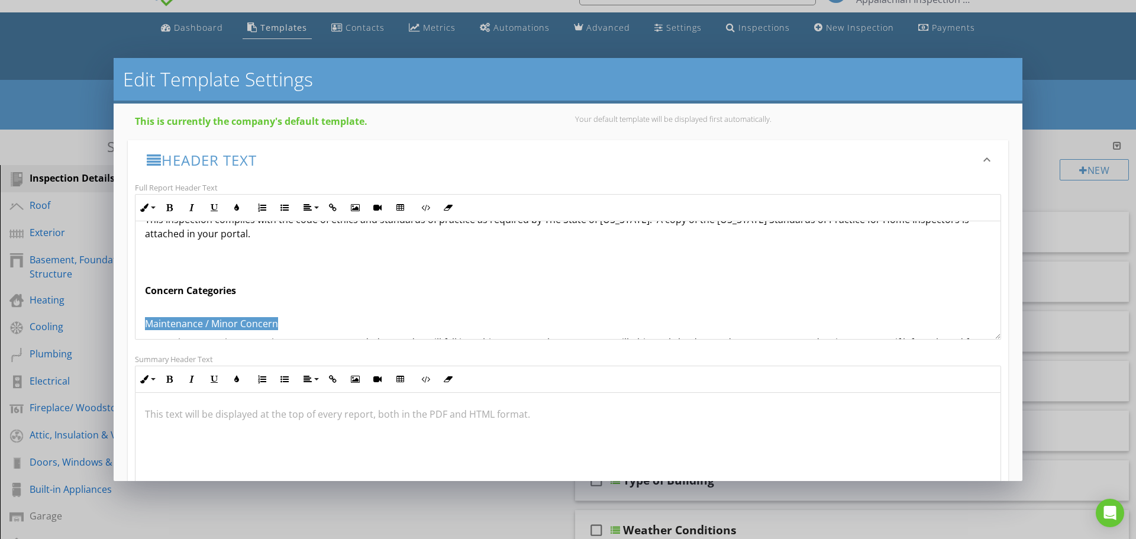
scroll to position [402, 0]
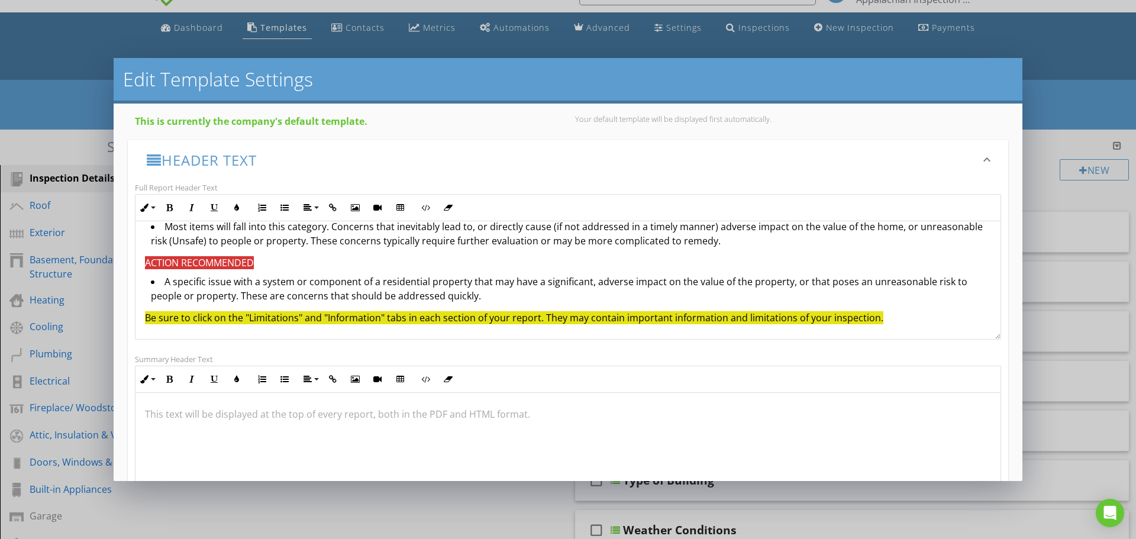
click at [559, 318] on span "Be sure to click on the "Limitations" and "Information" tabs in each section of…" at bounding box center [514, 317] width 739 height 13
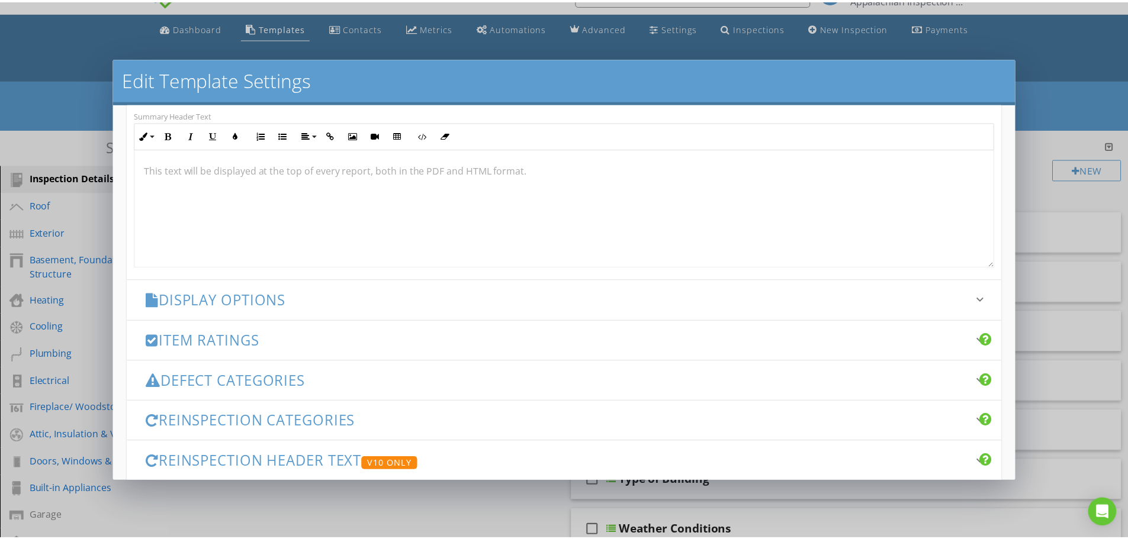
scroll to position [465, 0]
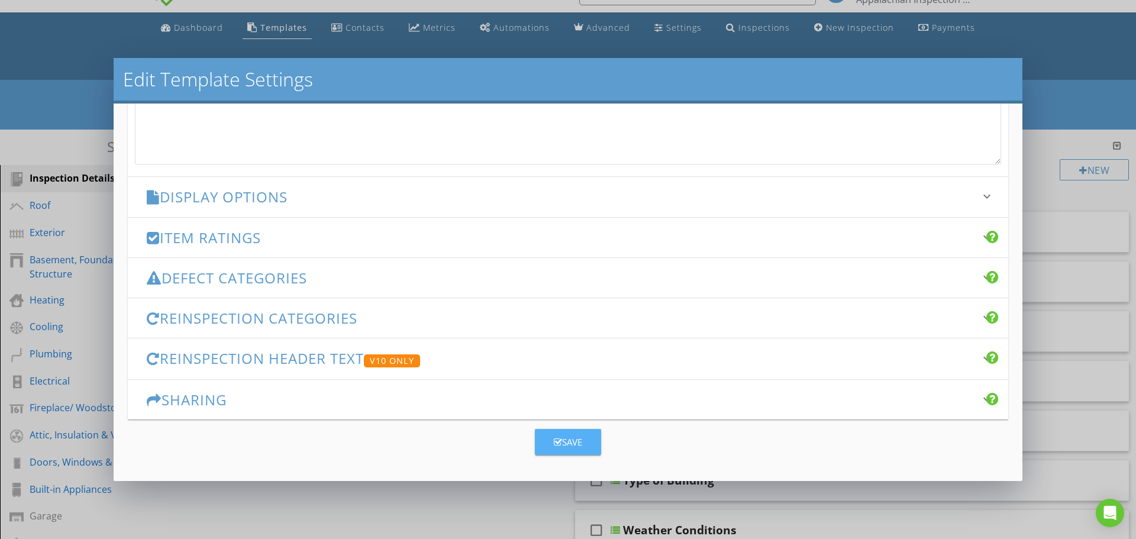
click at [568, 440] on div "Save" at bounding box center [568, 443] width 28 height 14
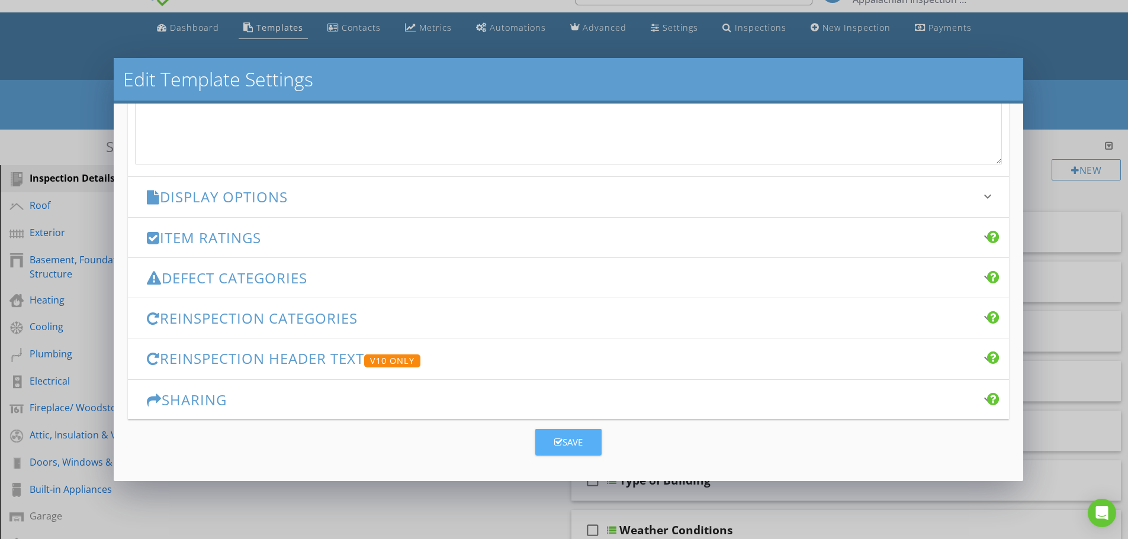
scroll to position [0, 0]
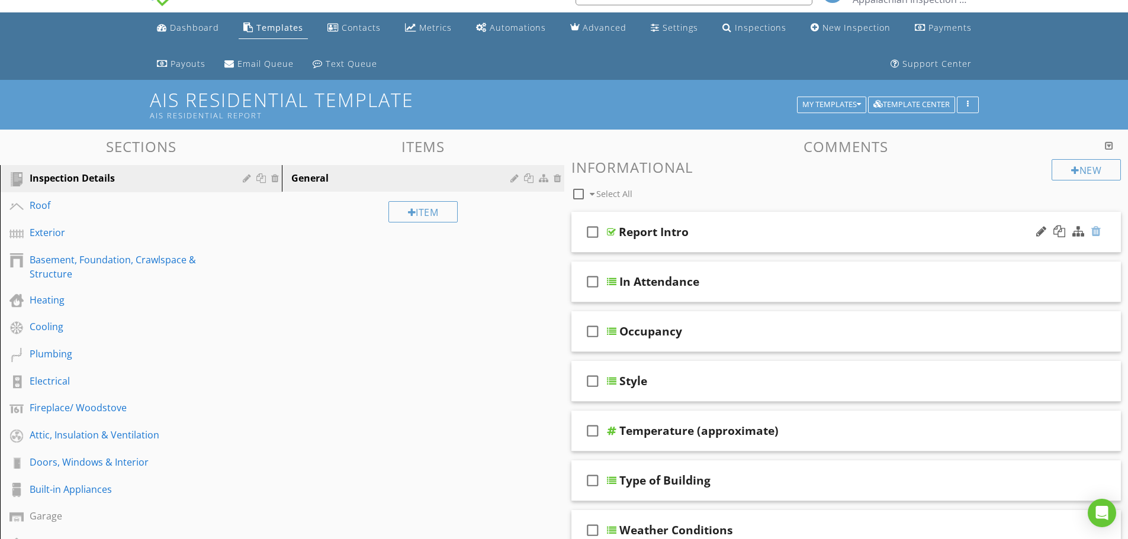
click at [1095, 231] on div at bounding box center [1095, 232] width 9 height 12
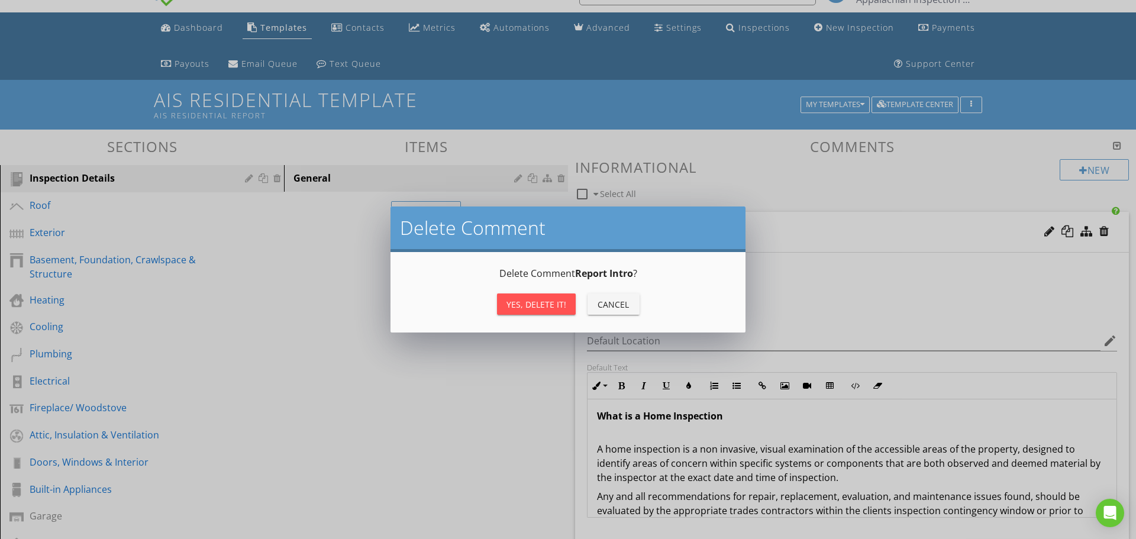
click at [520, 299] on div "Yes, Delete it!" at bounding box center [537, 304] width 60 height 12
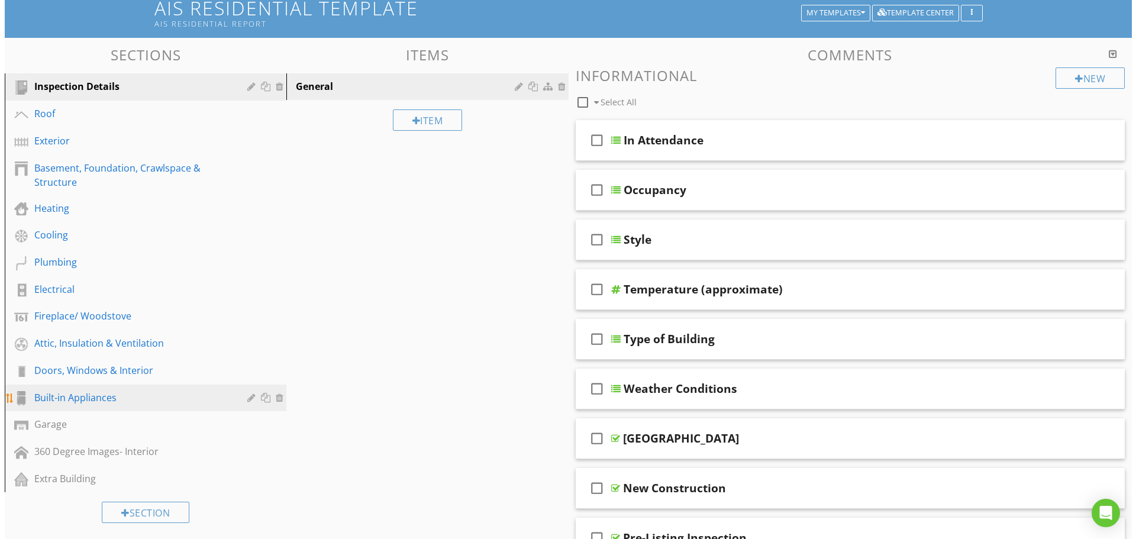
scroll to position [118, 0]
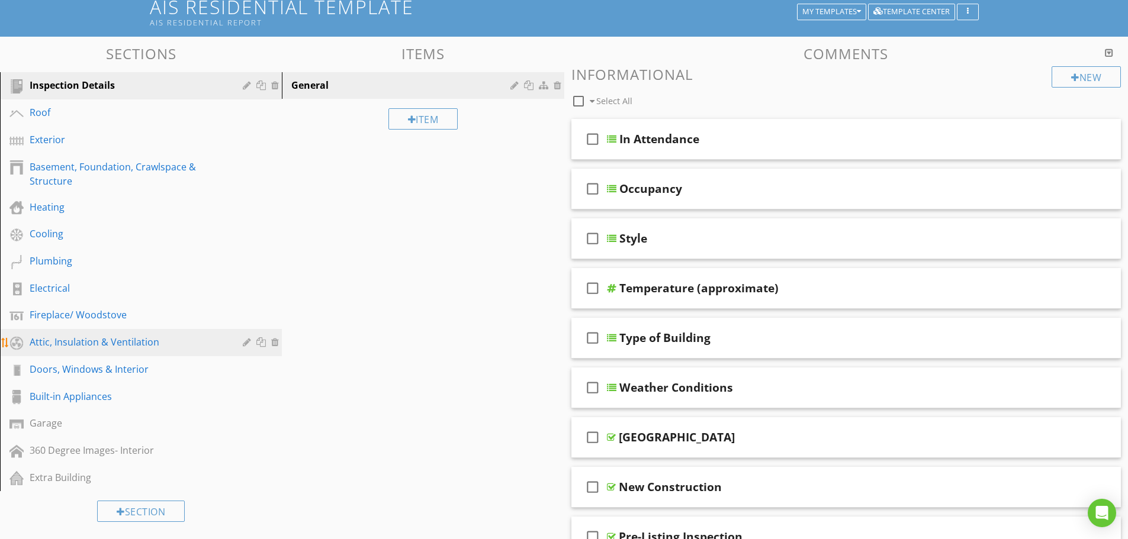
click at [120, 344] on div "Attic, Insulation & Ventilation" at bounding box center [128, 342] width 196 height 14
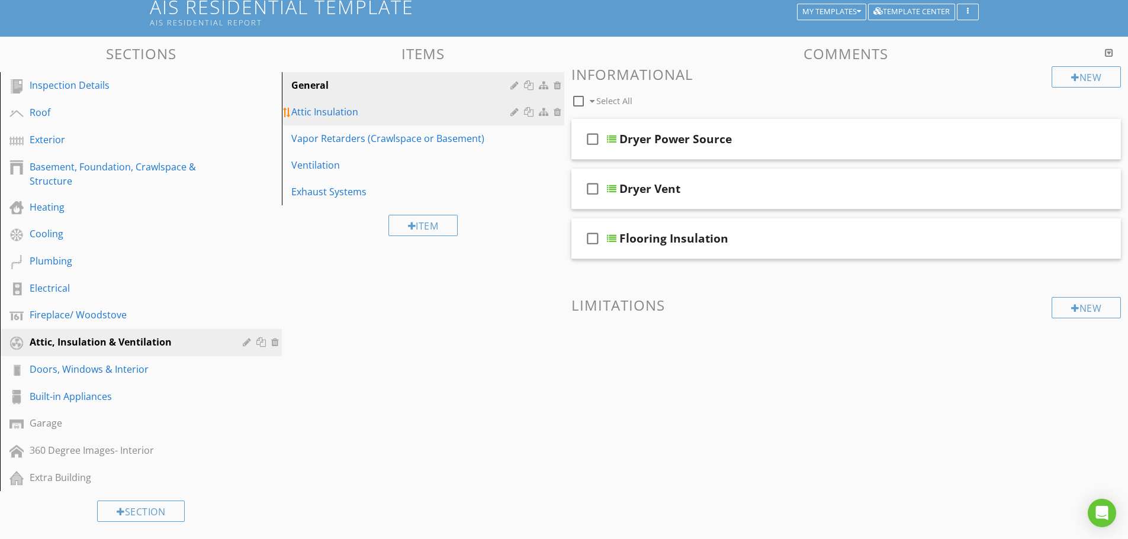
click at [335, 115] on div "Attic Insulation" at bounding box center [402, 112] width 222 height 14
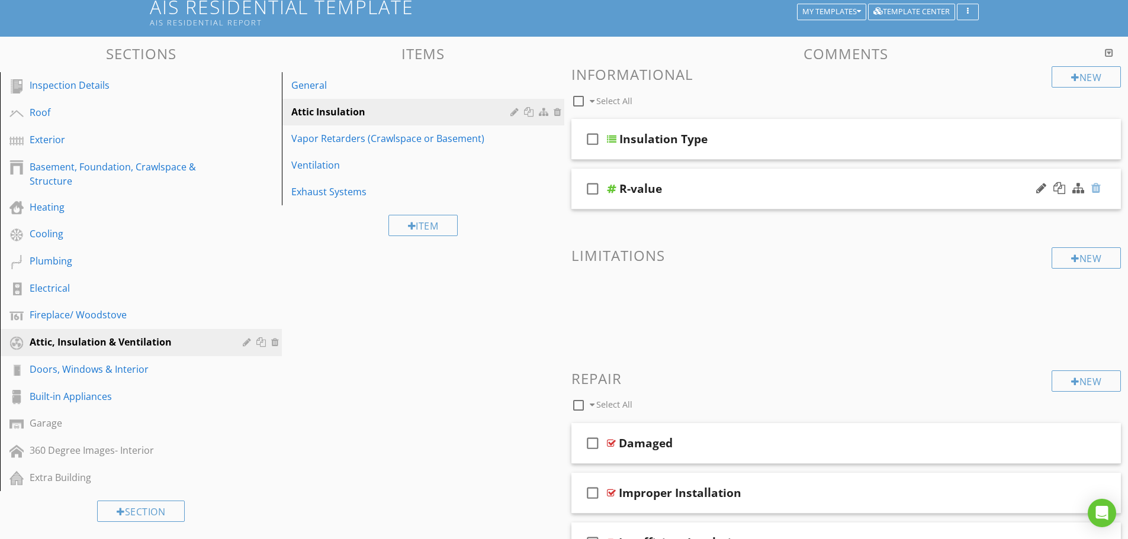
click at [1097, 187] on div at bounding box center [1095, 188] width 9 height 12
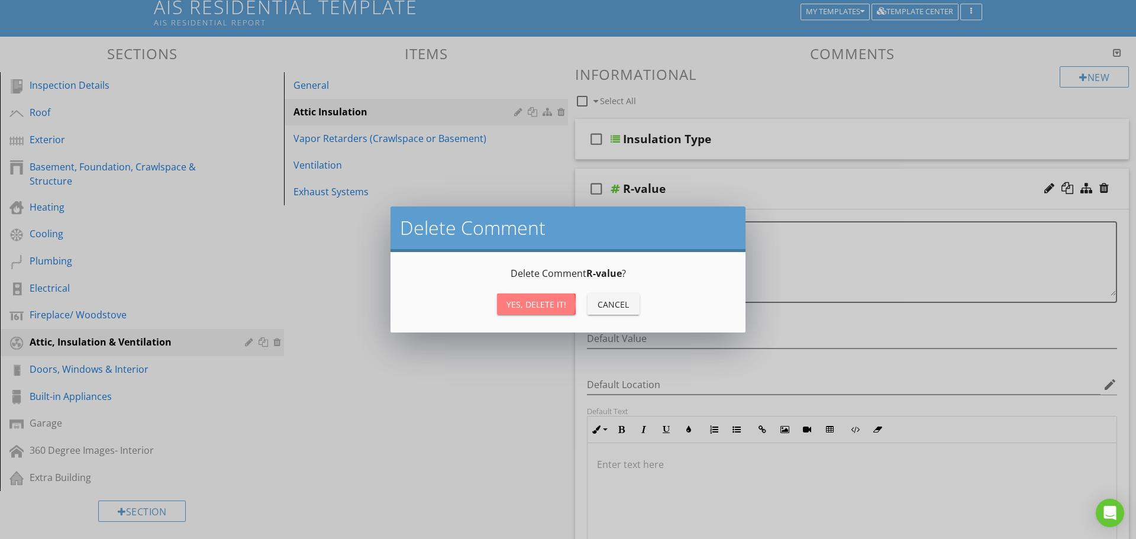
click at [557, 304] on div "Yes, Delete it!" at bounding box center [537, 304] width 60 height 12
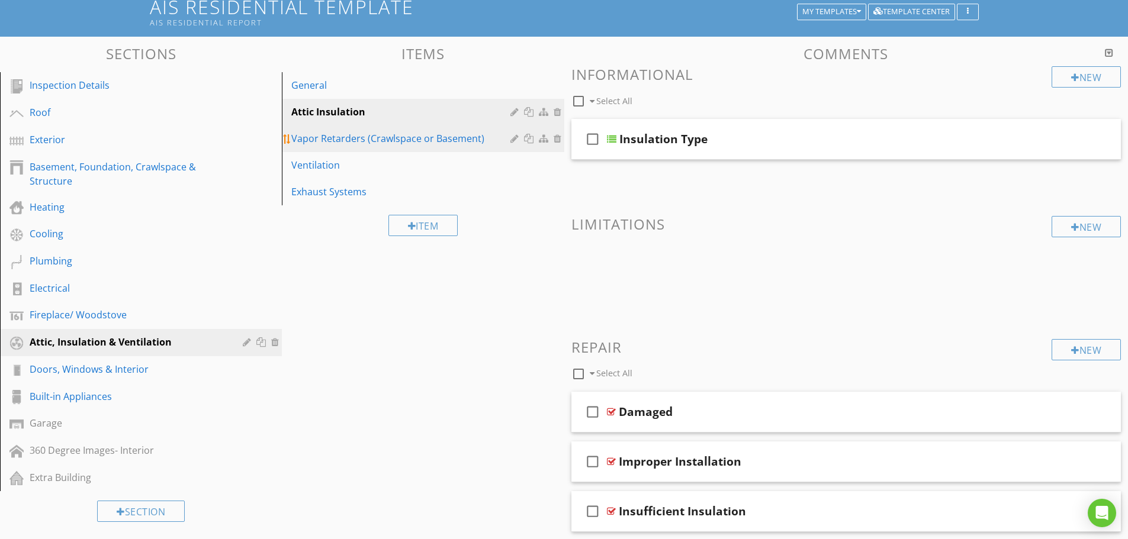
click at [336, 144] on div "Vapor Retarders (Crawlspace or Basement)" at bounding box center [402, 138] width 222 height 14
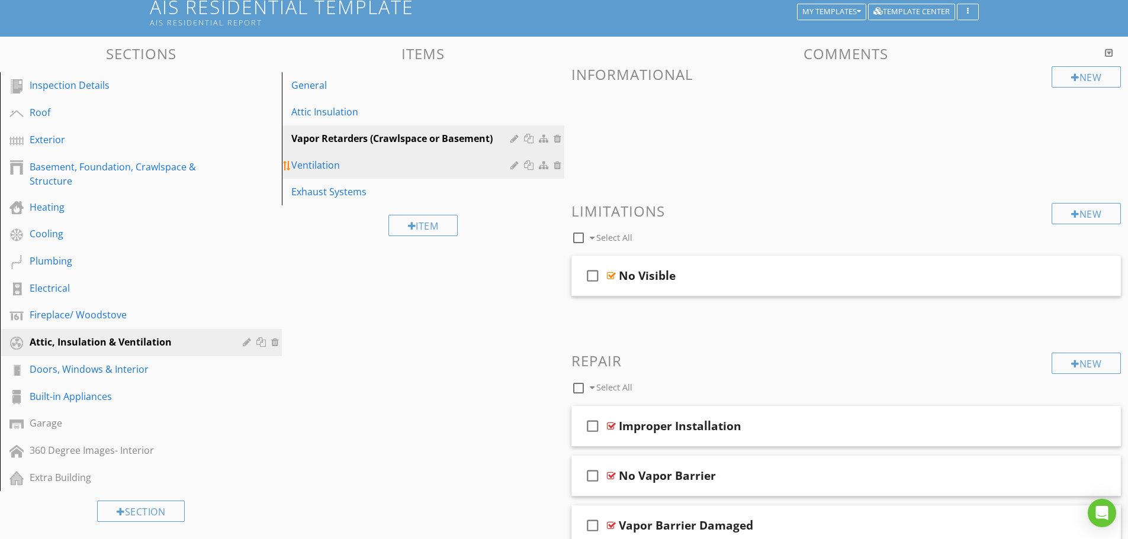
click at [329, 167] on div "Ventilation" at bounding box center [402, 165] width 222 height 14
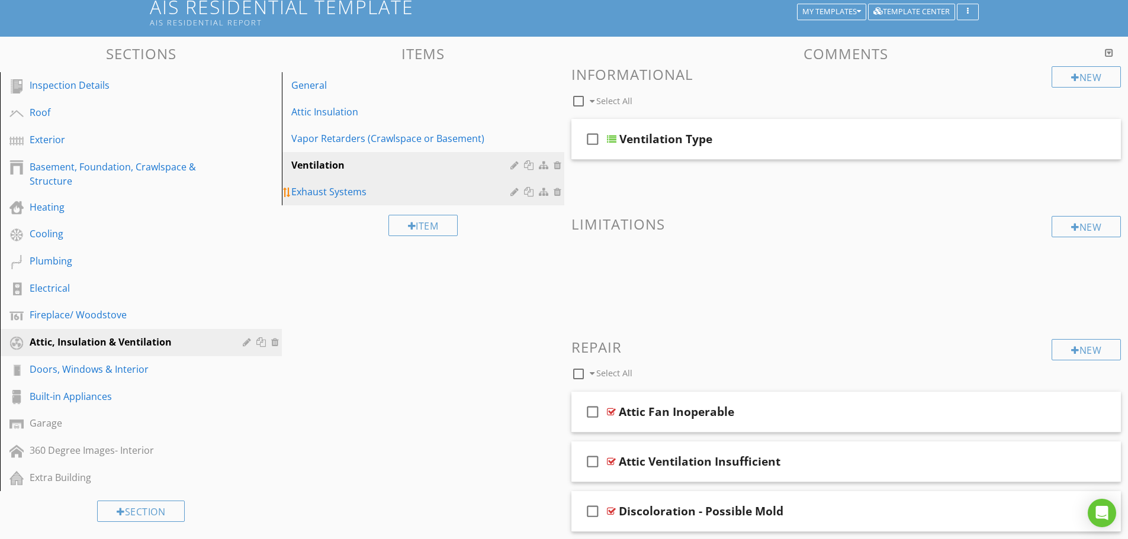
click at [327, 186] on div "Exhaust Systems" at bounding box center [402, 192] width 222 height 14
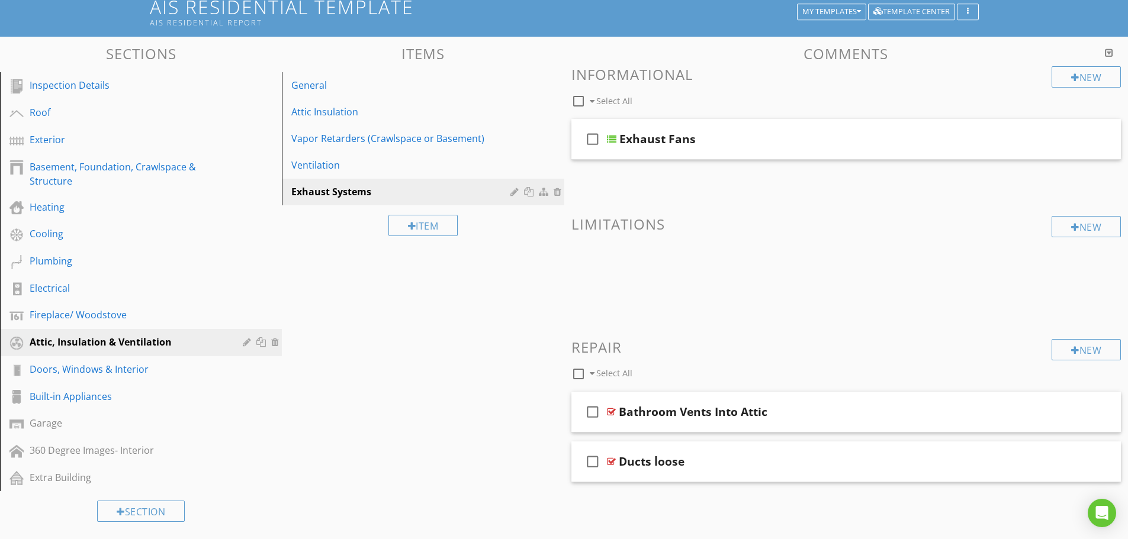
click at [333, 328] on div "Sections Inspection Details Roof Exterior Basement, Foundation, Crawlspace & St…" at bounding box center [564, 362] width 1128 height 650
click at [970, 9] on div "button" at bounding box center [967, 12] width 11 height 8
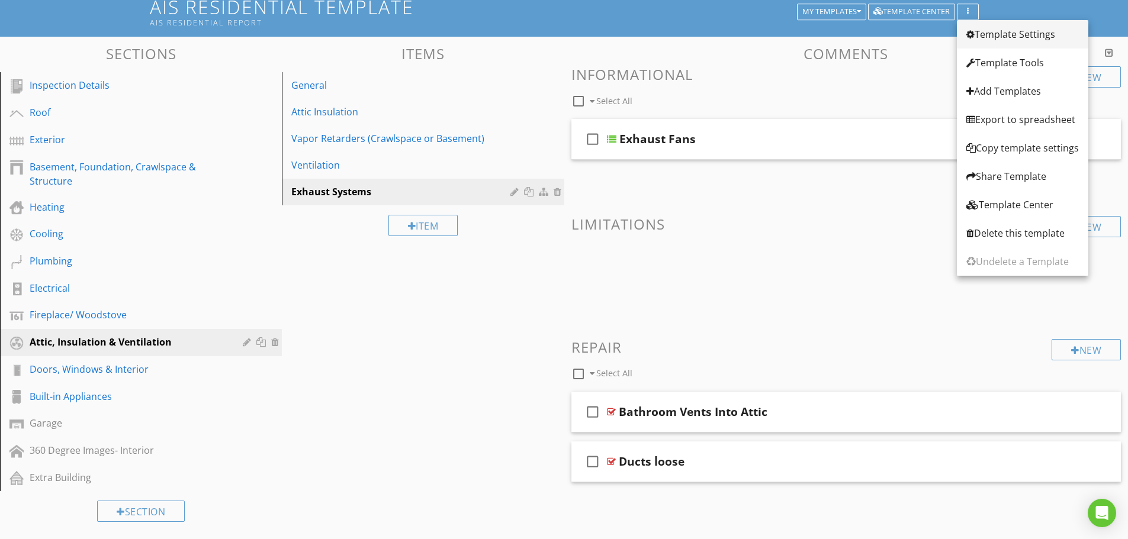
click at [1009, 36] on div "Template Settings" at bounding box center [1022, 34] width 112 height 14
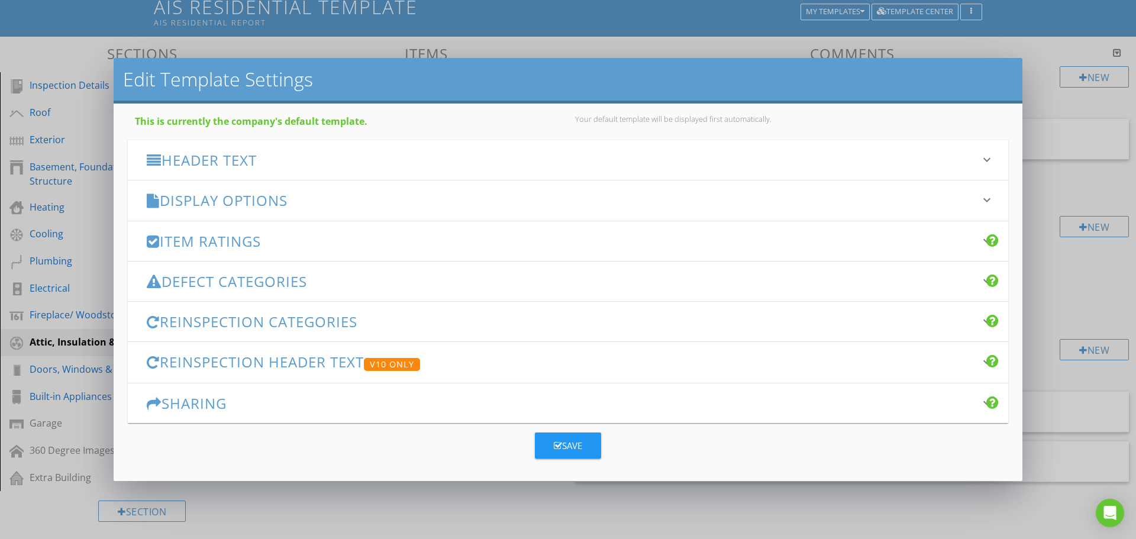
click at [282, 161] on h3 "Header Text" at bounding box center [561, 160] width 829 height 16
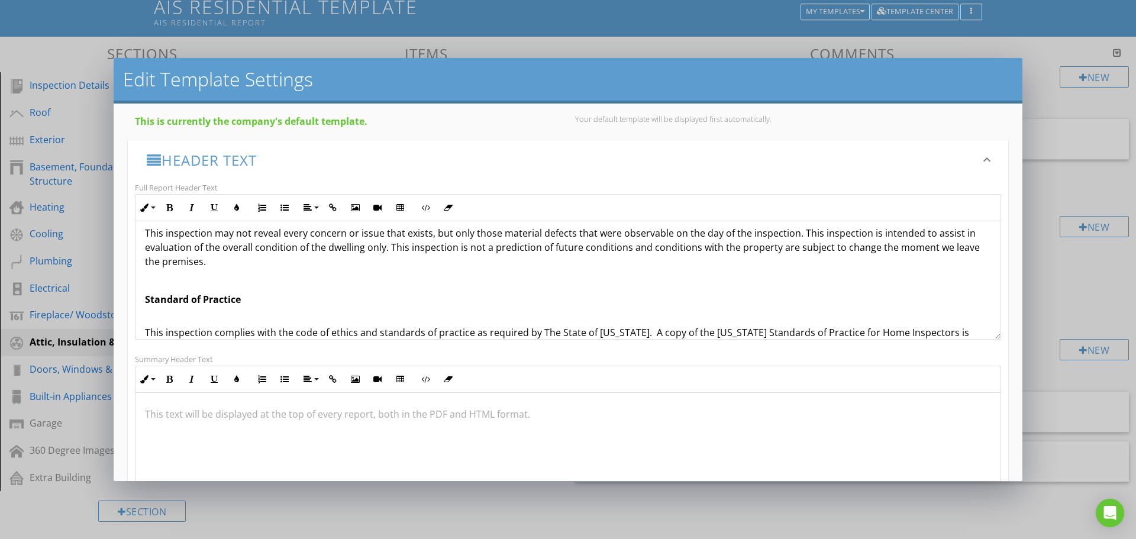
click at [224, 271] on div "What is a Home Inspection A home inspection is a non invasive, visual examinati…" at bounding box center [568, 363] width 865 height 520
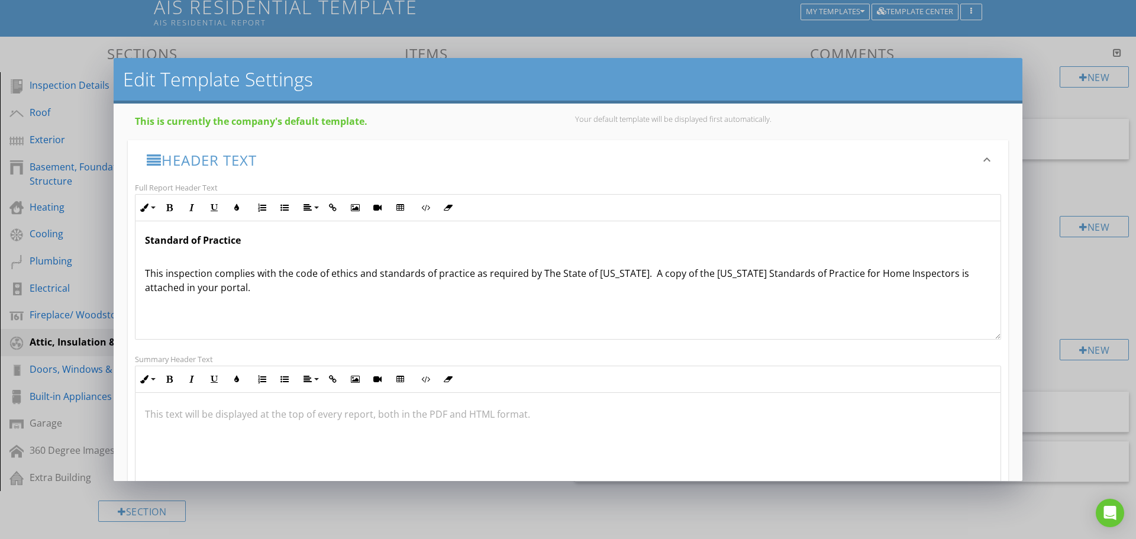
scroll to position [237, 0]
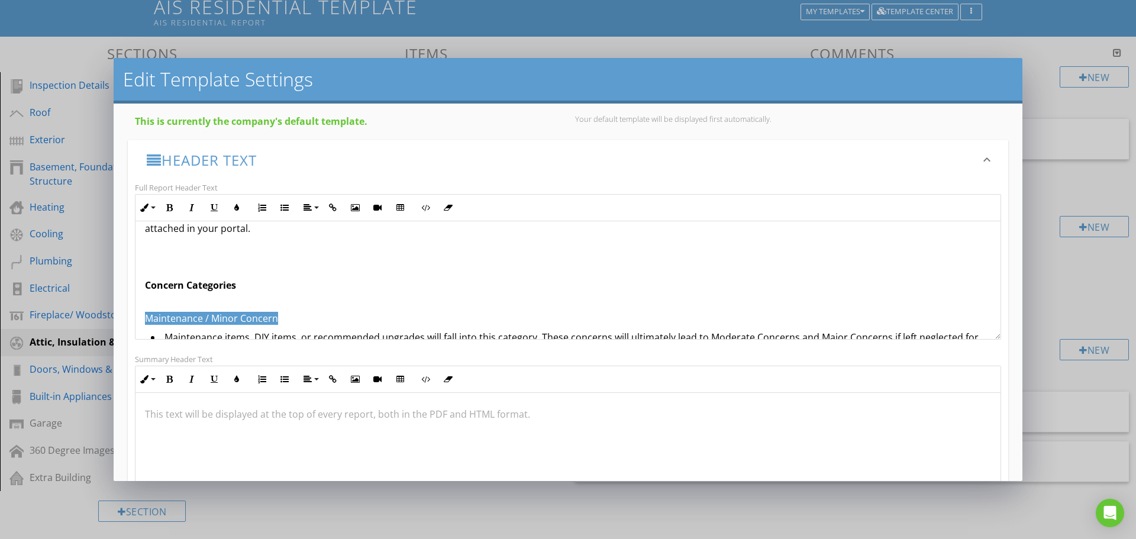
click at [145, 266] on div "What is a Home Inspection A home inspection is a non invasive, visual examinati…" at bounding box center [568, 245] width 865 height 520
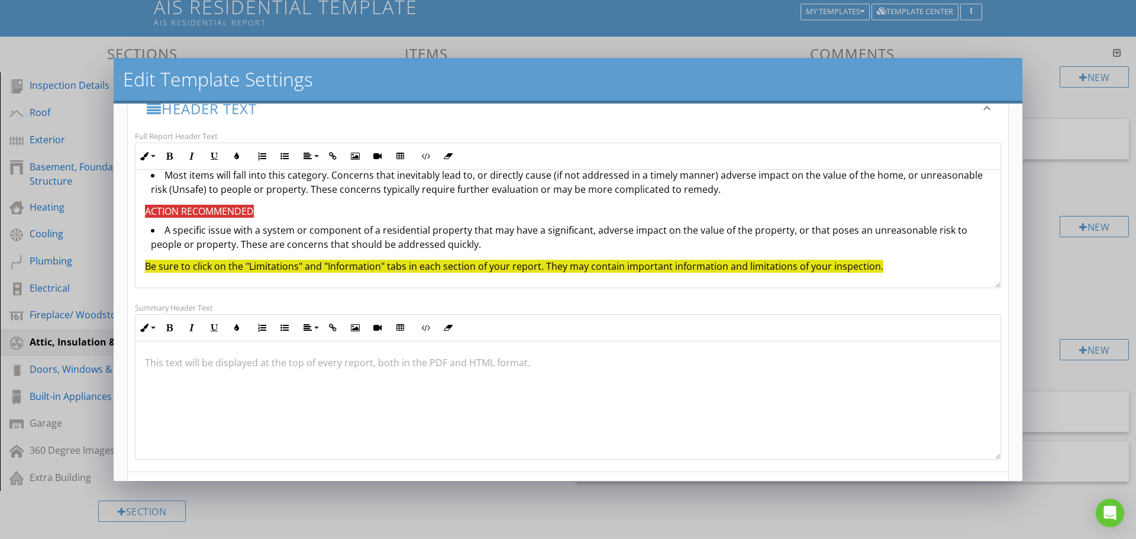
scroll to position [178, 0]
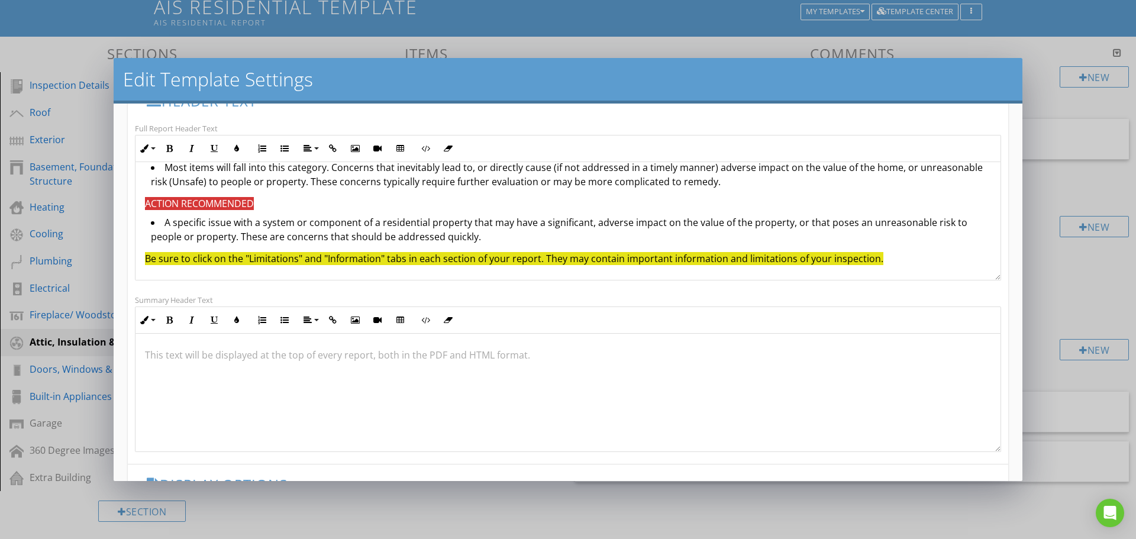
click at [181, 356] on p at bounding box center [568, 355] width 846 height 14
